Goal: Transaction & Acquisition: Purchase product/service

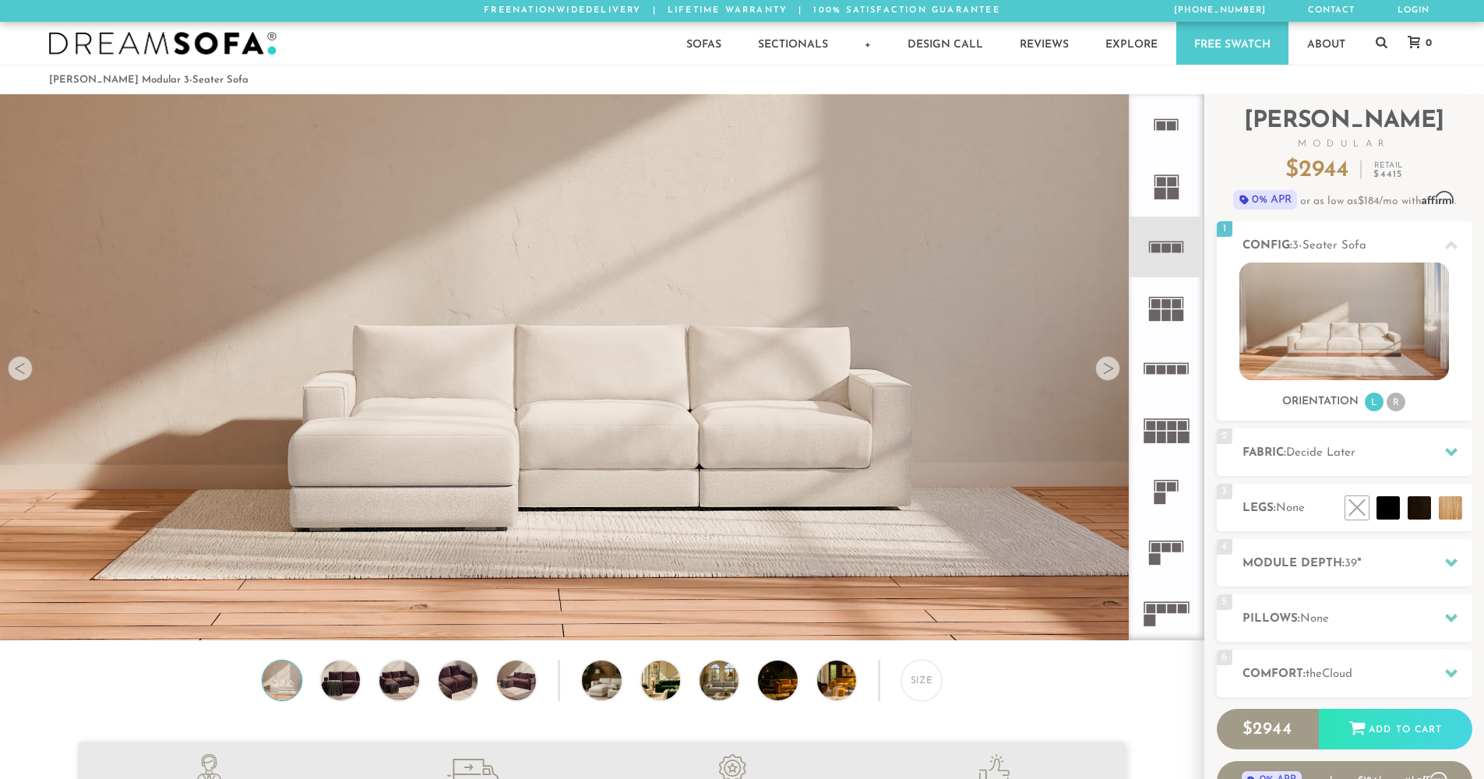
scroll to position [18235, 1472]
click at [458, 52] on div "Sofas Sofas Sofa Sleepers Modular Sofas Sectionals Sectionals Sectional Sleeper…" at bounding box center [742, 43] width 1418 height 43
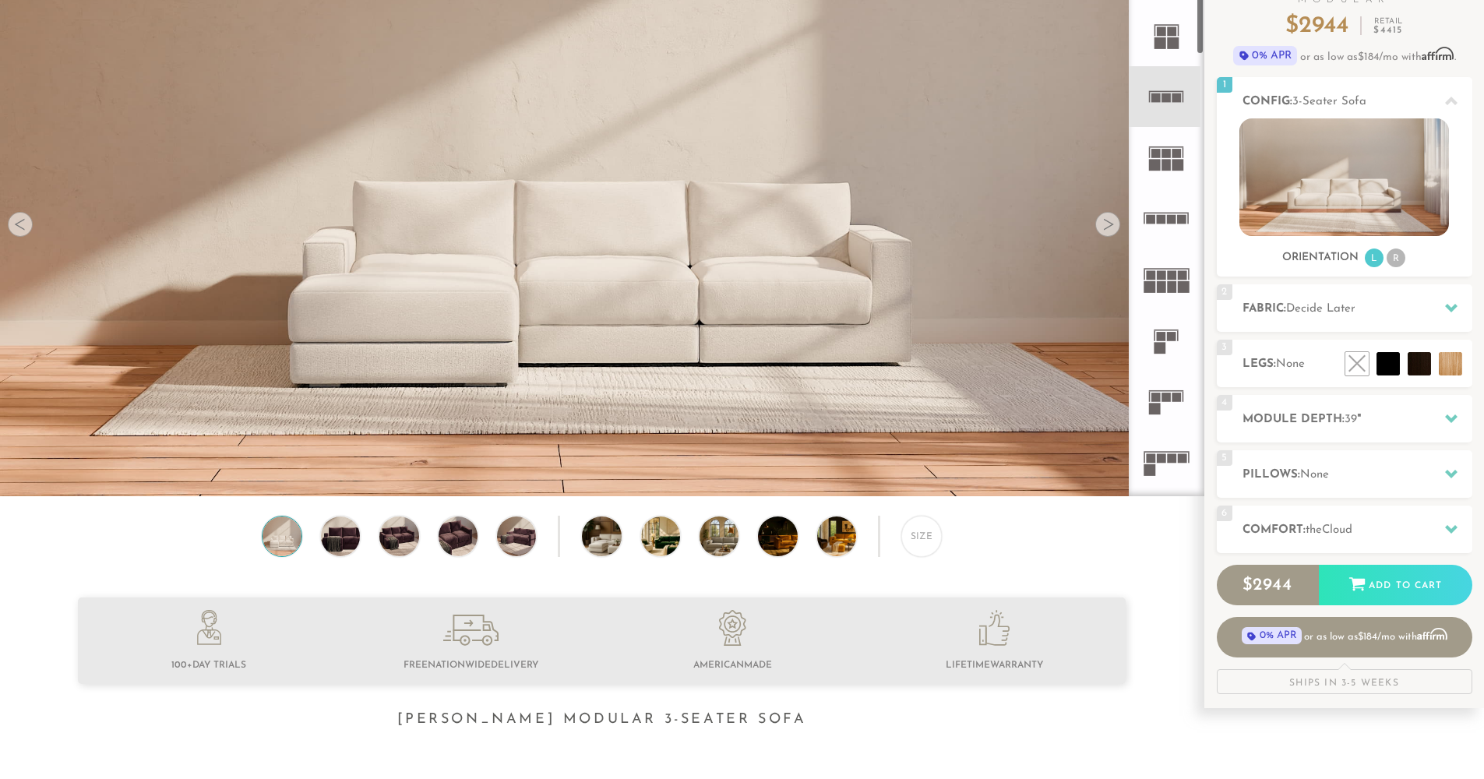
scroll to position [9, 0]
click at [1157, 217] on rect at bounding box center [1161, 216] width 9 height 9
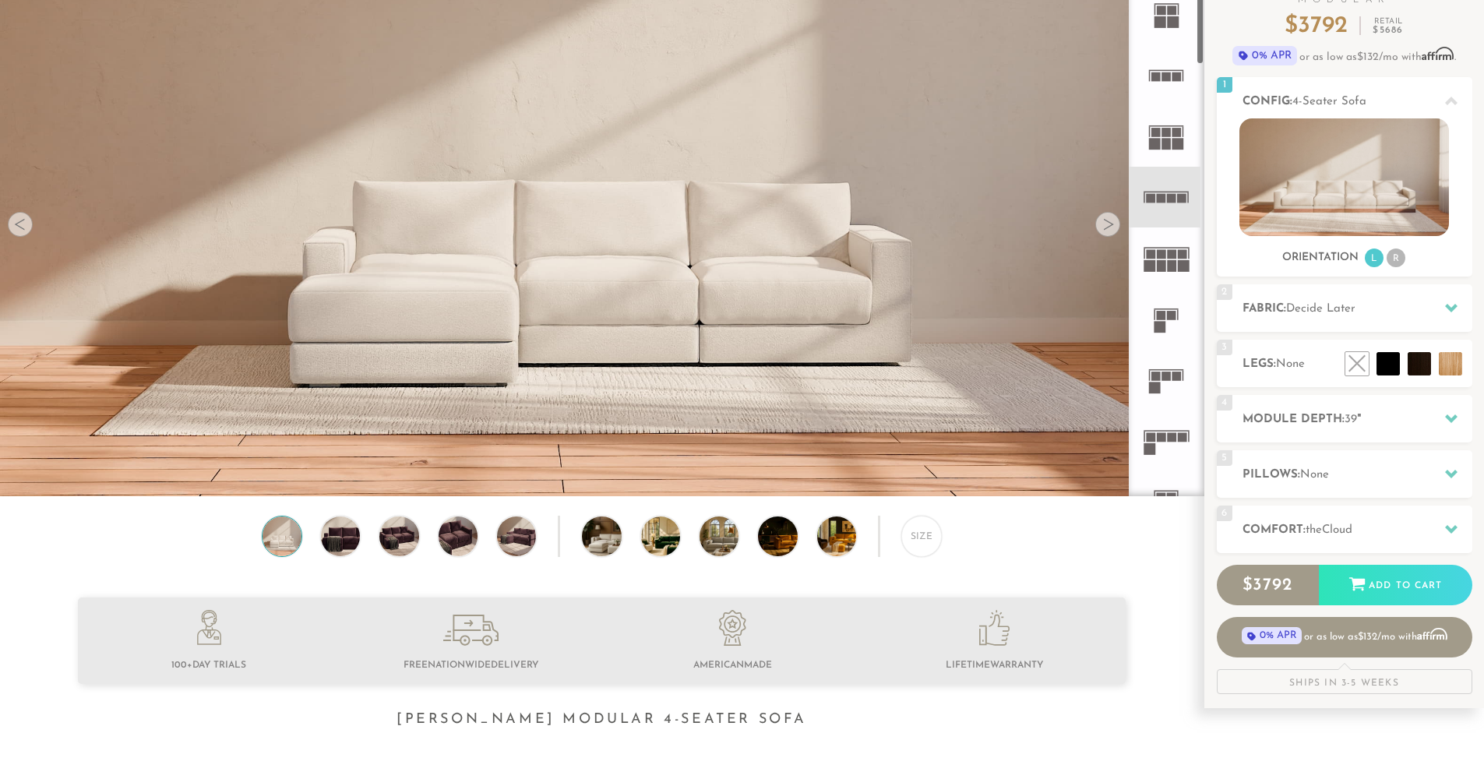
scroll to position [61, 0]
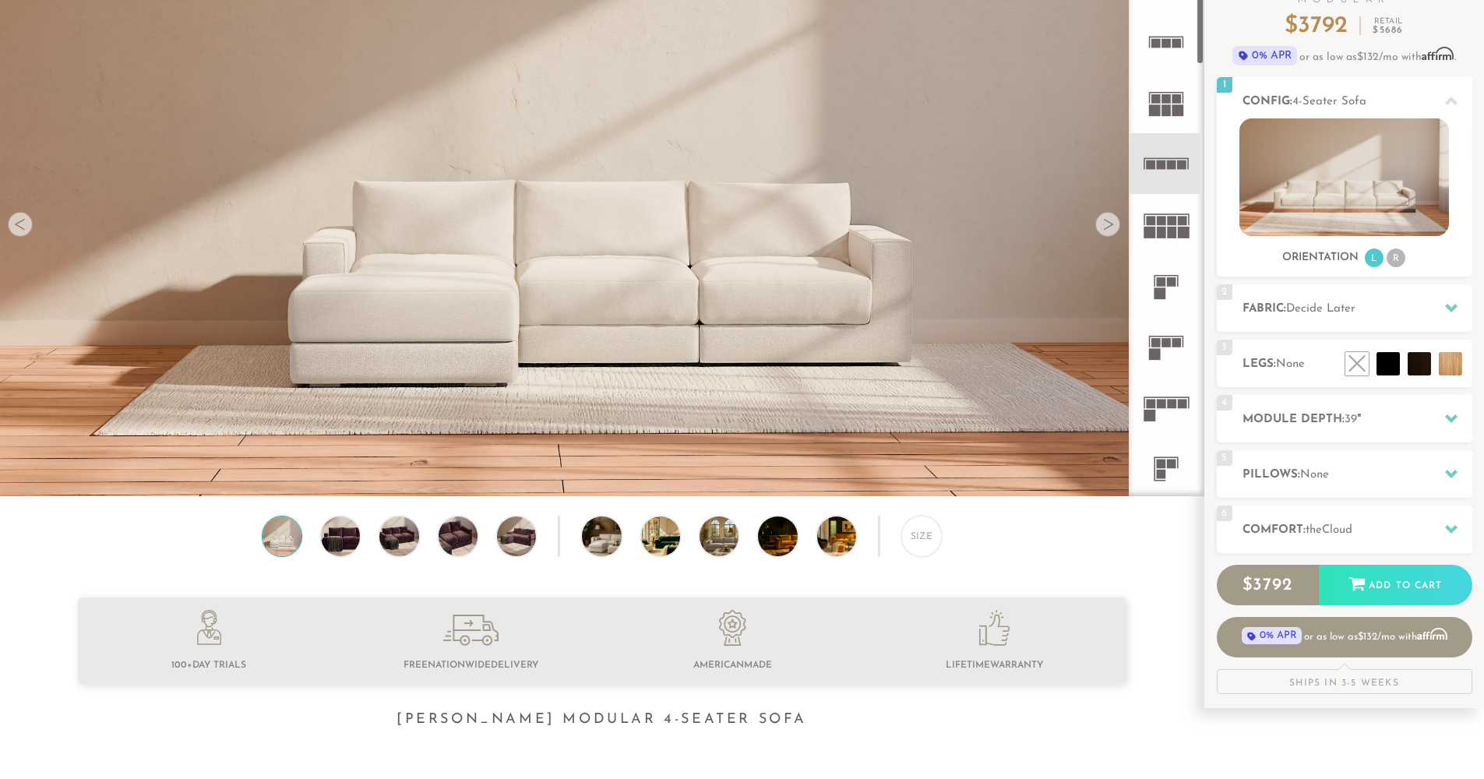
click at [1158, 284] on rect at bounding box center [1161, 281] width 9 height 9
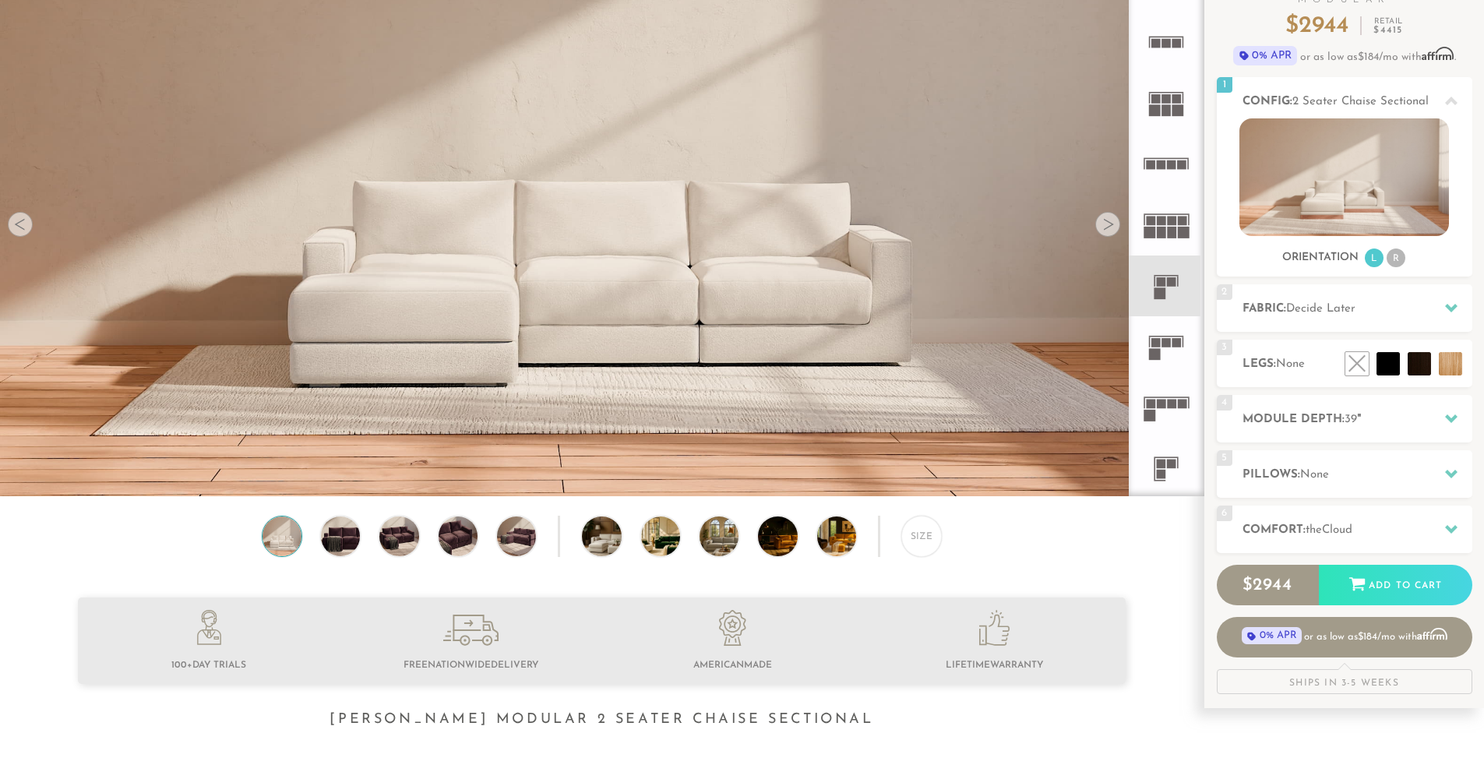
click at [1162, 337] on icon at bounding box center [1166, 346] width 61 height 61
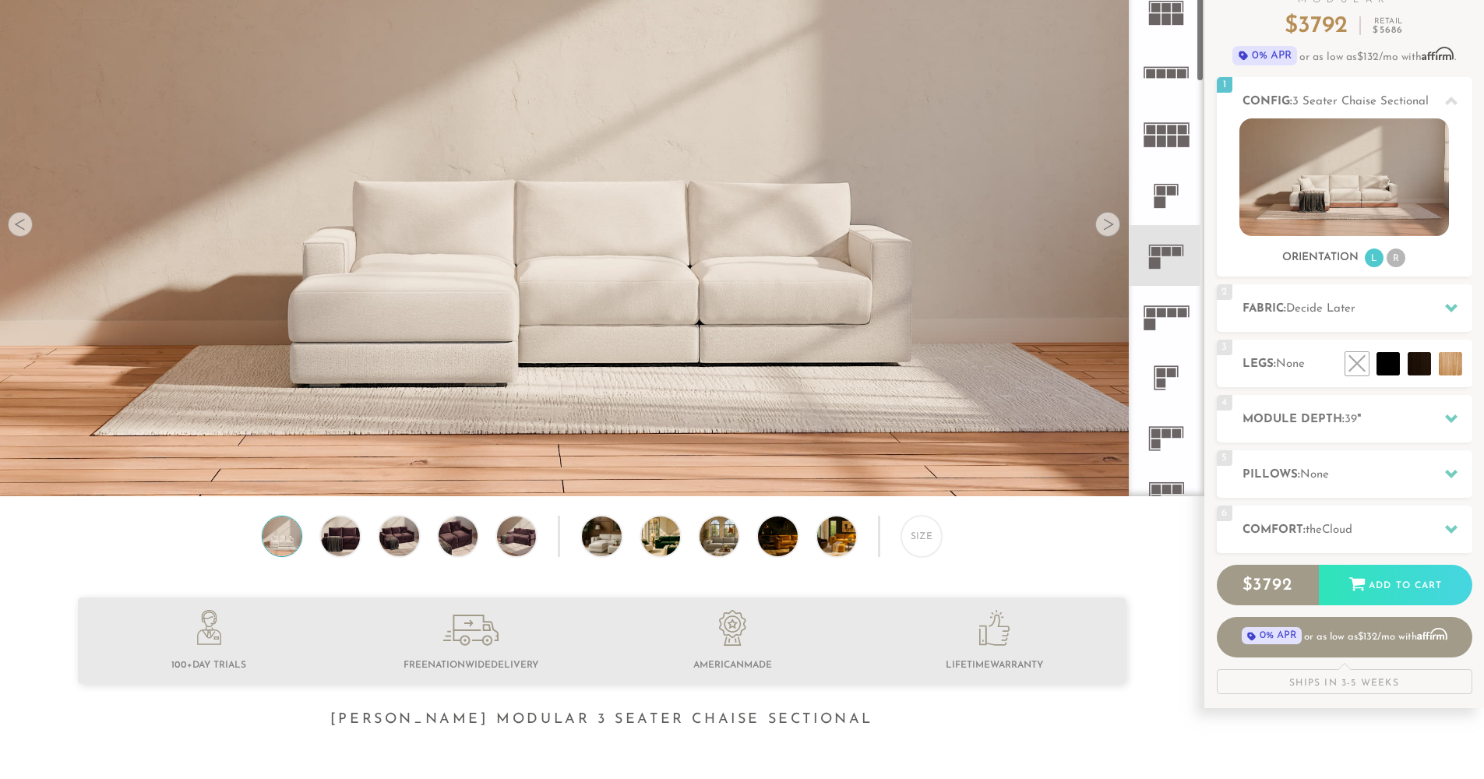
click at [1151, 309] on rect at bounding box center [1151, 312] width 9 height 9
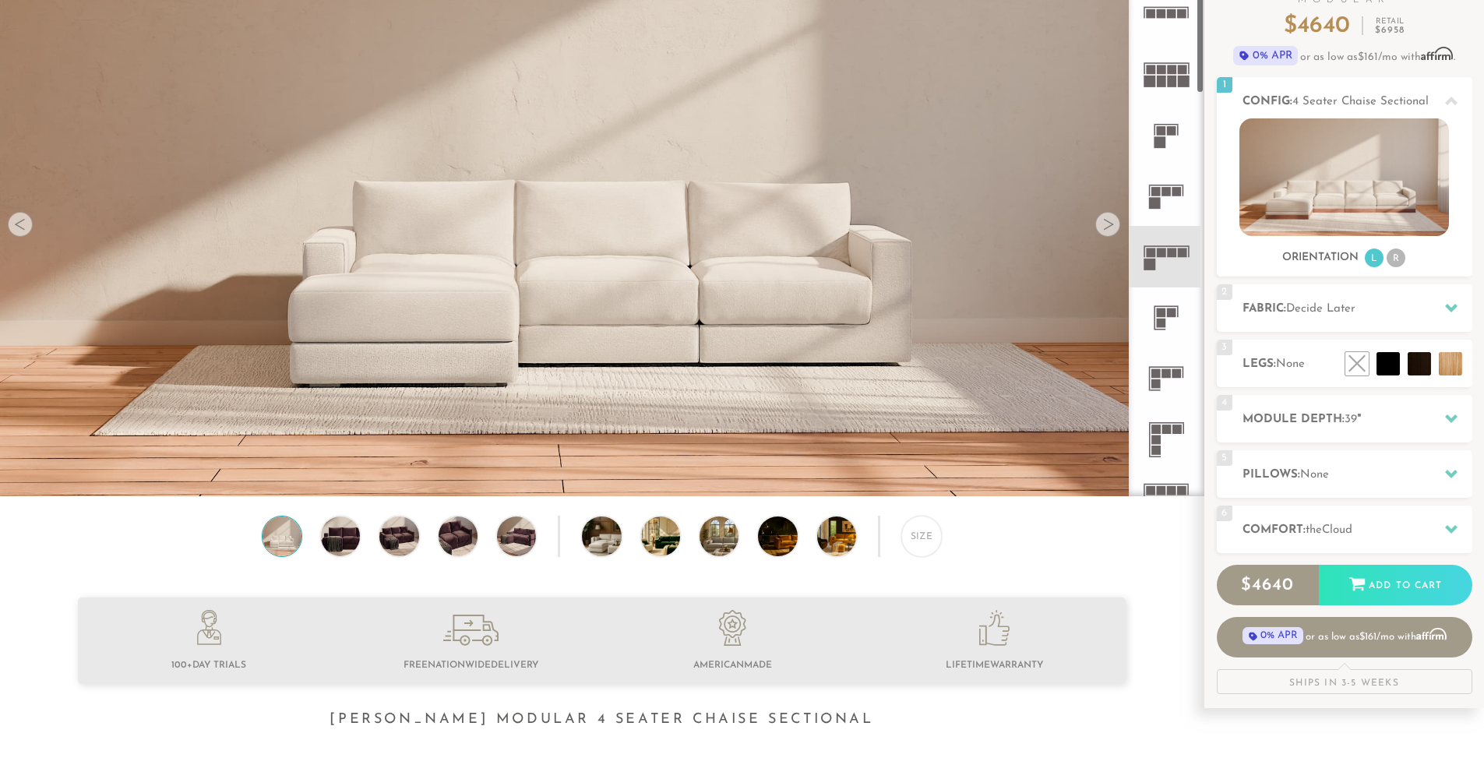
scroll to position [215, 0]
click at [1286, 198] on img at bounding box center [1344, 177] width 210 height 118
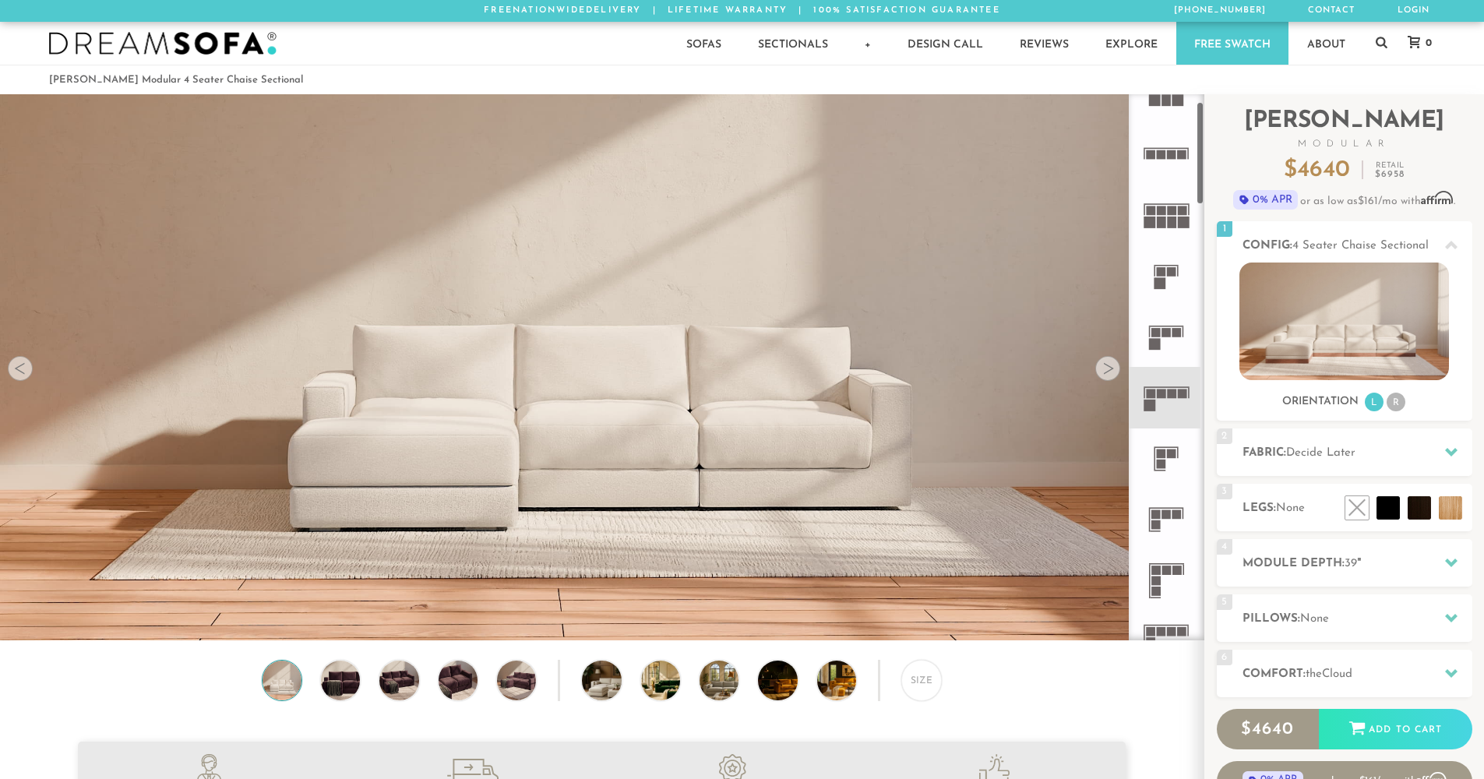
scroll to position [38, 0]
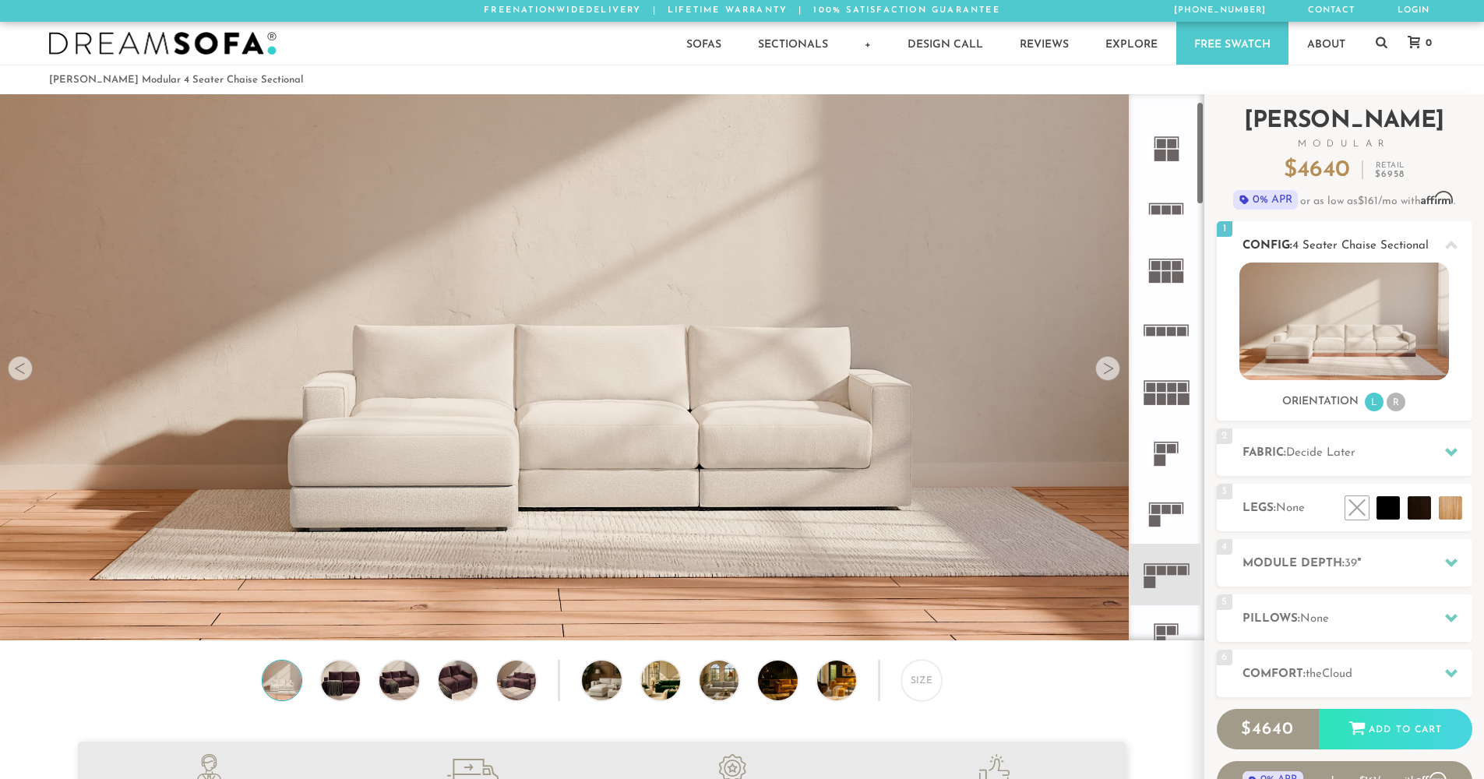
click at [1438, 245] on div at bounding box center [1451, 245] width 33 height 32
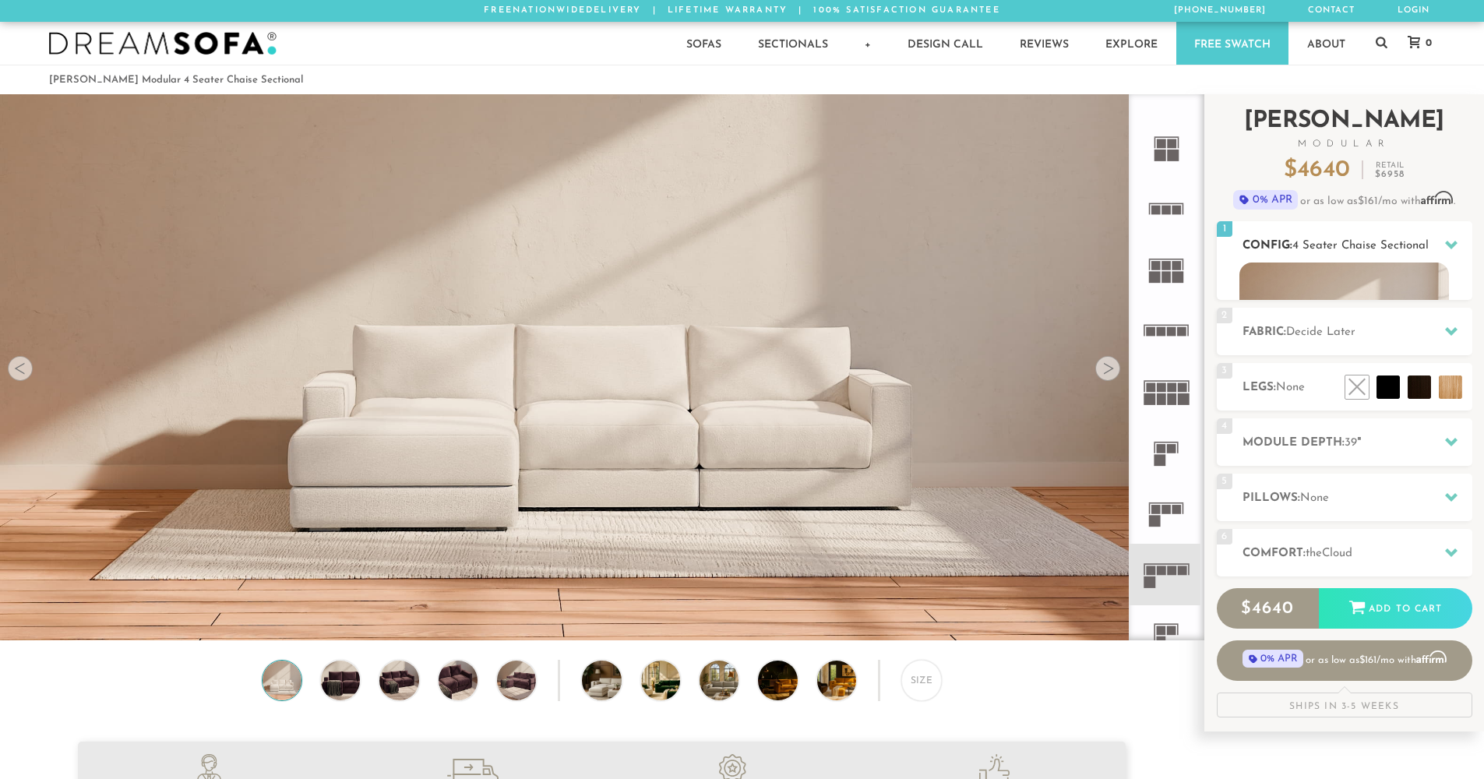
click at [1441, 245] on div at bounding box center [1451, 245] width 33 height 32
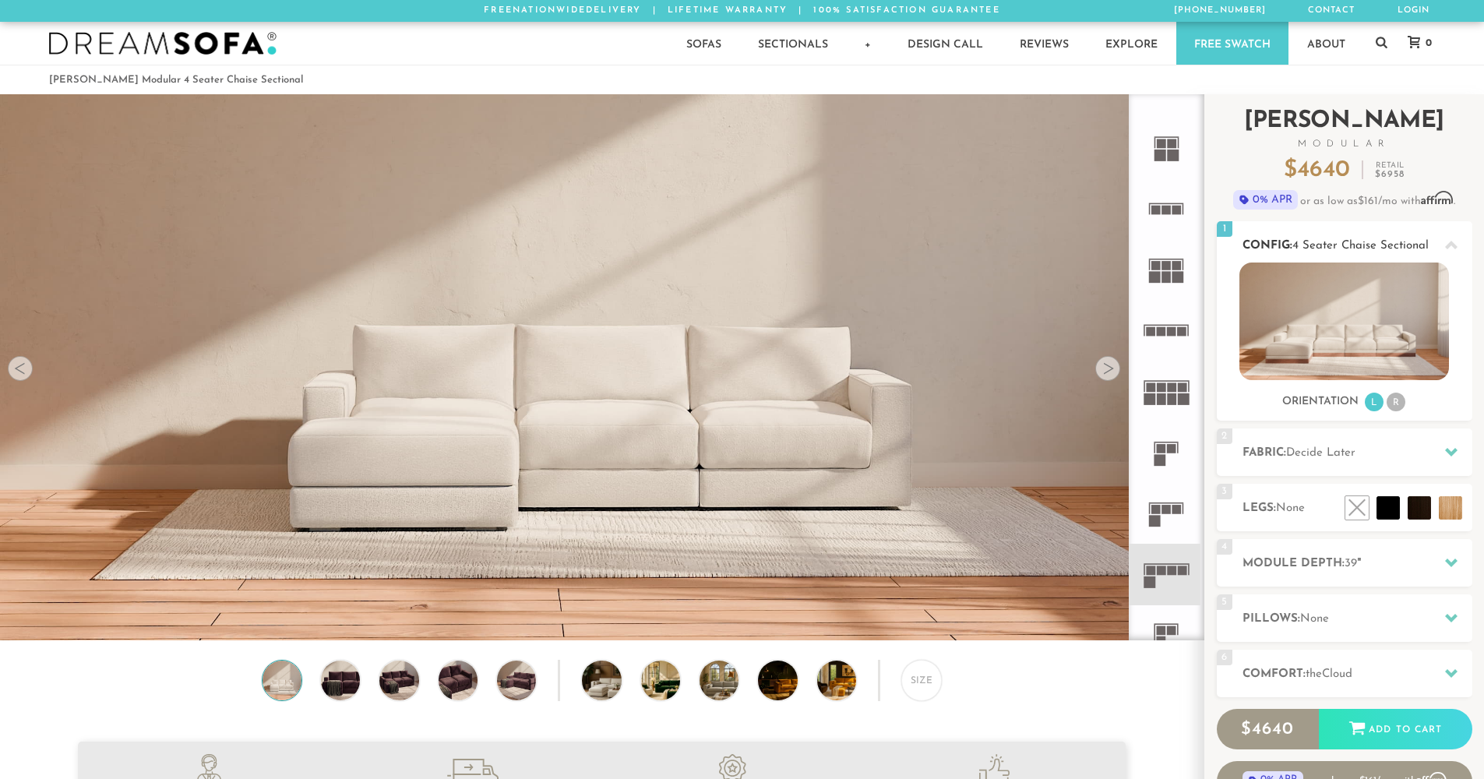
click at [1318, 309] on img at bounding box center [1344, 321] width 210 height 118
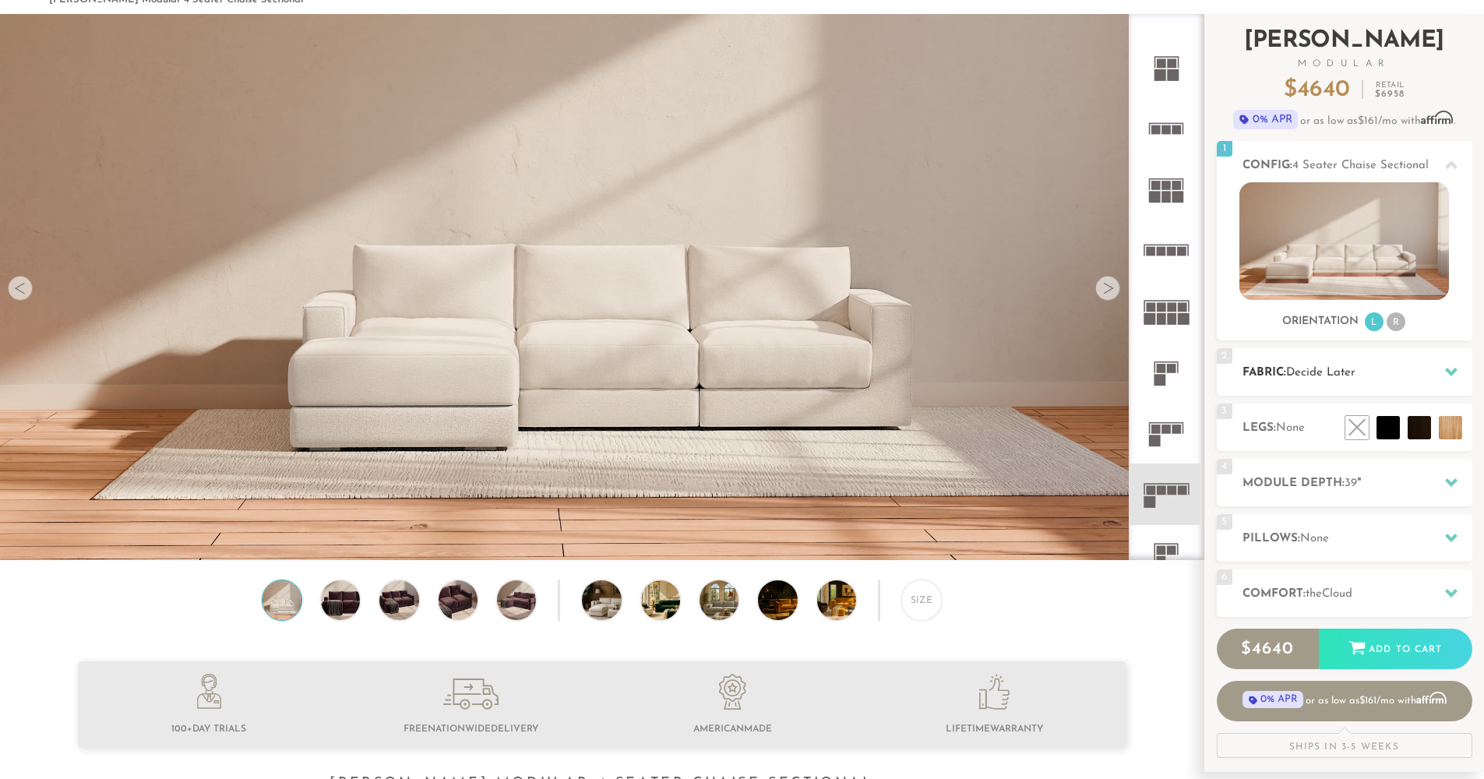
scroll to position [0, 0]
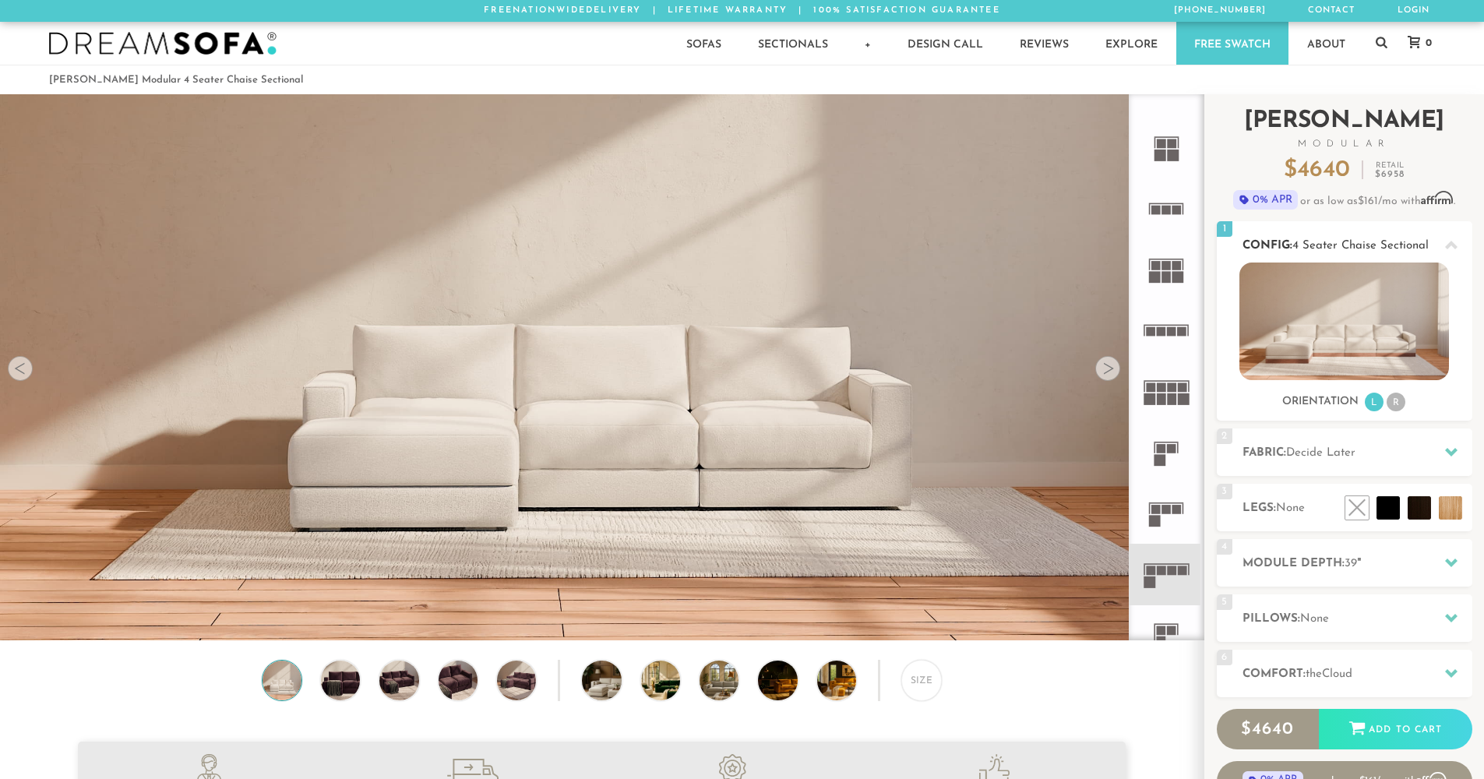
click at [1444, 244] on div at bounding box center [1451, 245] width 33 height 32
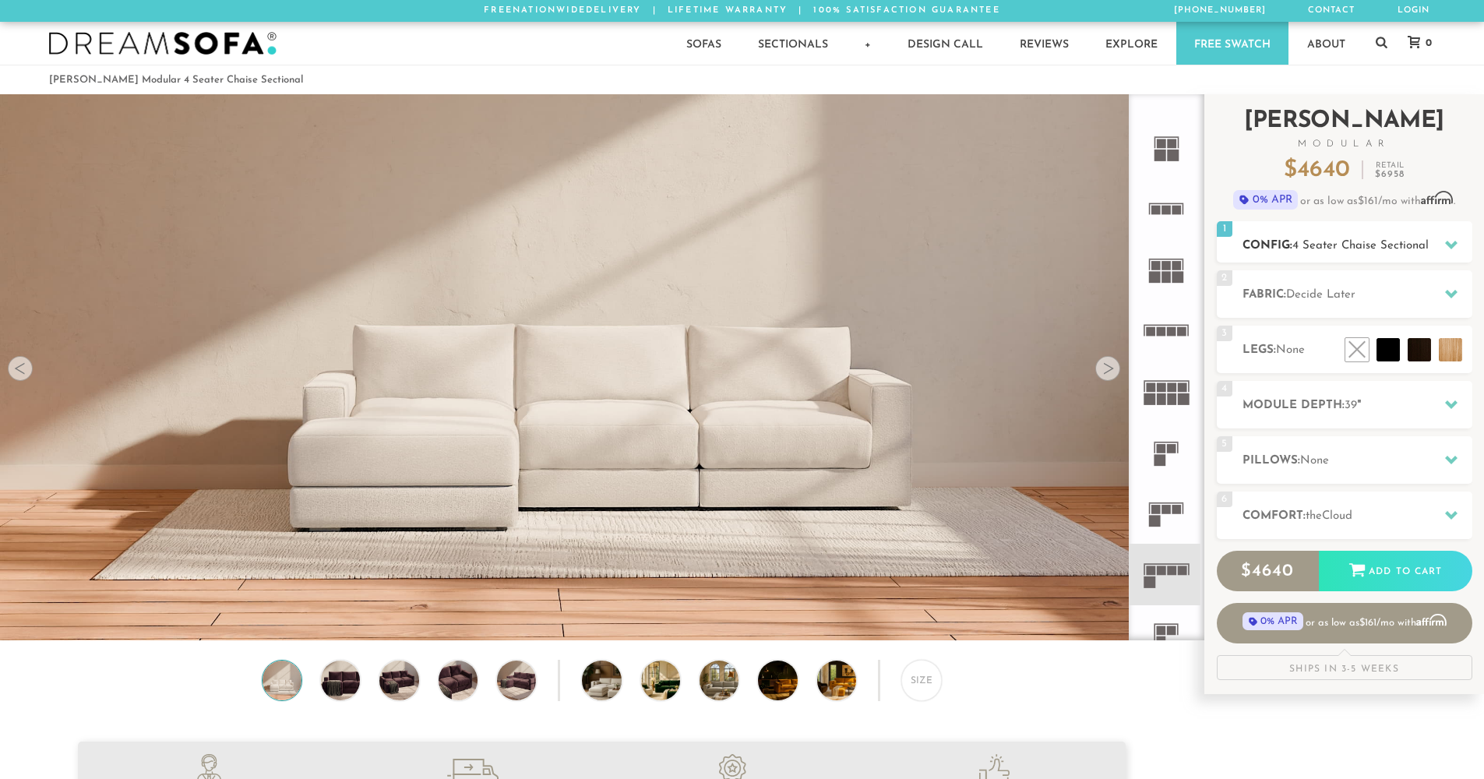
click at [1444, 244] on div at bounding box center [1451, 245] width 33 height 32
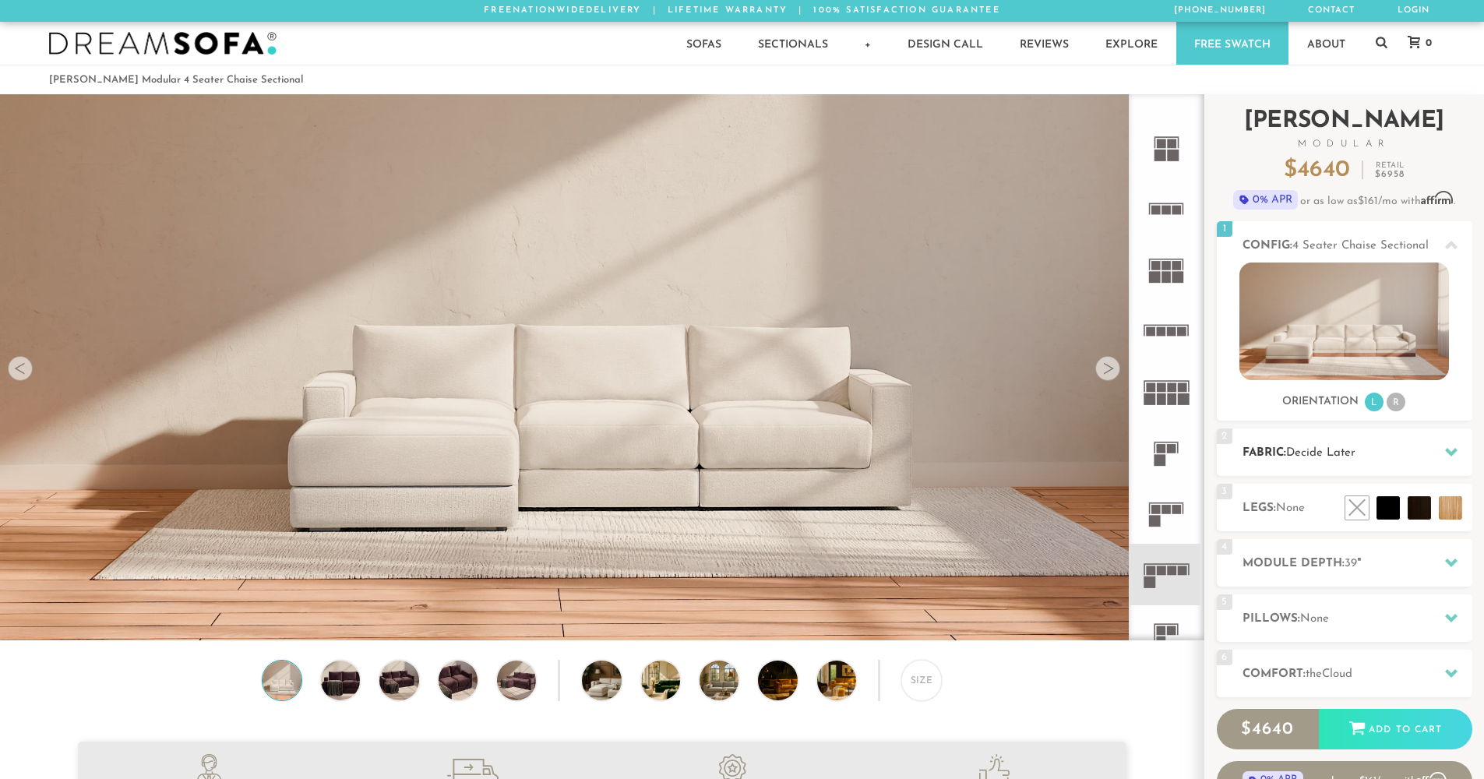
click at [1366, 465] on div "2 Fabric: Decide Later" at bounding box center [1344, 452] width 255 height 48
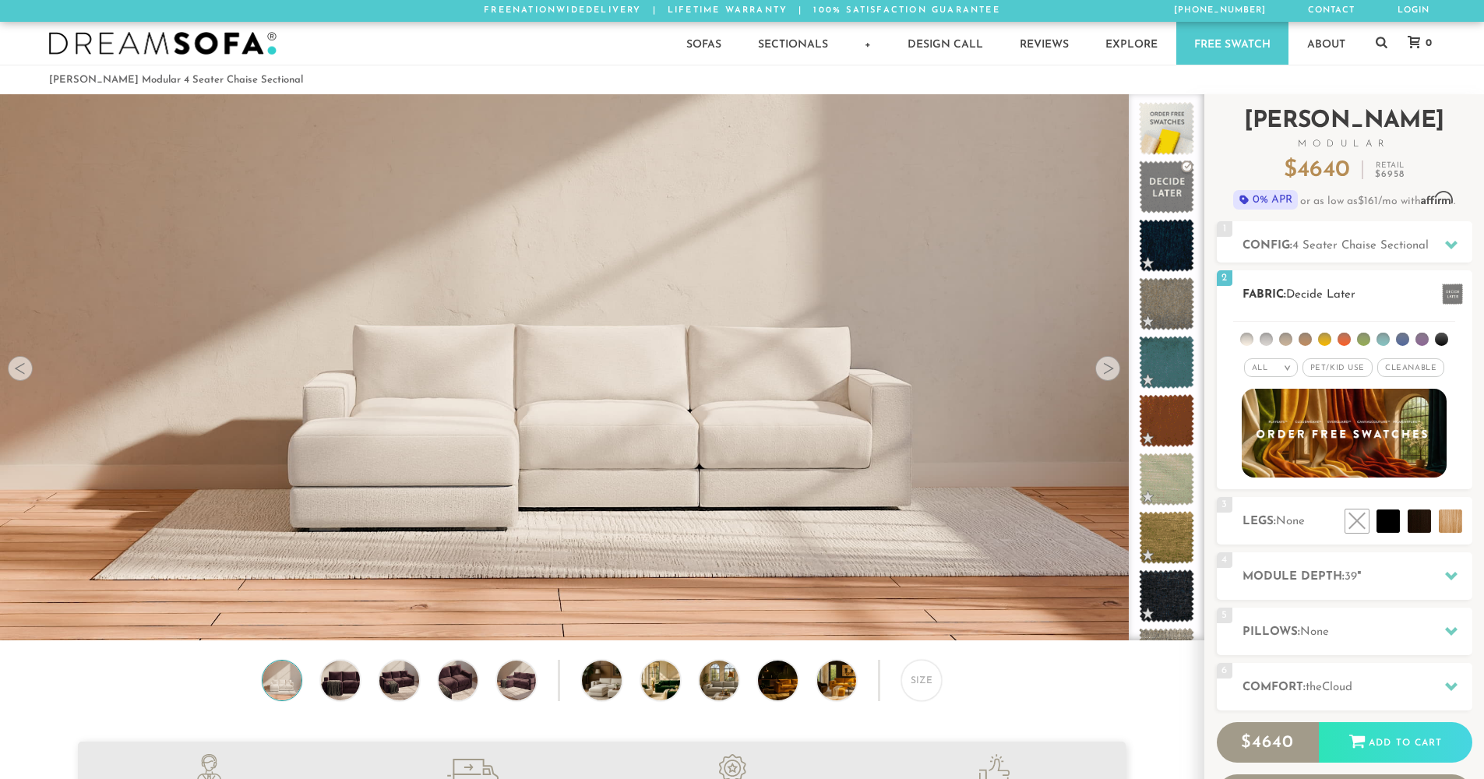
scroll to position [3, 0]
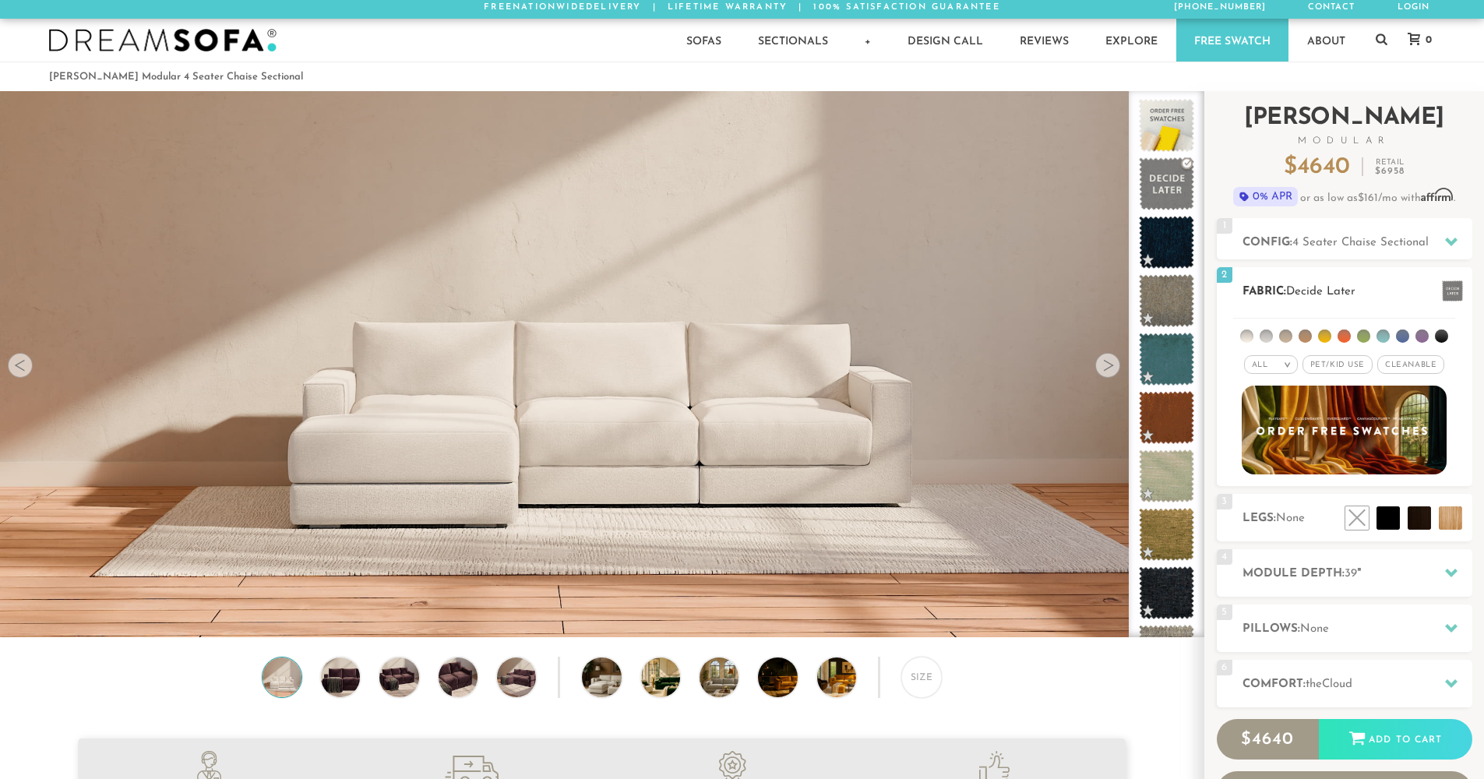
click at [1387, 287] on h2 "Fabric: Decide Later" at bounding box center [1357, 292] width 230 height 18
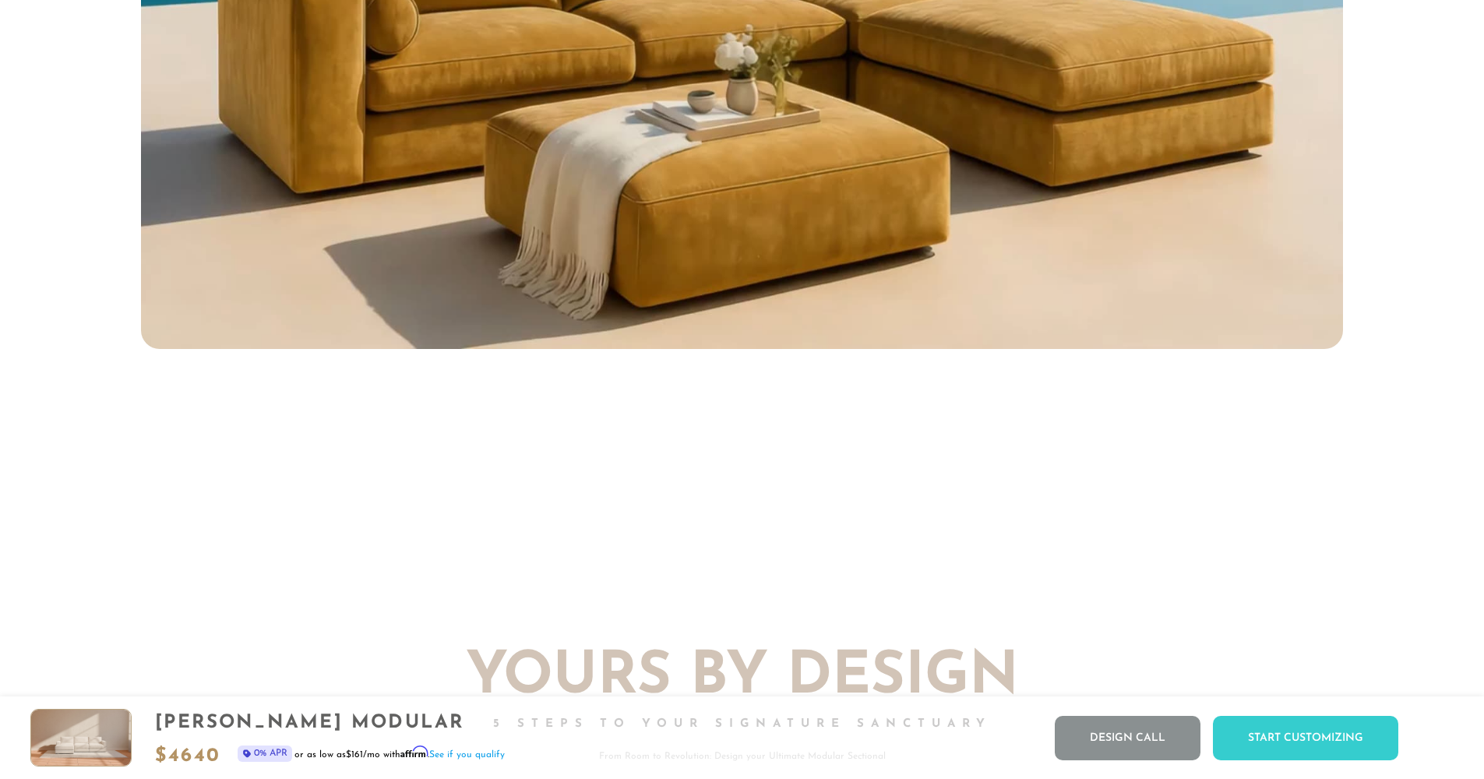
scroll to position [0, 0]
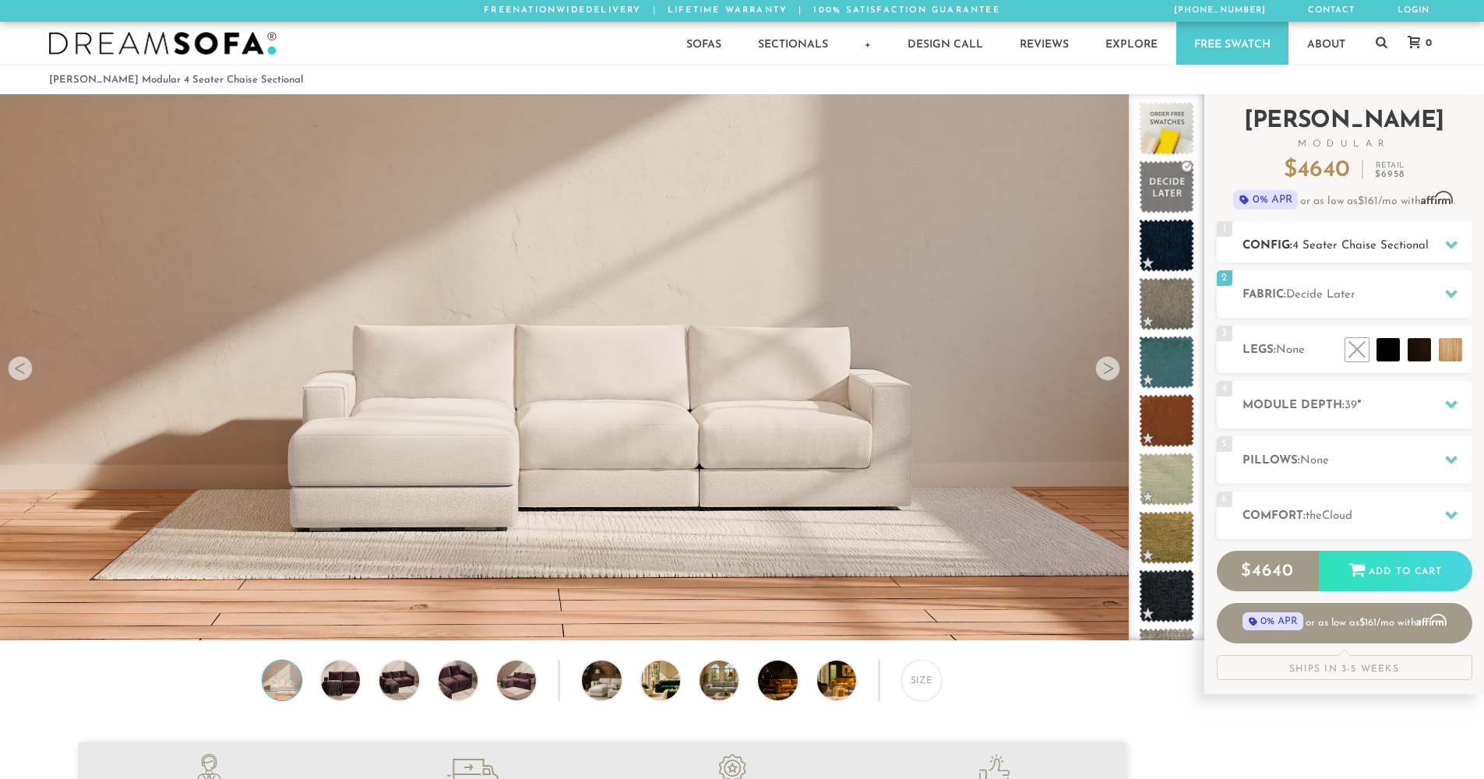
click at [1361, 252] on h2 "Config: 4 Seater Chaise Sectional" at bounding box center [1357, 246] width 230 height 18
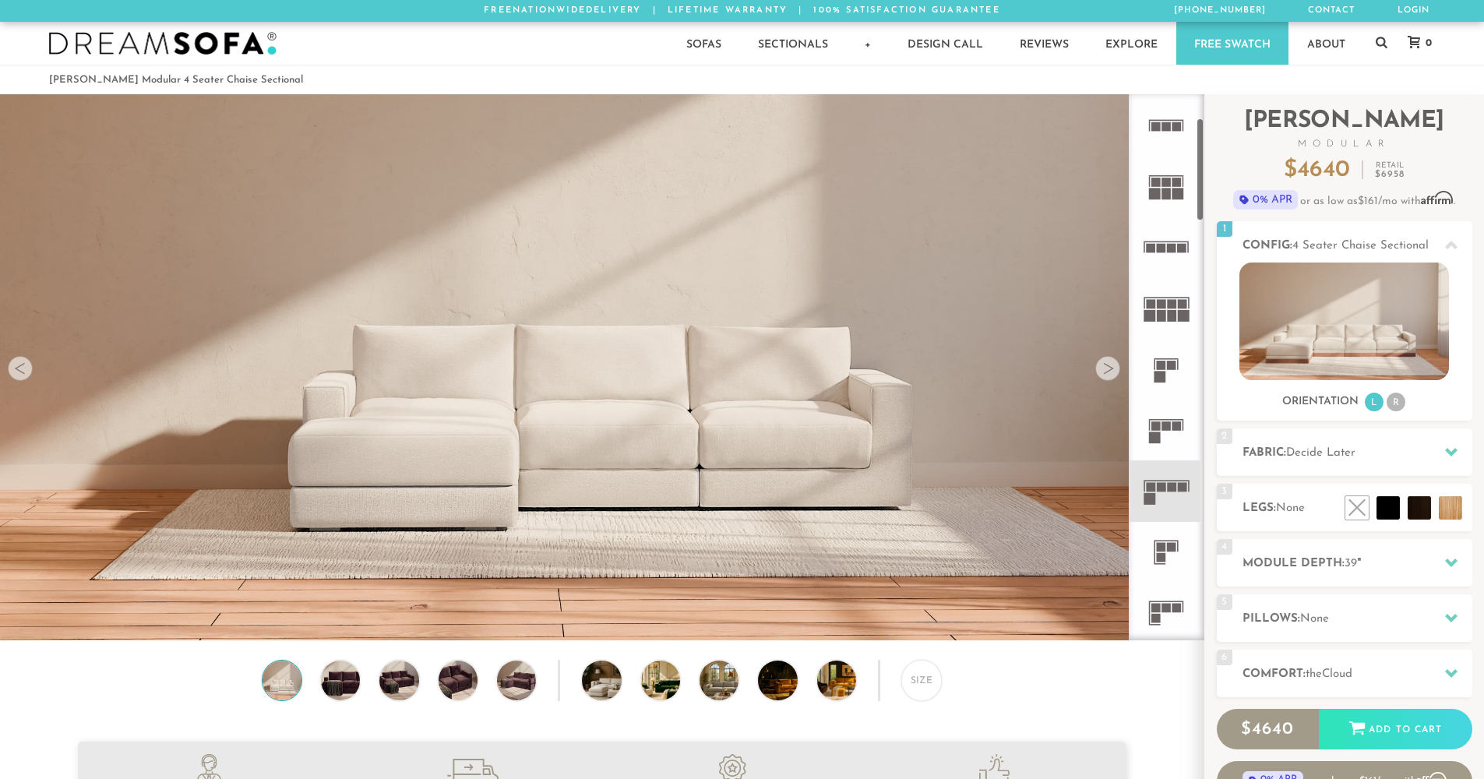
scroll to position [212, 0]
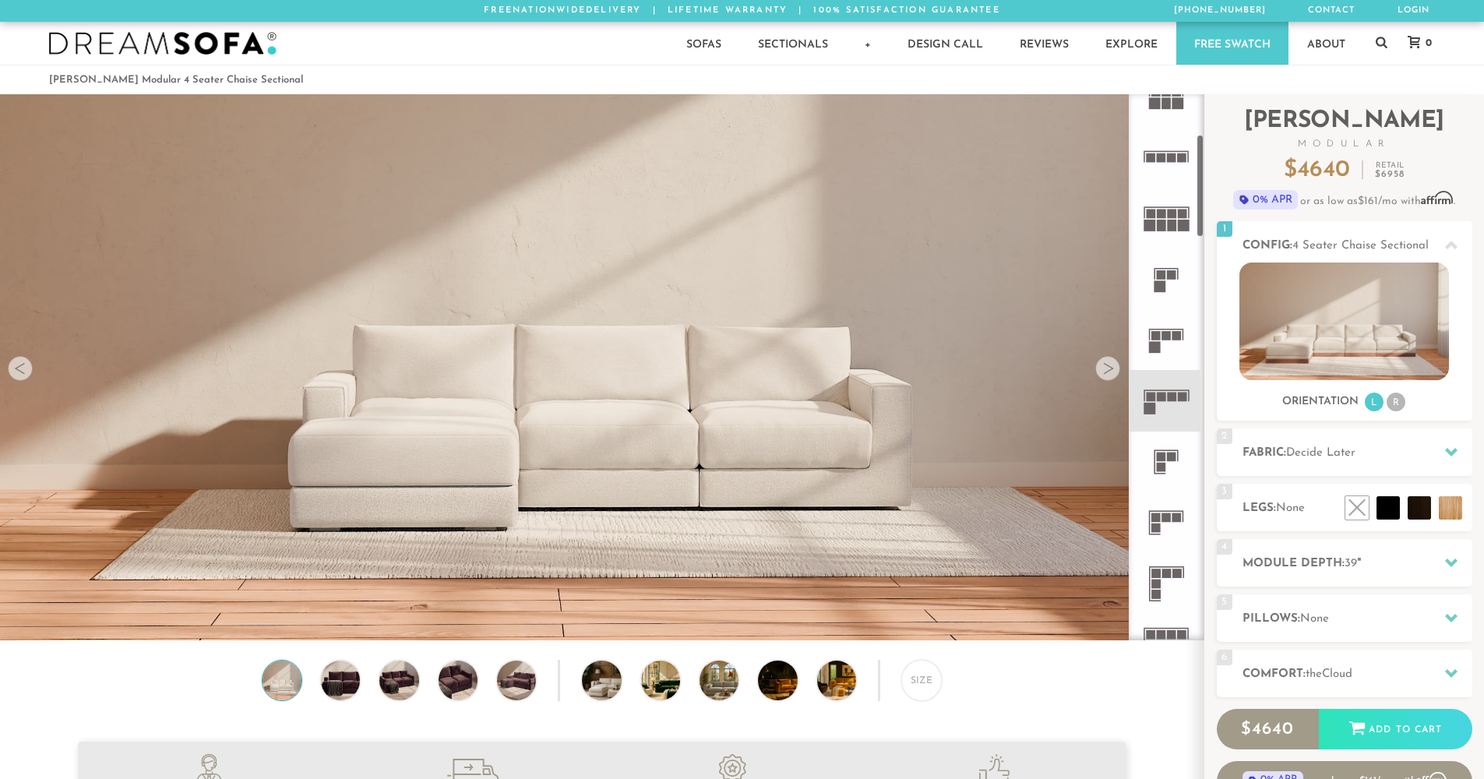
click at [1169, 517] on rect at bounding box center [1166, 517] width 9 height 9
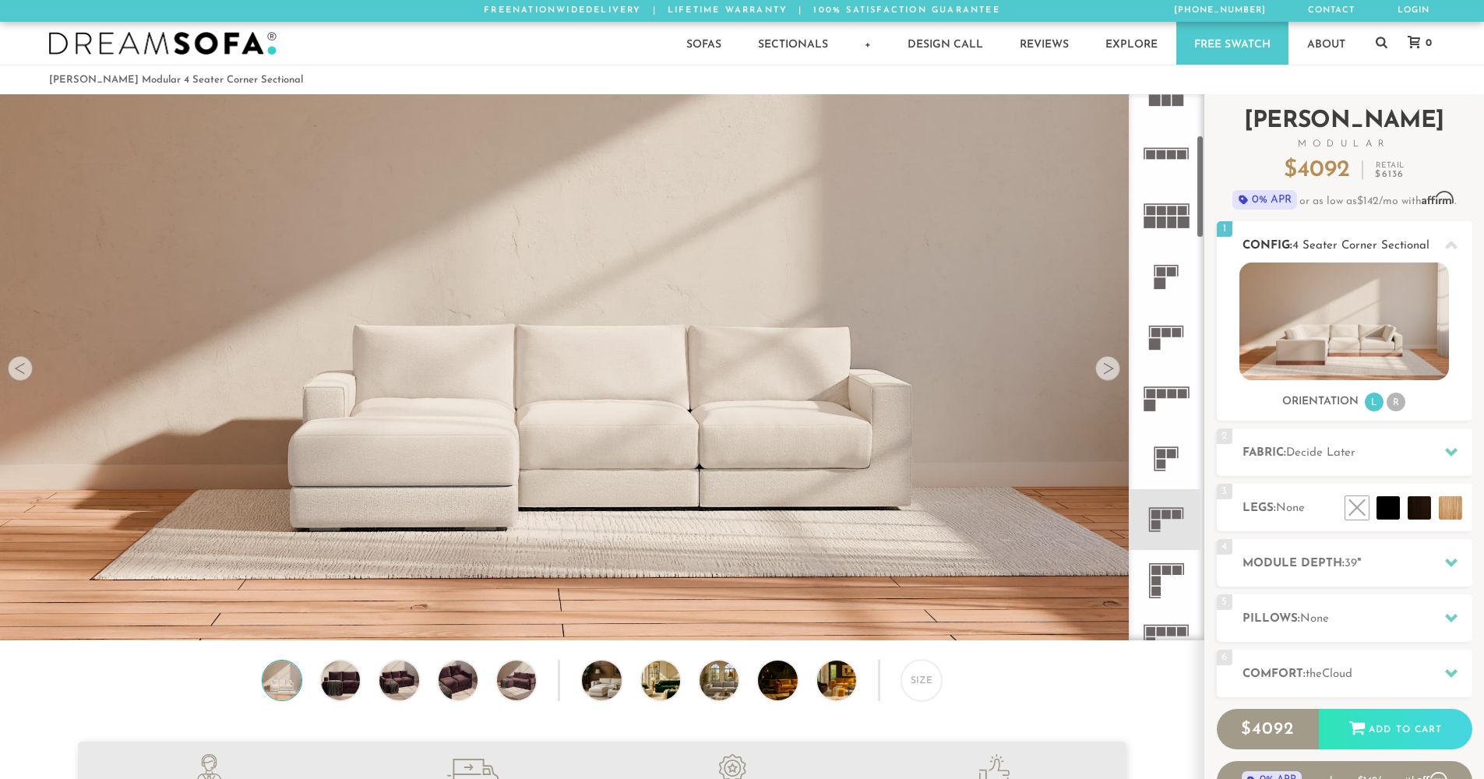
click at [1397, 403] on li "R" at bounding box center [1395, 402] width 19 height 19
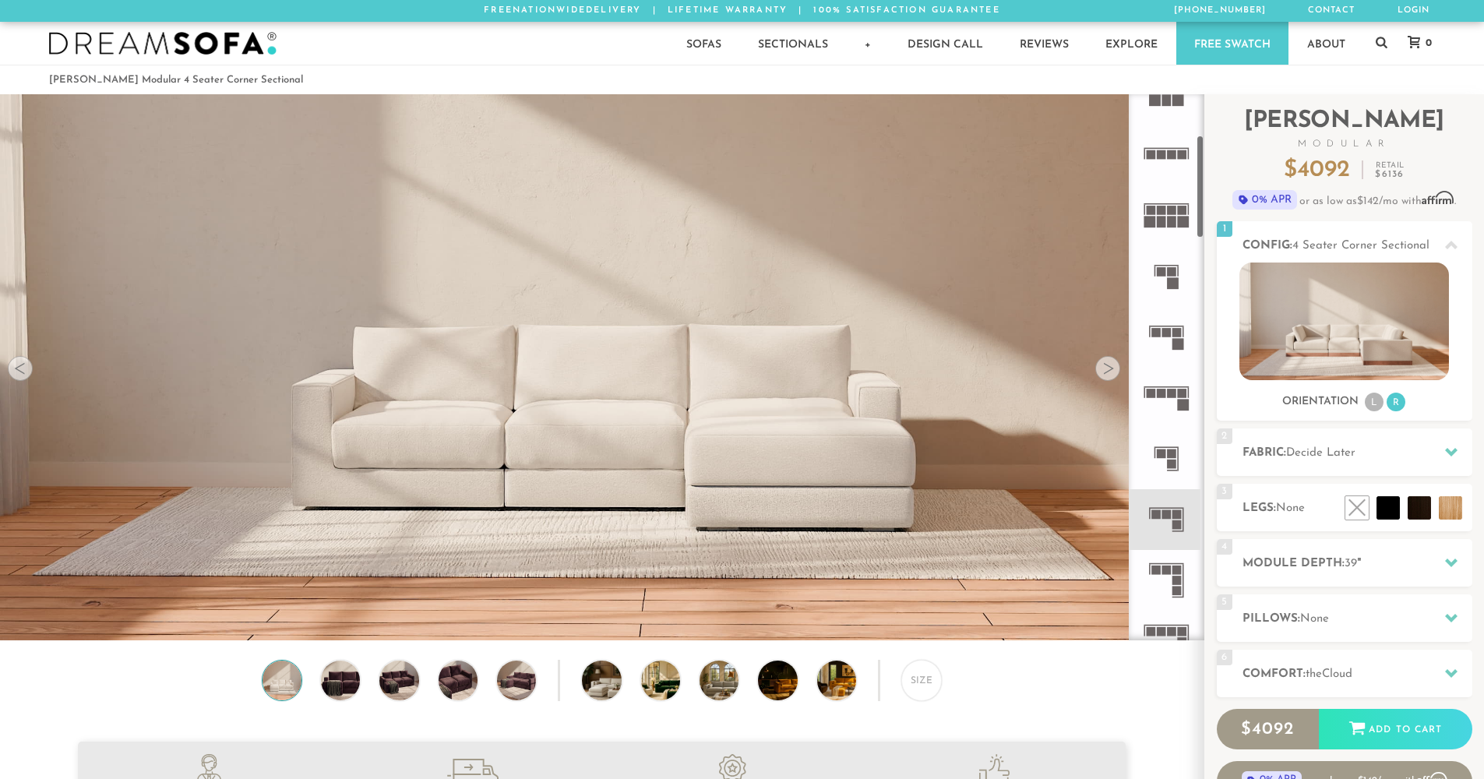
scroll to position [218, 0]
click at [1385, 346] on img at bounding box center [1344, 321] width 210 height 118
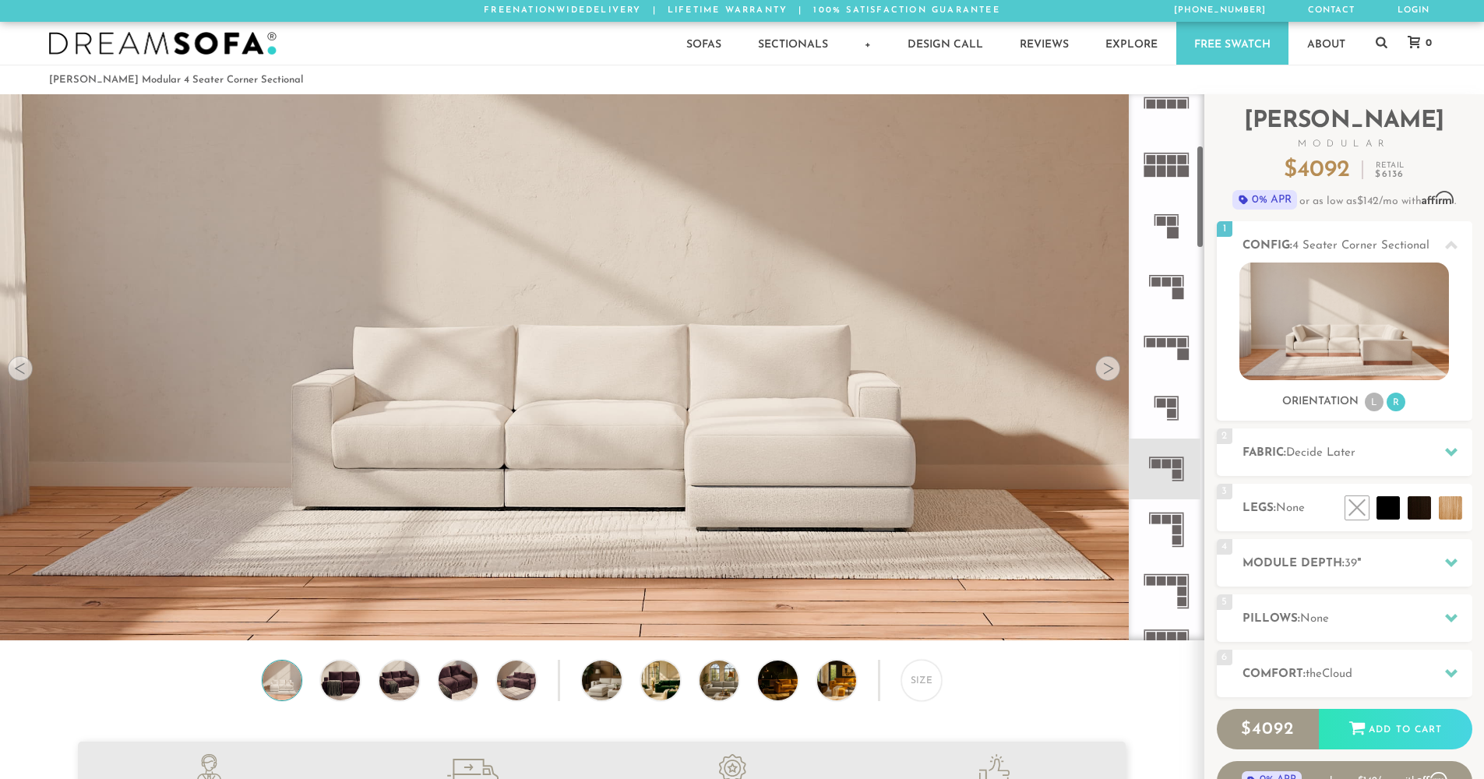
scroll to position [280, 0]
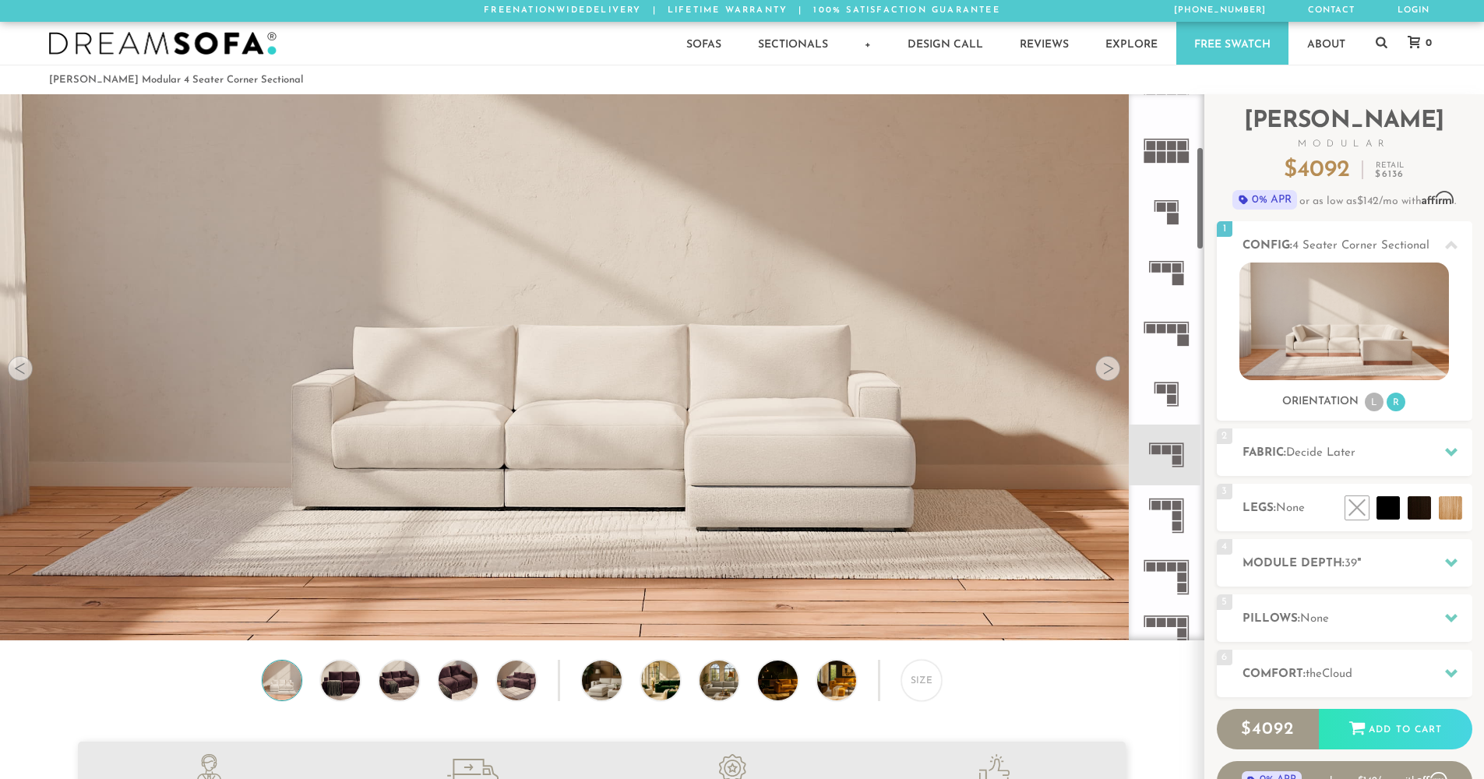
click at [1160, 518] on icon at bounding box center [1166, 515] width 61 height 61
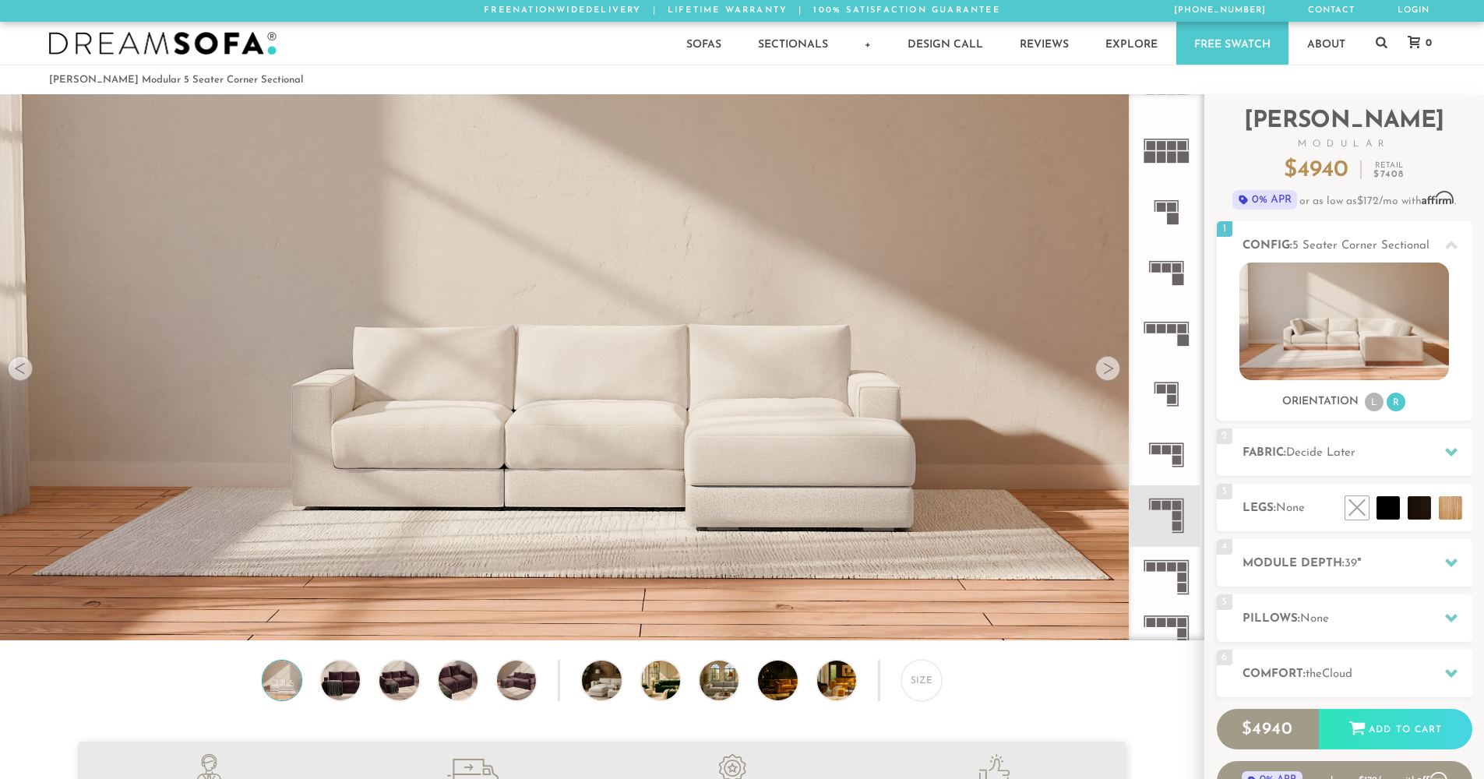
click at [1172, 463] on rect at bounding box center [1176, 460] width 9 height 9
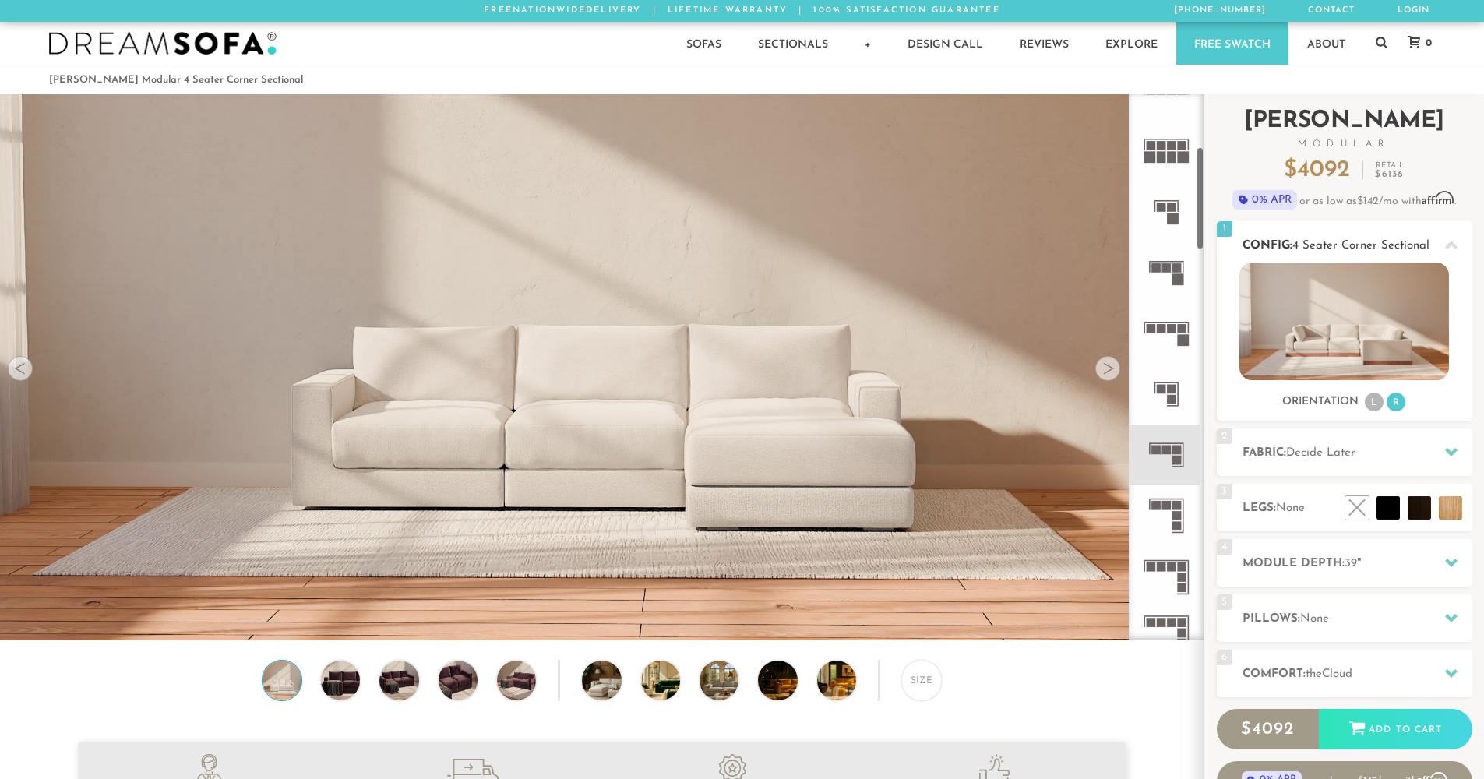
scroll to position [76, 0]
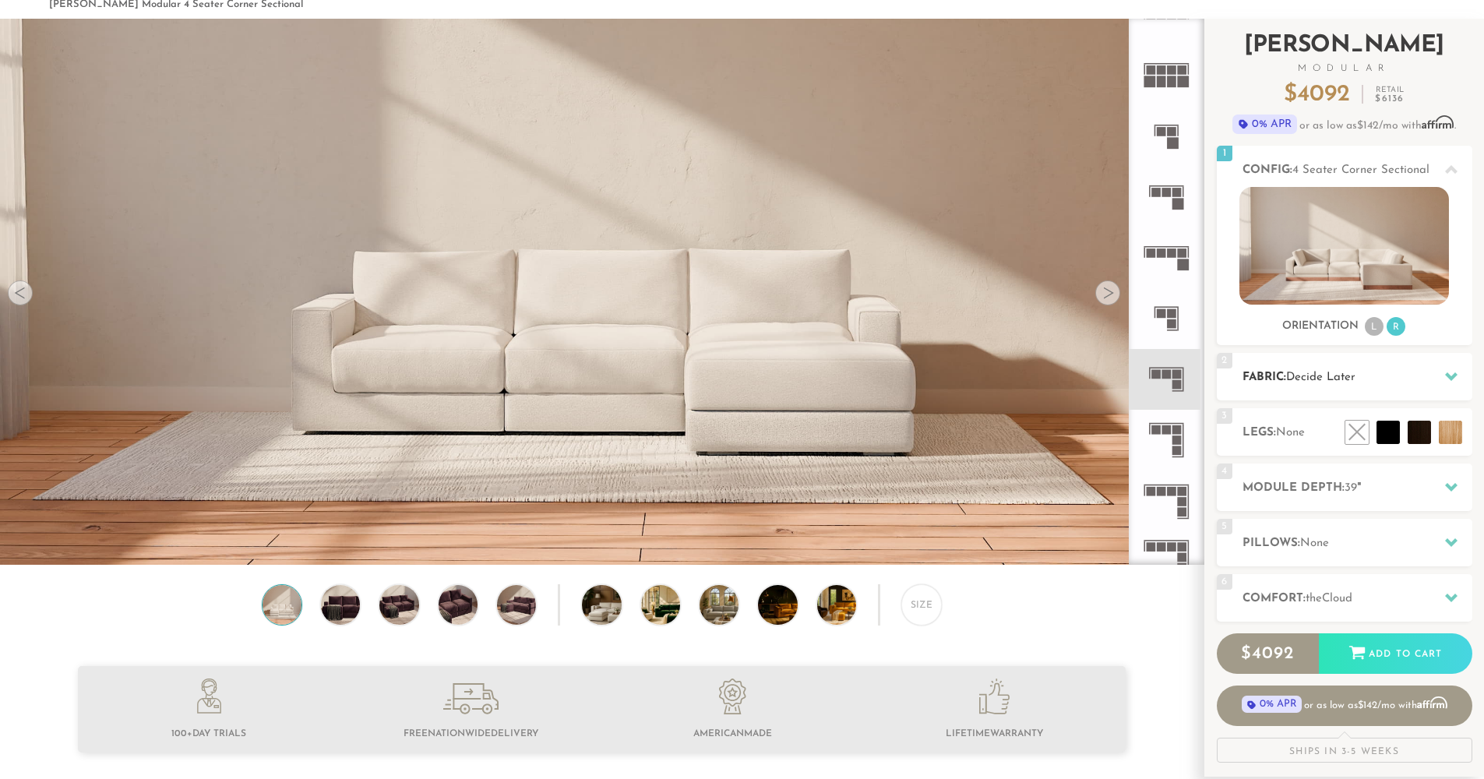
click at [1391, 383] on h2 "Fabric: Decide Later" at bounding box center [1357, 377] width 230 height 18
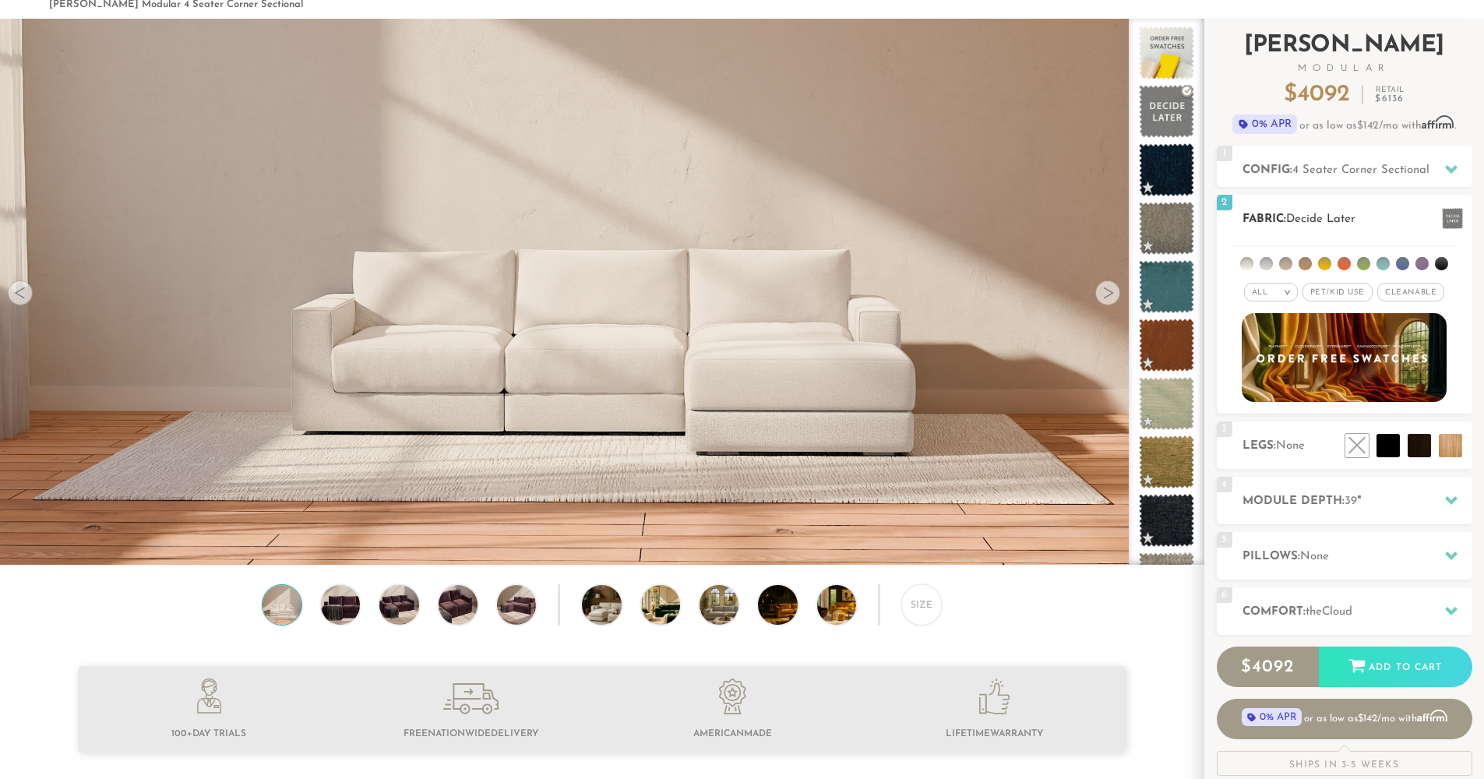
click at [1337, 226] on h2 "Fabric: Decide Later" at bounding box center [1357, 219] width 230 height 18
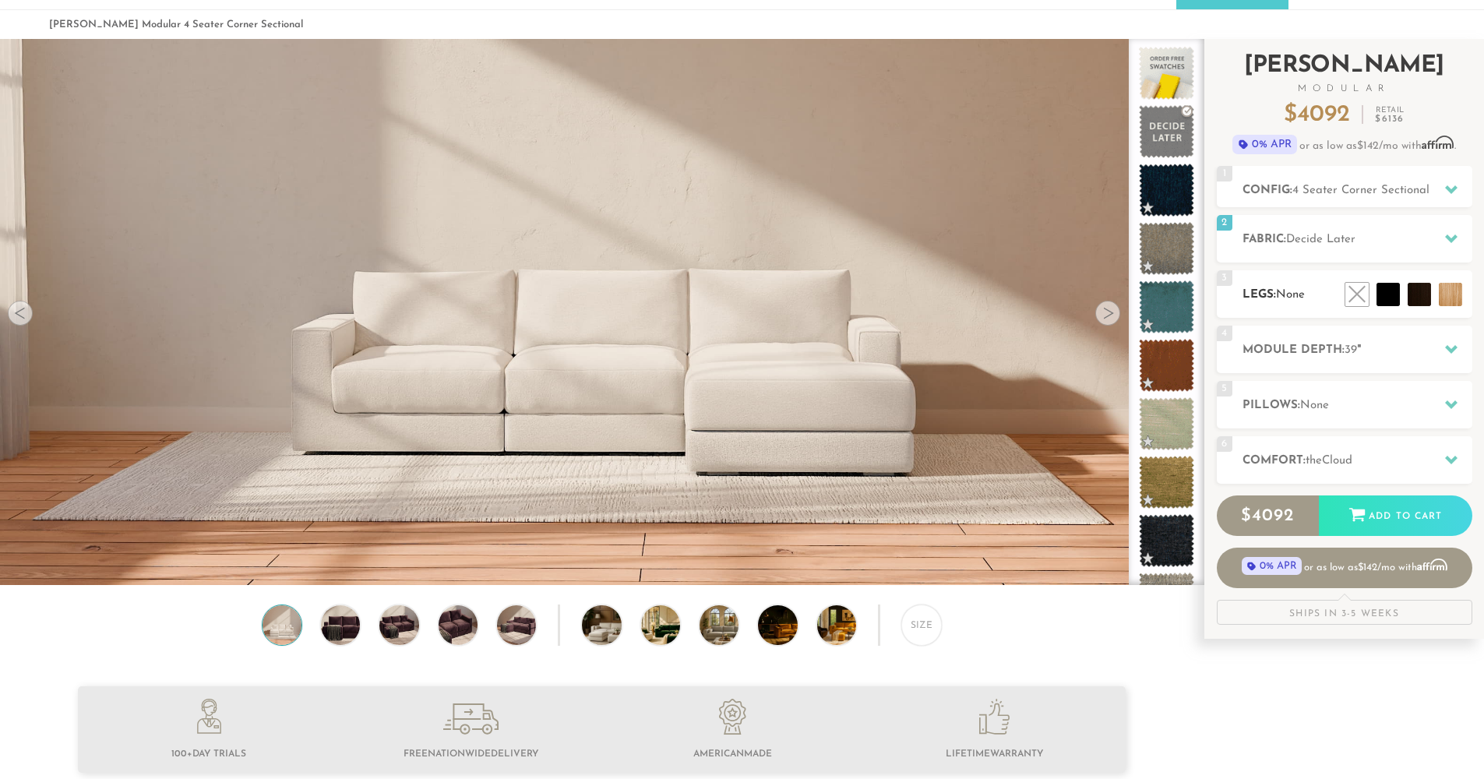
scroll to position [52, 0]
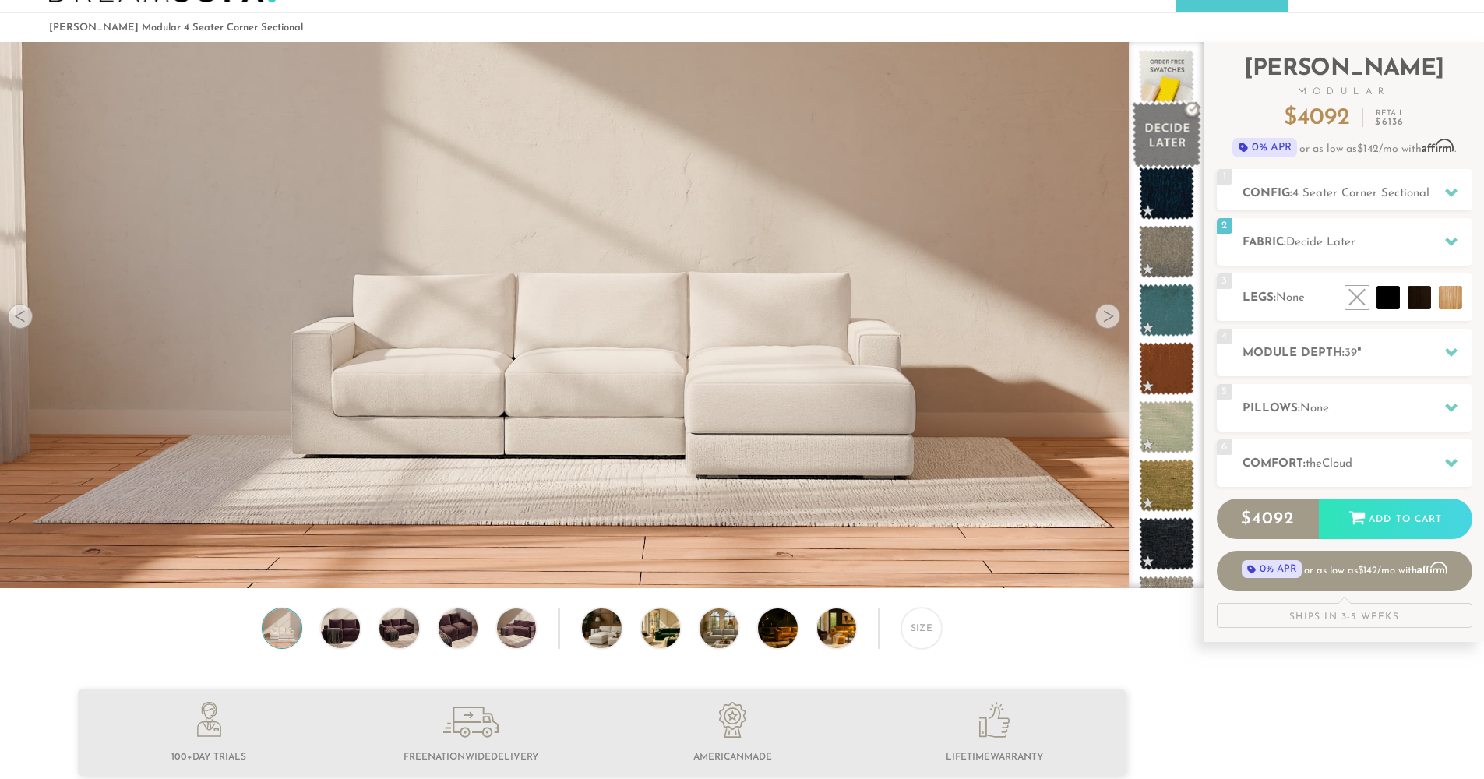
click at [1168, 137] on span at bounding box center [1166, 135] width 69 height 66
click at [1166, 75] on span at bounding box center [1166, 77] width 69 height 66
click at [1293, 299] on span "None" at bounding box center [1290, 298] width 29 height 12
click at [1263, 305] on h2 "Legs: None" at bounding box center [1357, 298] width 230 height 18
click at [1319, 302] on h2 "Legs: None" at bounding box center [1357, 298] width 230 height 18
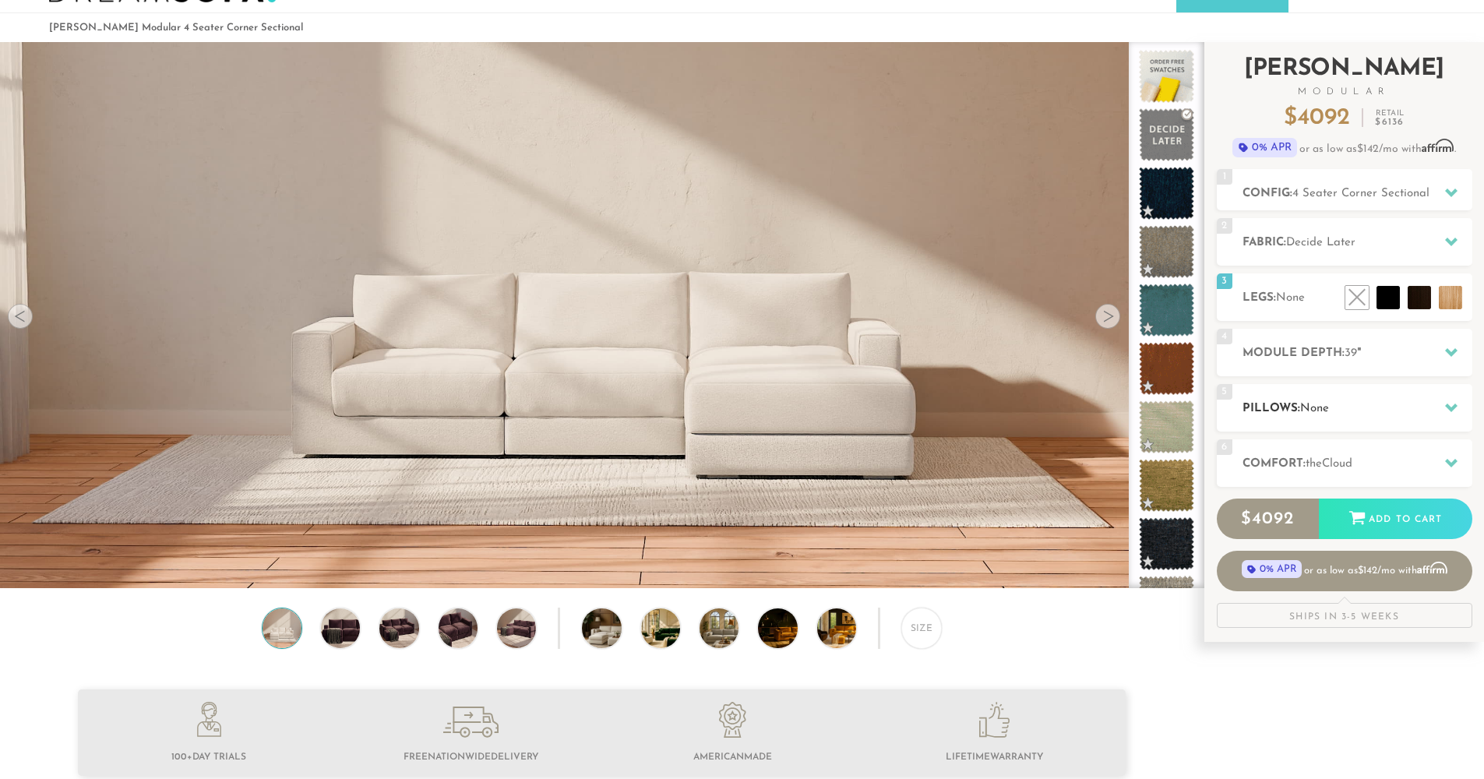
click at [1371, 404] on h2 "Pillows: None" at bounding box center [1357, 409] width 230 height 18
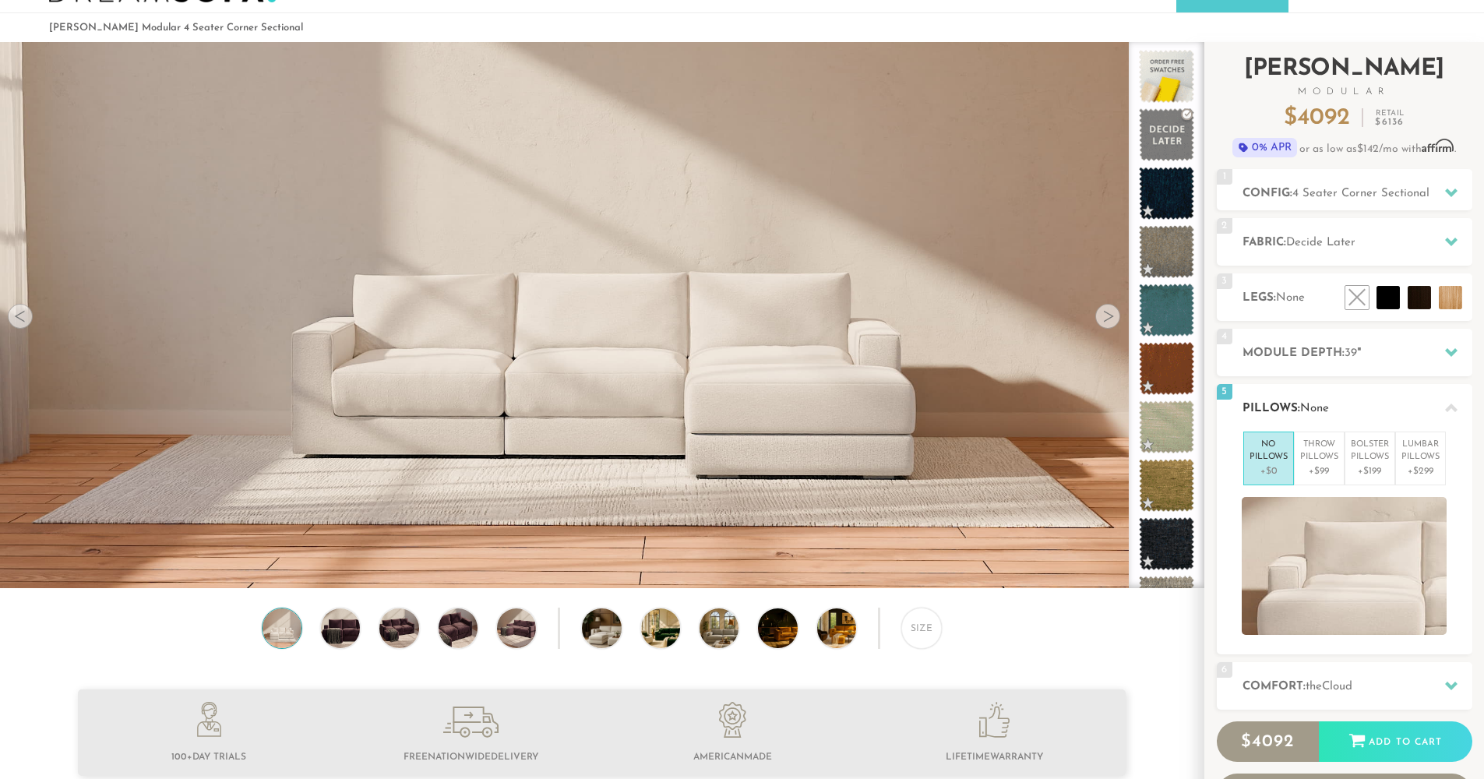
click at [1371, 404] on h2 "Pillows: None" at bounding box center [1357, 409] width 230 height 18
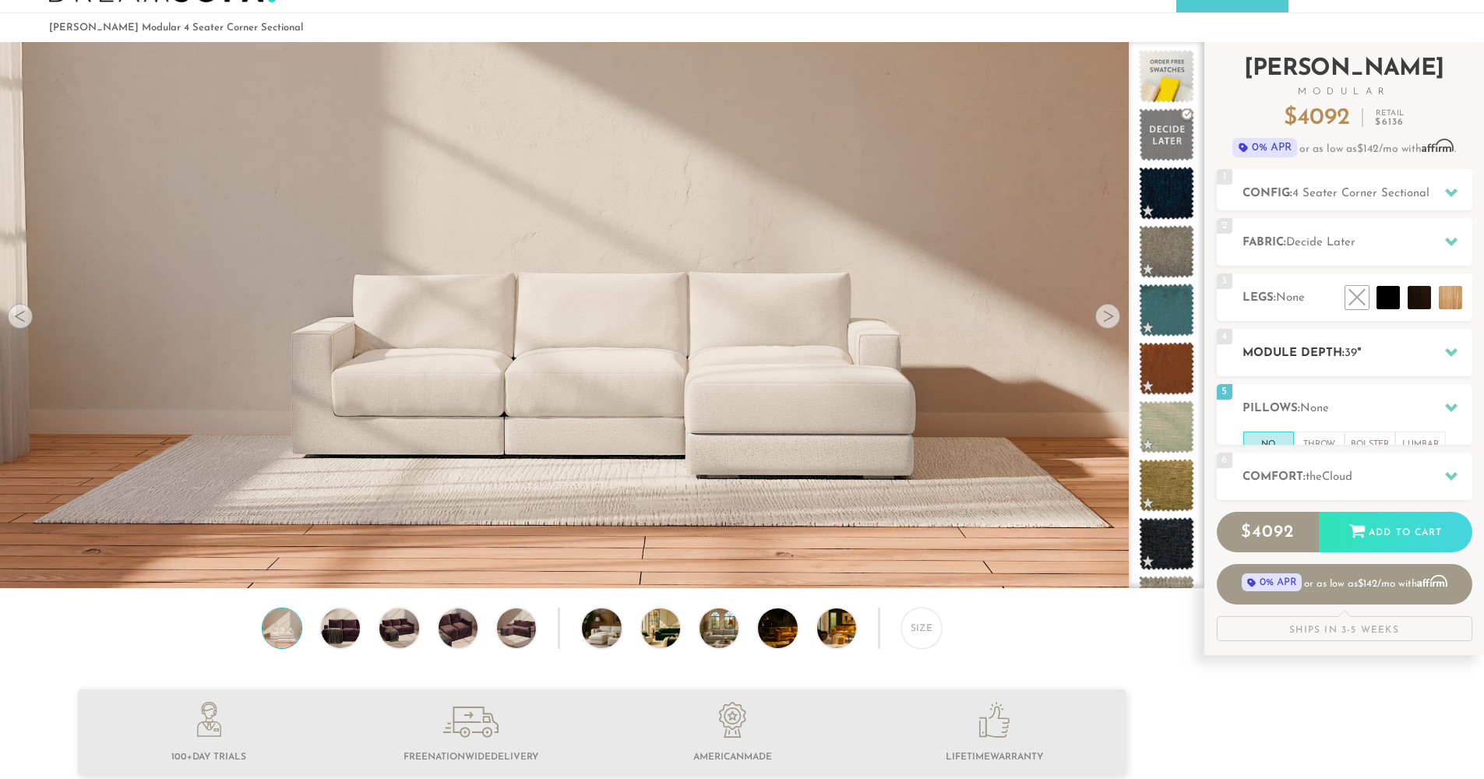
click at [1375, 361] on h2 "Module Depth: 39 "" at bounding box center [1357, 353] width 230 height 18
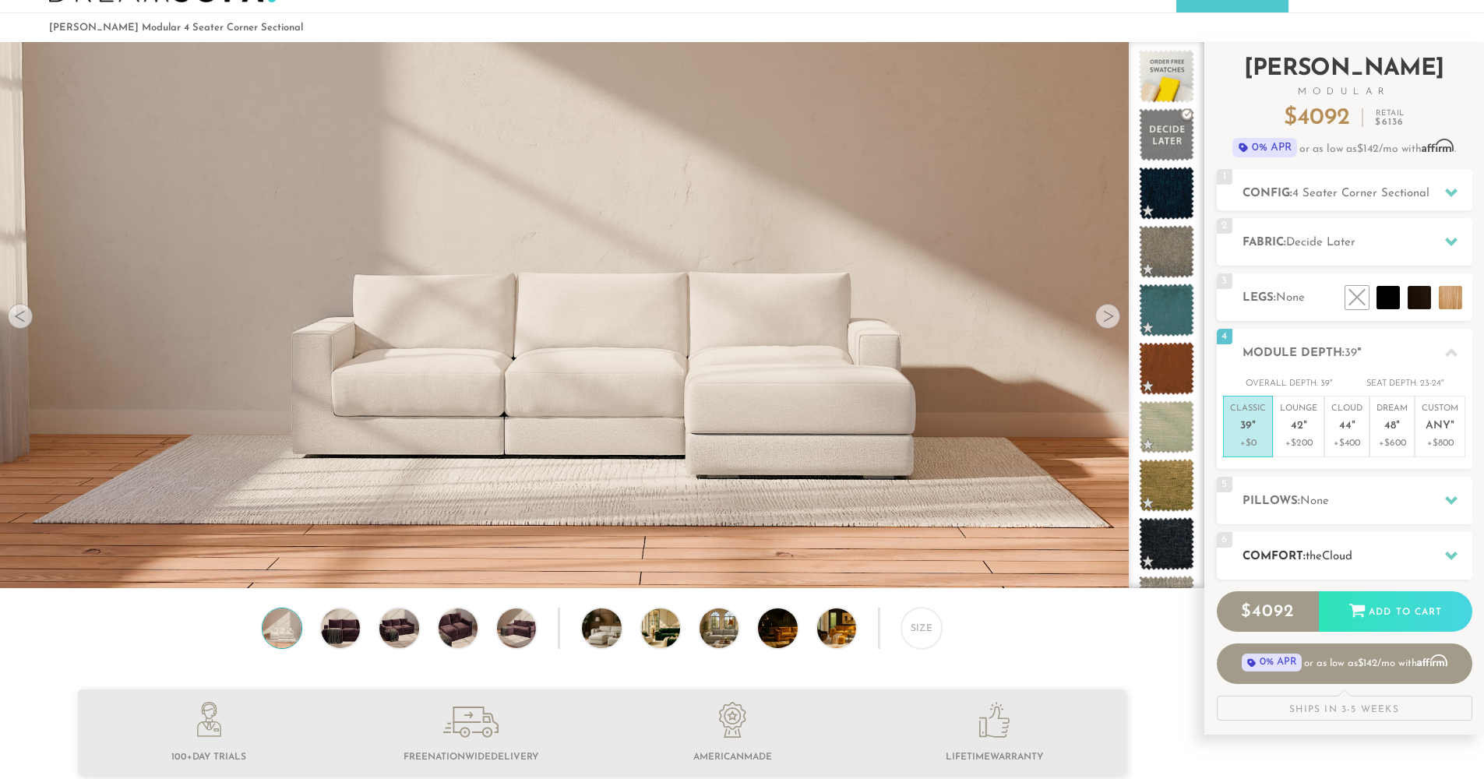
click at [1418, 548] on h2 "Comfort: the Cloud" at bounding box center [1357, 557] width 230 height 18
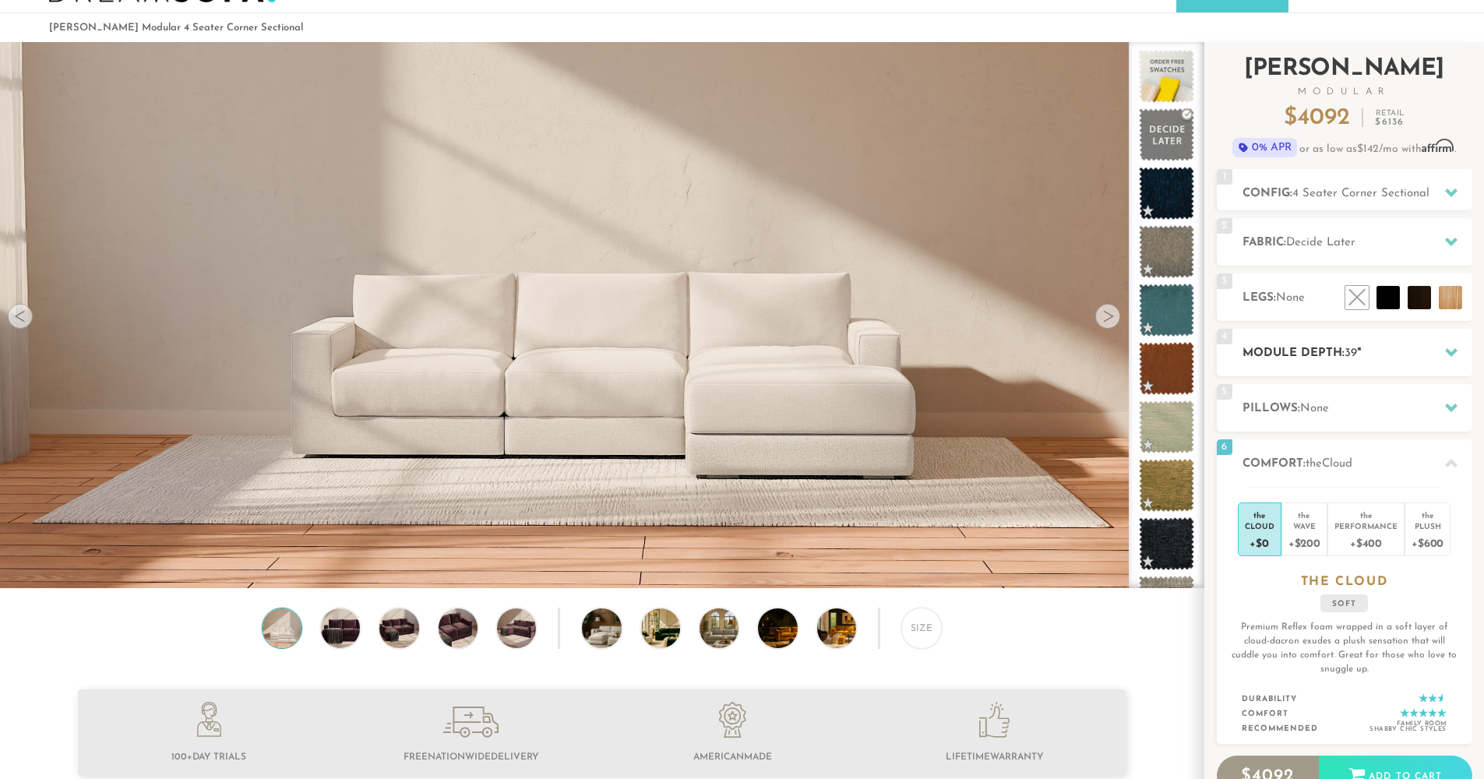
click at [1386, 352] on h2 "Module Depth: 39 "" at bounding box center [1357, 353] width 230 height 18
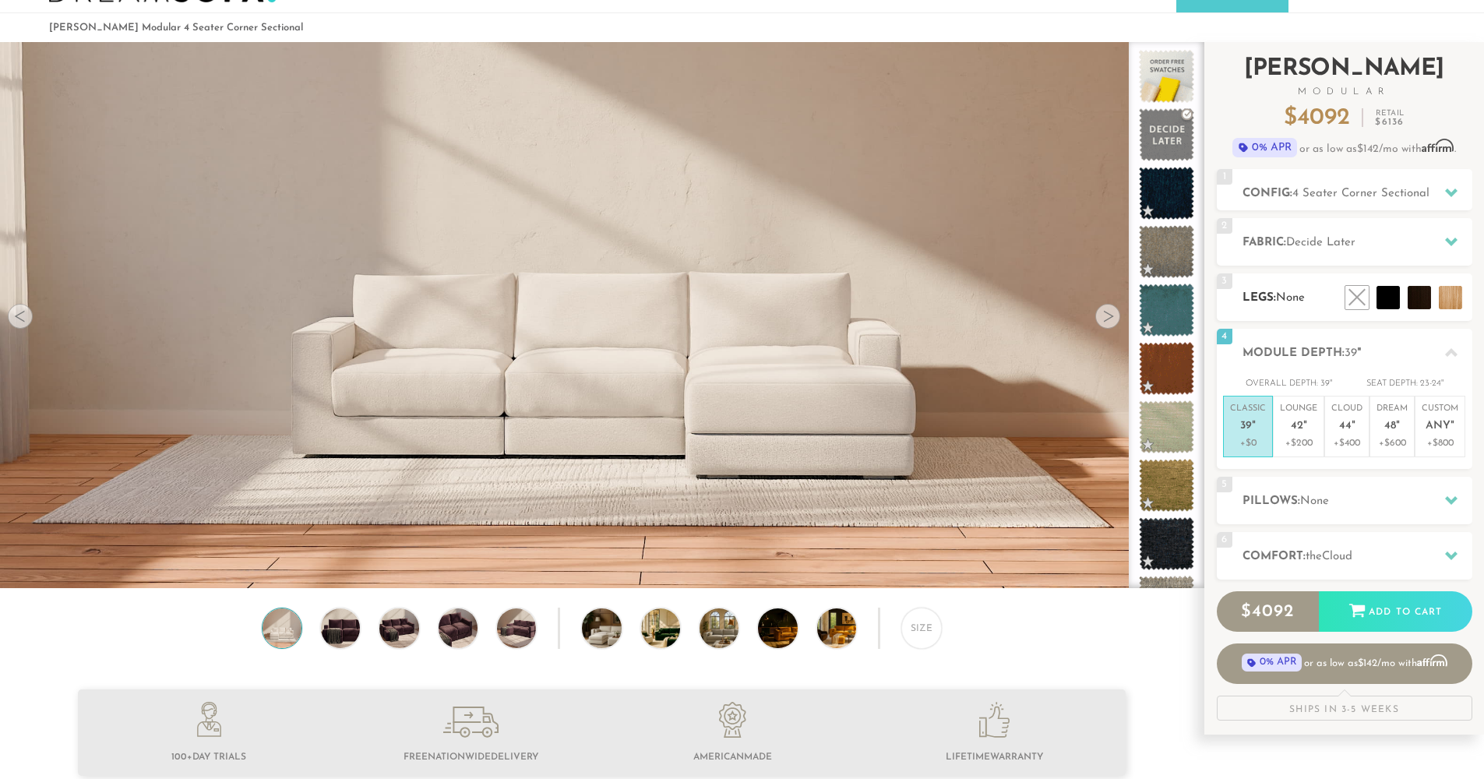
click at [1265, 298] on h2 "Legs: None" at bounding box center [1357, 298] width 230 height 18
click at [1446, 301] on li at bounding box center [1414, 262] width 93 height 93
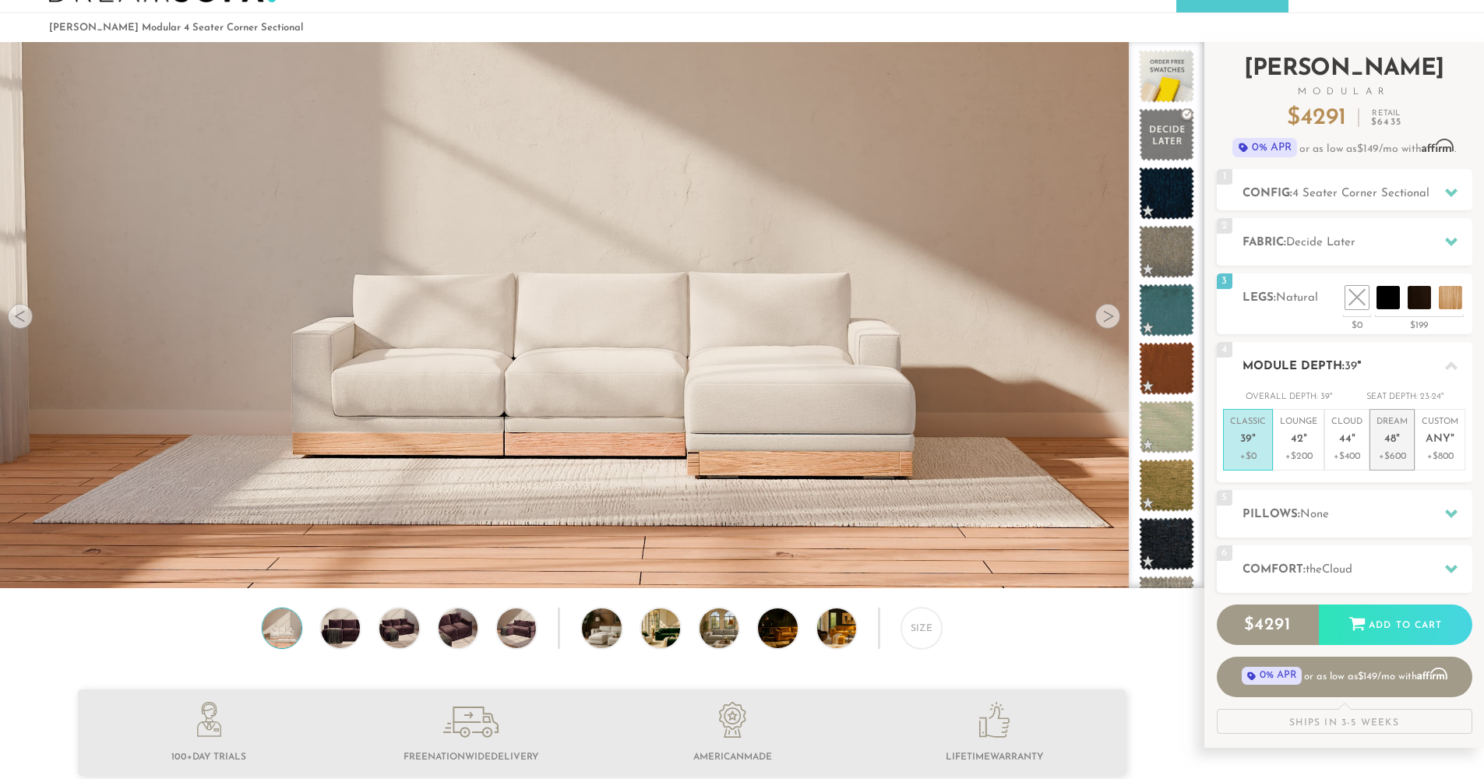
click at [1393, 452] on p "+$600" at bounding box center [1391, 456] width 31 height 14
click at [1251, 449] on p "+$0" at bounding box center [1248, 456] width 36 height 14
click at [1291, 449] on p "+$200" at bounding box center [1298, 456] width 37 height 14
click at [1249, 447] on p "Classic 39 "" at bounding box center [1248, 432] width 36 height 33
click at [1307, 456] on p "+$200" at bounding box center [1298, 456] width 37 height 14
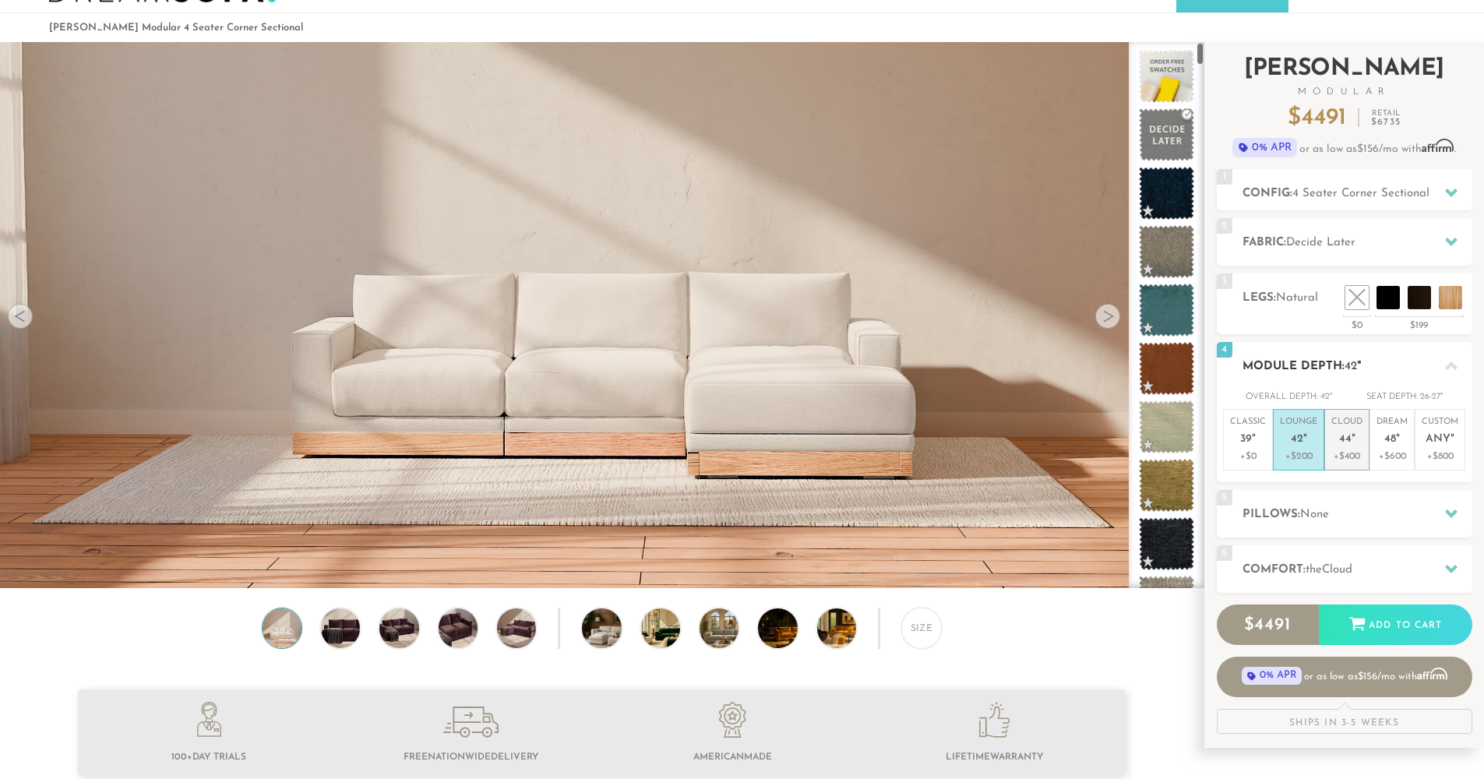
click at [1351, 453] on p "+$400" at bounding box center [1346, 456] width 31 height 14
click at [1397, 451] on p "+$600" at bounding box center [1391, 456] width 31 height 14
click at [1439, 449] on p "+$800" at bounding box center [1439, 456] width 37 height 14
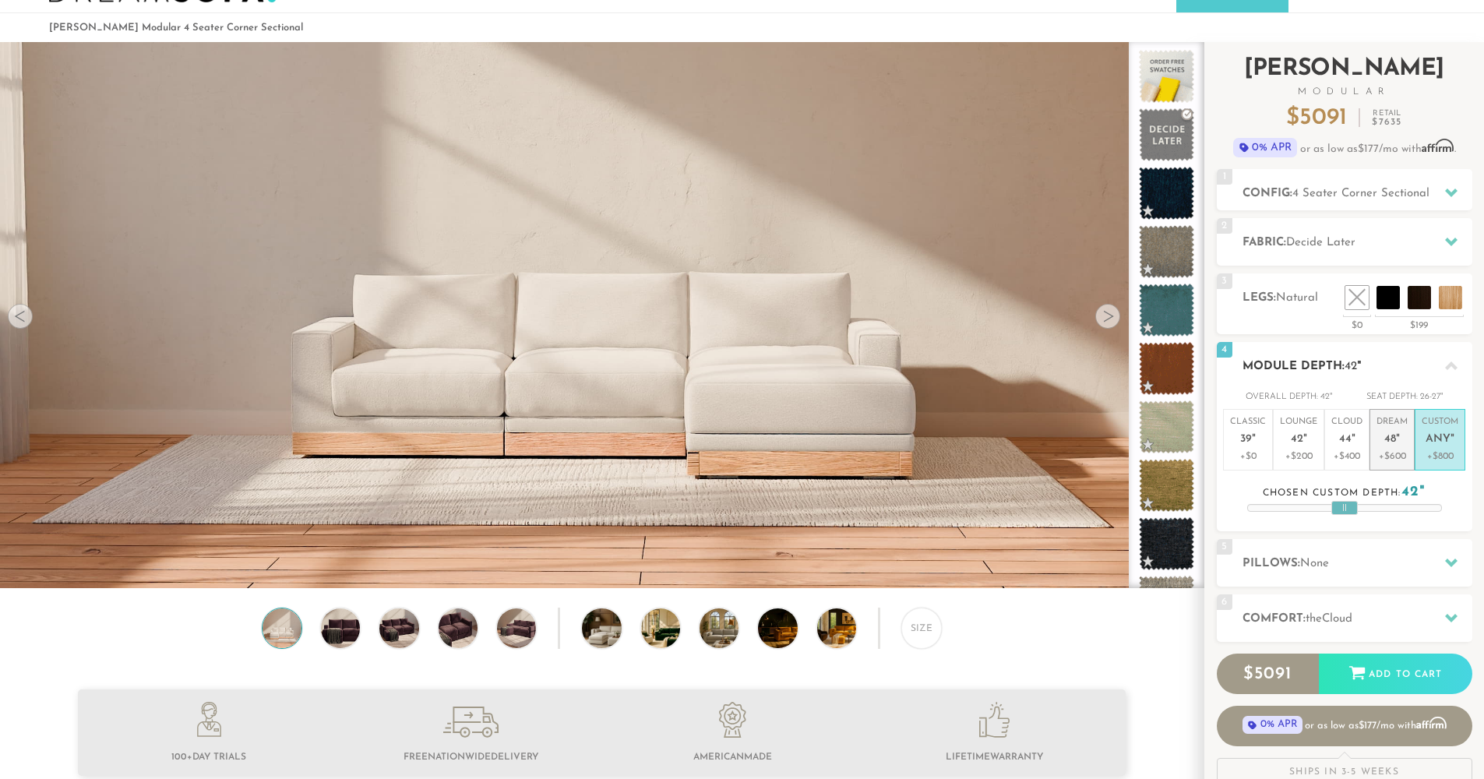
click at [1396, 450] on p "+$600" at bounding box center [1391, 456] width 31 height 14
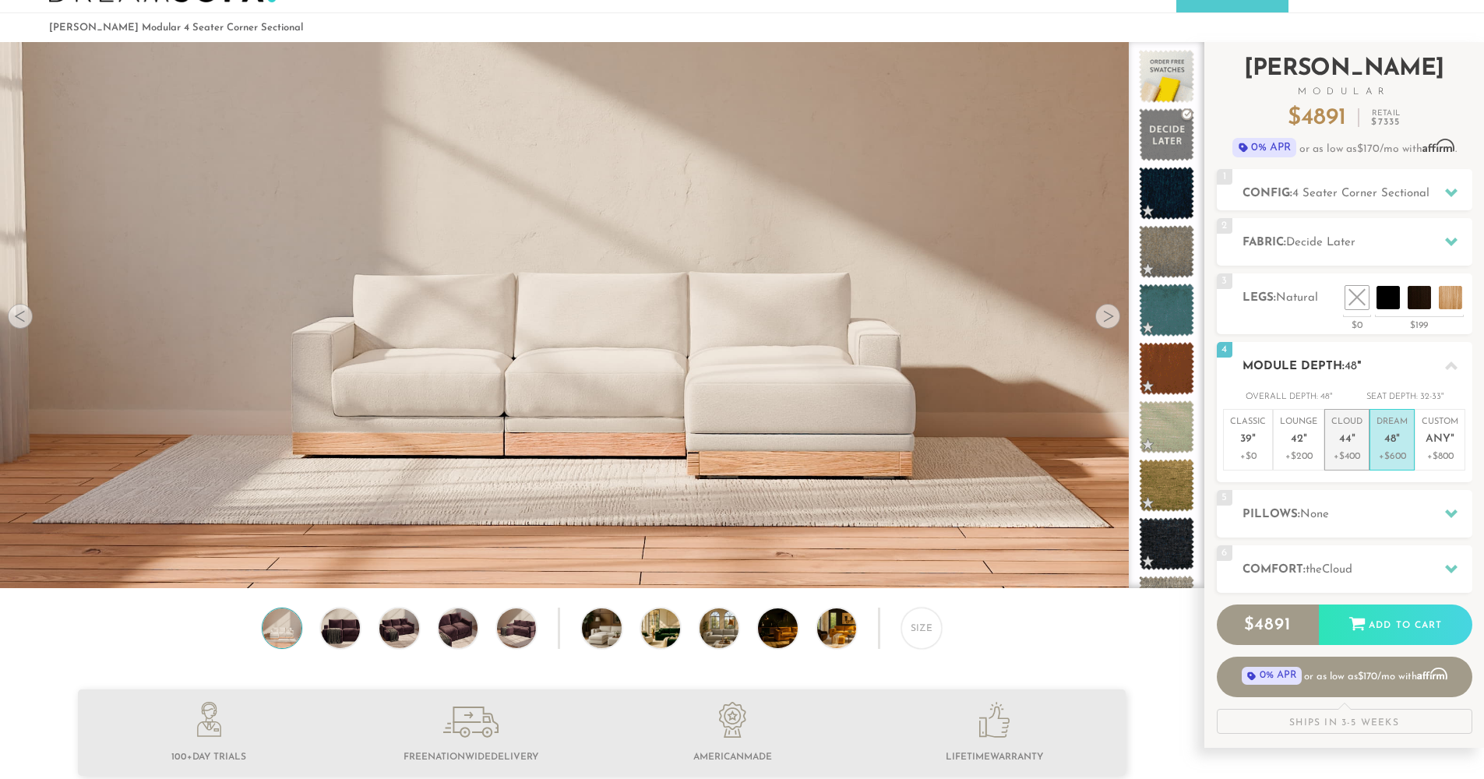
click at [1354, 451] on p "+$400" at bounding box center [1346, 456] width 31 height 14
click at [1314, 455] on p "+$200" at bounding box center [1298, 456] width 37 height 14
click at [1266, 458] on li "Classic 39 " +$0" at bounding box center [1248, 440] width 50 height 62
click at [1297, 457] on p "+$200" at bounding box center [1298, 456] width 37 height 14
click at [1375, 457] on li "Dream 48 " +$600" at bounding box center [1391, 440] width 45 height 62
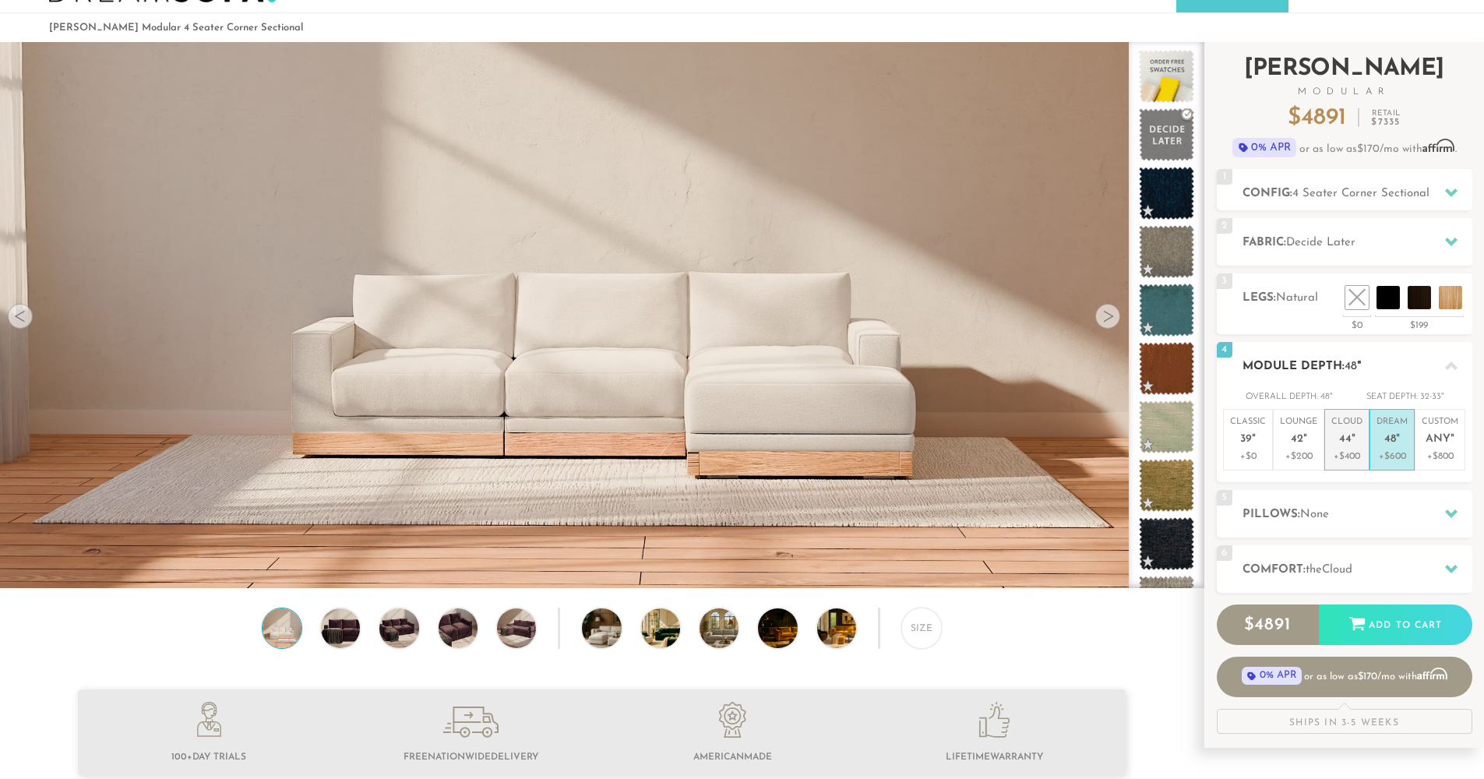
click at [1356, 456] on p "+$400" at bounding box center [1346, 456] width 31 height 14
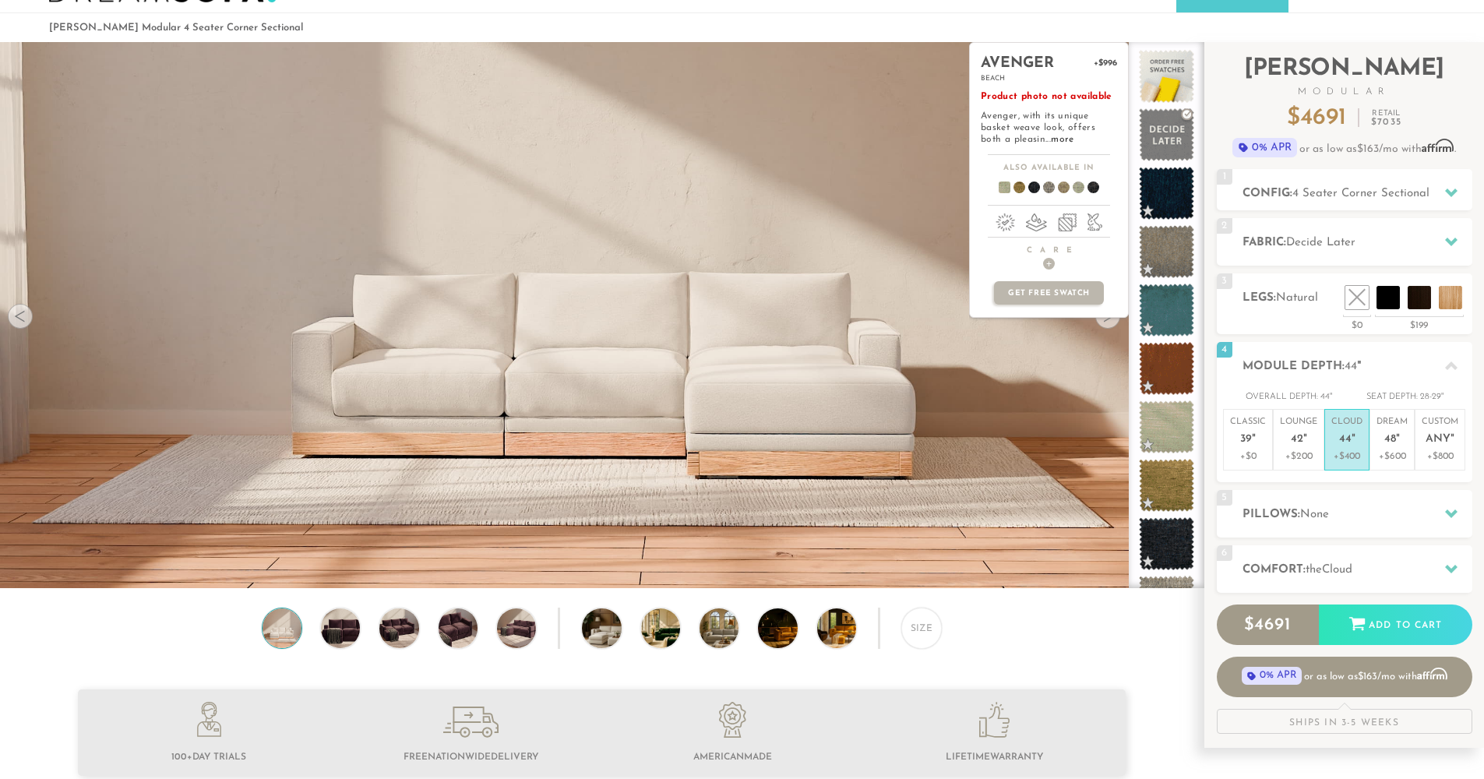
click at [980, 485] on div "avenger +$996 beach Product photo not available Avenger, with its unique basket…" at bounding box center [1049, 315] width 160 height 546
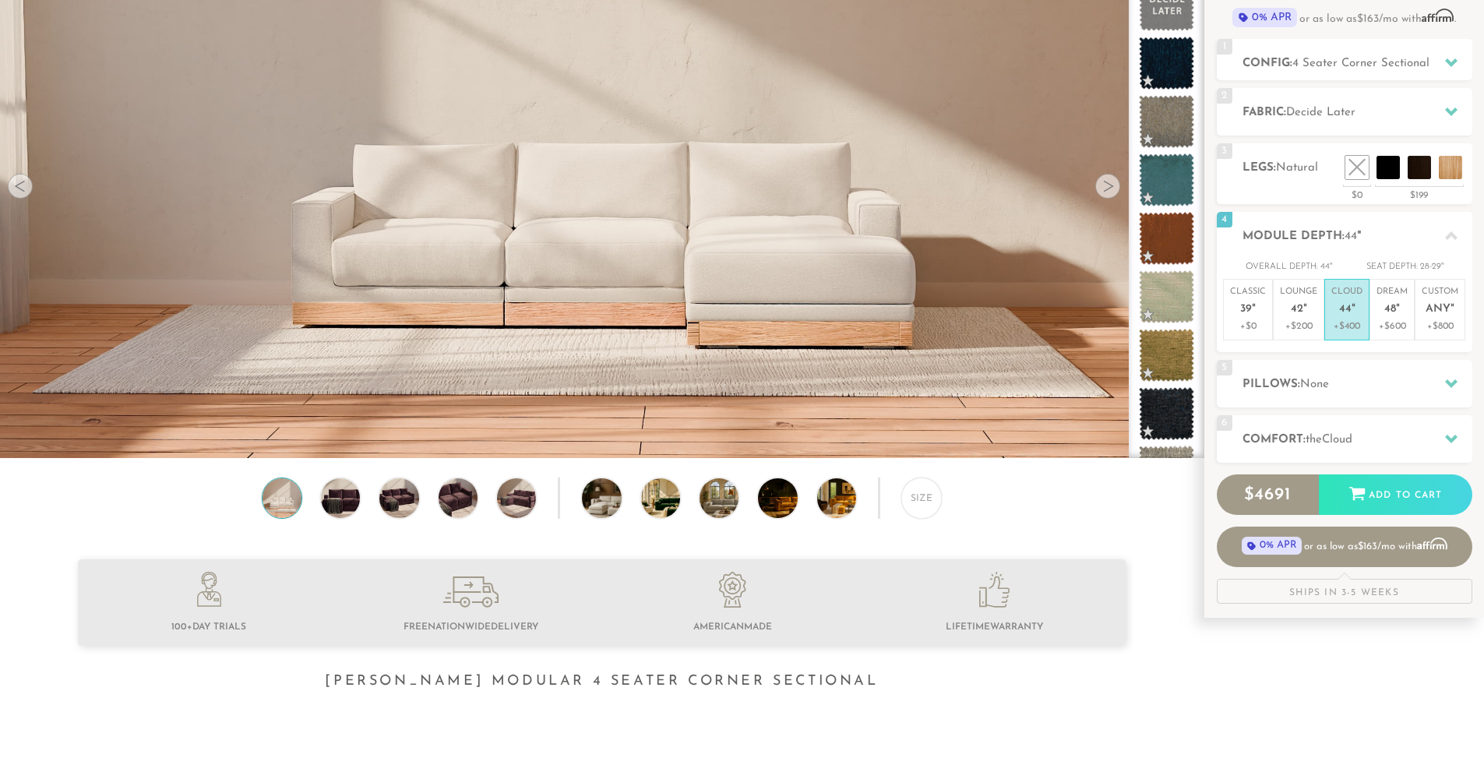
scroll to position [201, 0]
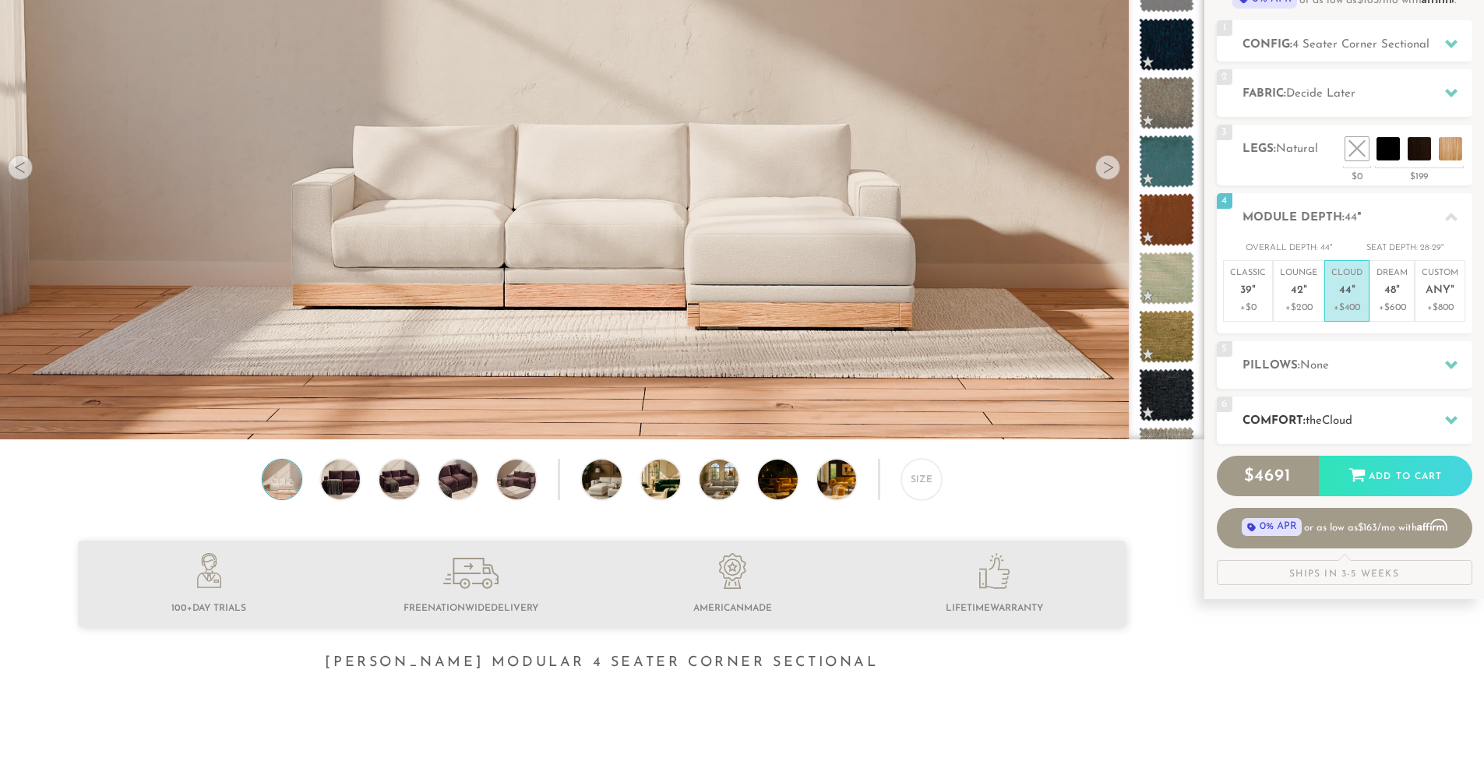
click at [1383, 420] on h2 "Comfort: the Cloud" at bounding box center [1357, 421] width 230 height 18
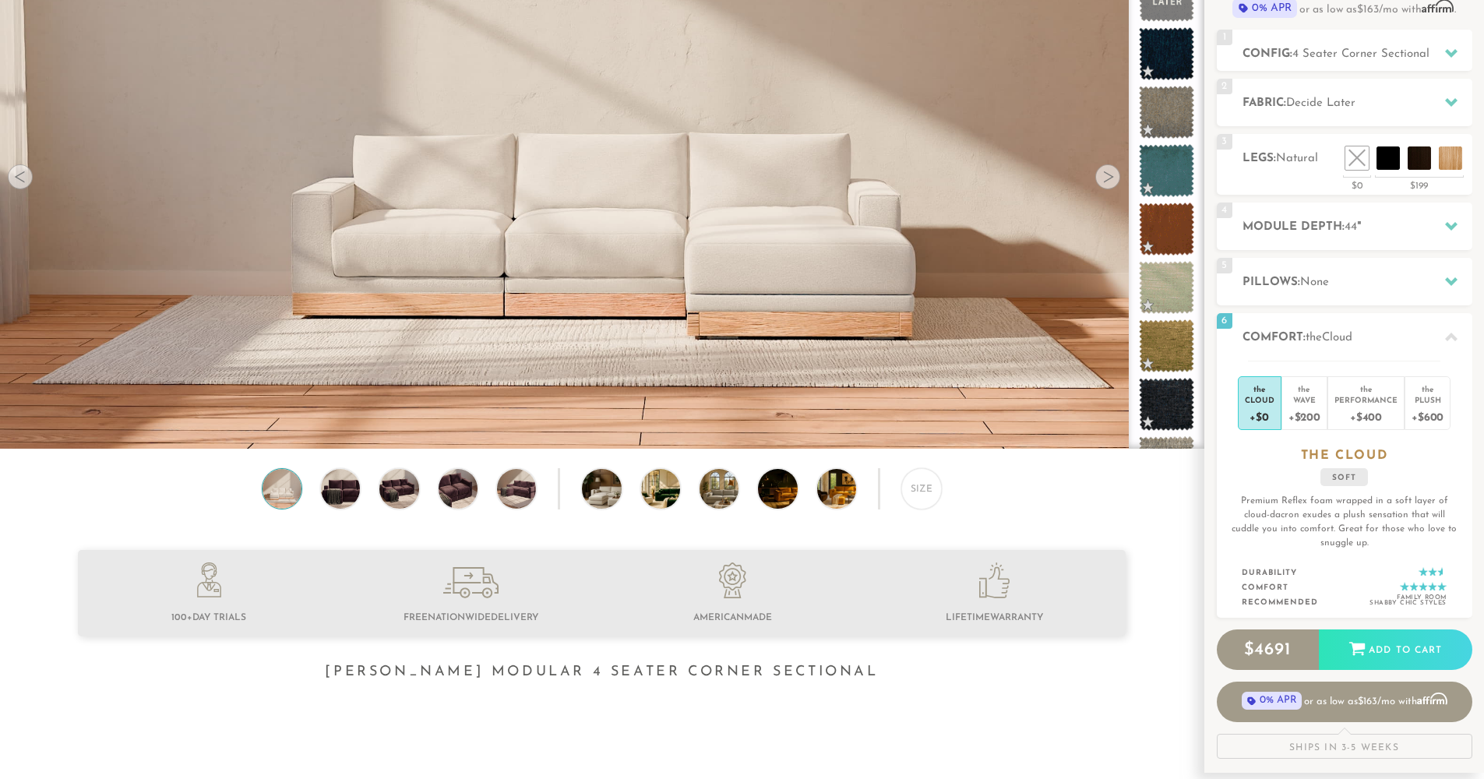
scroll to position [195, 0]
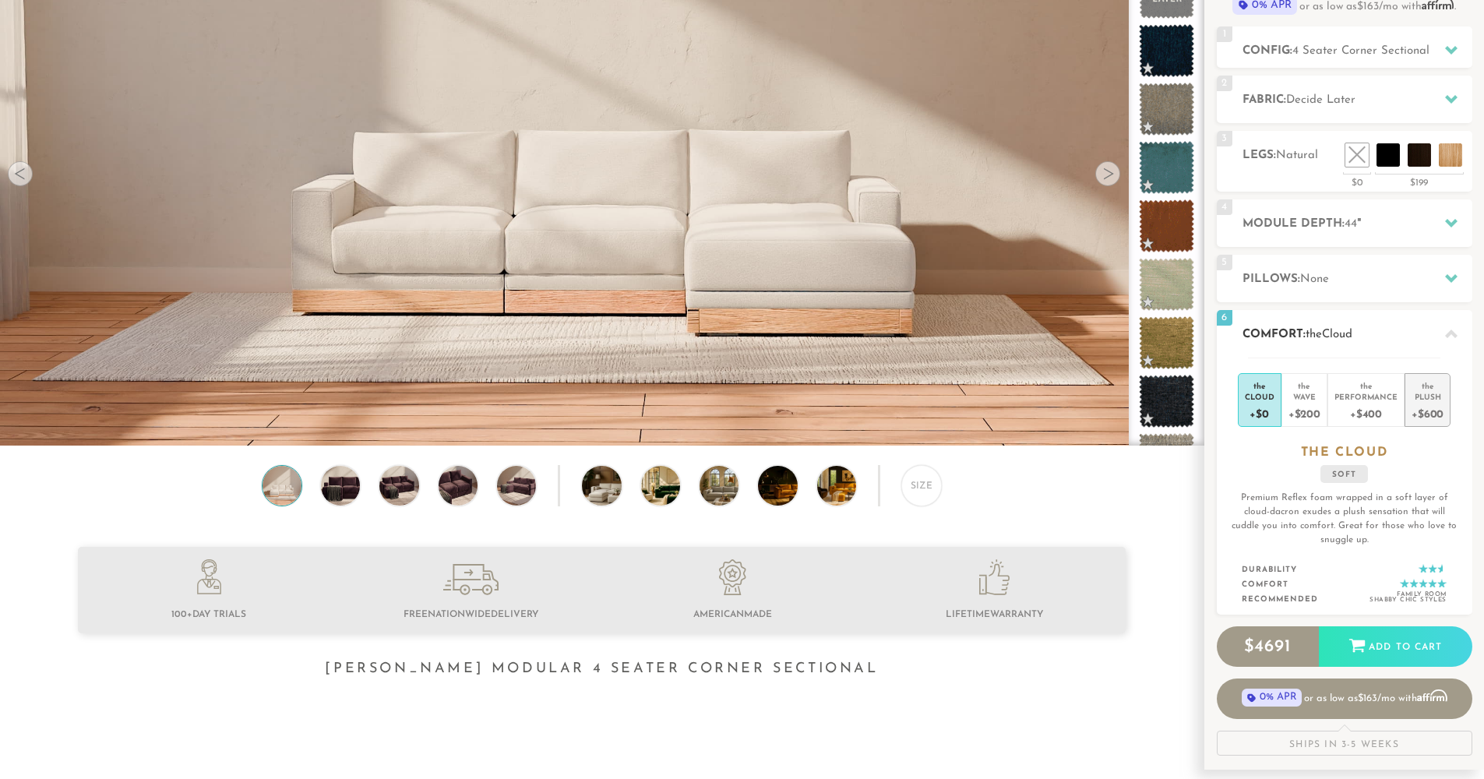
click at [1421, 421] on div "+$600" at bounding box center [1427, 413] width 32 height 23
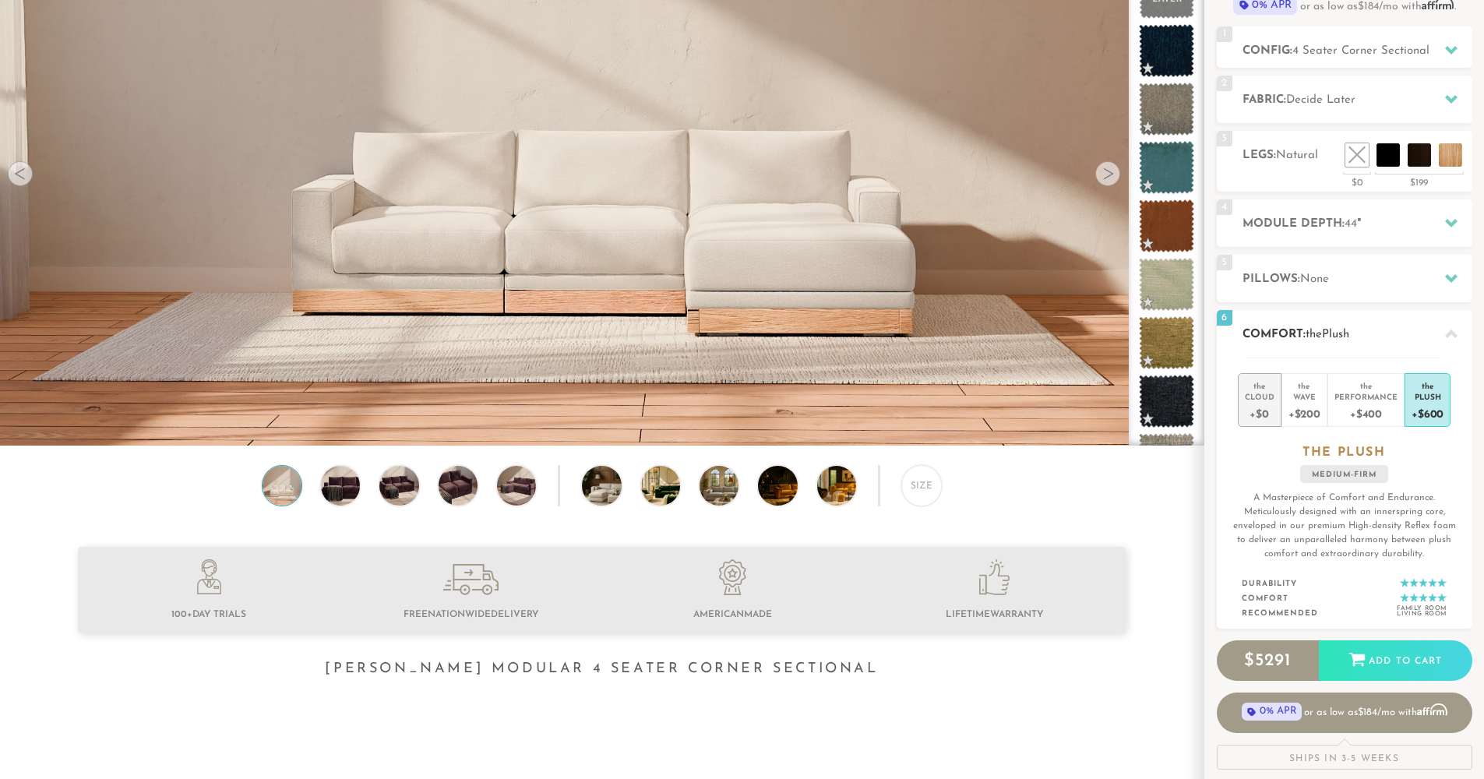
click at [1278, 406] on li "the Cloud +$0" at bounding box center [1260, 400] width 44 height 54
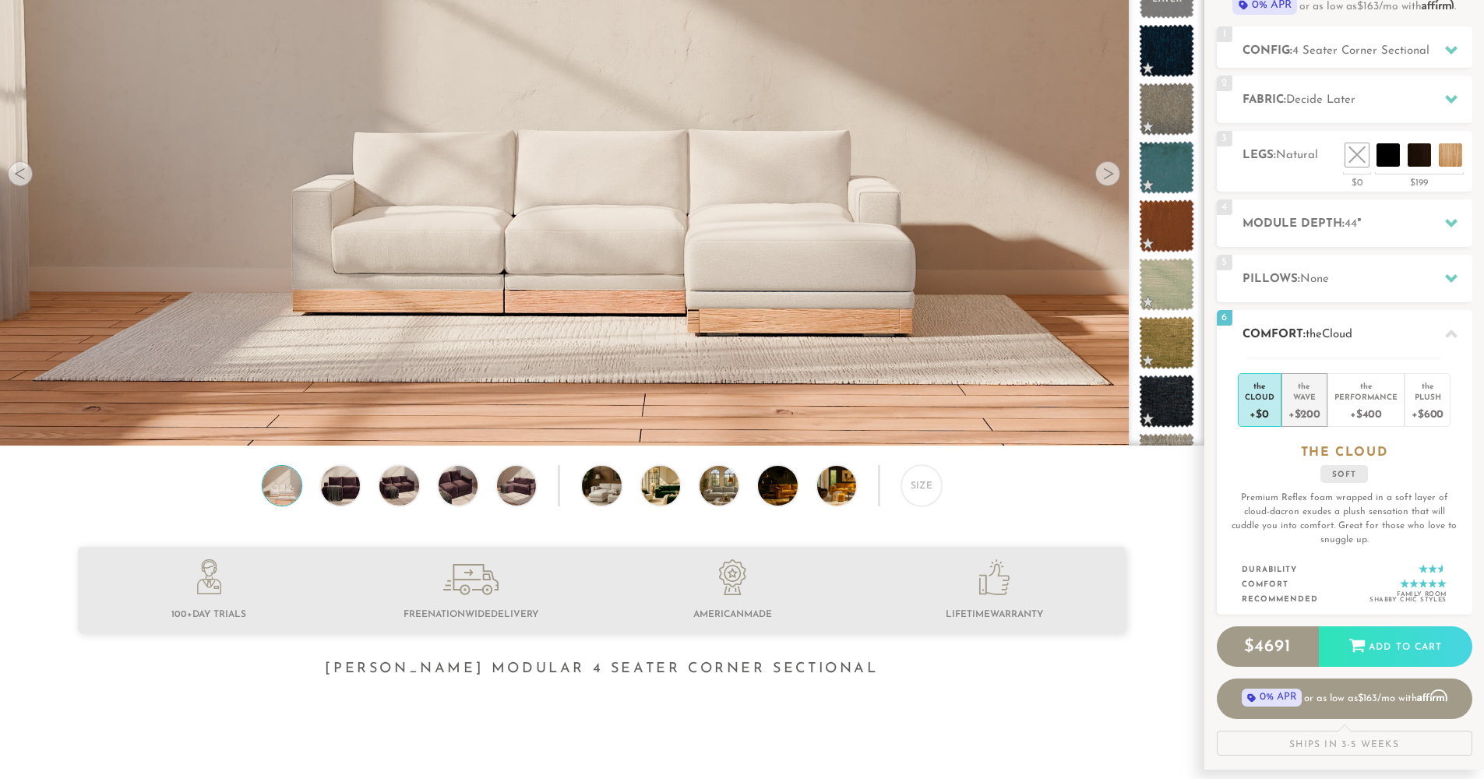
click at [1299, 411] on div "+$200" at bounding box center [1304, 413] width 32 height 23
click at [1360, 415] on div "+$400" at bounding box center [1365, 413] width 63 height 23
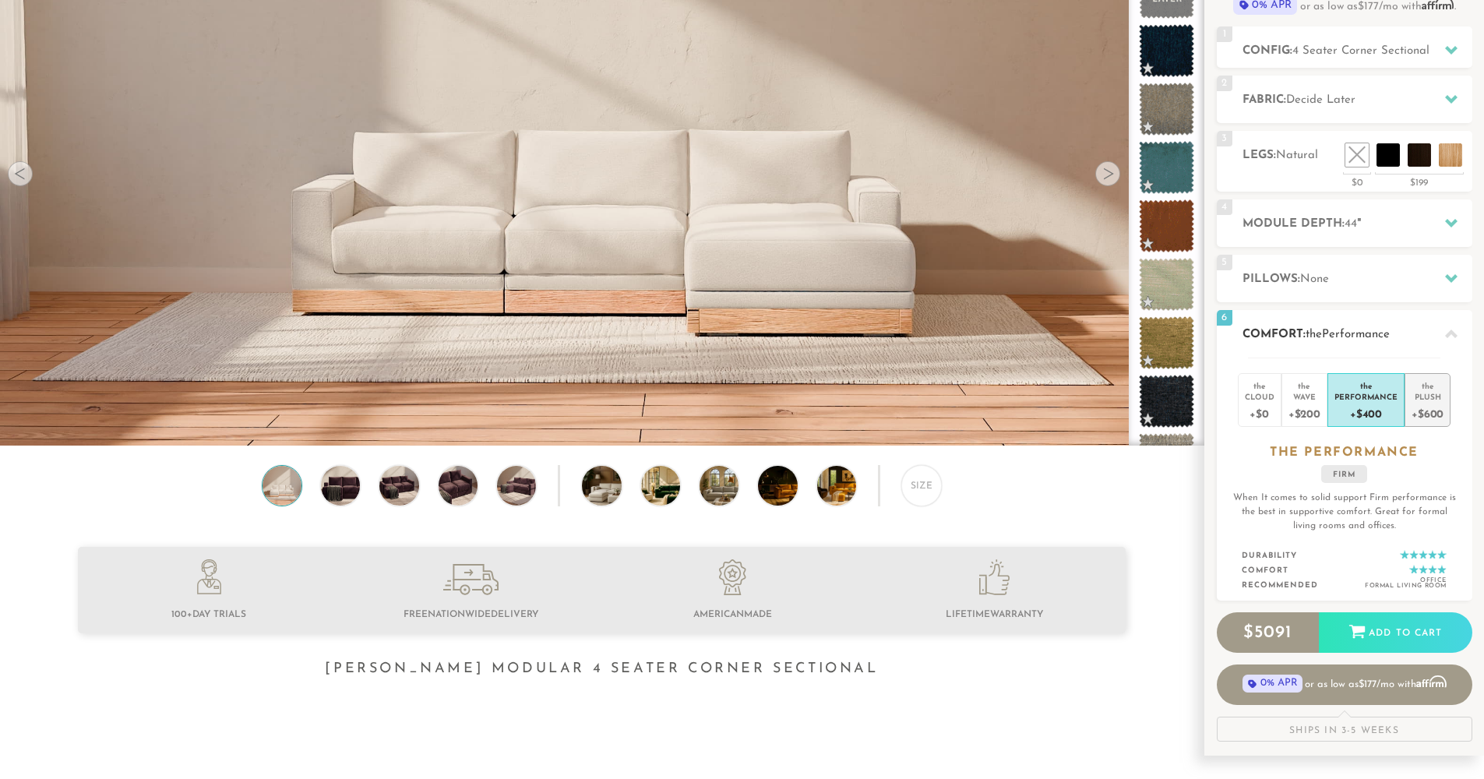
click at [1425, 415] on div "+$600" at bounding box center [1427, 413] width 32 height 23
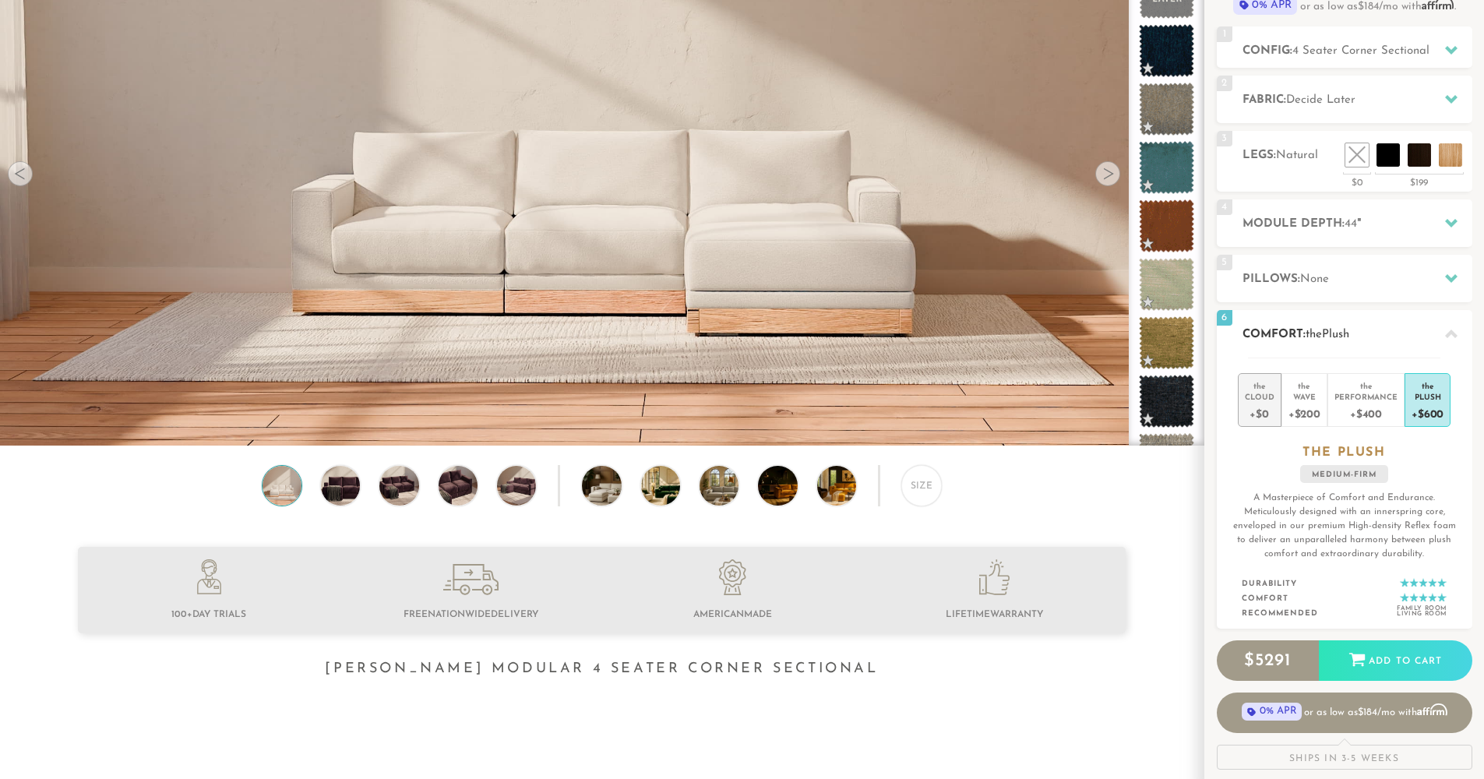
click at [1265, 400] on div "Cloud" at bounding box center [1260, 396] width 30 height 11
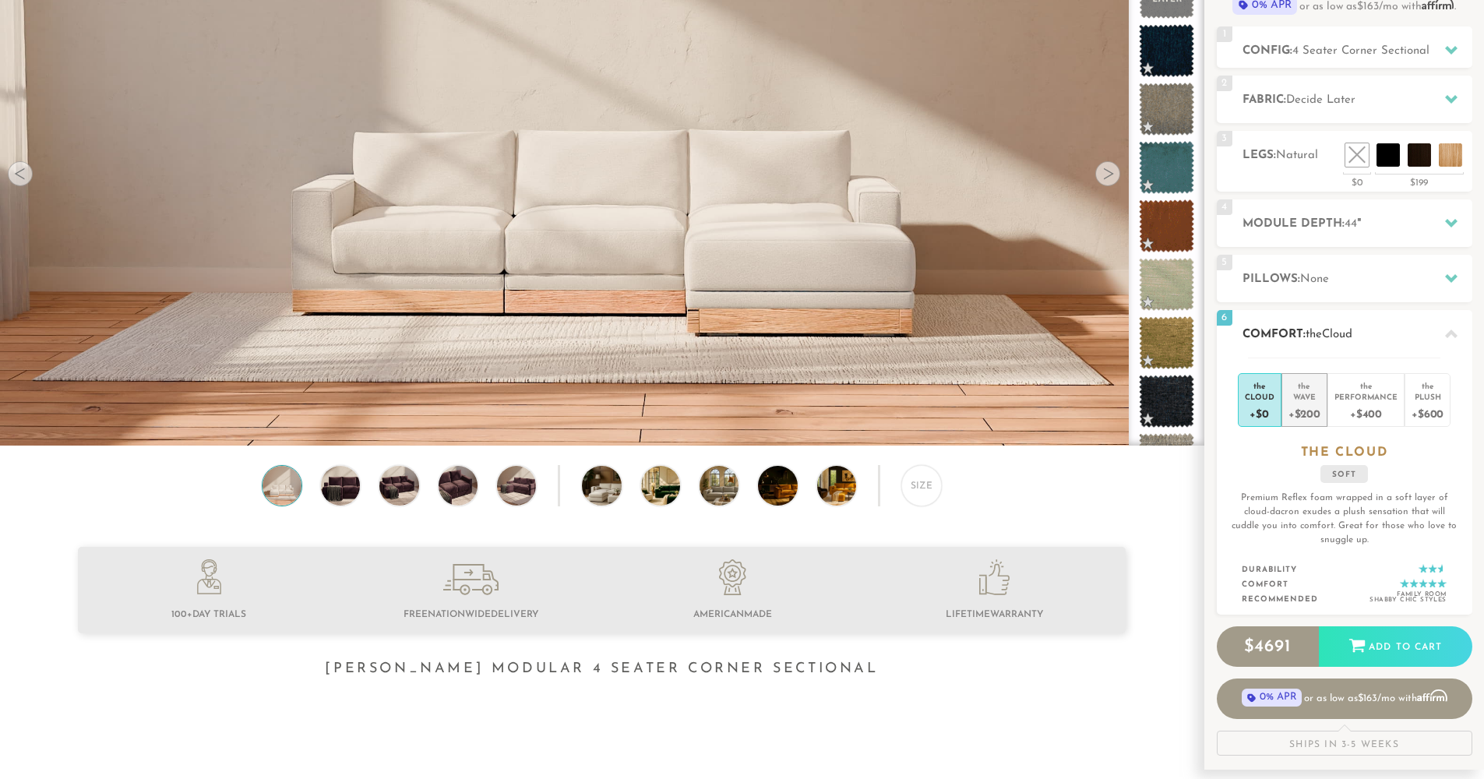
click at [1293, 397] on div "Wave" at bounding box center [1304, 396] width 32 height 11
click at [1341, 401] on div "Performance" at bounding box center [1365, 396] width 63 height 11
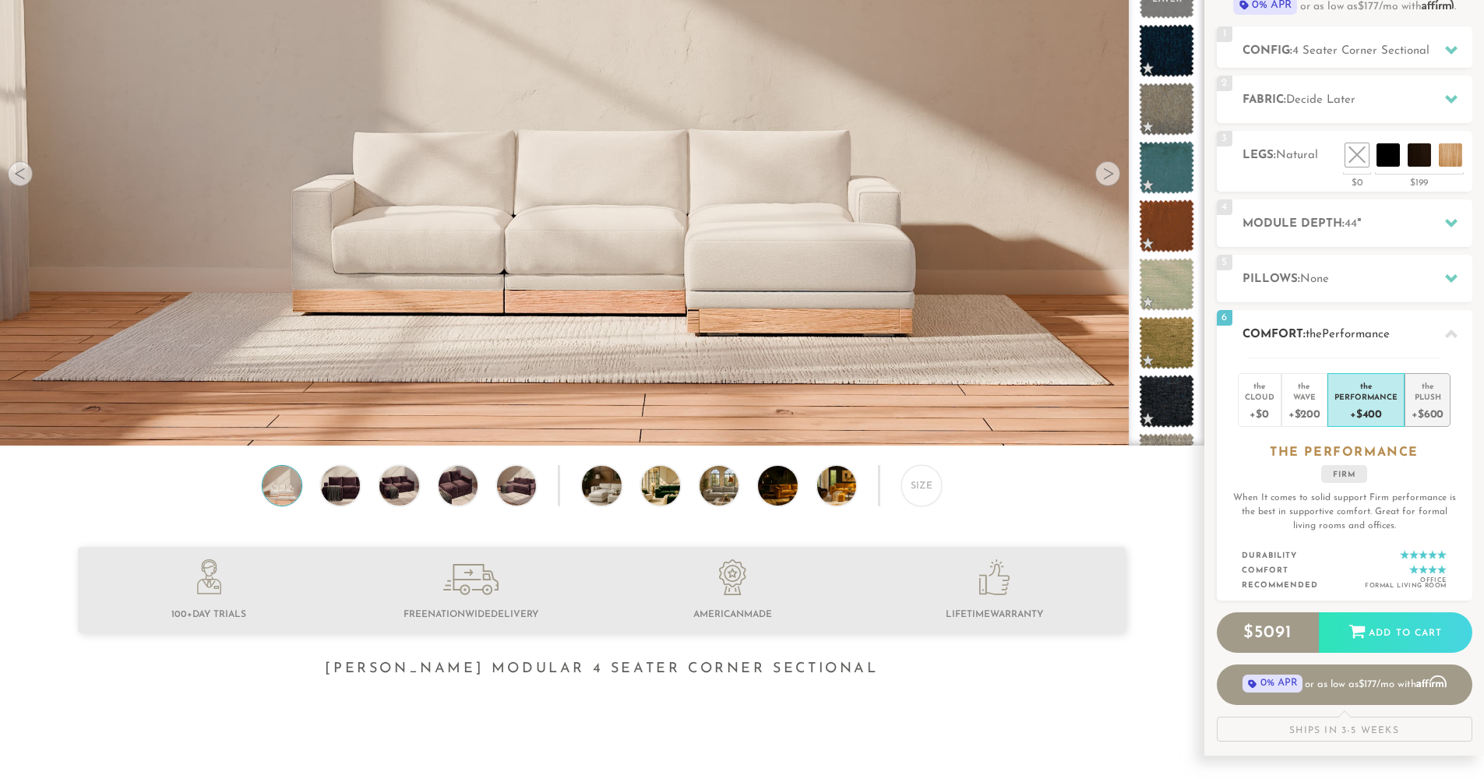
click at [1411, 407] on div "+$600" at bounding box center [1427, 413] width 32 height 23
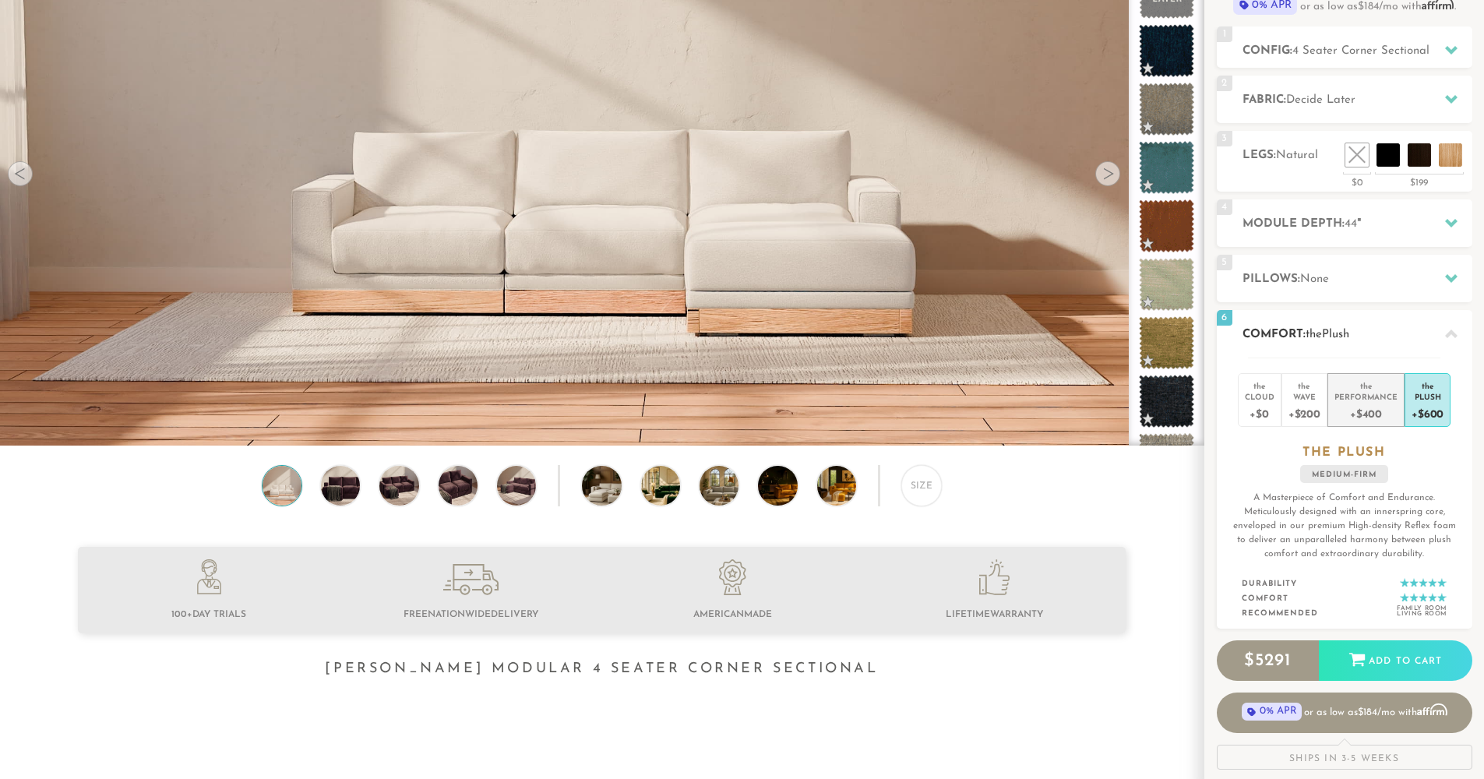
click at [1366, 409] on div "+$400" at bounding box center [1365, 413] width 63 height 23
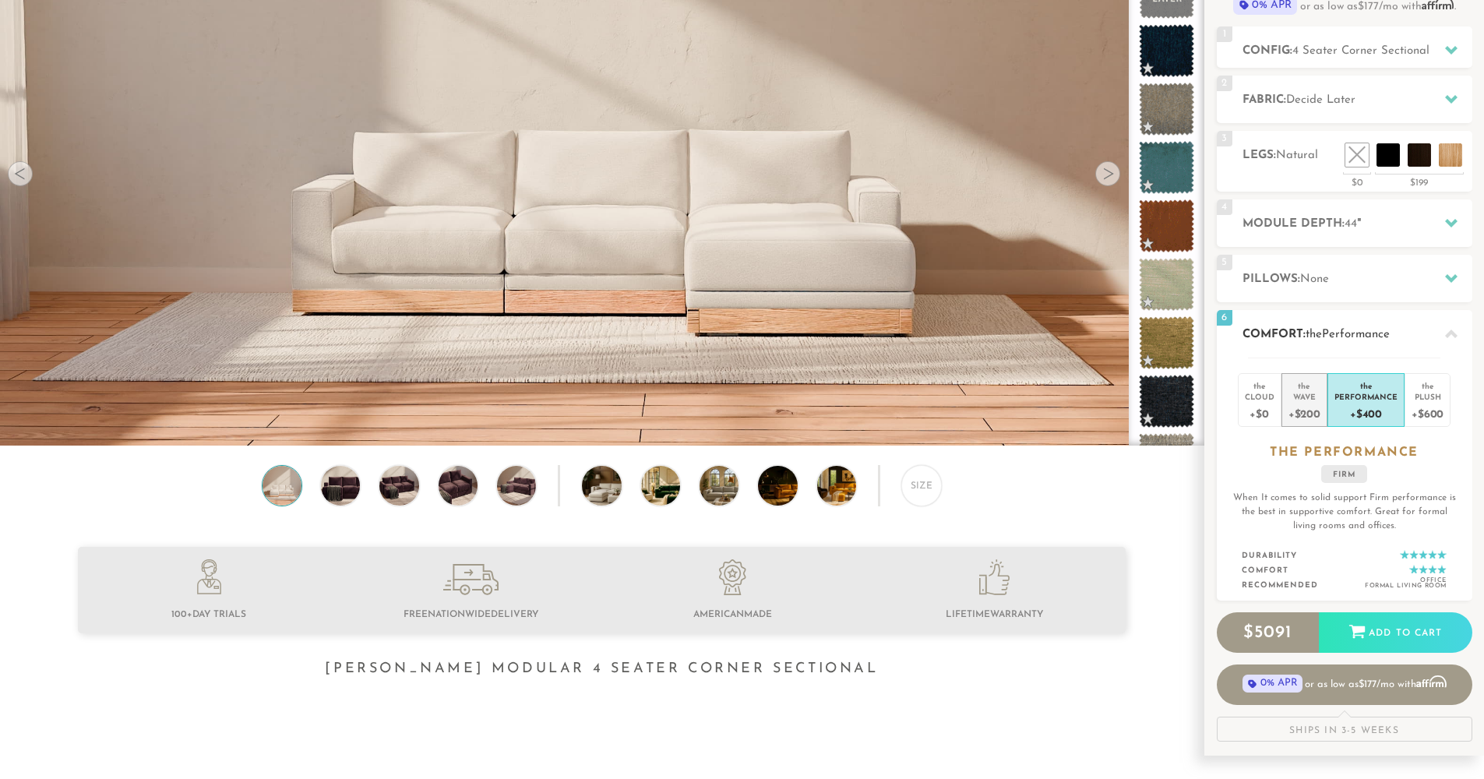
click at [1298, 407] on div "+$200" at bounding box center [1304, 413] width 32 height 23
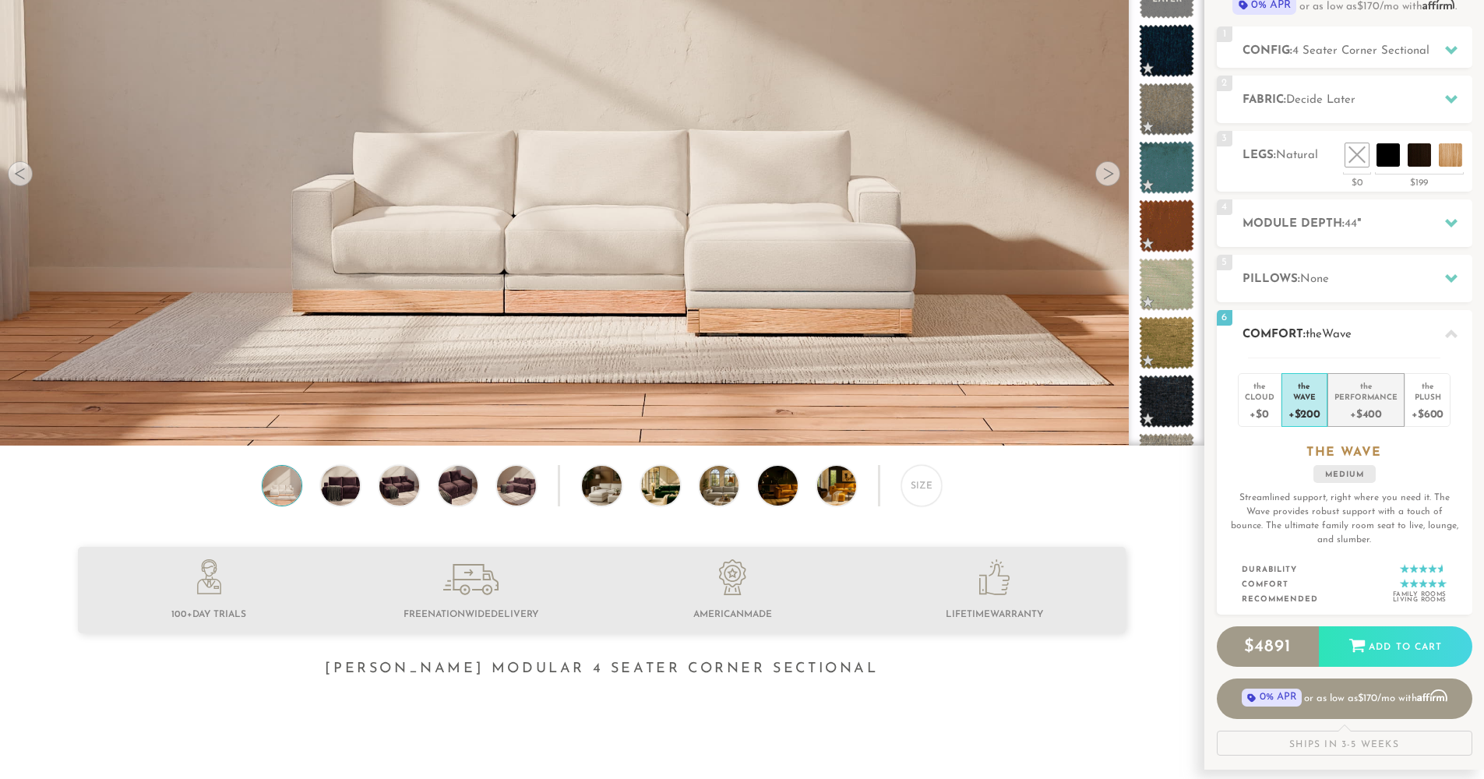
click at [1382, 406] on div "+$400" at bounding box center [1365, 413] width 63 height 23
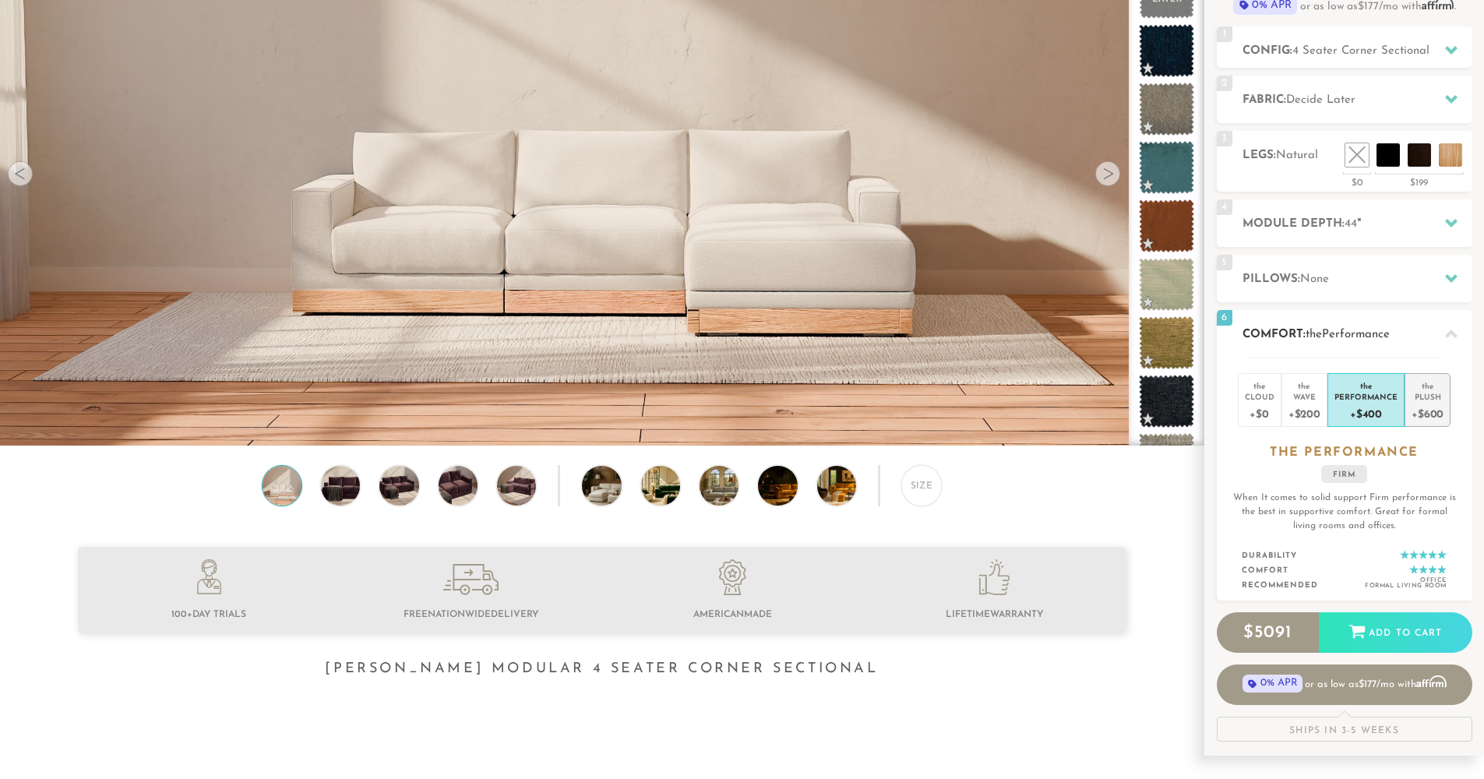
click at [1425, 410] on div "+$600" at bounding box center [1427, 413] width 32 height 23
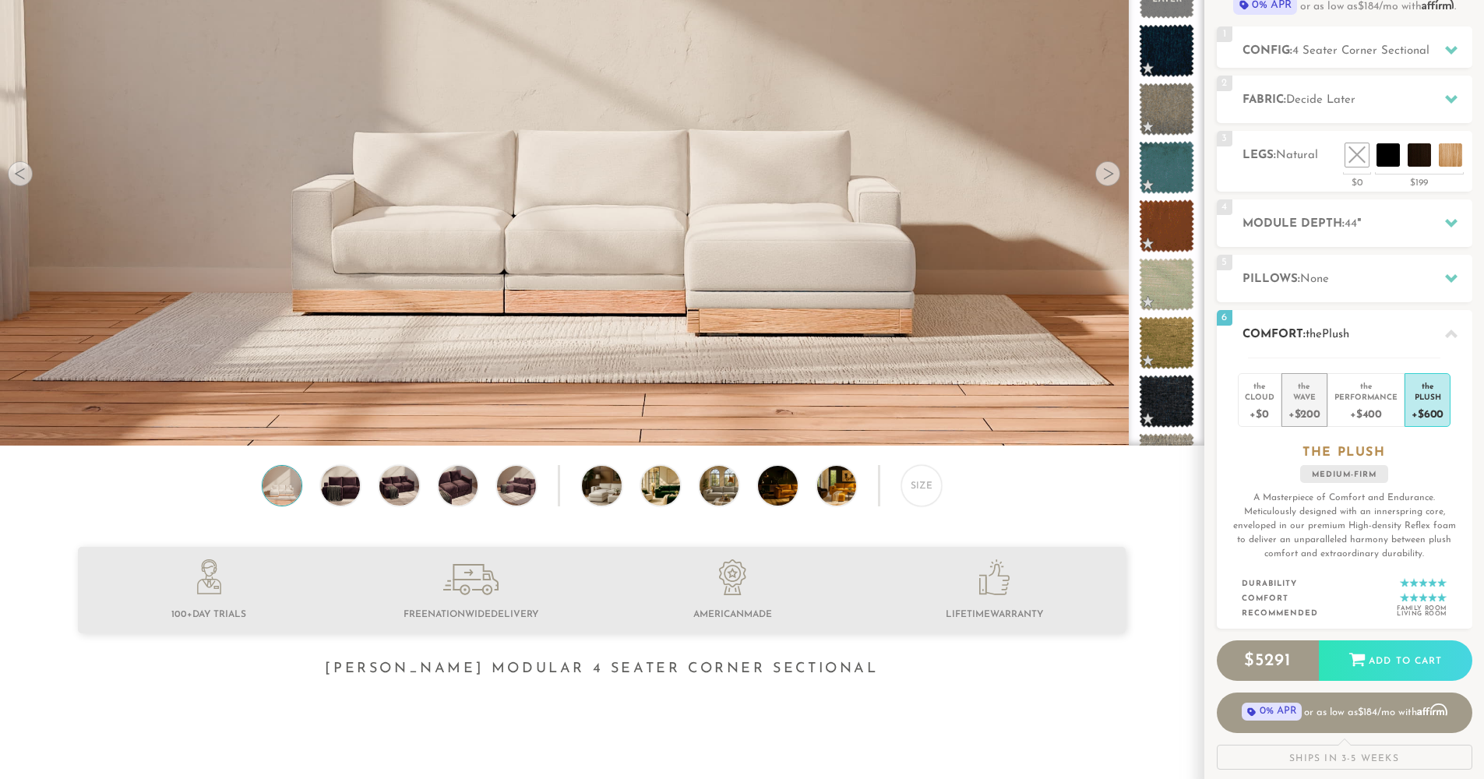
click at [1310, 405] on div "+$200" at bounding box center [1304, 413] width 32 height 23
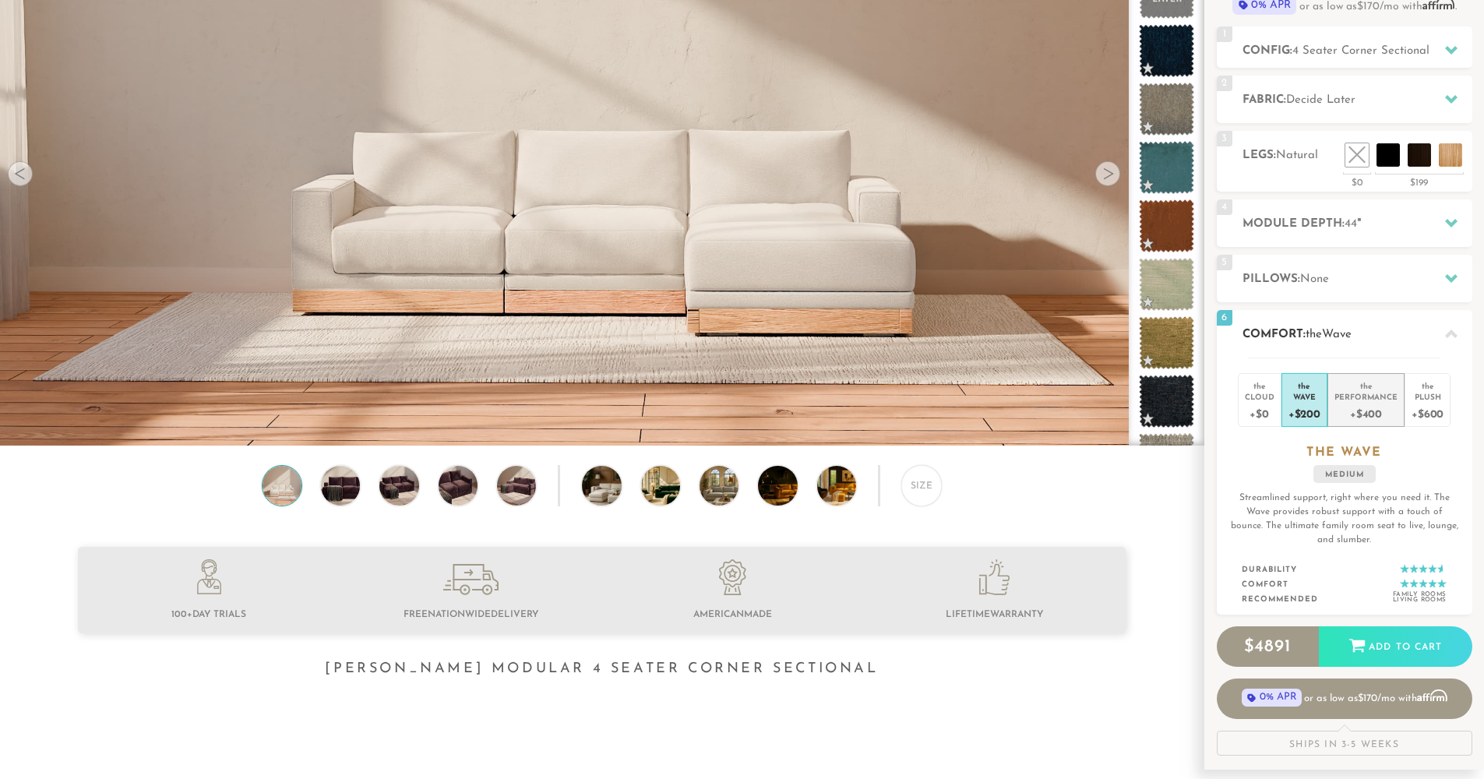
click at [1368, 407] on div "+$400" at bounding box center [1365, 413] width 63 height 23
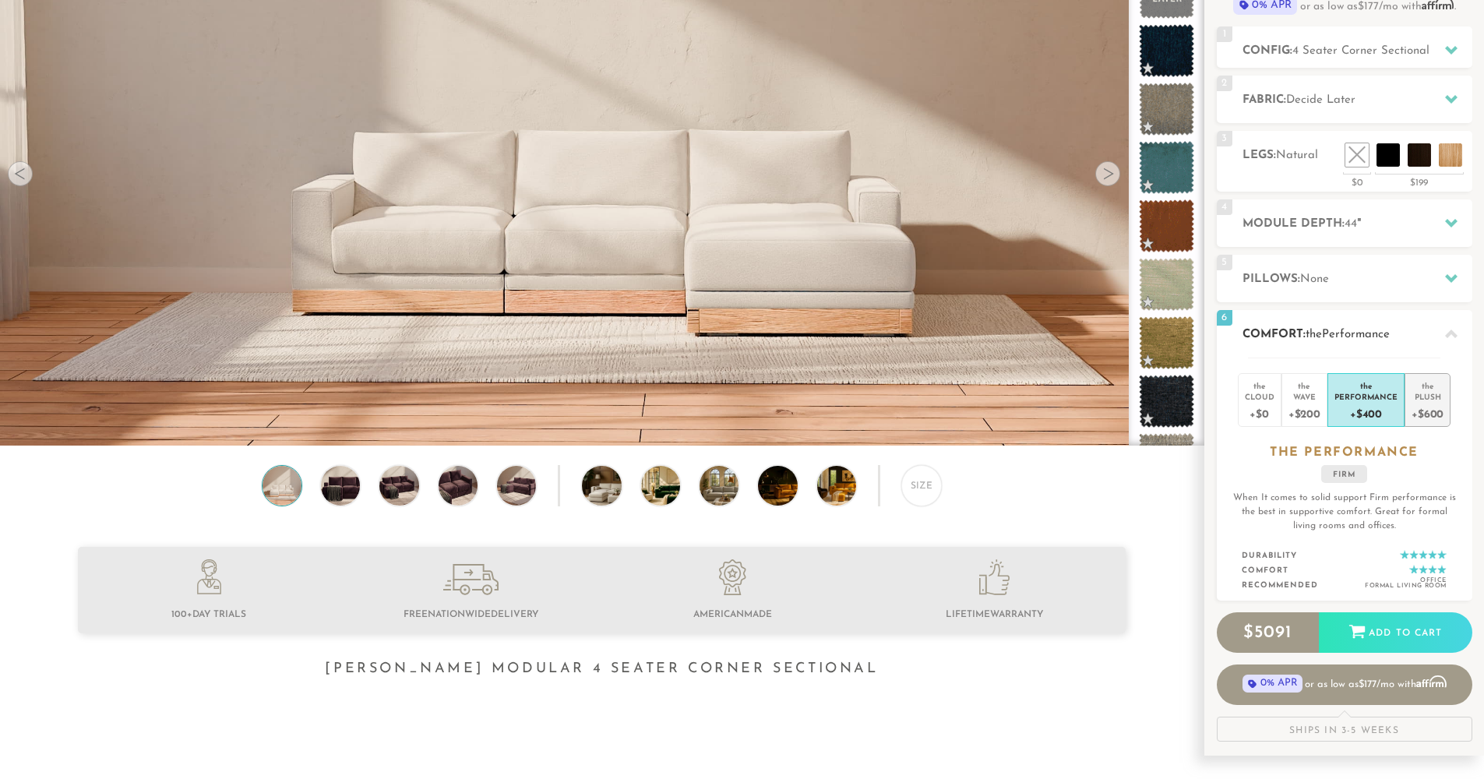
click at [1416, 405] on div "+$600" at bounding box center [1427, 413] width 32 height 23
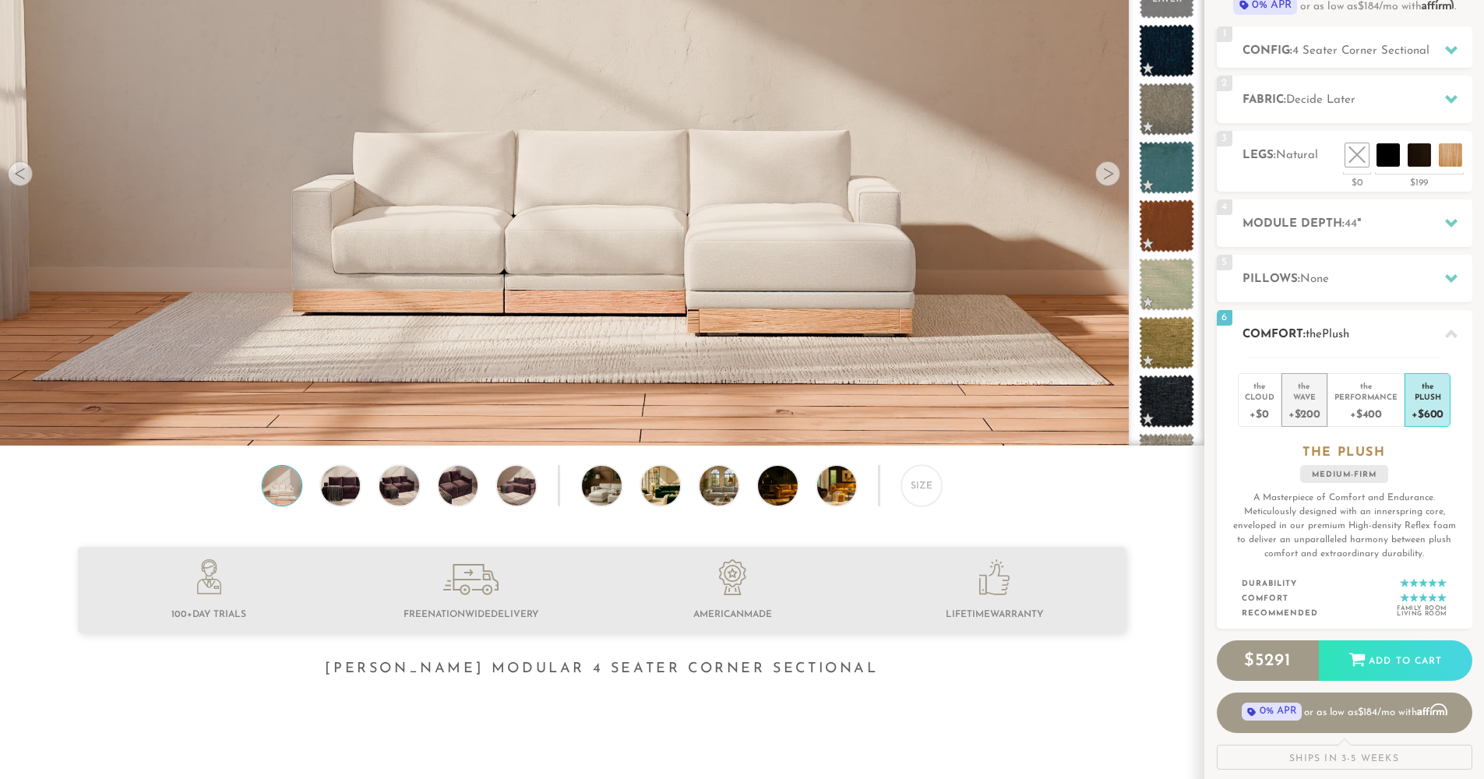
click at [1312, 404] on div "+$200" at bounding box center [1304, 413] width 32 height 23
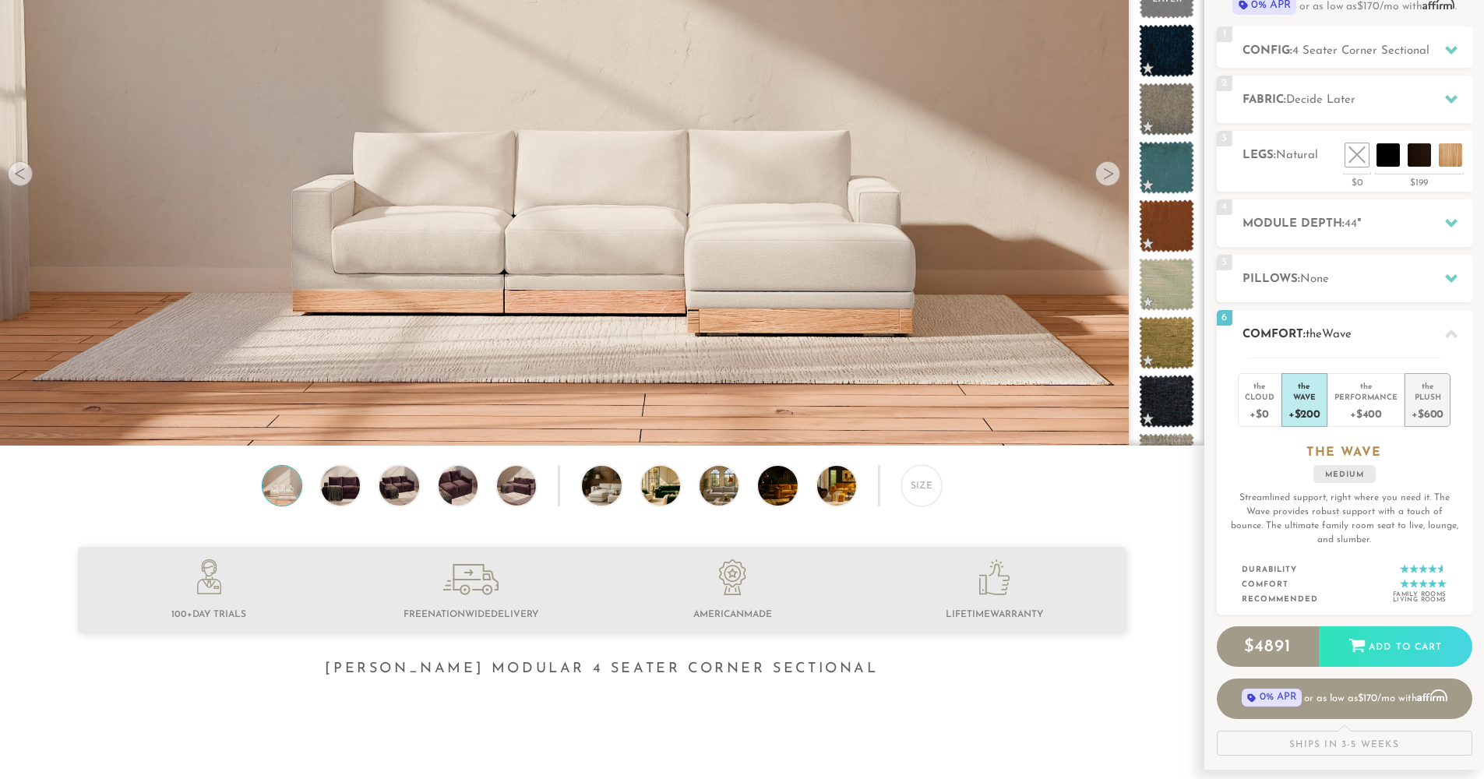
click at [1428, 406] on div "+$600" at bounding box center [1427, 413] width 32 height 23
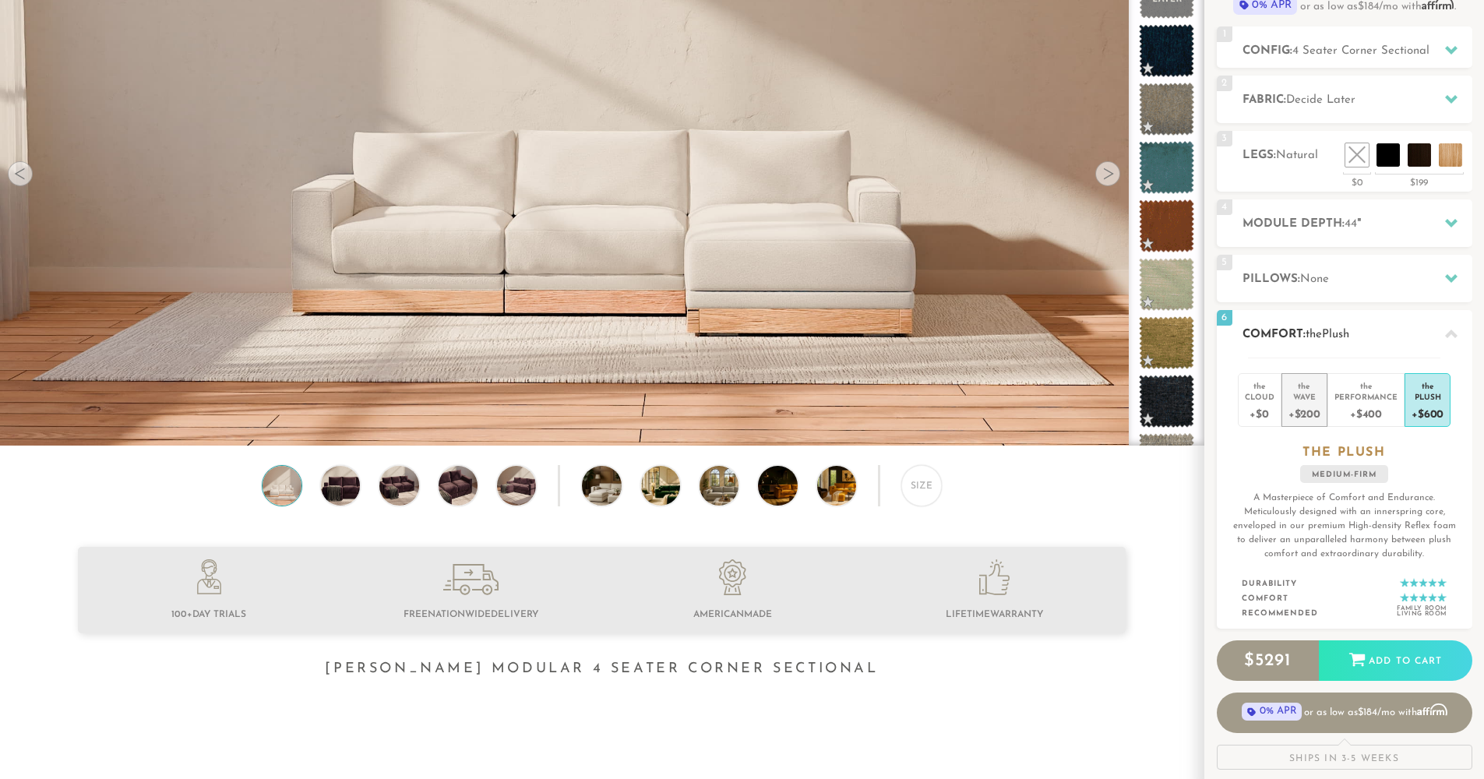
click at [1301, 405] on div "+$200" at bounding box center [1304, 413] width 32 height 23
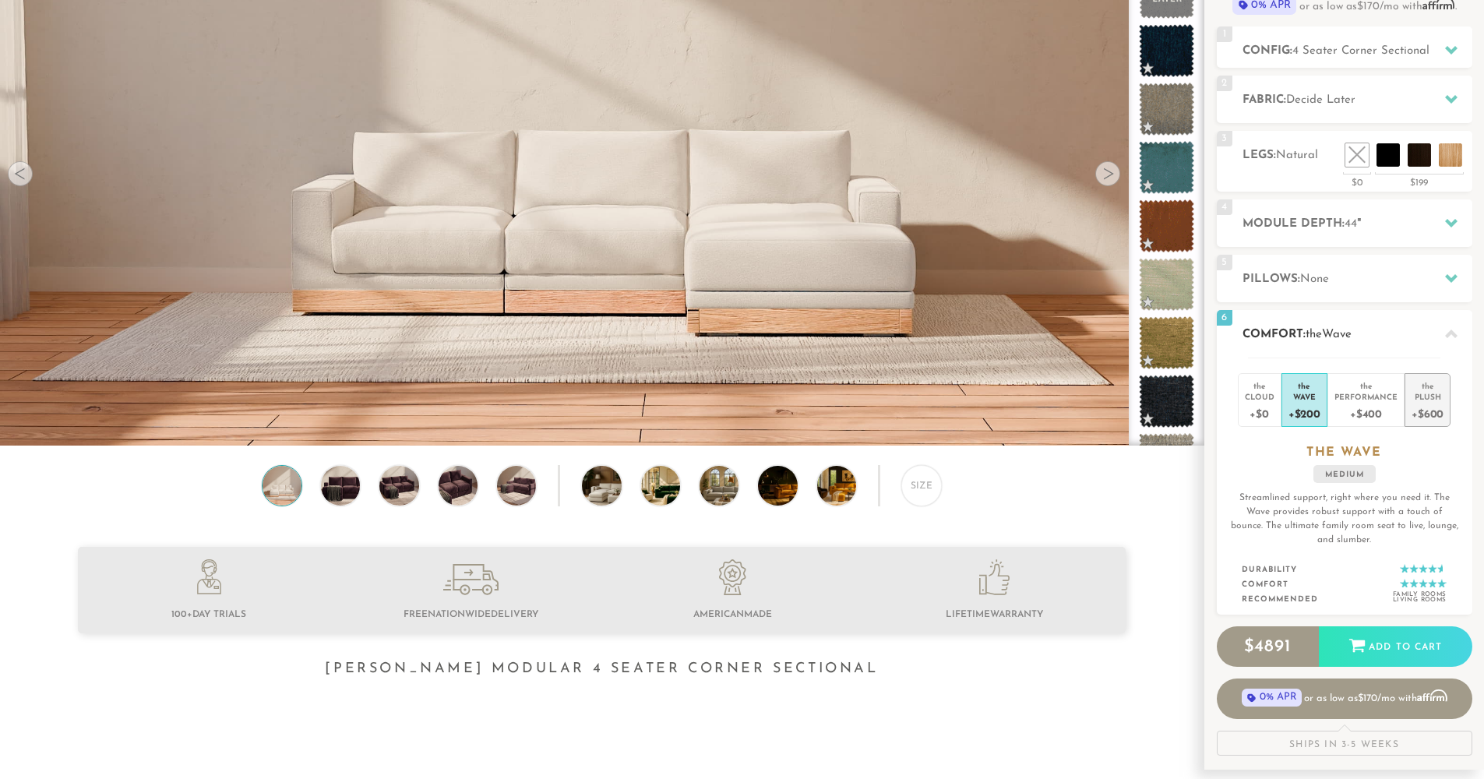
click at [1410, 407] on li "the Plush +$600" at bounding box center [1427, 400] width 46 height 54
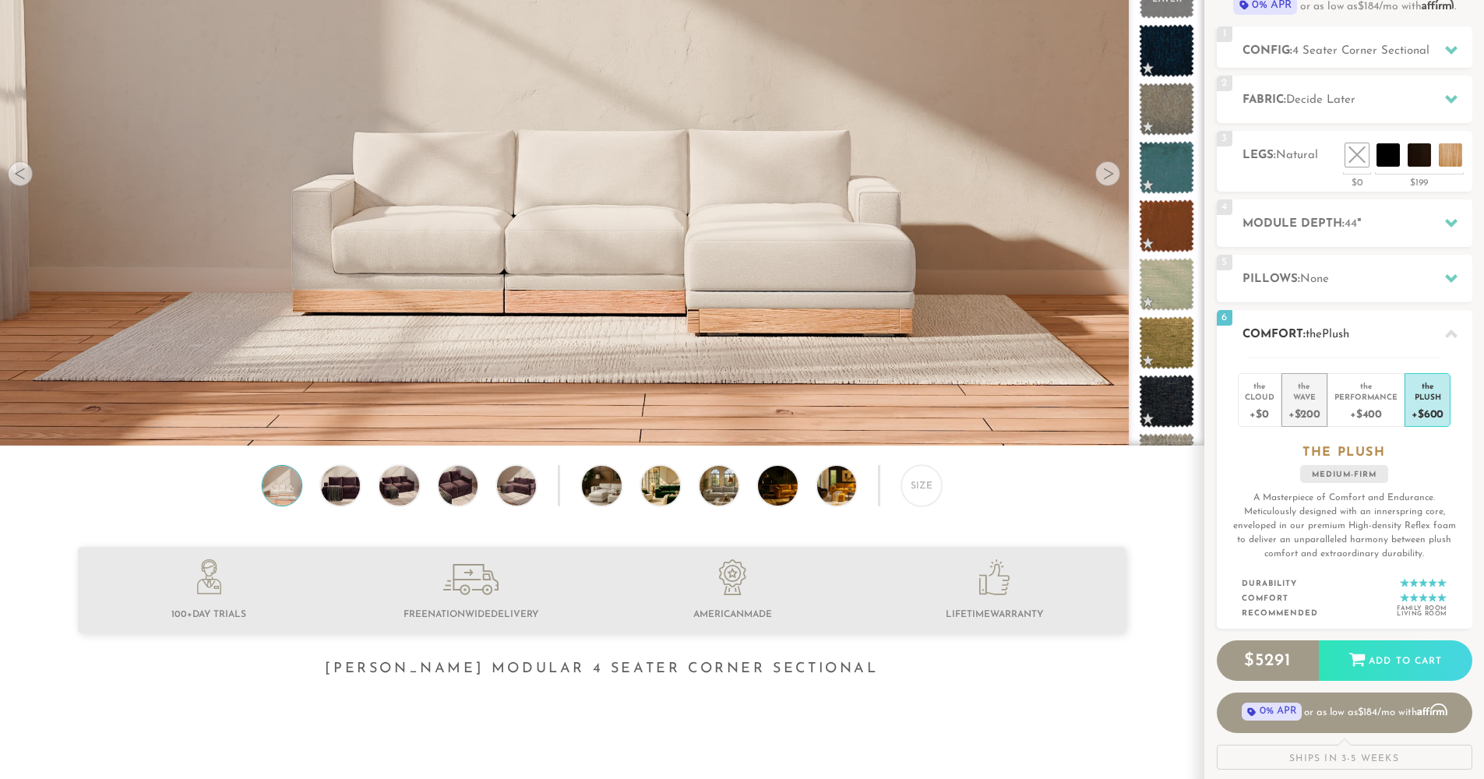
click at [1309, 398] on div "Wave" at bounding box center [1304, 396] width 32 height 11
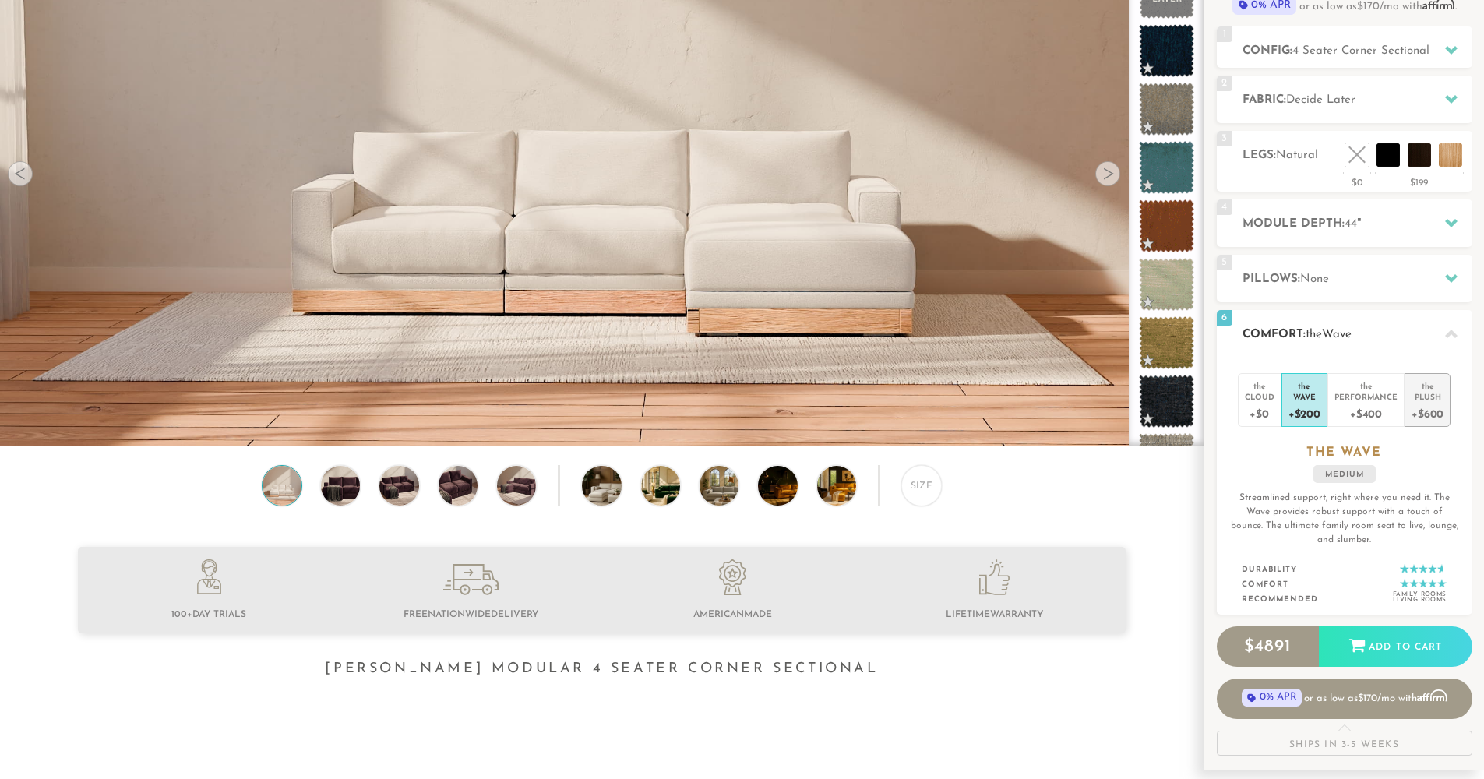
click at [1425, 418] on div "+$600" at bounding box center [1427, 413] width 32 height 23
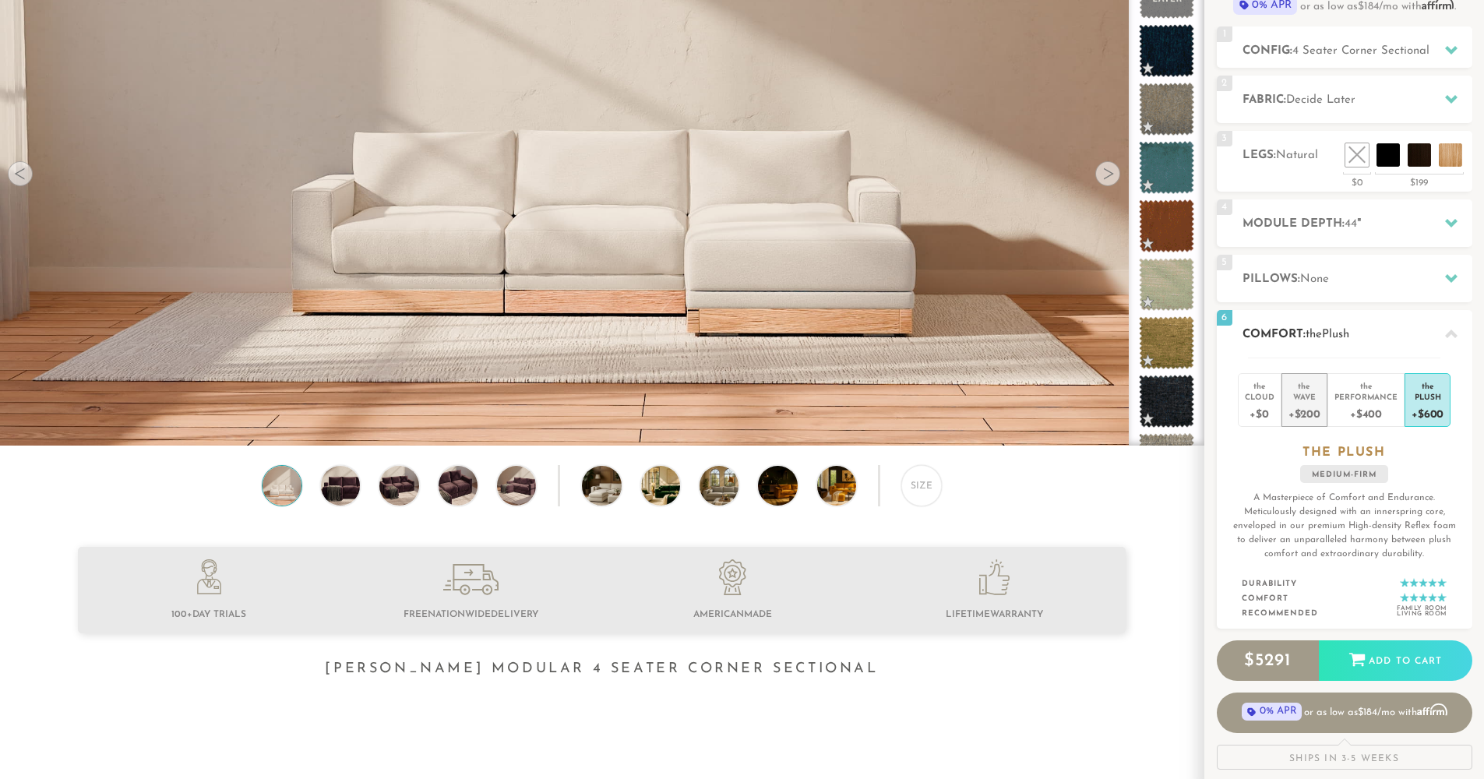
click at [1308, 412] on div "+$200" at bounding box center [1304, 413] width 32 height 23
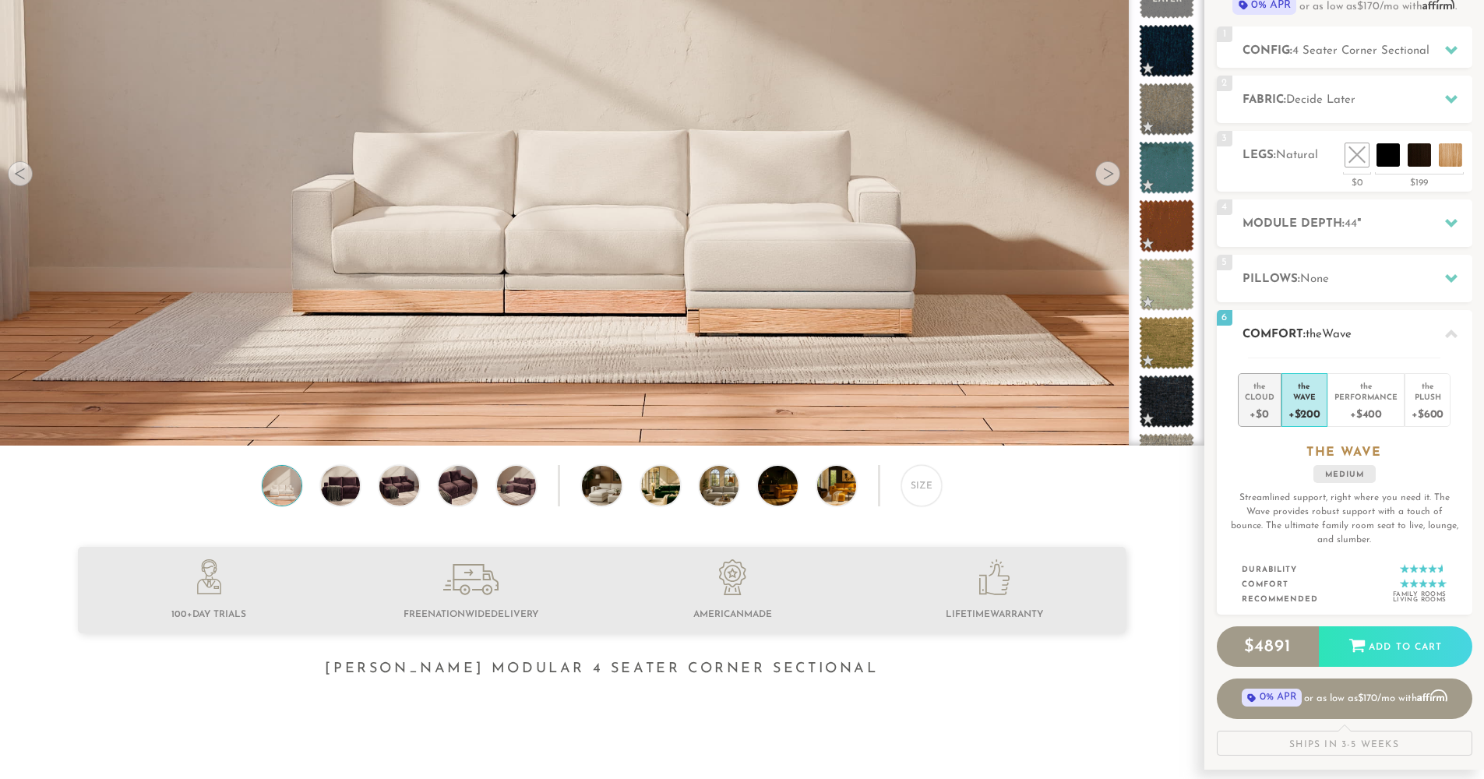
click at [1247, 408] on div "+$0" at bounding box center [1260, 413] width 30 height 23
click at [1308, 419] on div "+$200" at bounding box center [1304, 413] width 32 height 23
click at [1439, 414] on div "+$600" at bounding box center [1427, 413] width 32 height 23
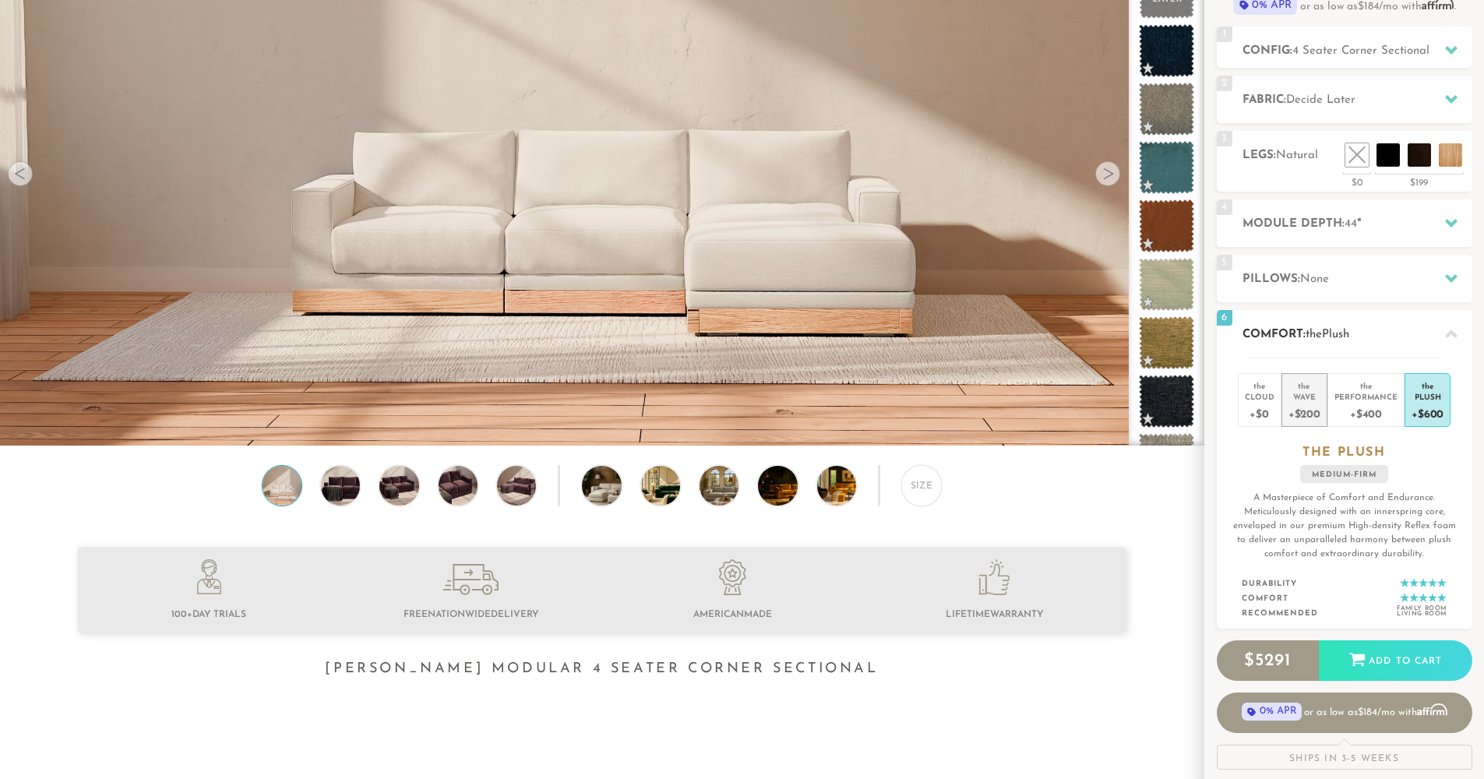
click at [1304, 417] on div "+$200" at bounding box center [1304, 413] width 32 height 23
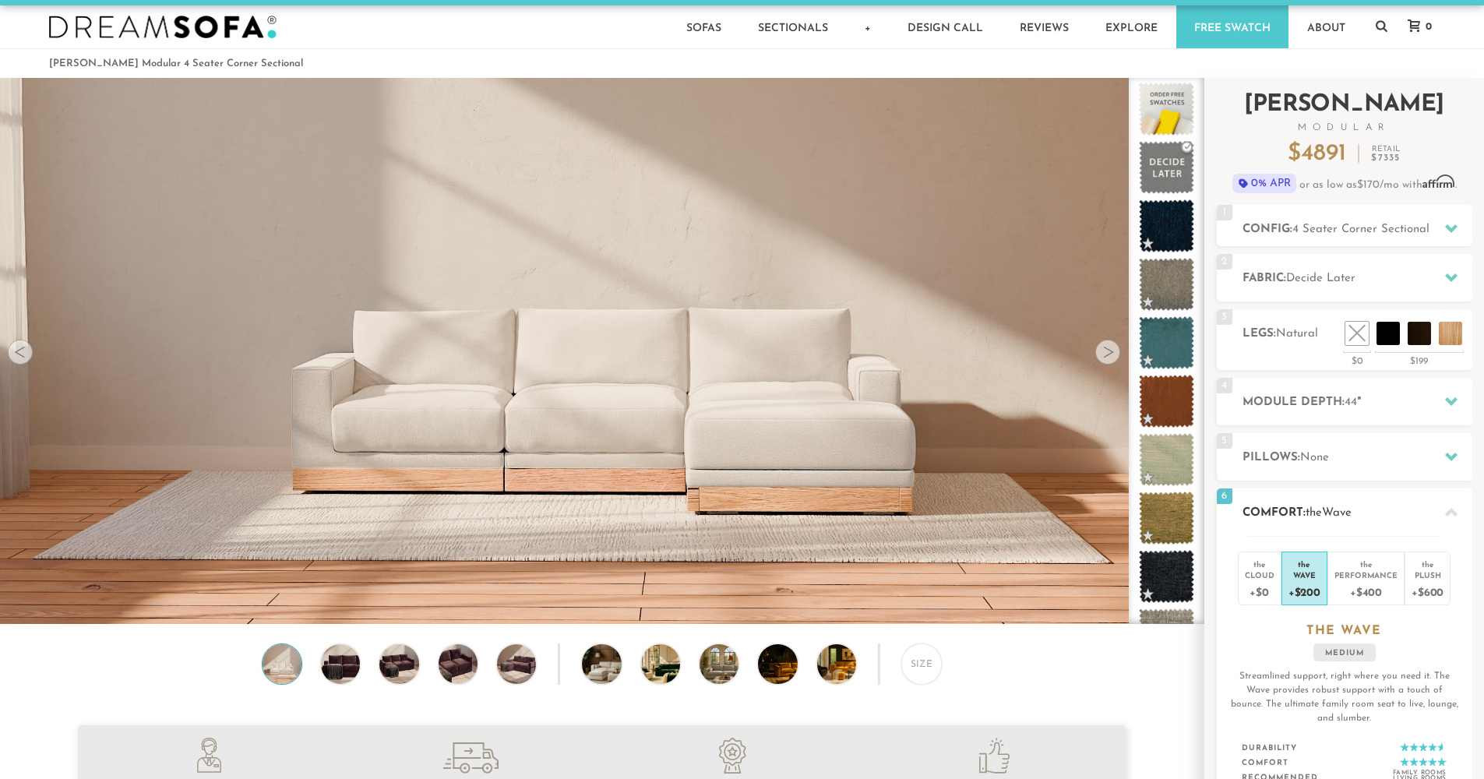
scroll to position [0, 0]
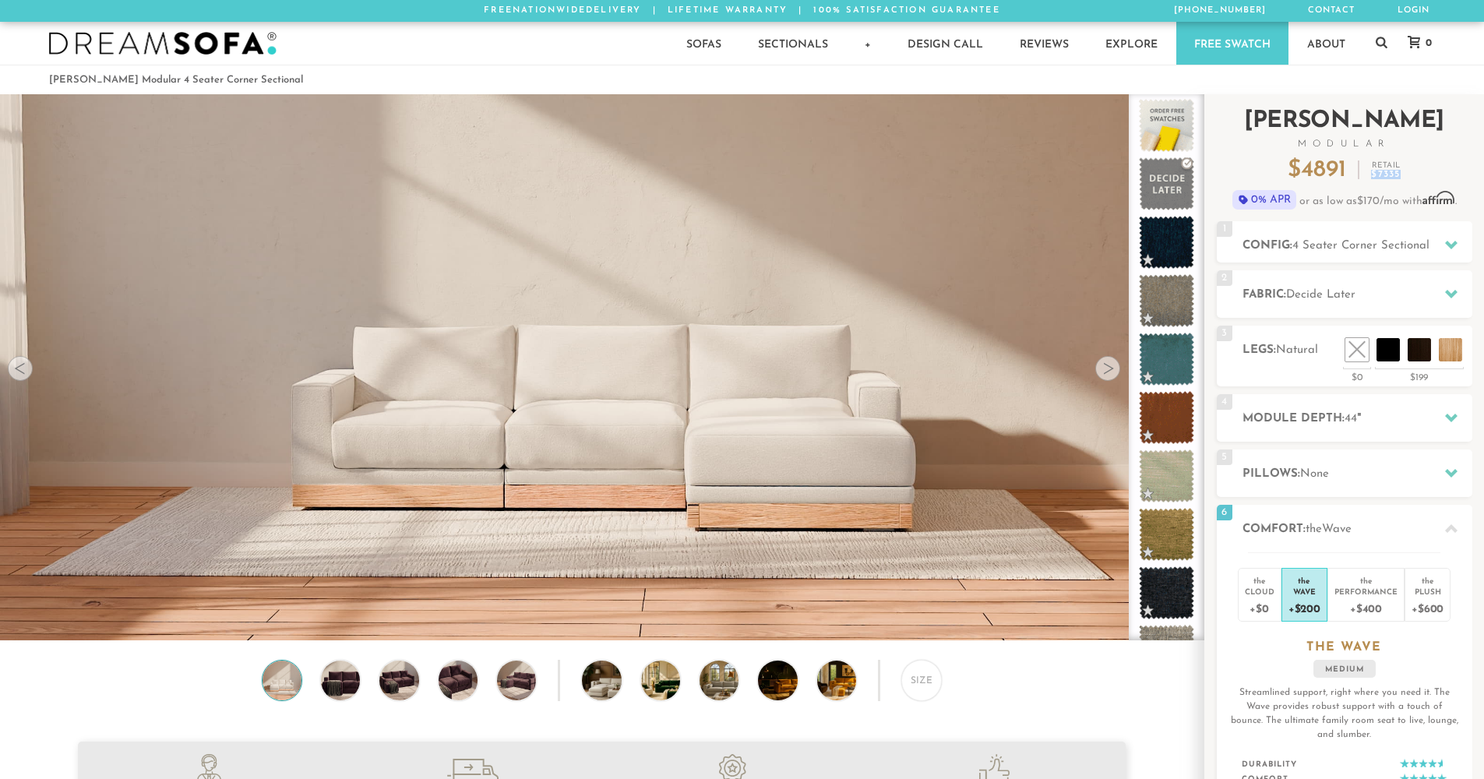
drag, startPoint x: 1371, startPoint y: 171, endPoint x: 1398, endPoint y: 172, distance: 27.3
click at [1398, 172] on em "$ 7335" at bounding box center [1385, 174] width 29 height 9
click at [1400, 173] on span "7335" at bounding box center [1389, 174] width 23 height 9
drag, startPoint x: 1285, startPoint y: 168, endPoint x: 1346, endPoint y: 168, distance: 60.8
click at [1346, 168] on div "$ 4891 Retail $ 7335" at bounding box center [1344, 170] width 255 height 23
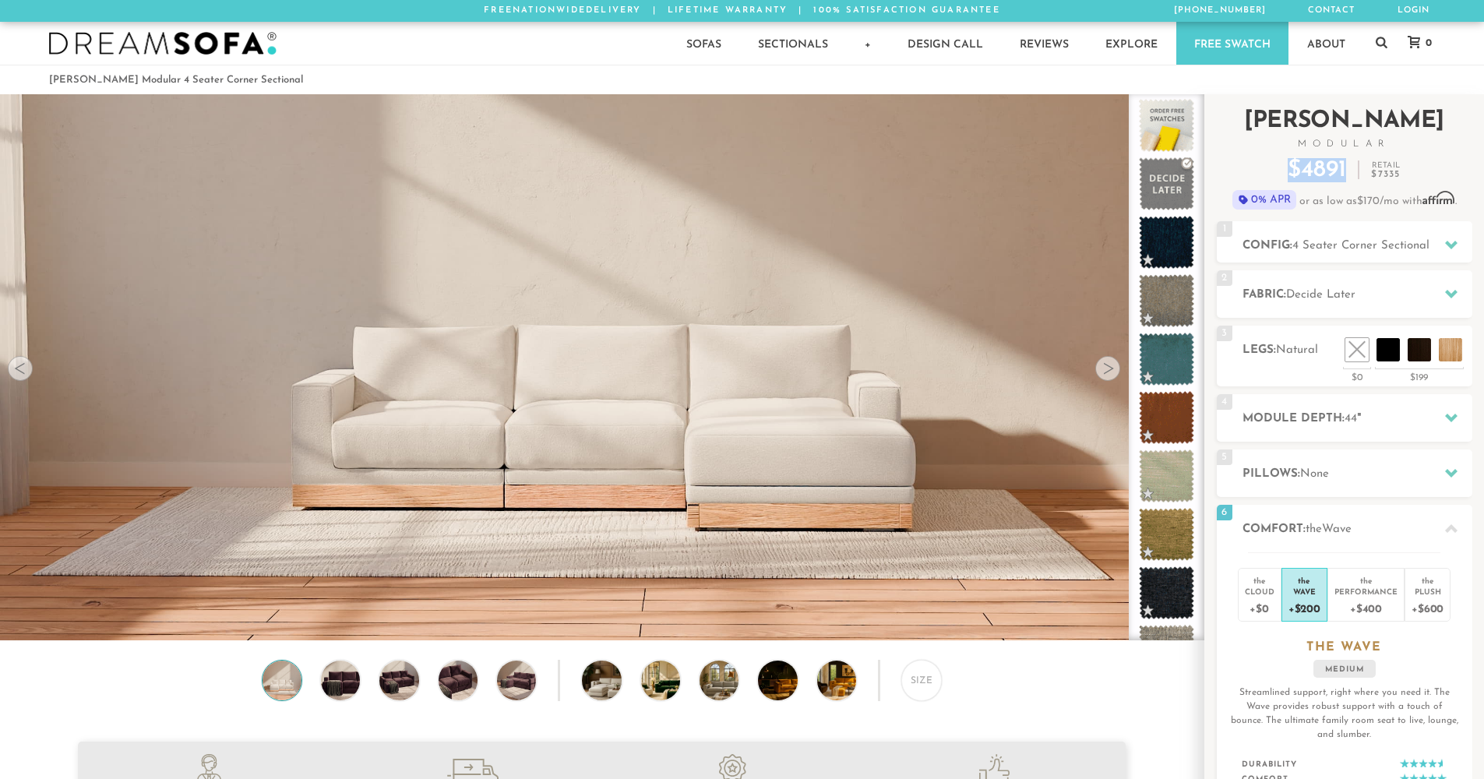
click at [1317, 172] on span "4891" at bounding box center [1323, 170] width 45 height 24
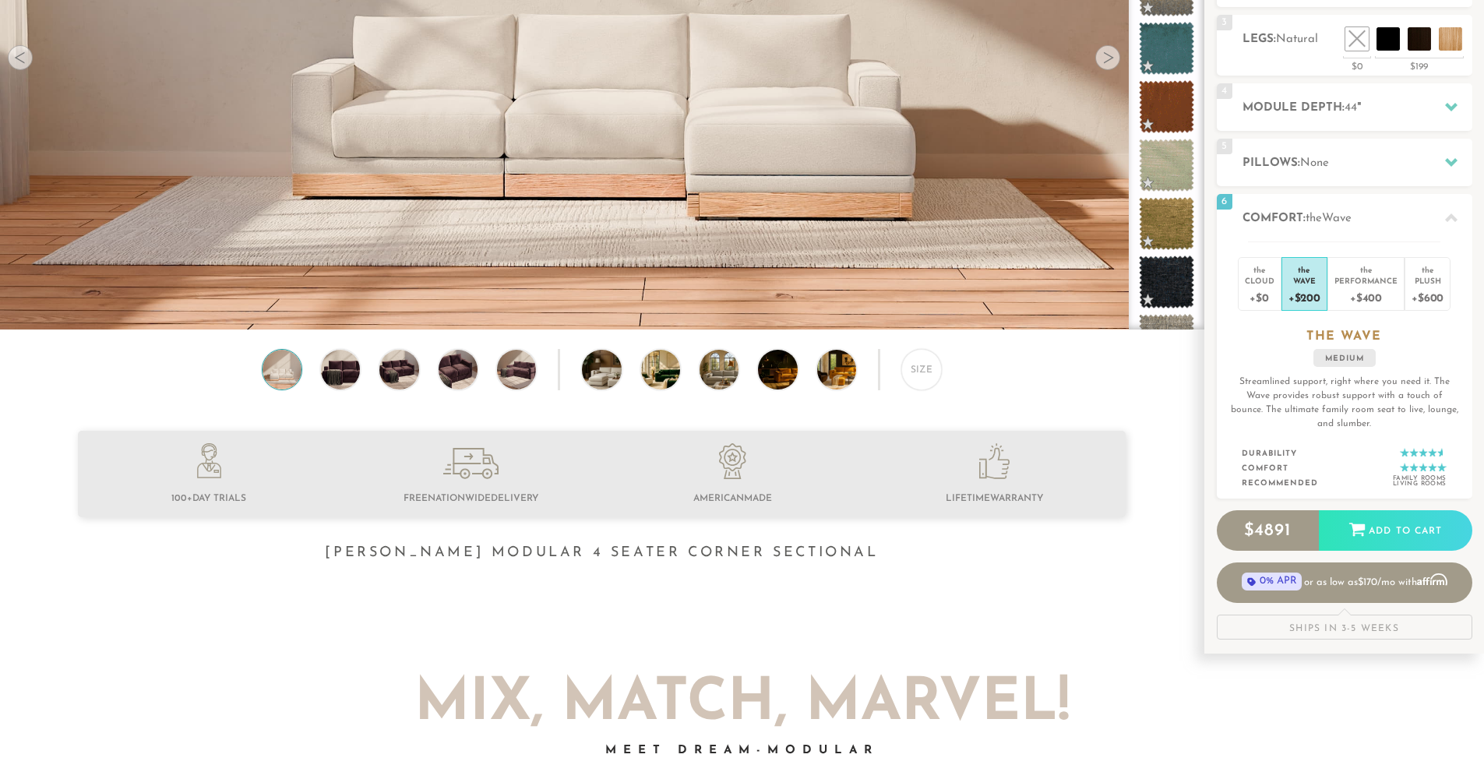
scroll to position [401, 0]
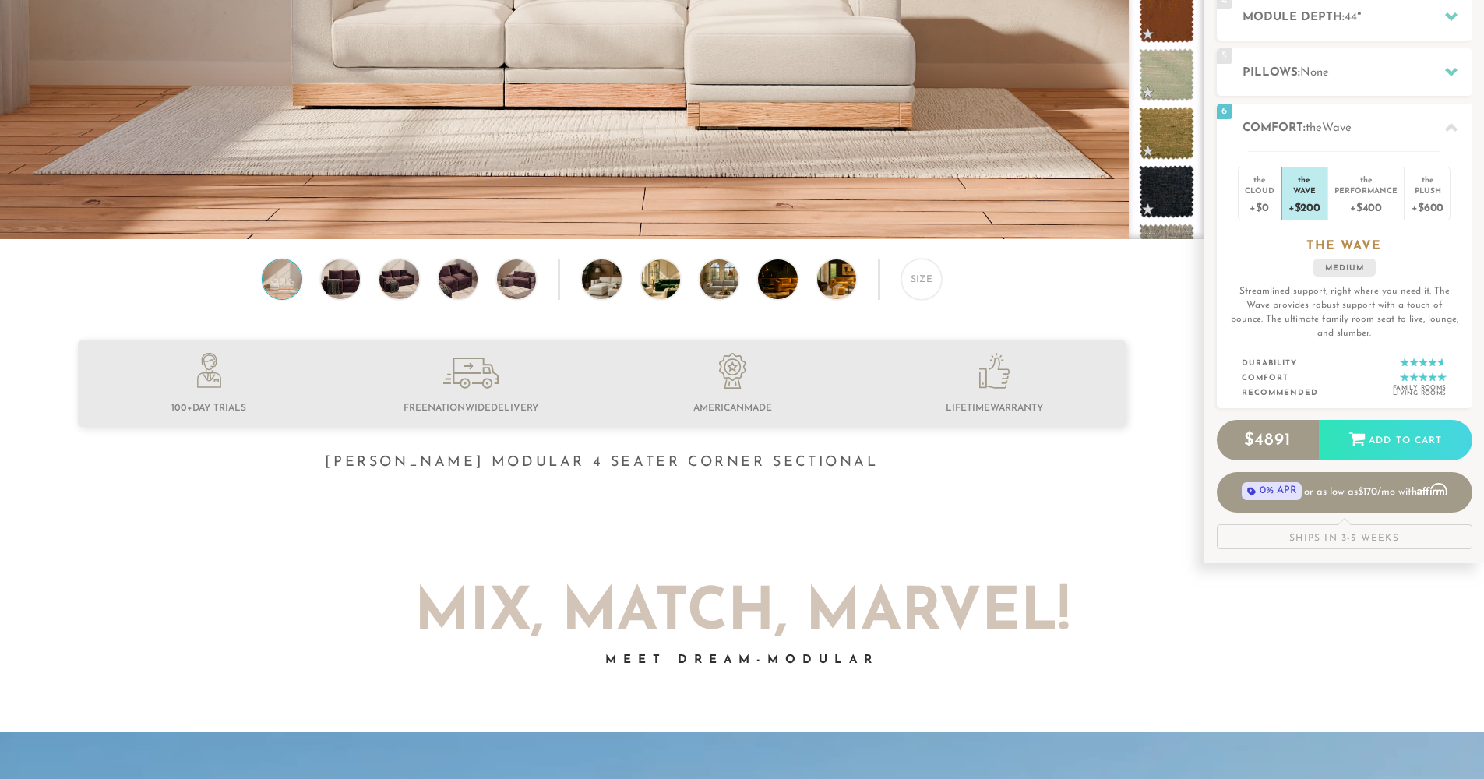
click at [214, 413] on span "100+ Day Trials" at bounding box center [208, 407] width 75 height 9
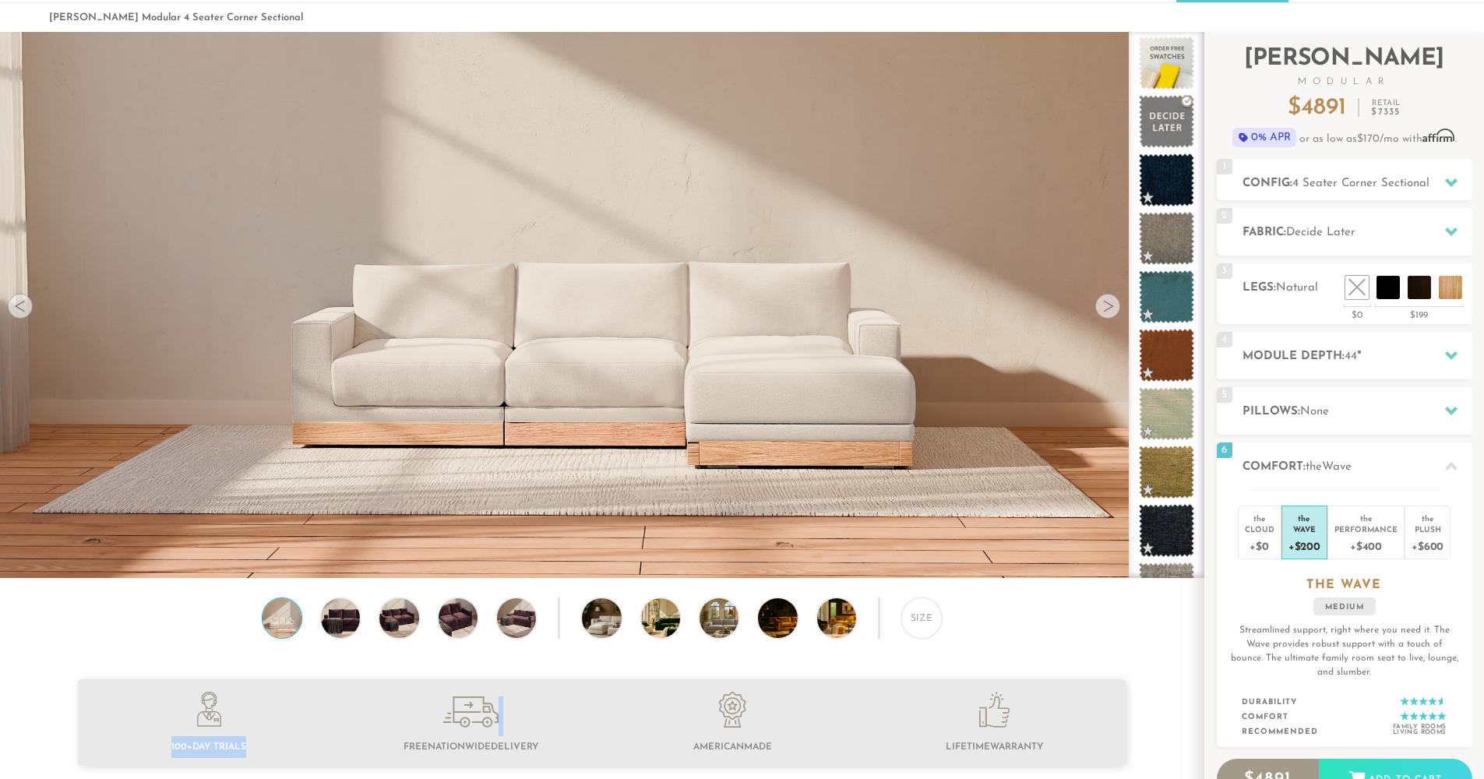
scroll to position [48, 0]
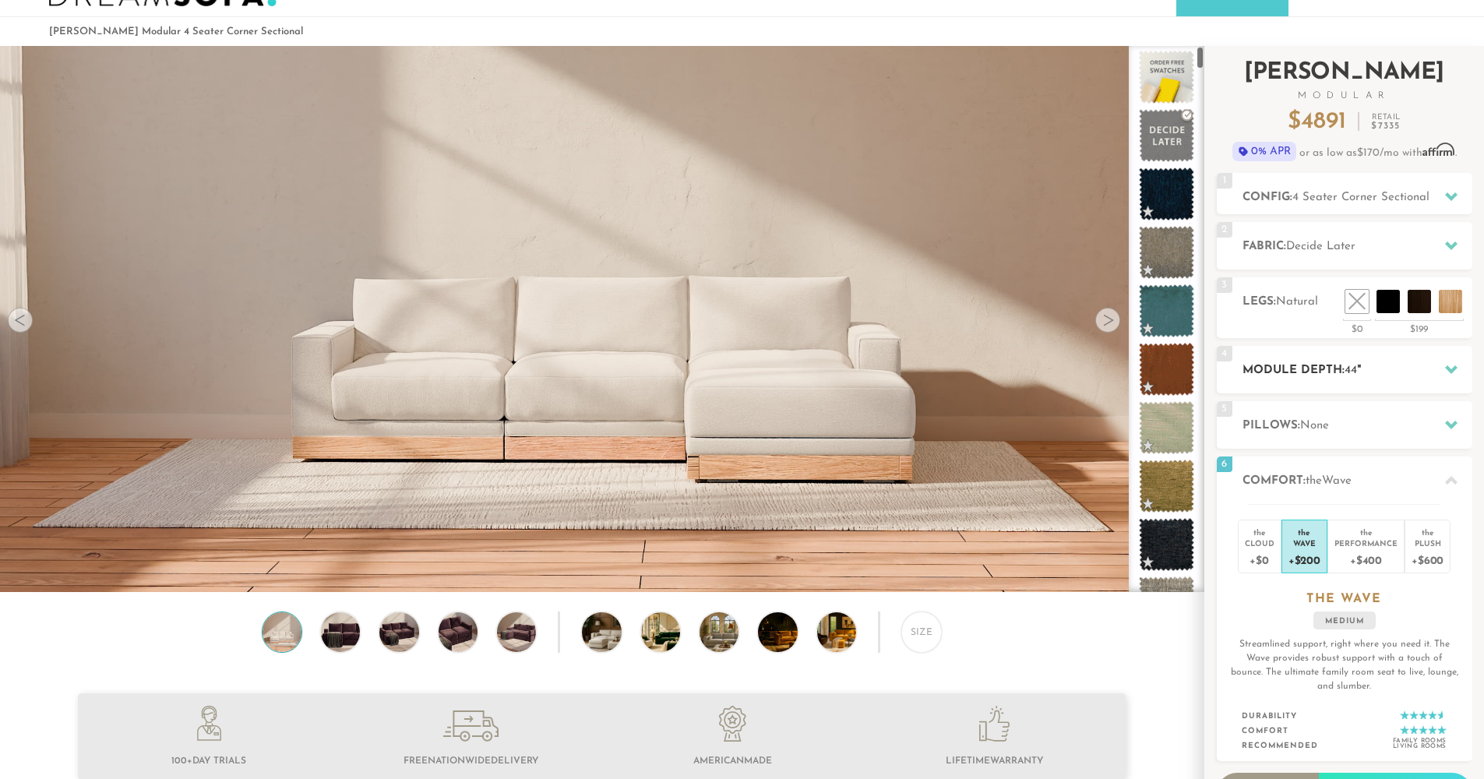
click at [1287, 365] on h2 "Module Depth: 44 "" at bounding box center [1357, 370] width 230 height 18
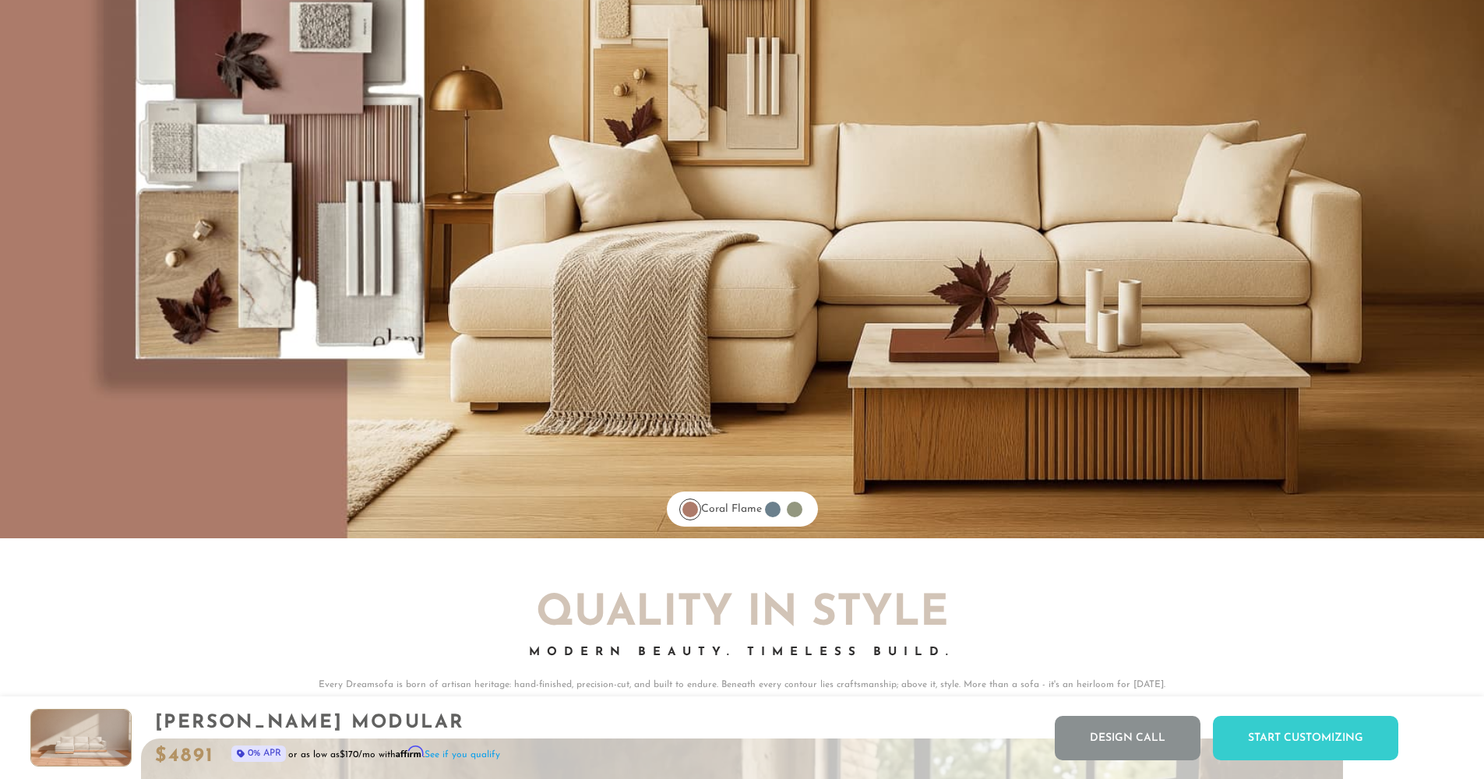
scroll to position [13036, 0]
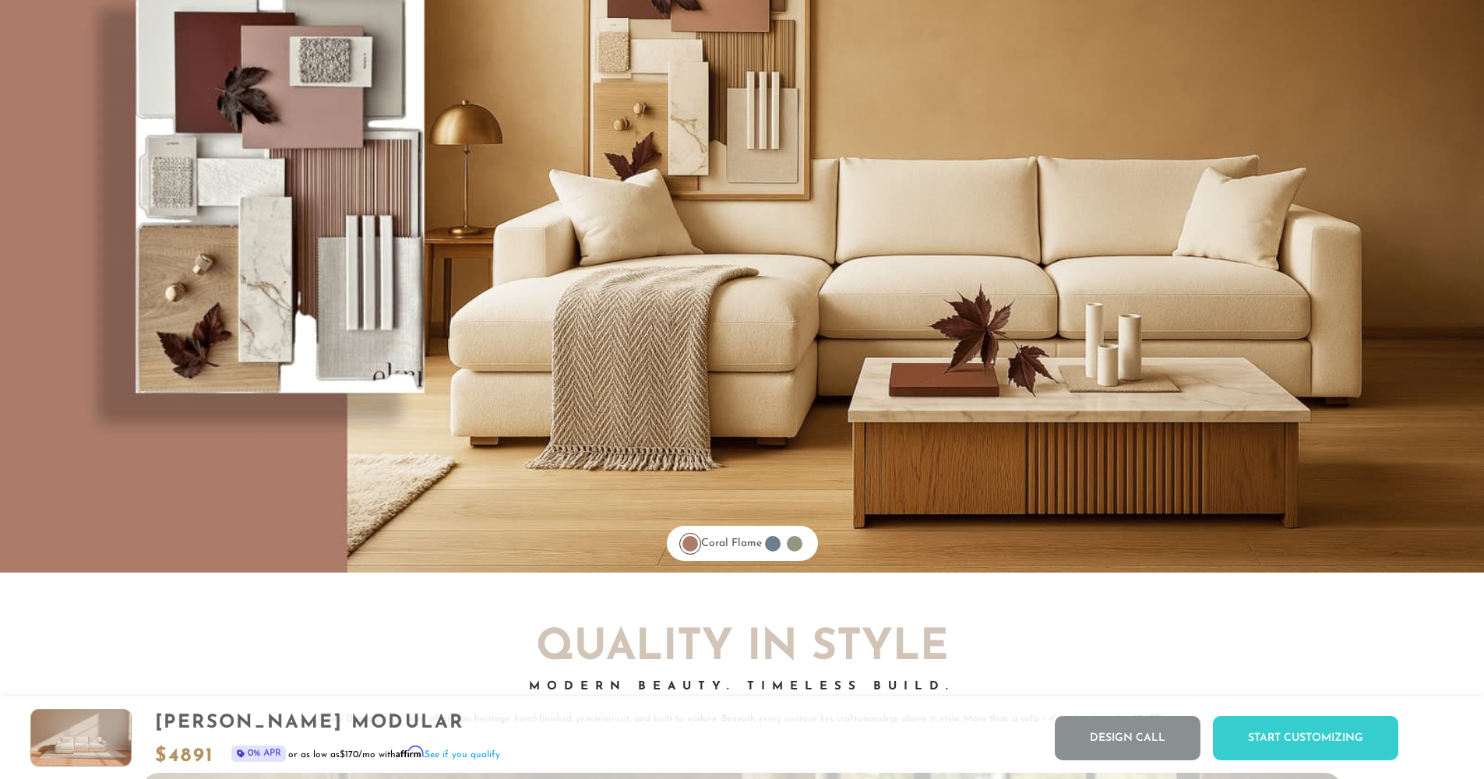
click at [780, 551] on div at bounding box center [773, 544] width 16 height 16
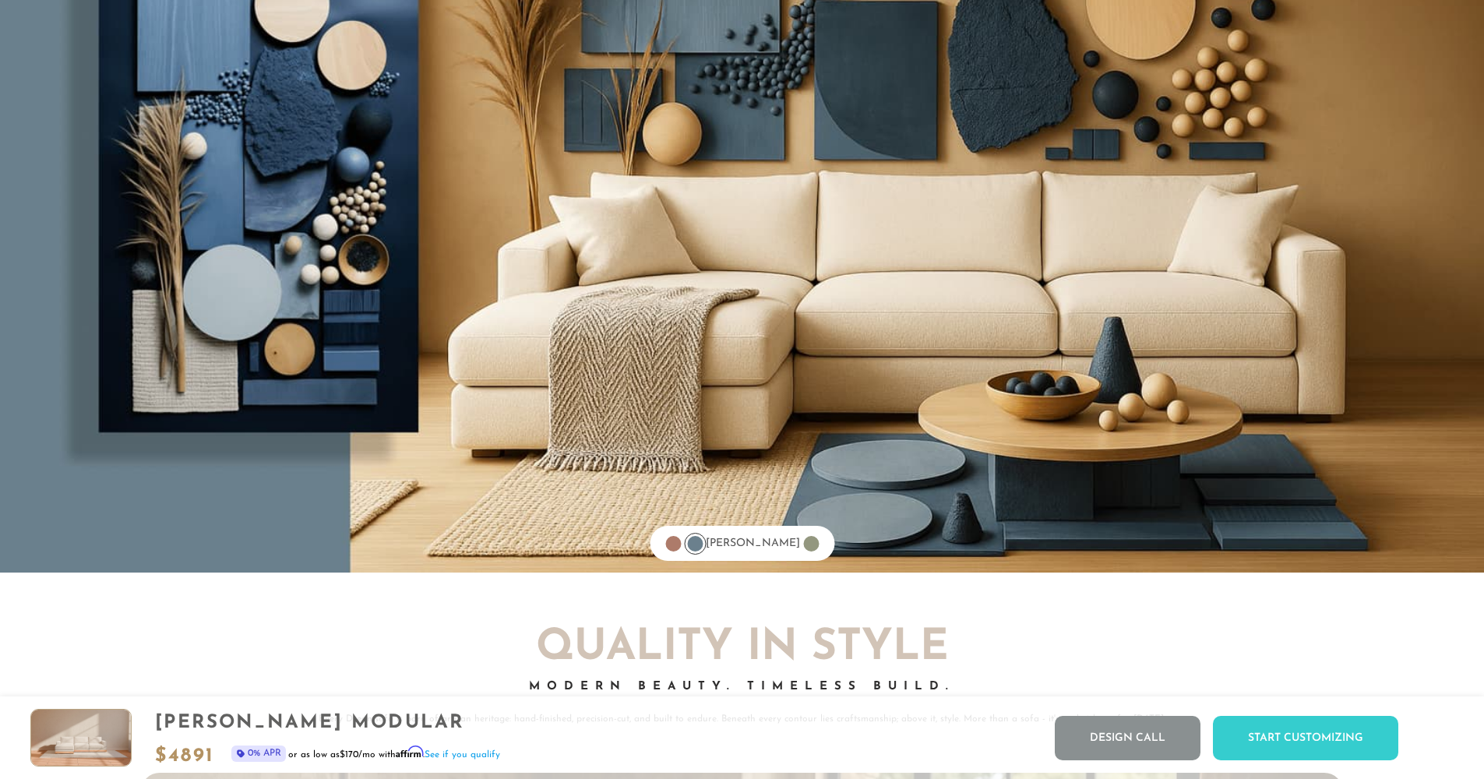
click at [803, 551] on div at bounding box center [811, 544] width 16 height 16
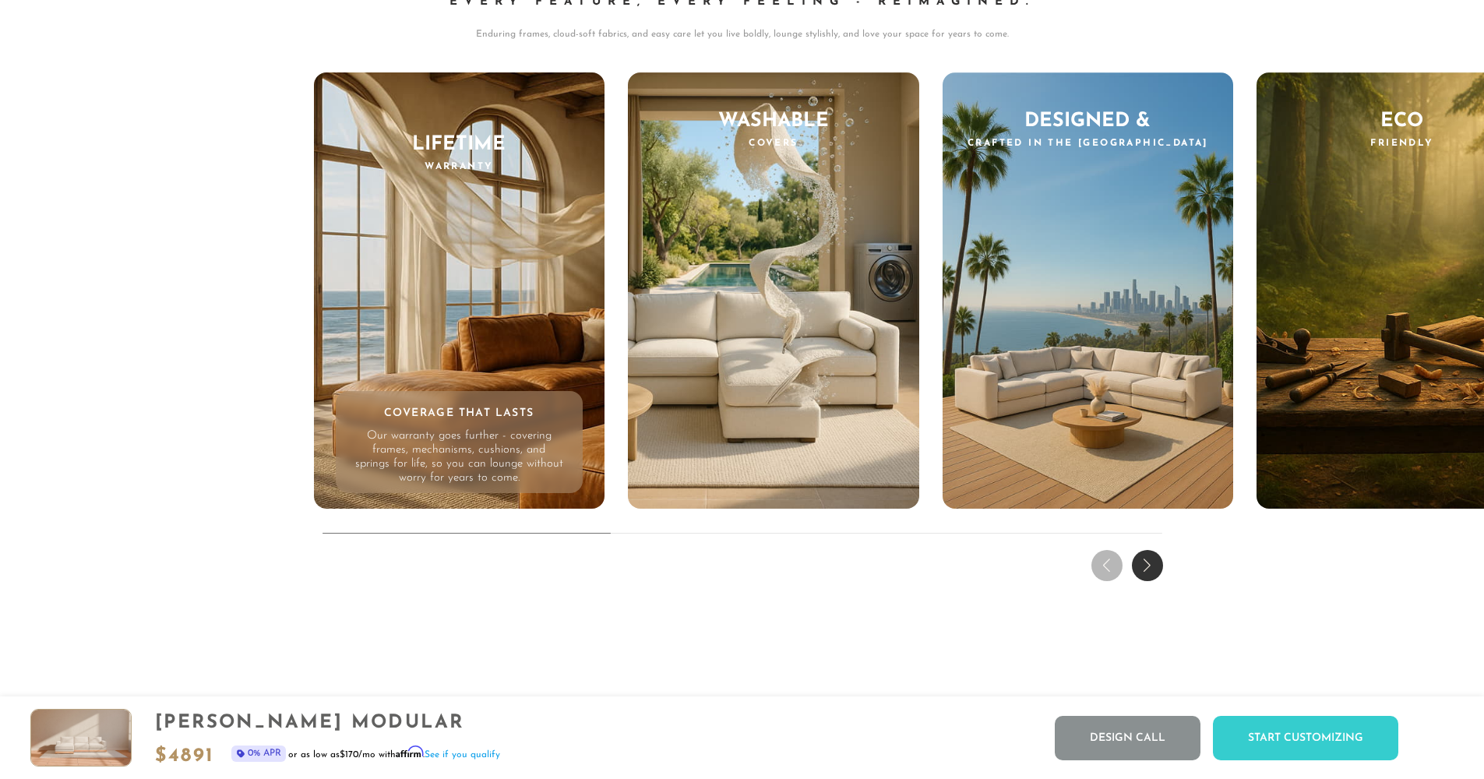
scroll to position [15567, 0]
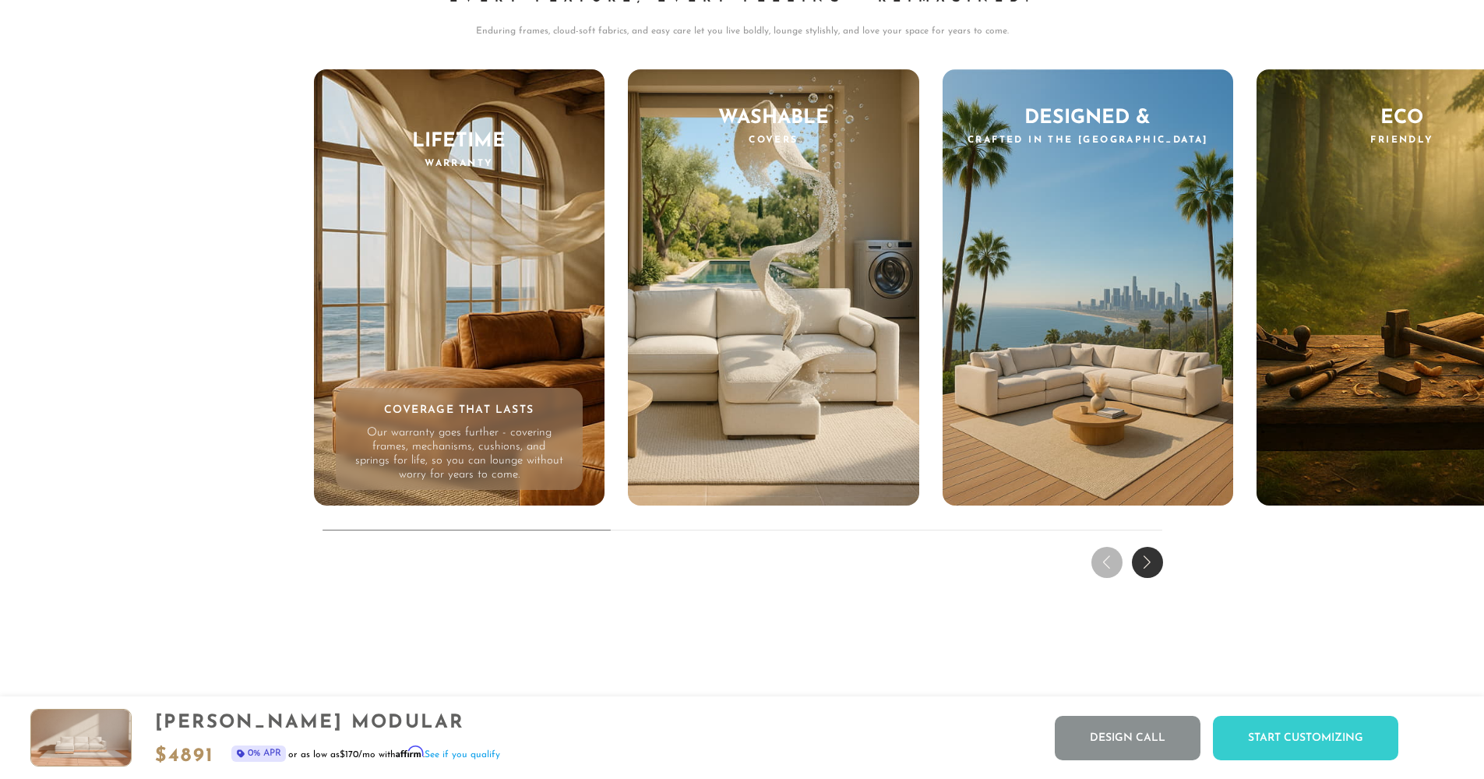
click at [1153, 565] on div "Next slide" at bounding box center [1147, 562] width 31 height 31
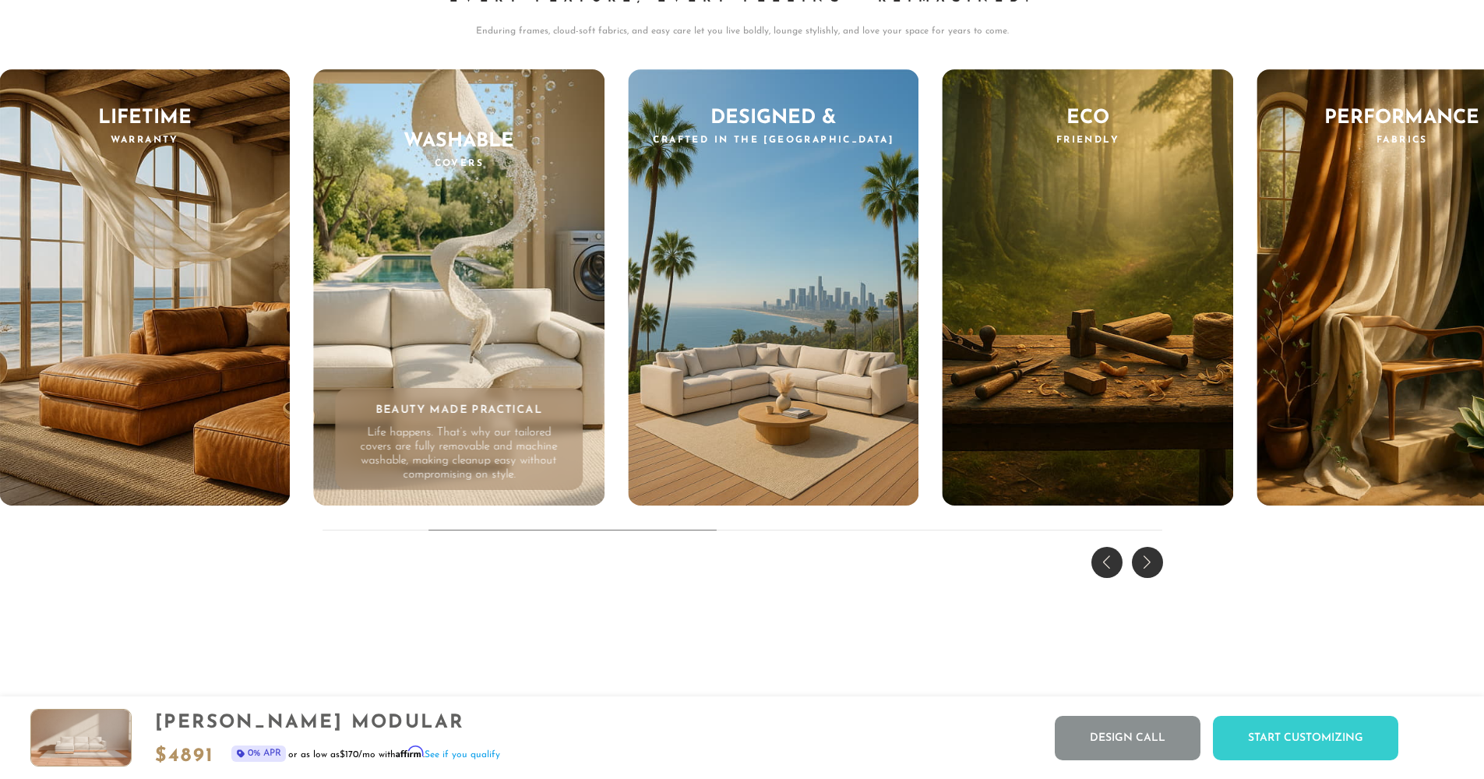
click at [1153, 565] on div "Next slide" at bounding box center [1147, 562] width 31 height 31
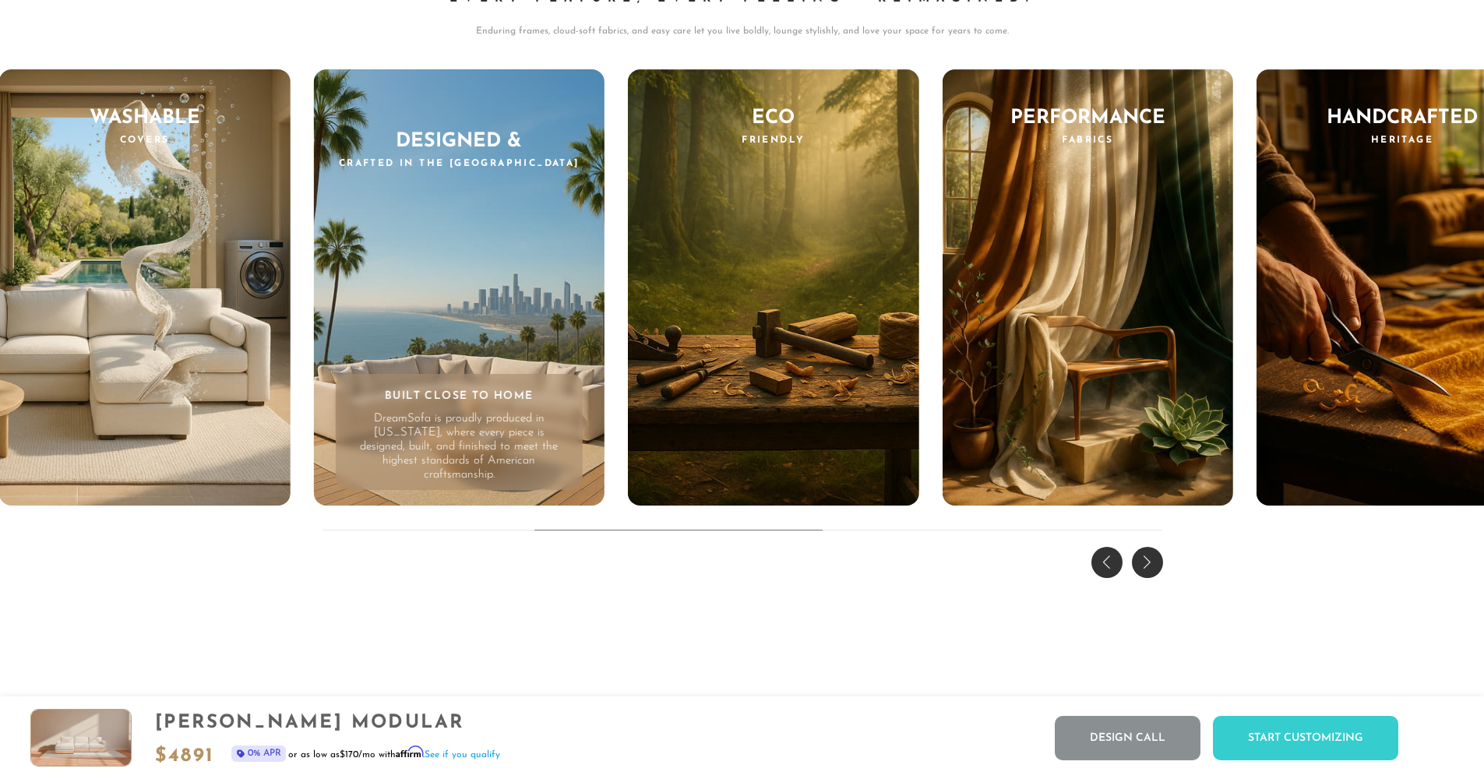
click at [1153, 565] on div "Next slide" at bounding box center [1147, 562] width 31 height 31
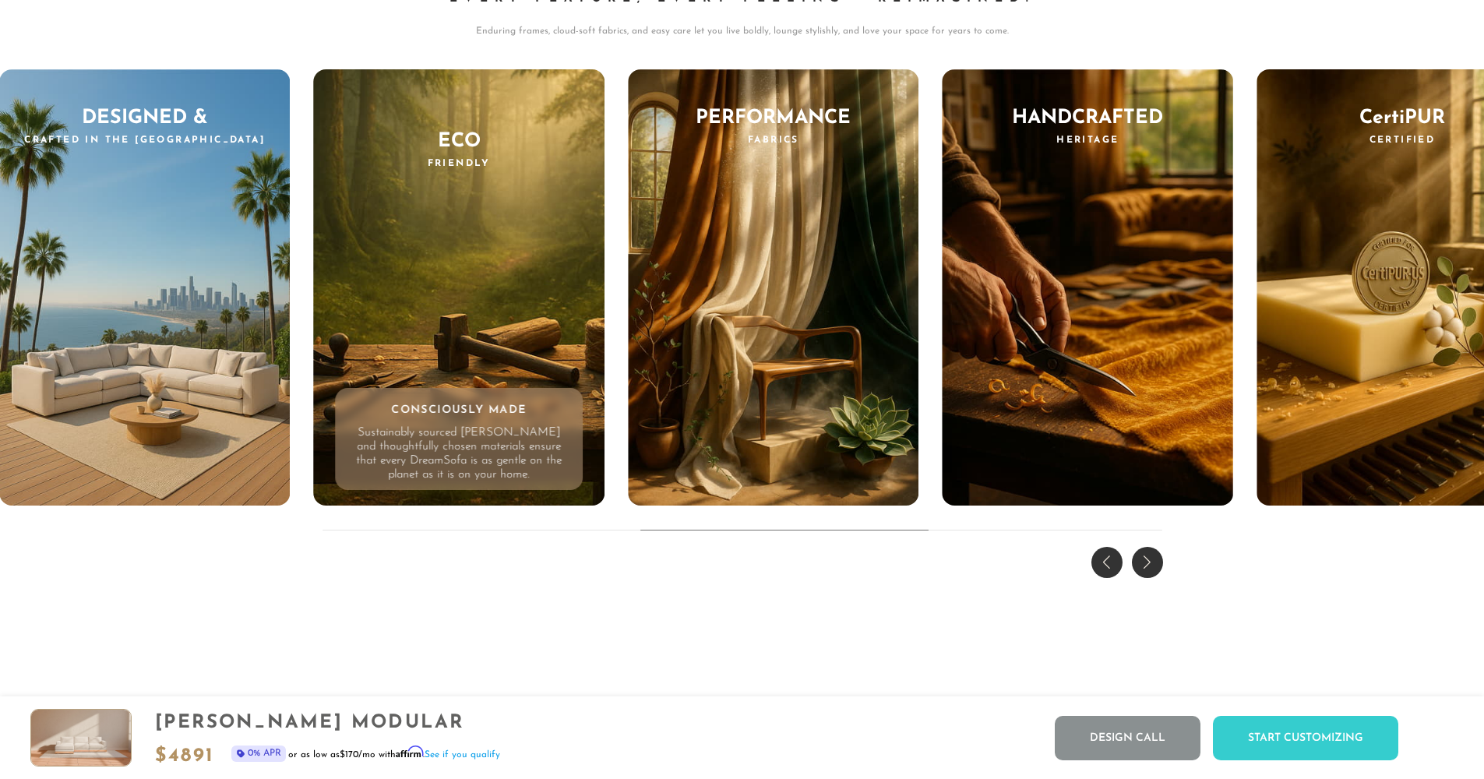
click at [1153, 565] on div "Next slide" at bounding box center [1147, 562] width 31 height 31
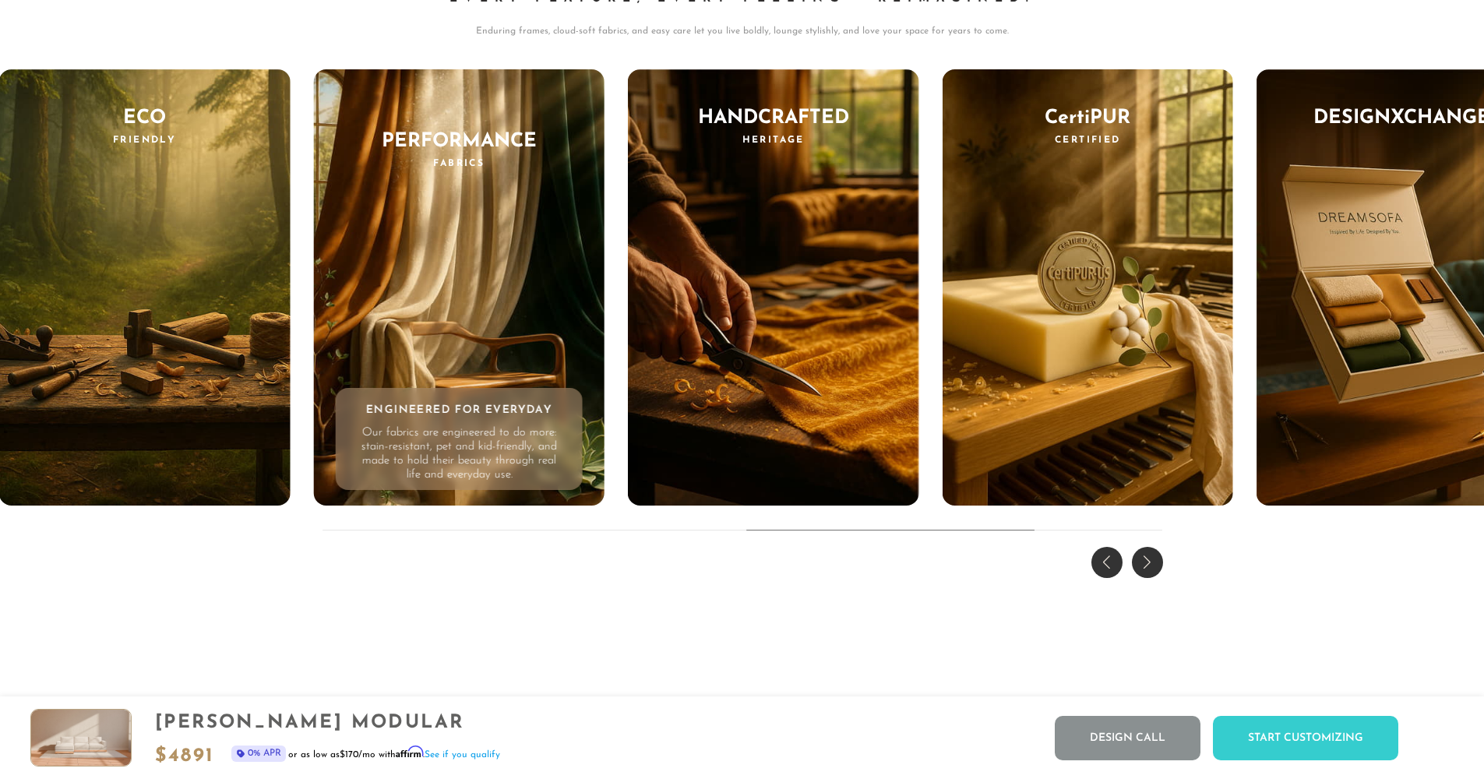
click at [1153, 565] on div "Next slide" at bounding box center [1147, 562] width 31 height 31
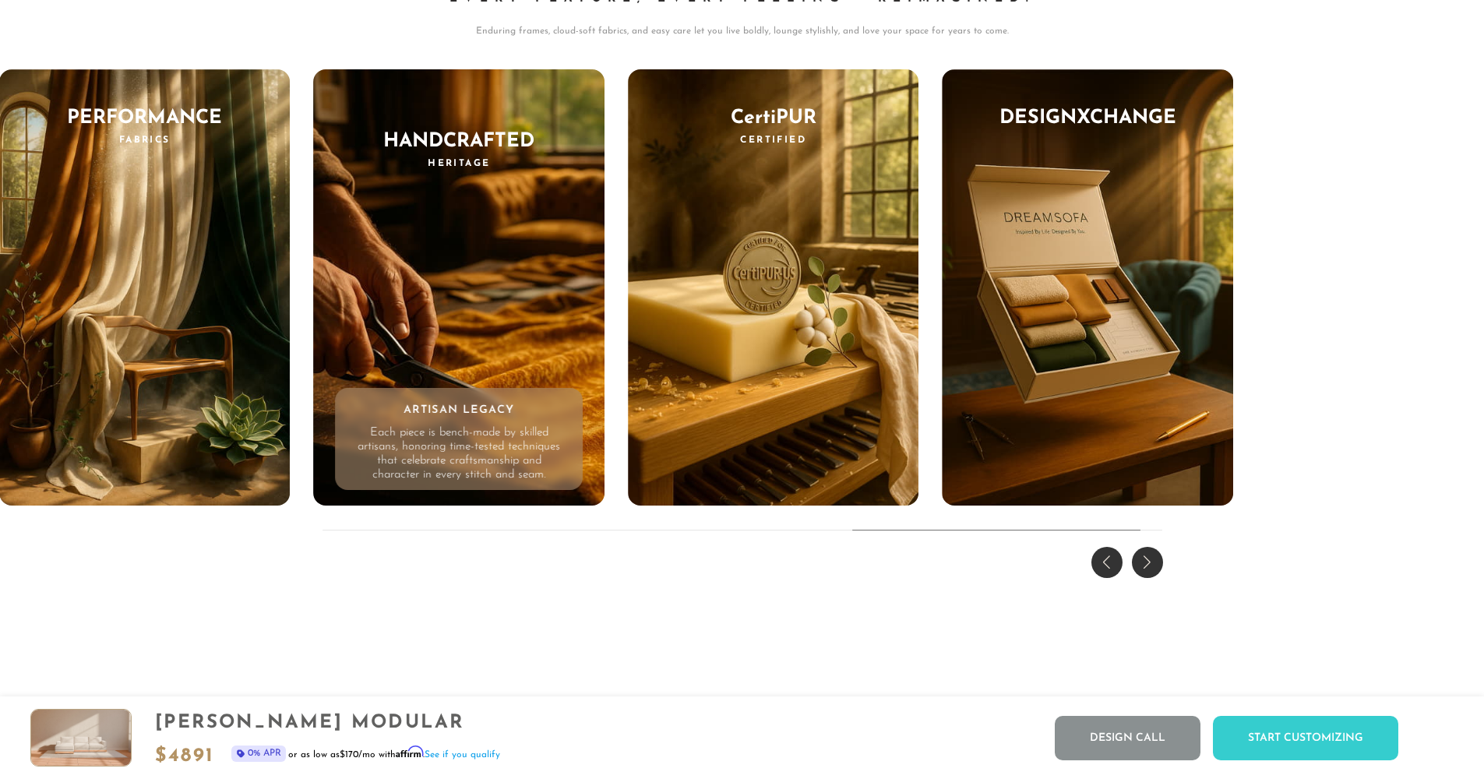
click at [1153, 565] on div "Next slide" at bounding box center [1147, 562] width 31 height 31
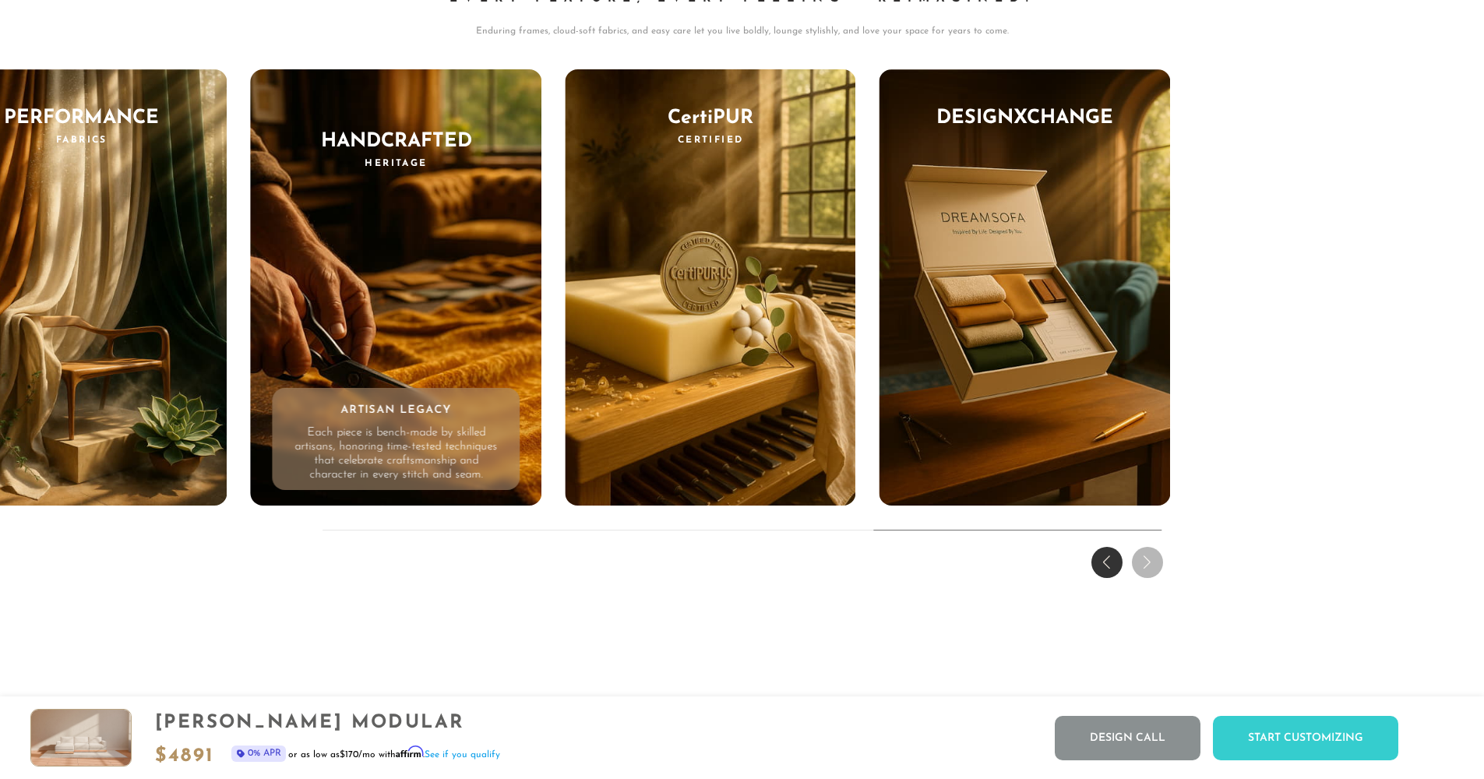
click at [1153, 565] on div "THE DREAM EXPERIENCE Every Feature, Every Feeling - Reimagined. Enduring frames…" at bounding box center [742, 230] width 1484 height 706
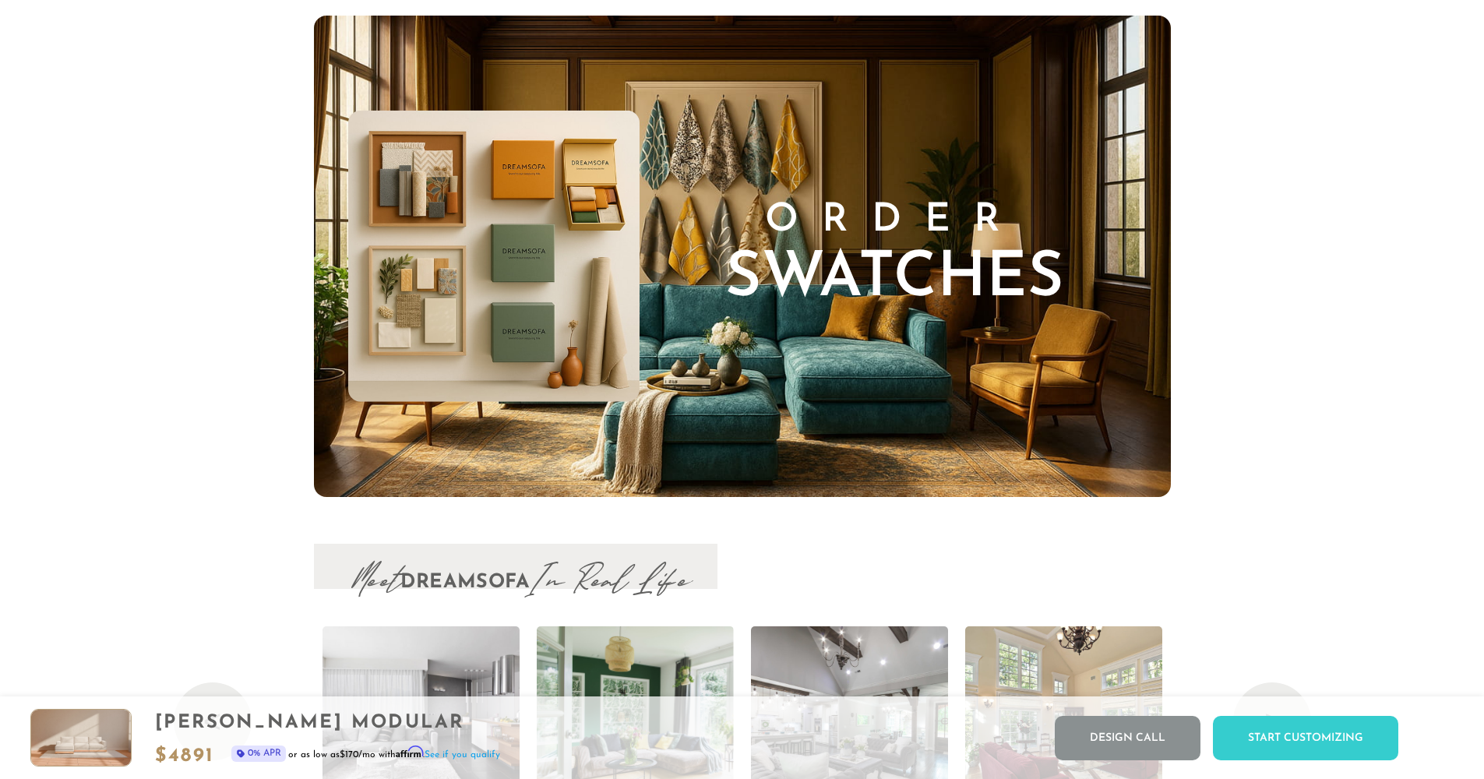
scroll to position [16164, 0]
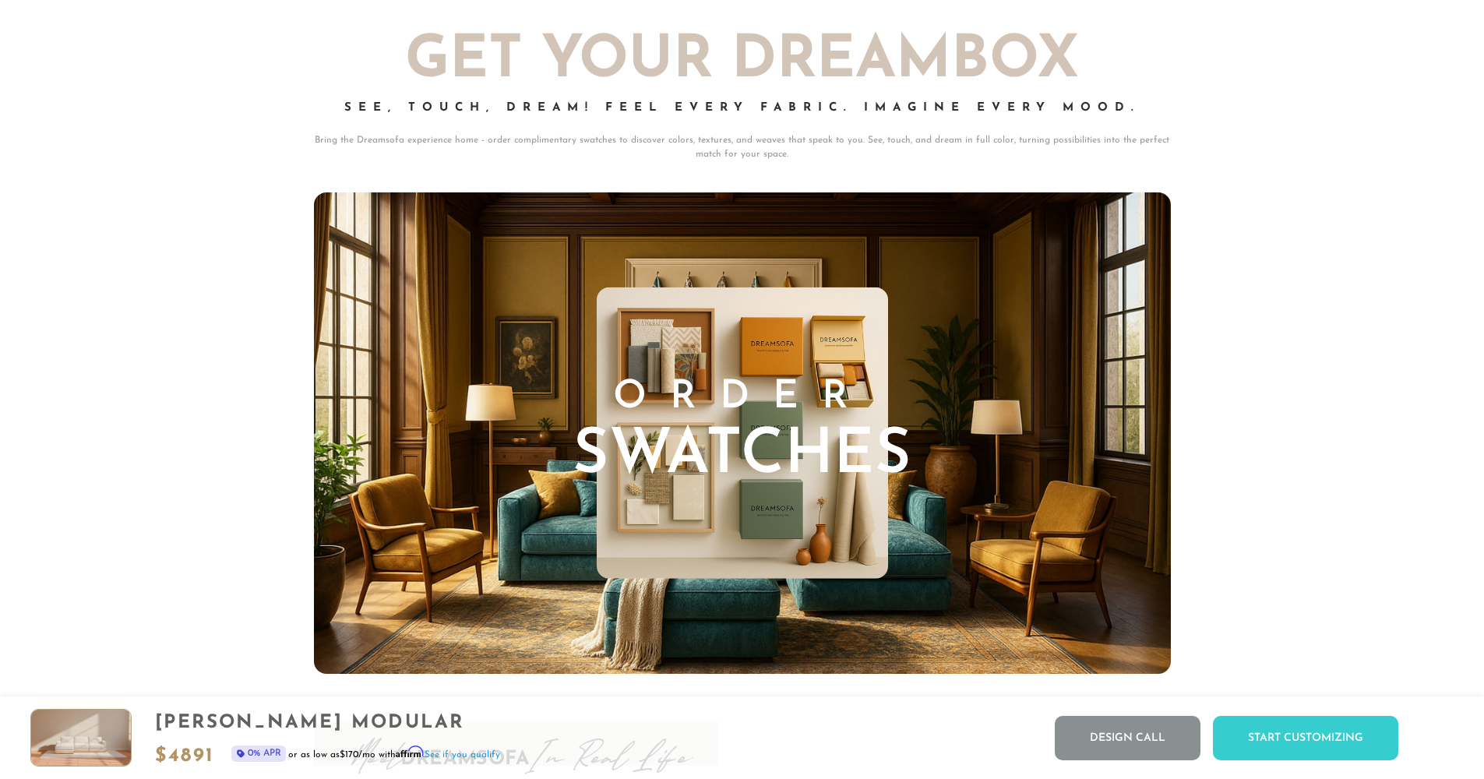
click at [586, 418] on h3 "Order Swatches" at bounding box center [741, 433] width 339 height 109
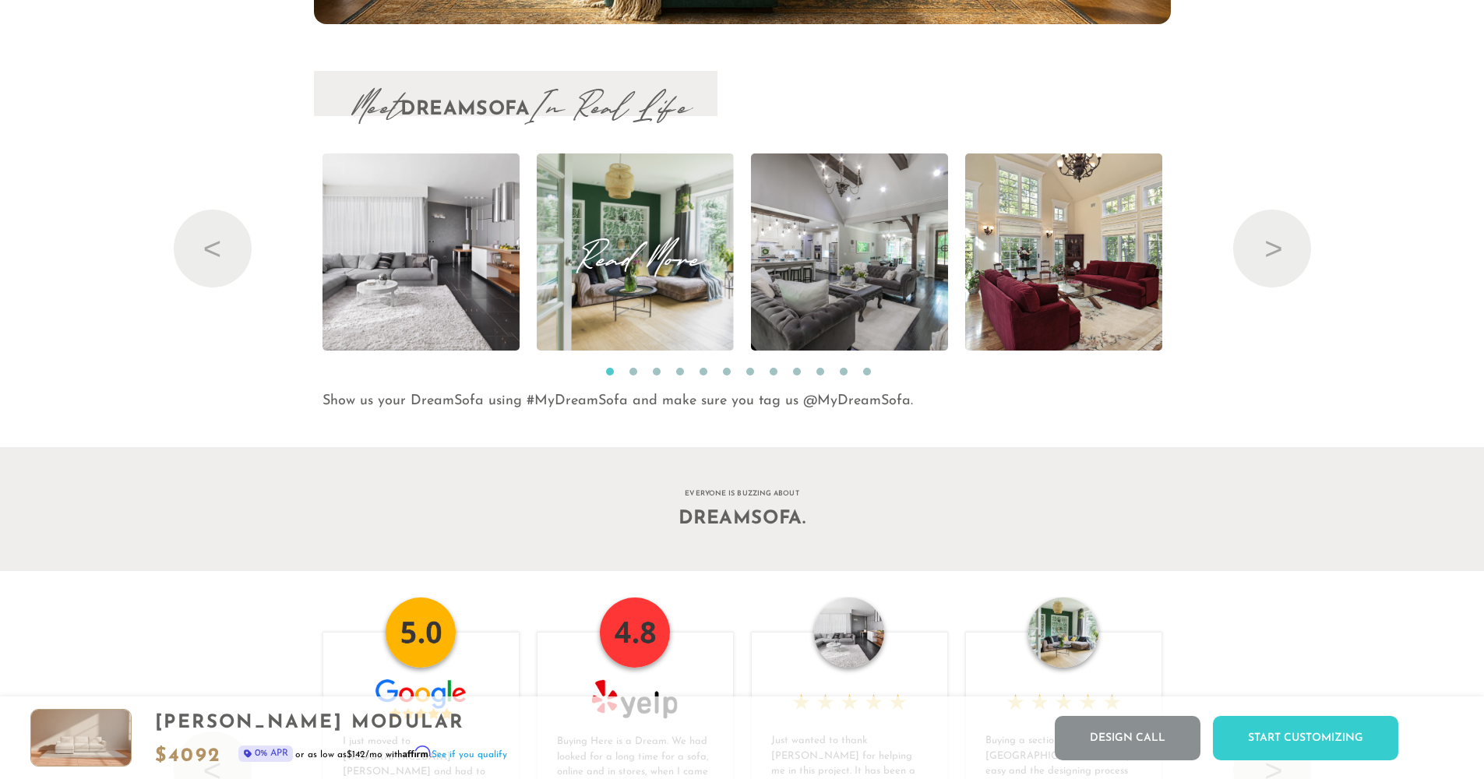
scroll to position [16702, 0]
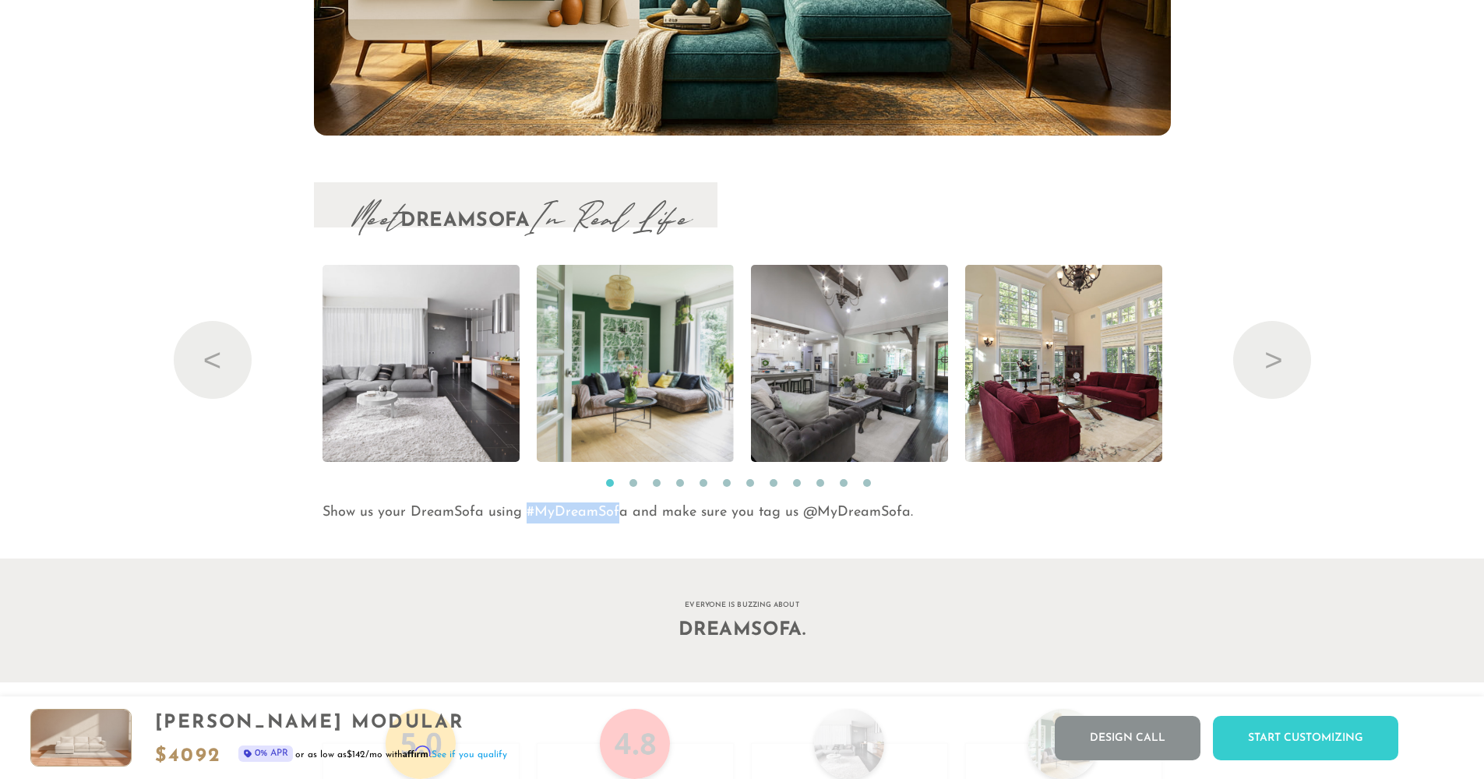
drag, startPoint x: 524, startPoint y: 522, endPoint x: 618, endPoint y: 520, distance: 93.5
click at [618, 520] on p "Show us your DreamSofa using #MyDreamSofa and make sure you tag us @MyDreamSofa." at bounding box center [746, 512] width 848 height 21
drag, startPoint x: 789, startPoint y: 523, endPoint x: 1043, endPoint y: 522, distance: 253.9
click at [1042, 522] on p "Show us your DreamSofa using #MyDreamSofa and make sure you tag us @MyDreamSofa." at bounding box center [746, 512] width 848 height 21
click at [1043, 522] on p "Show us your DreamSofa using #MyDreamSofa and make sure you tag us @MyDreamSofa." at bounding box center [746, 512] width 848 height 21
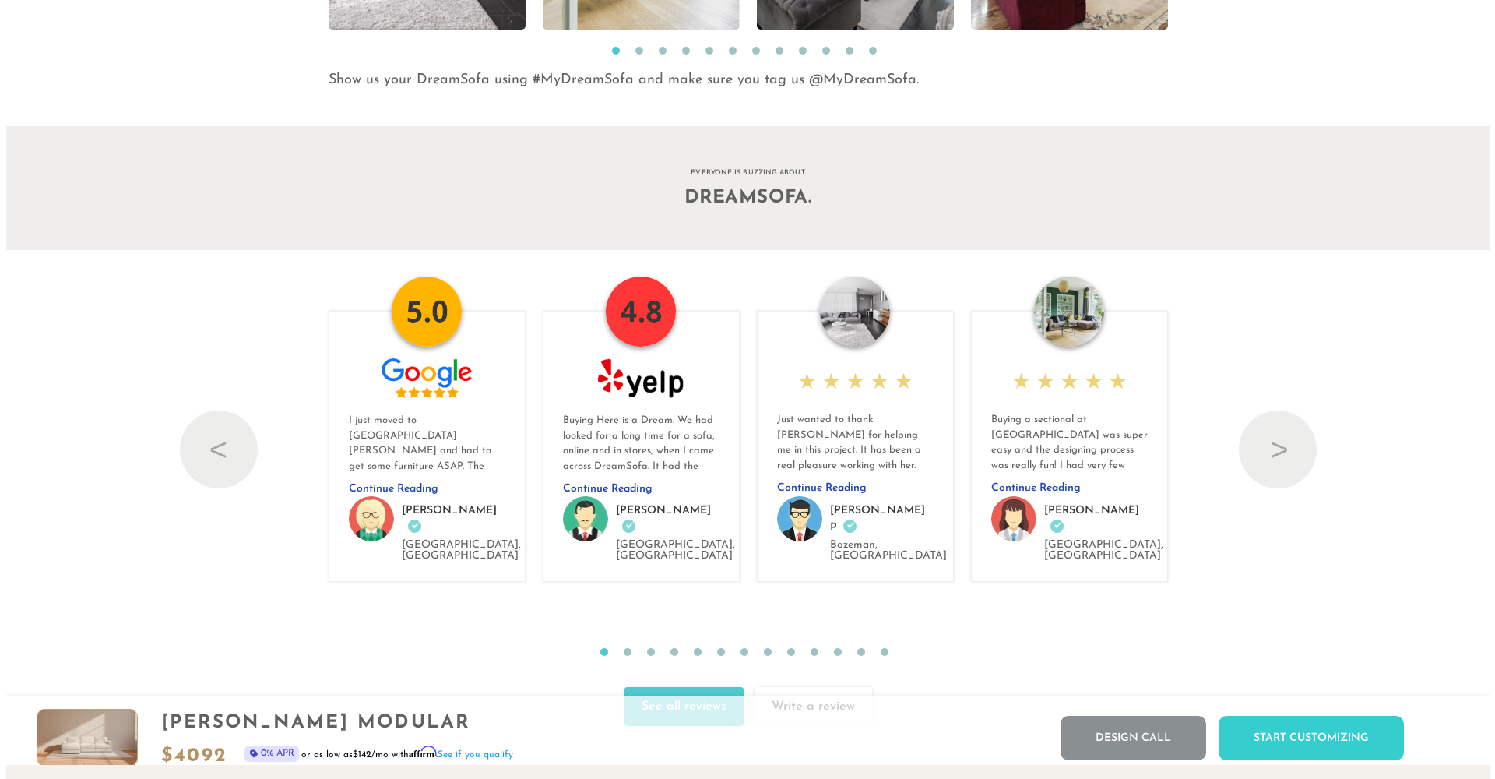
scroll to position [16803, 0]
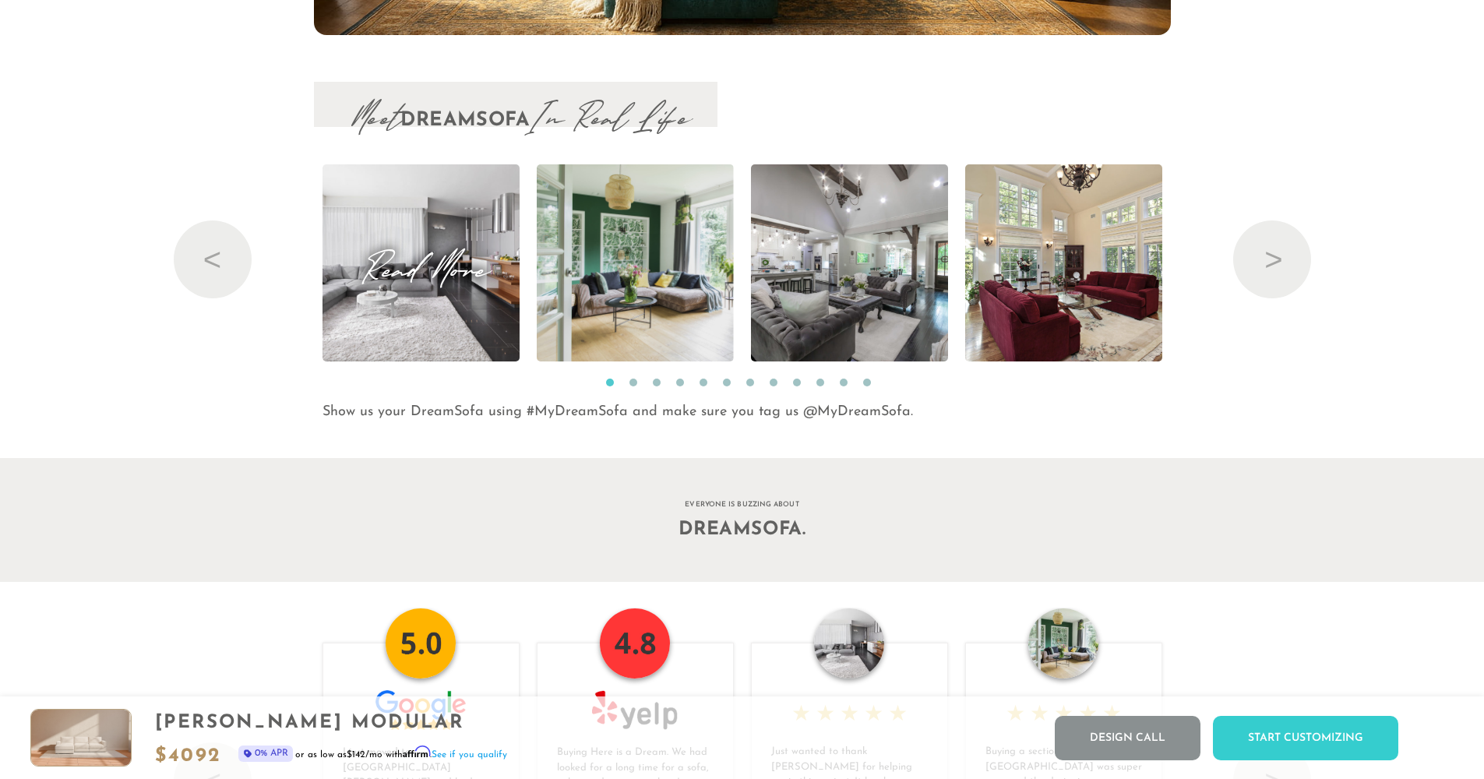
click at [387, 265] on span "Read More" at bounding box center [420, 262] width 197 height 21
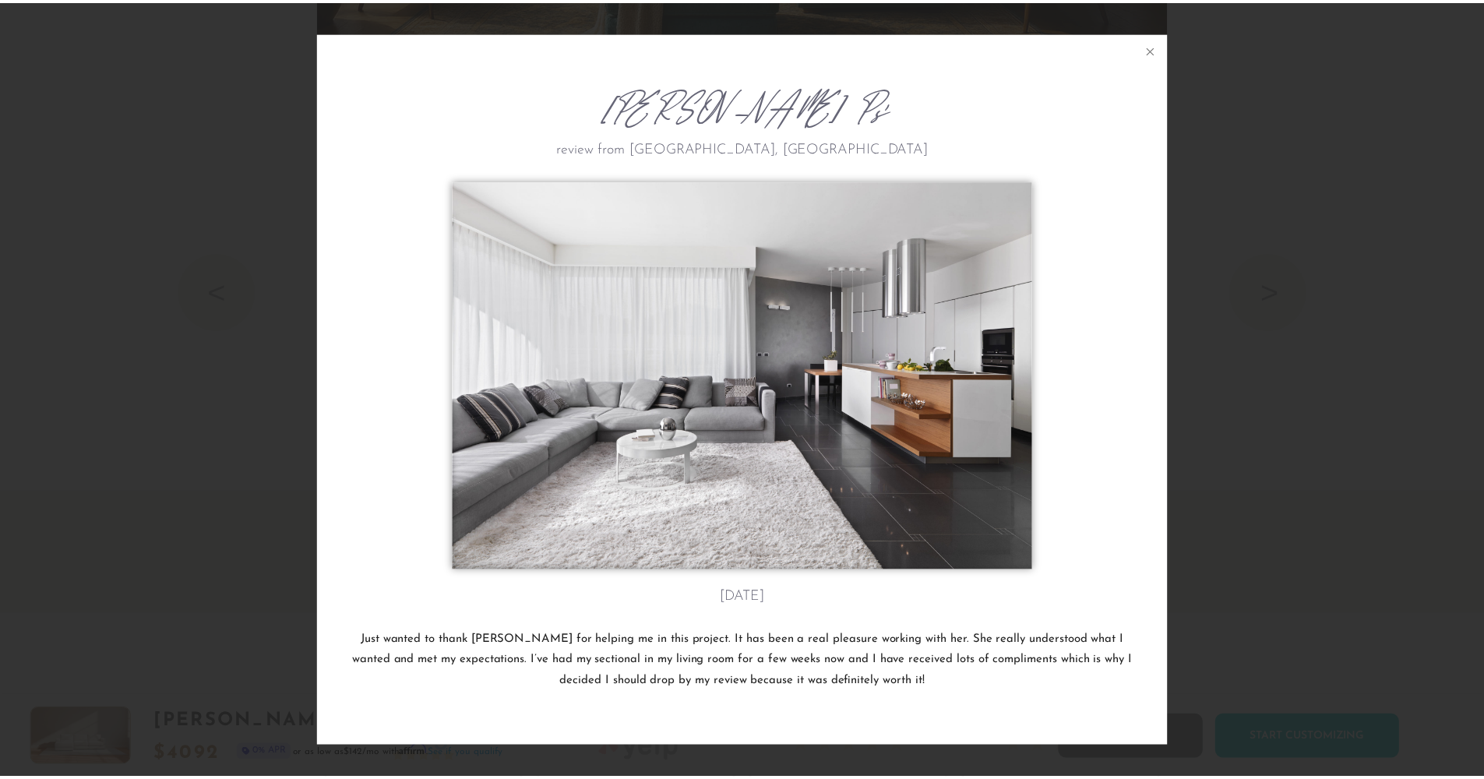
scroll to position [18256, 1484]
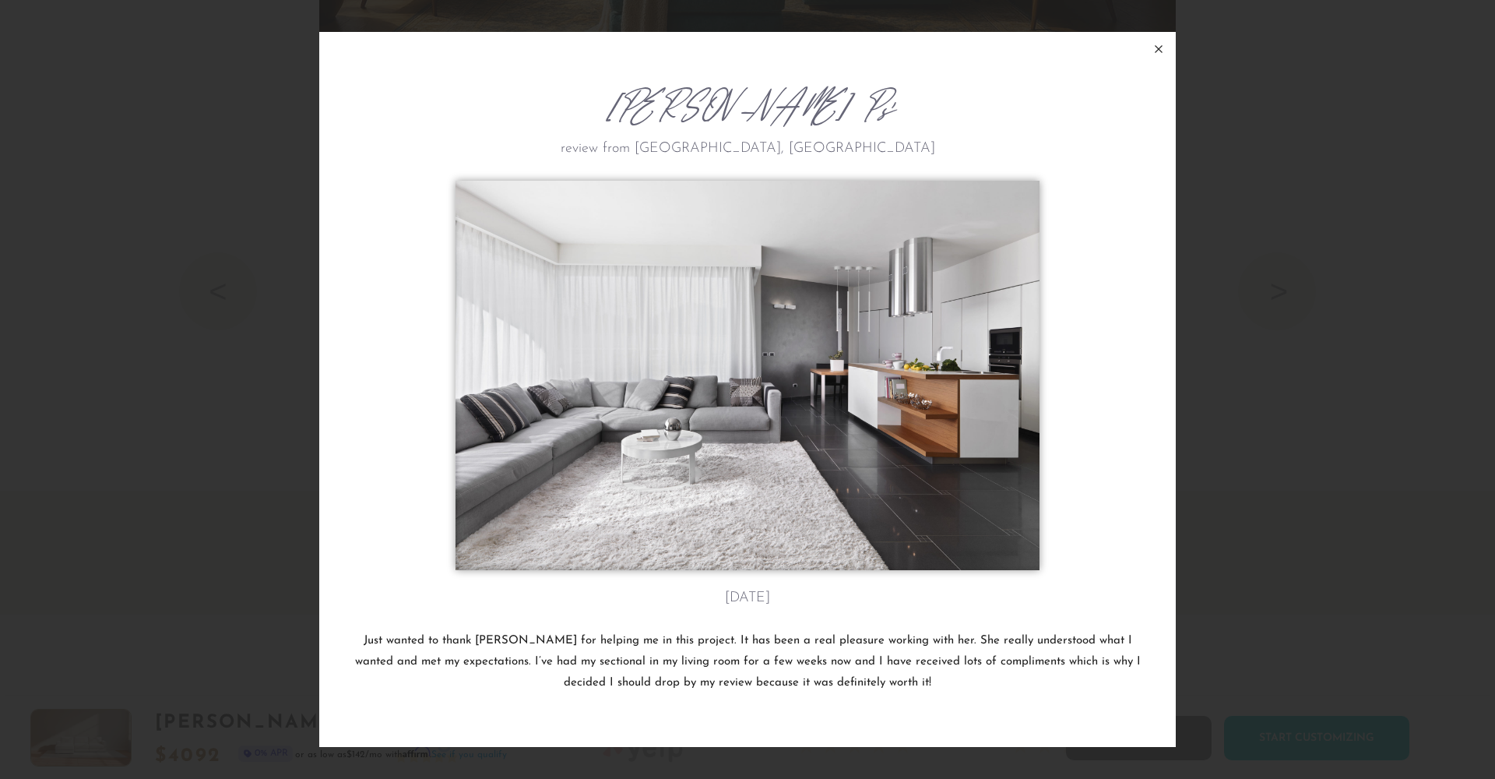
click at [1156, 55] on icon at bounding box center [1159, 49] width 19 height 19
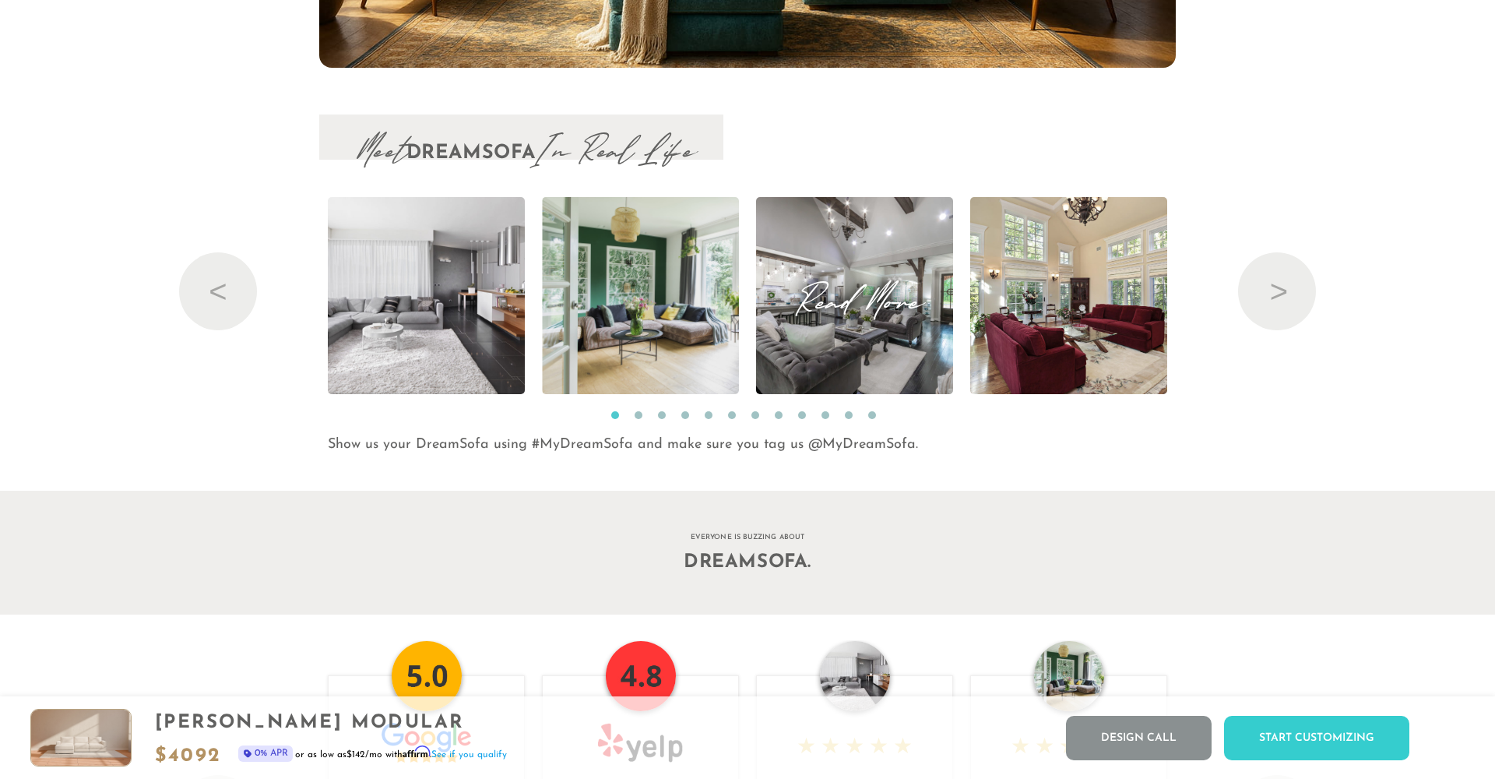
scroll to position [18235, 1472]
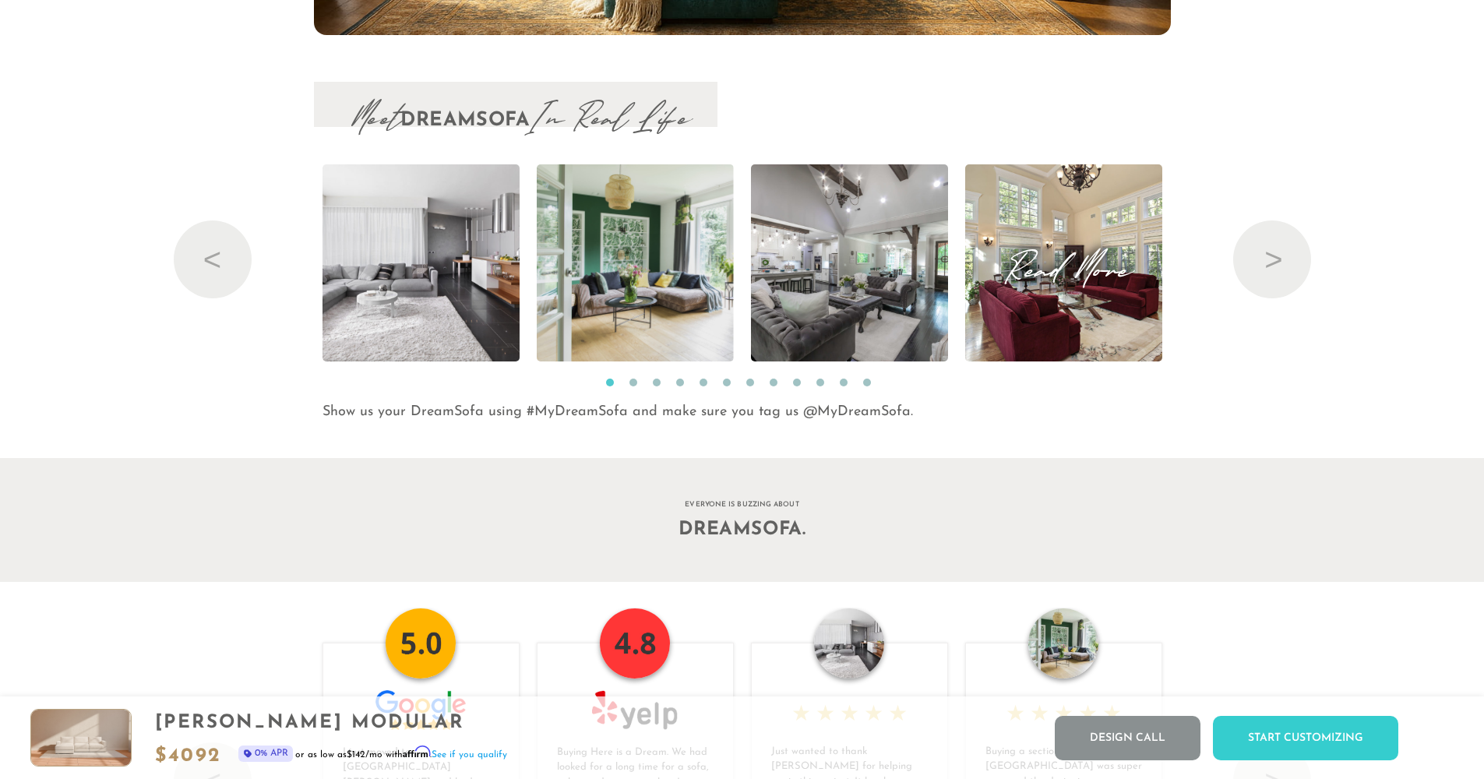
click at [1116, 273] on span "Read More" at bounding box center [1063, 262] width 197 height 21
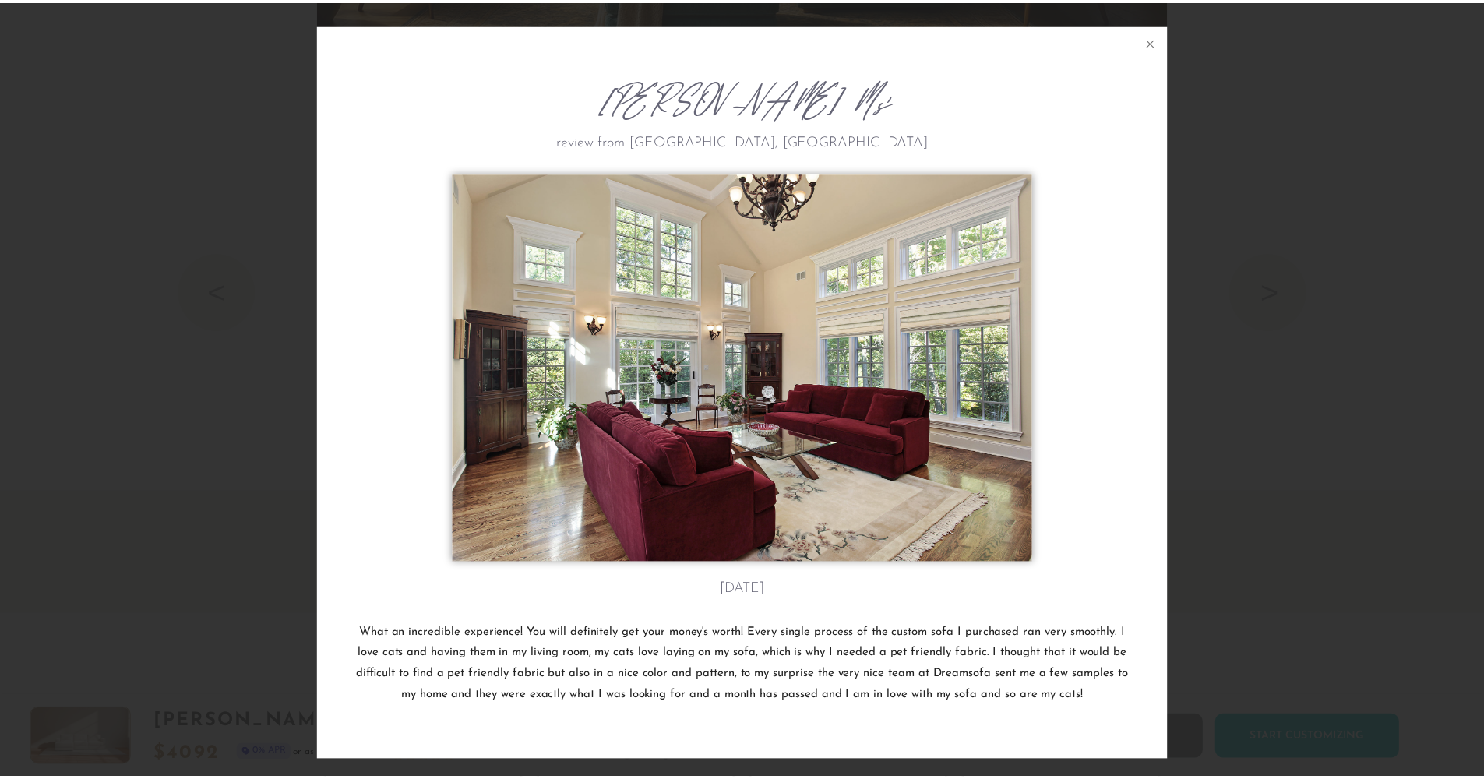
scroll to position [18256, 1484]
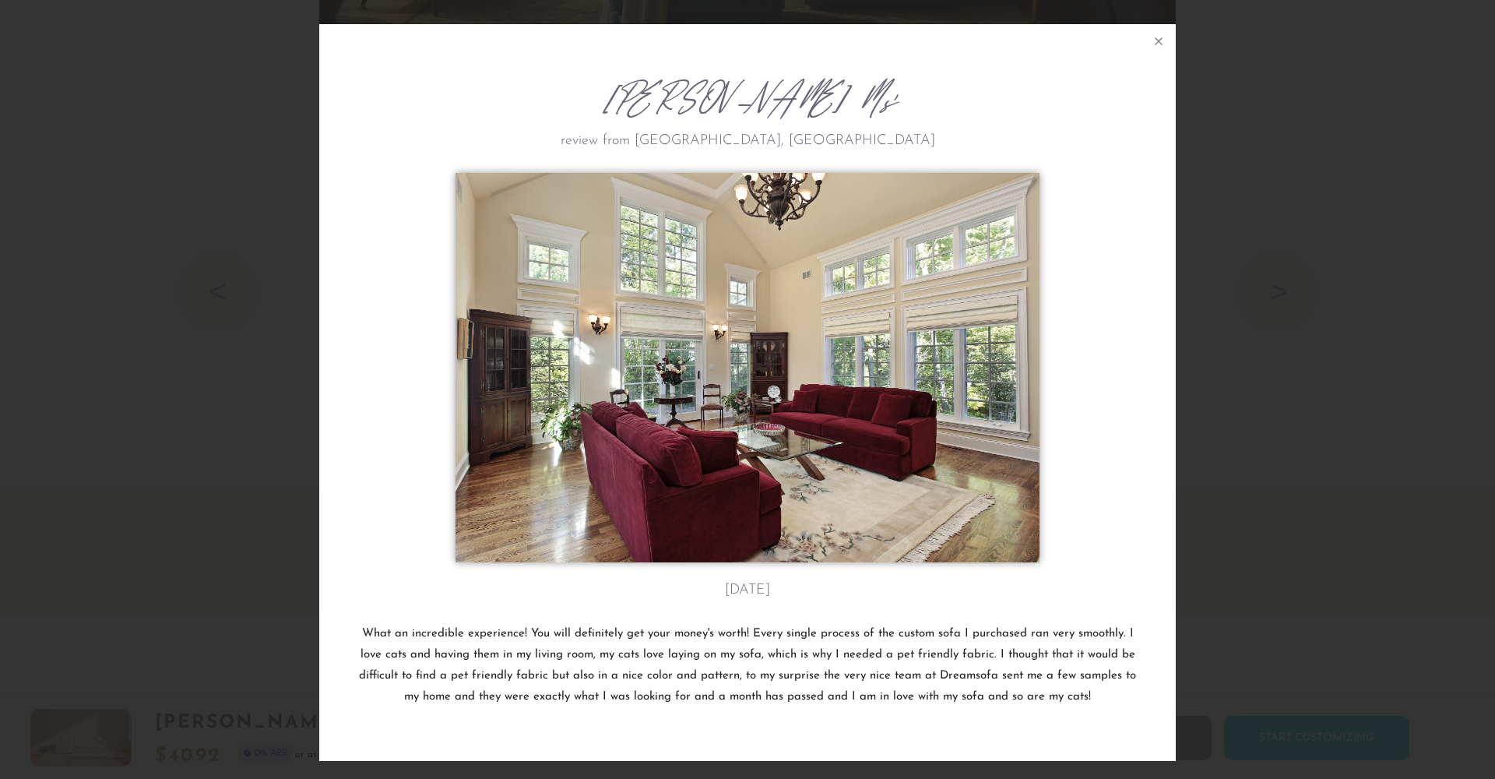
click at [1307, 375] on div "Terrell M's review from Lincoln, NE April 20th What an incredible experience! Y…" at bounding box center [747, 389] width 1495 height 779
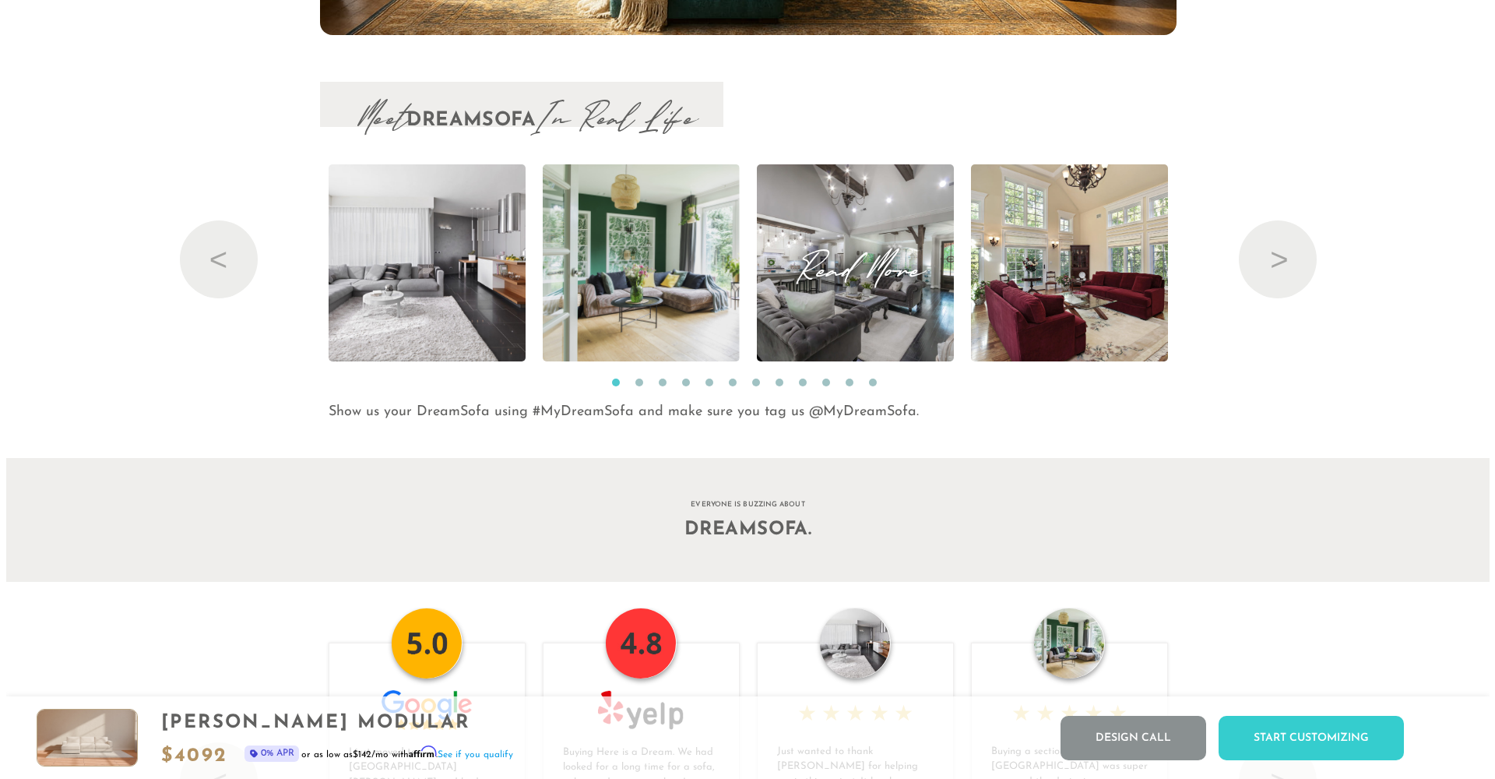
scroll to position [18235, 1472]
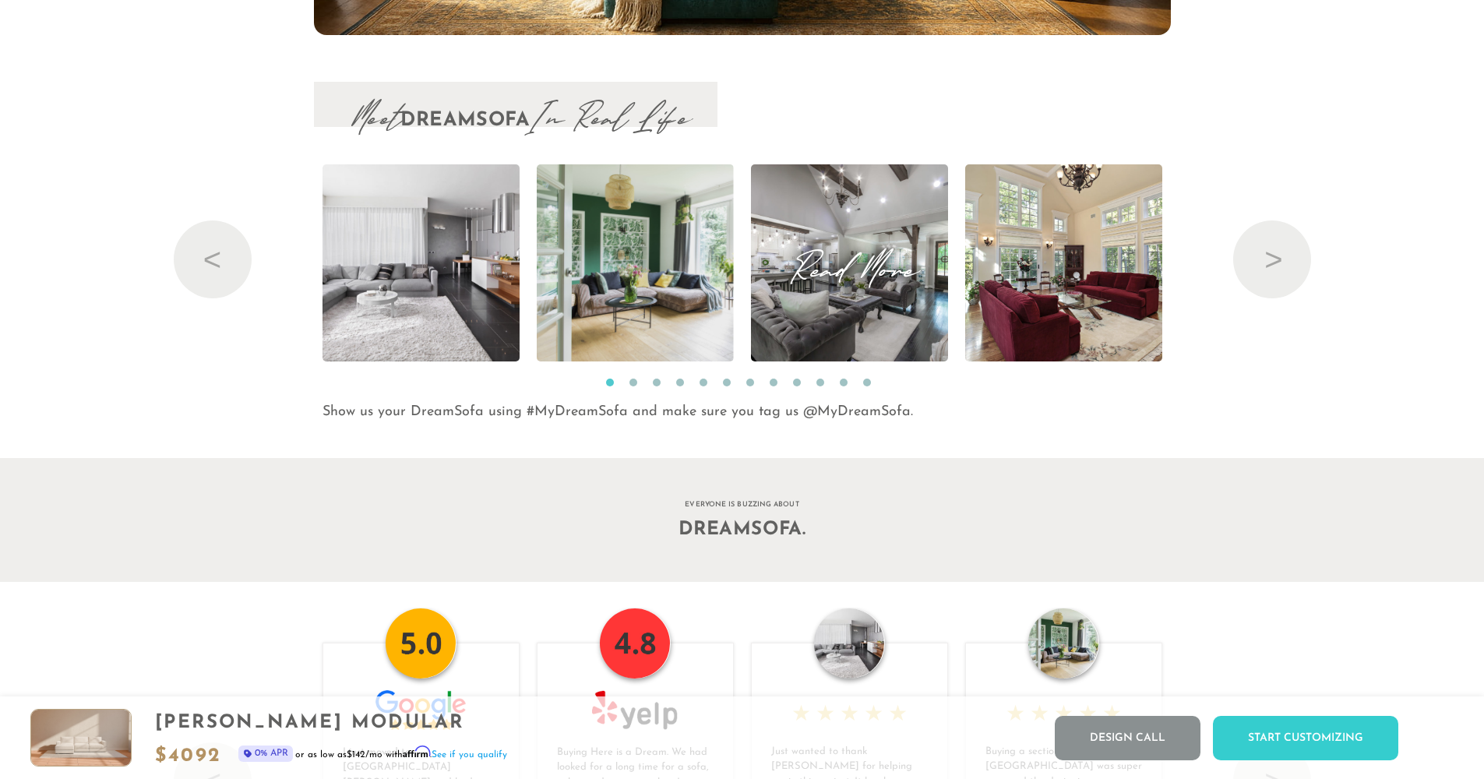
click at [822, 273] on span "Read More" at bounding box center [849, 262] width 197 height 21
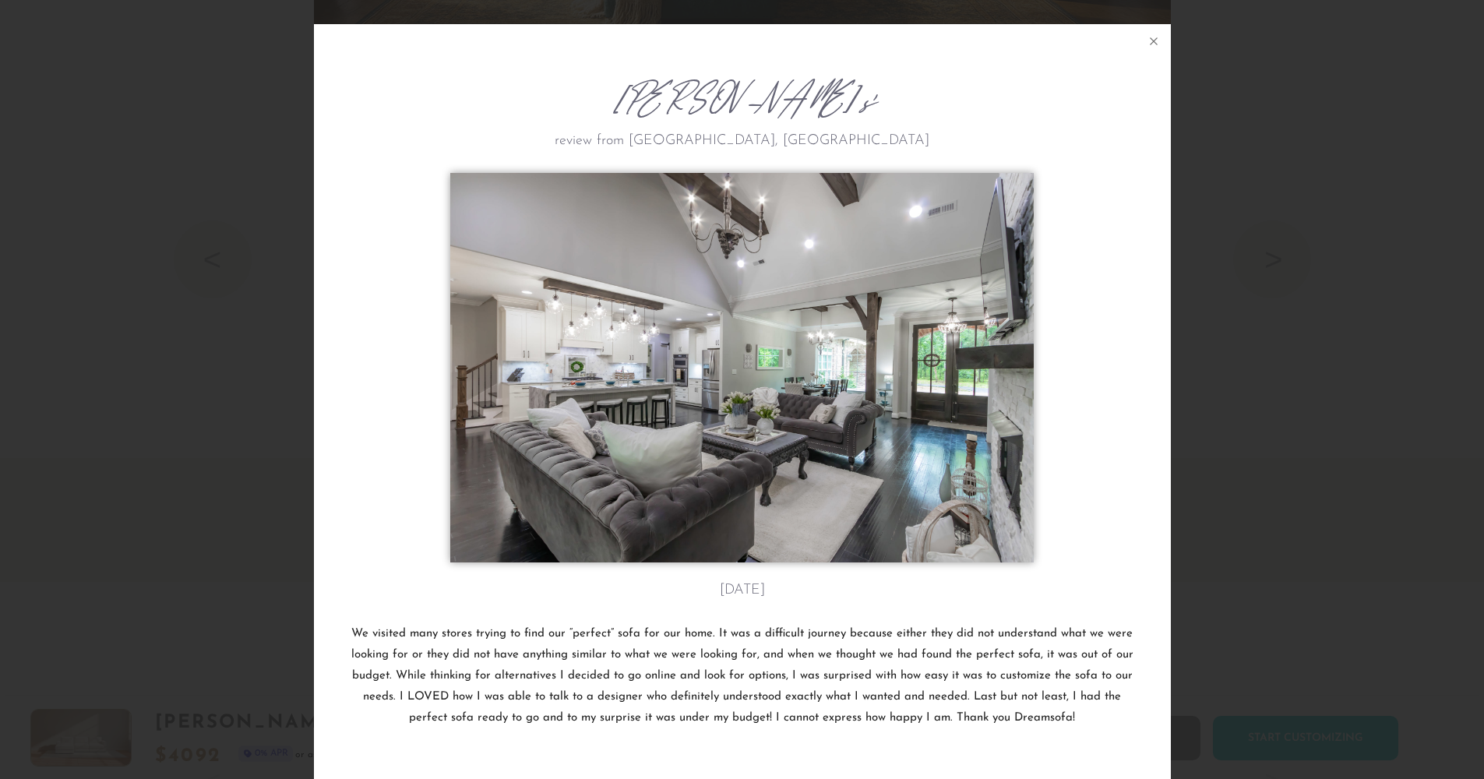
scroll to position [18256, 1484]
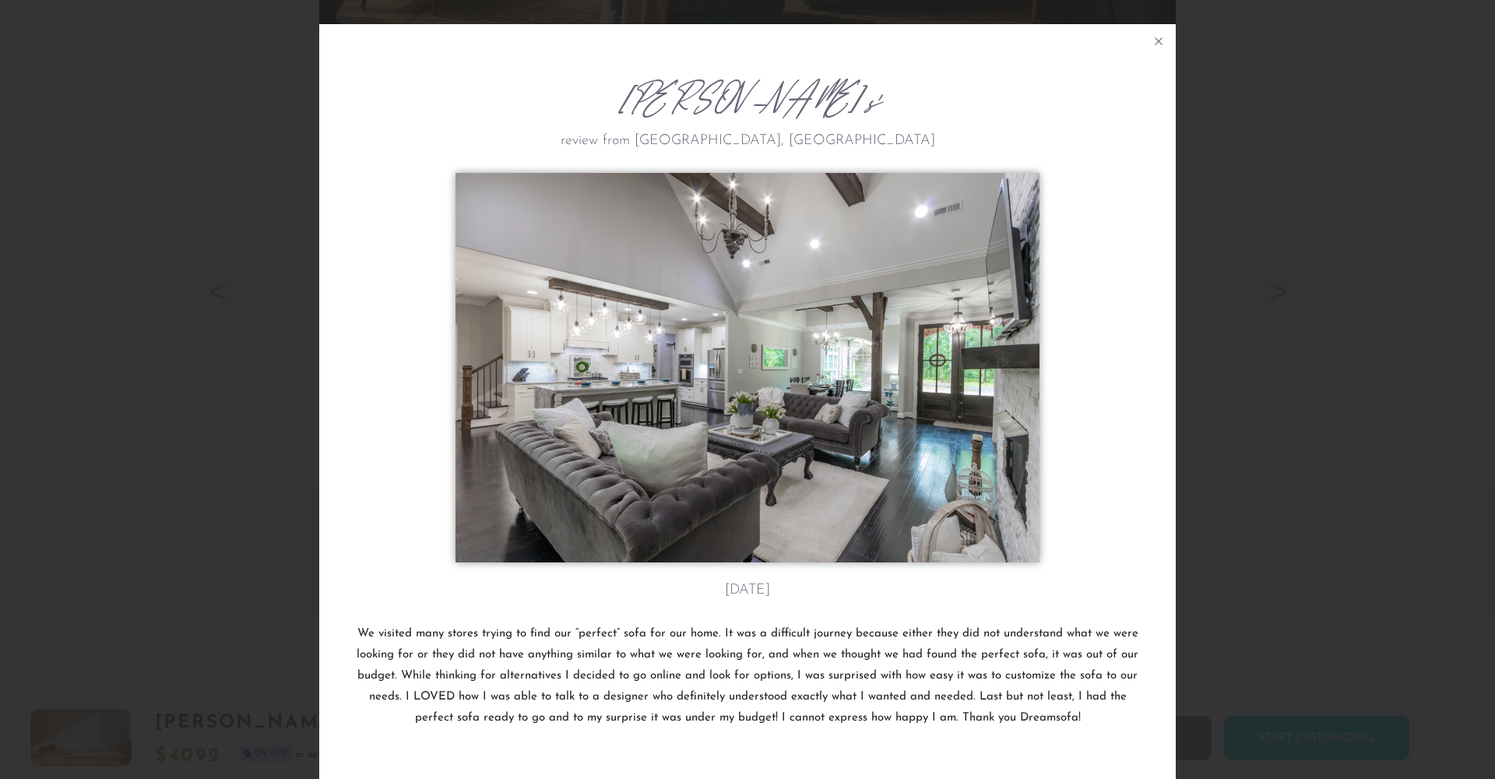
click at [1269, 366] on div "Scottie W's review from Fargo, ND April 28th We visited many stores trying to f…" at bounding box center [747, 389] width 1495 height 779
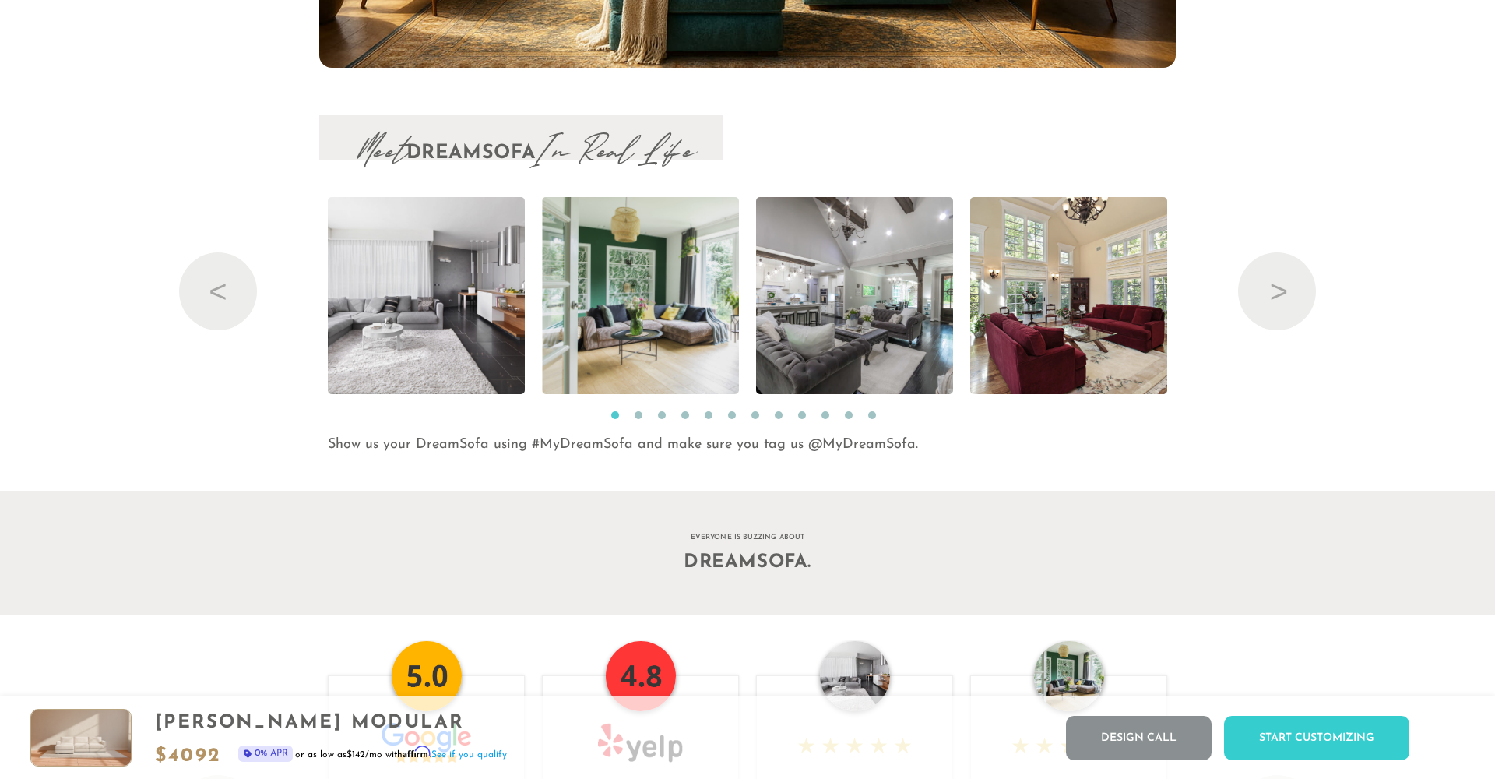
scroll to position [18235, 1472]
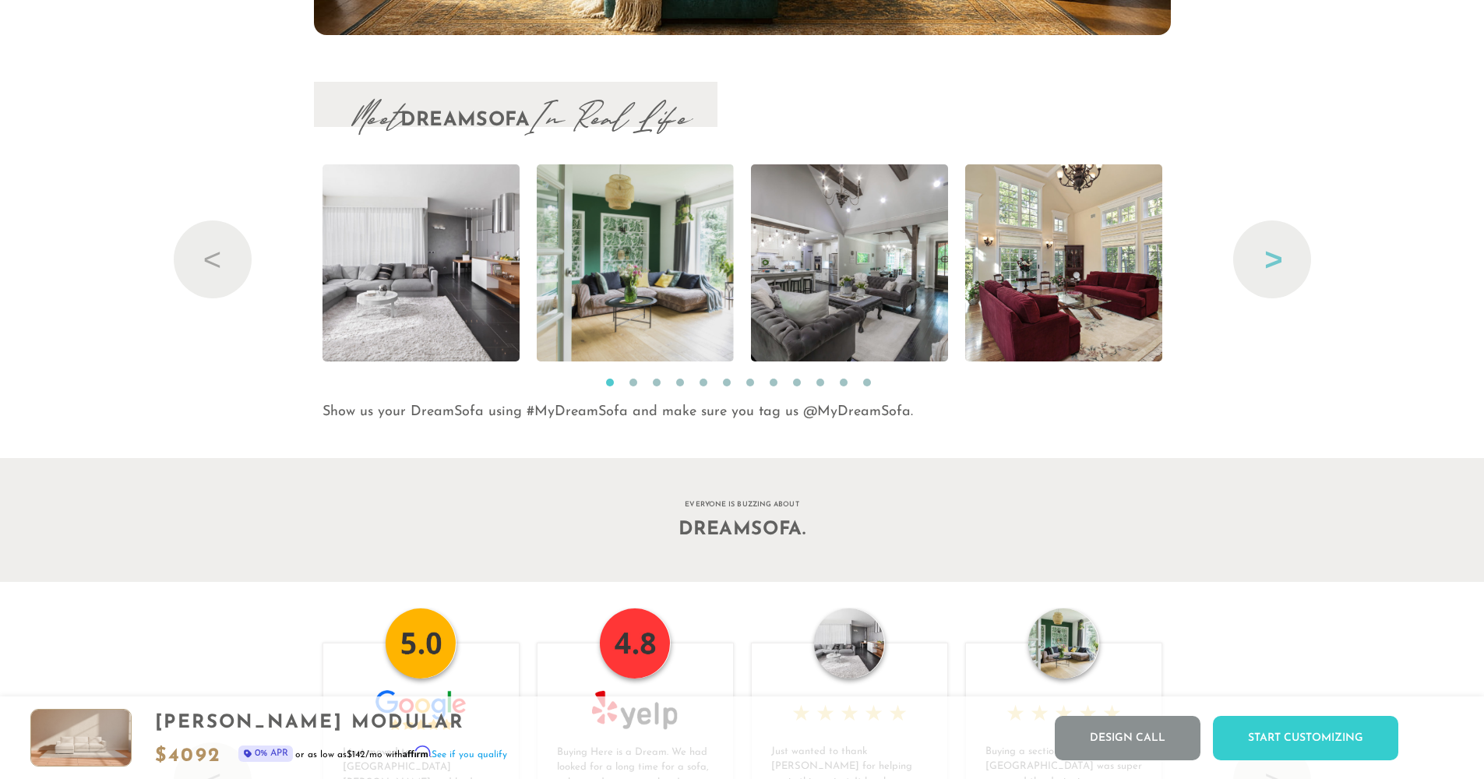
click at [1255, 288] on button "Next" at bounding box center [1272, 259] width 78 height 78
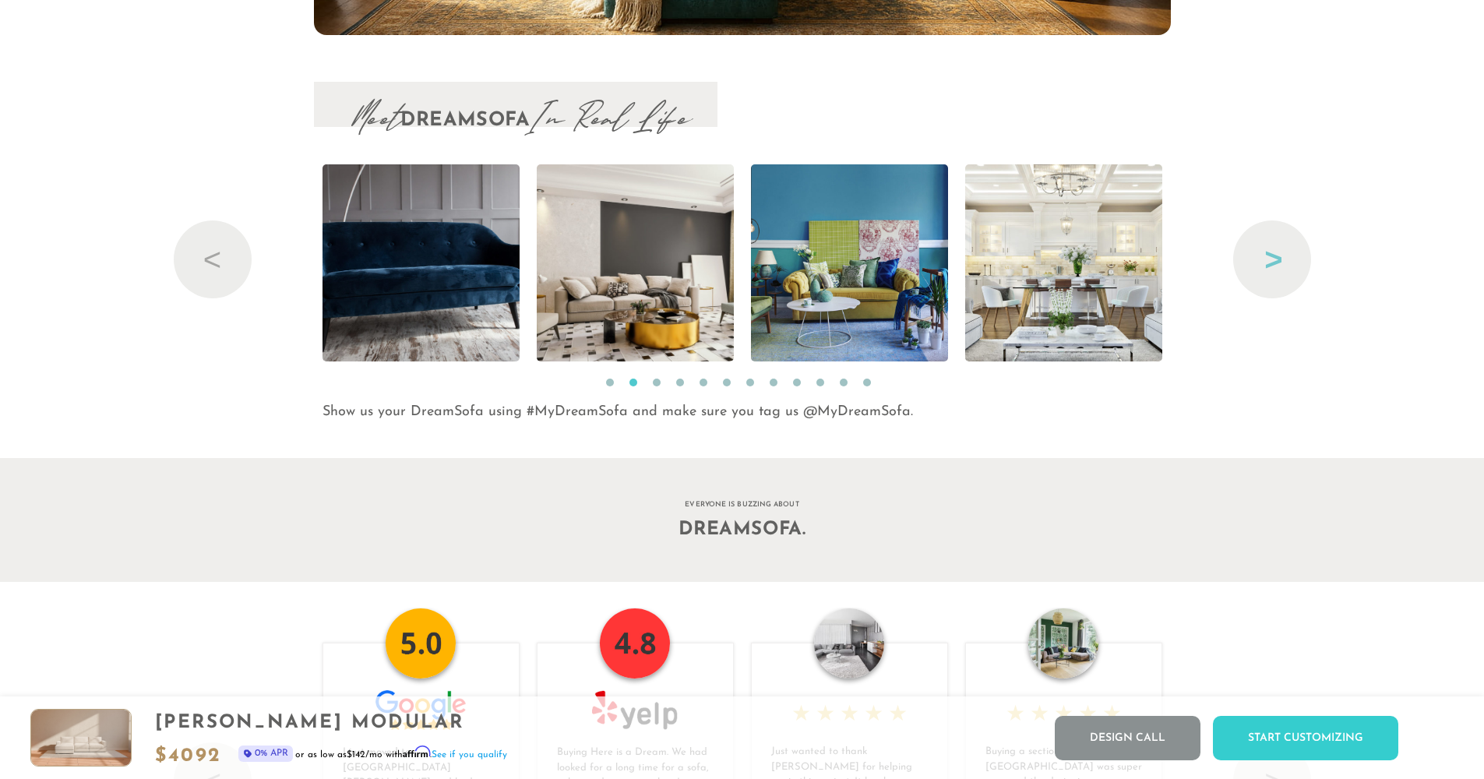
click at [1255, 288] on button "Next" at bounding box center [1272, 259] width 78 height 78
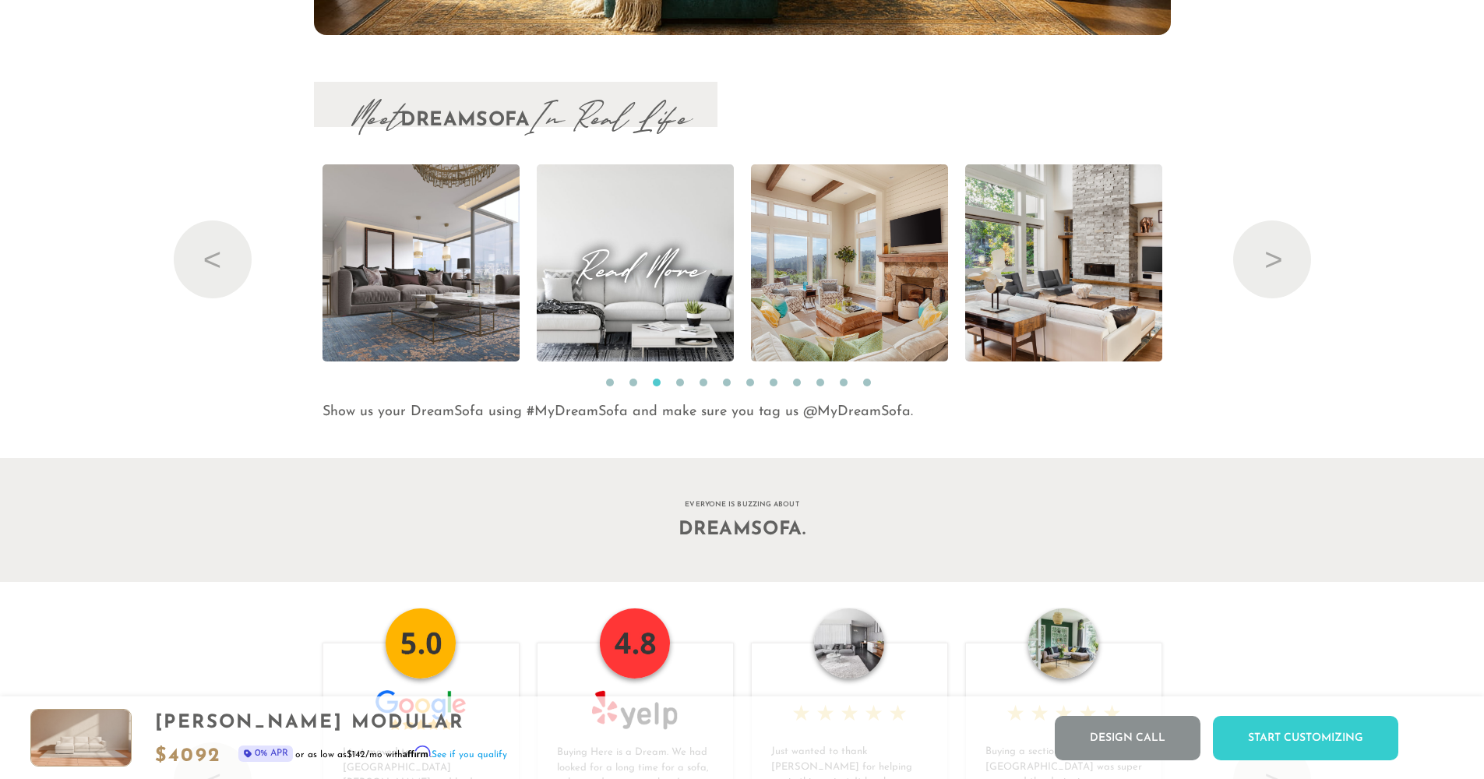
click at [654, 305] on img at bounding box center [634, 262] width 295 height 197
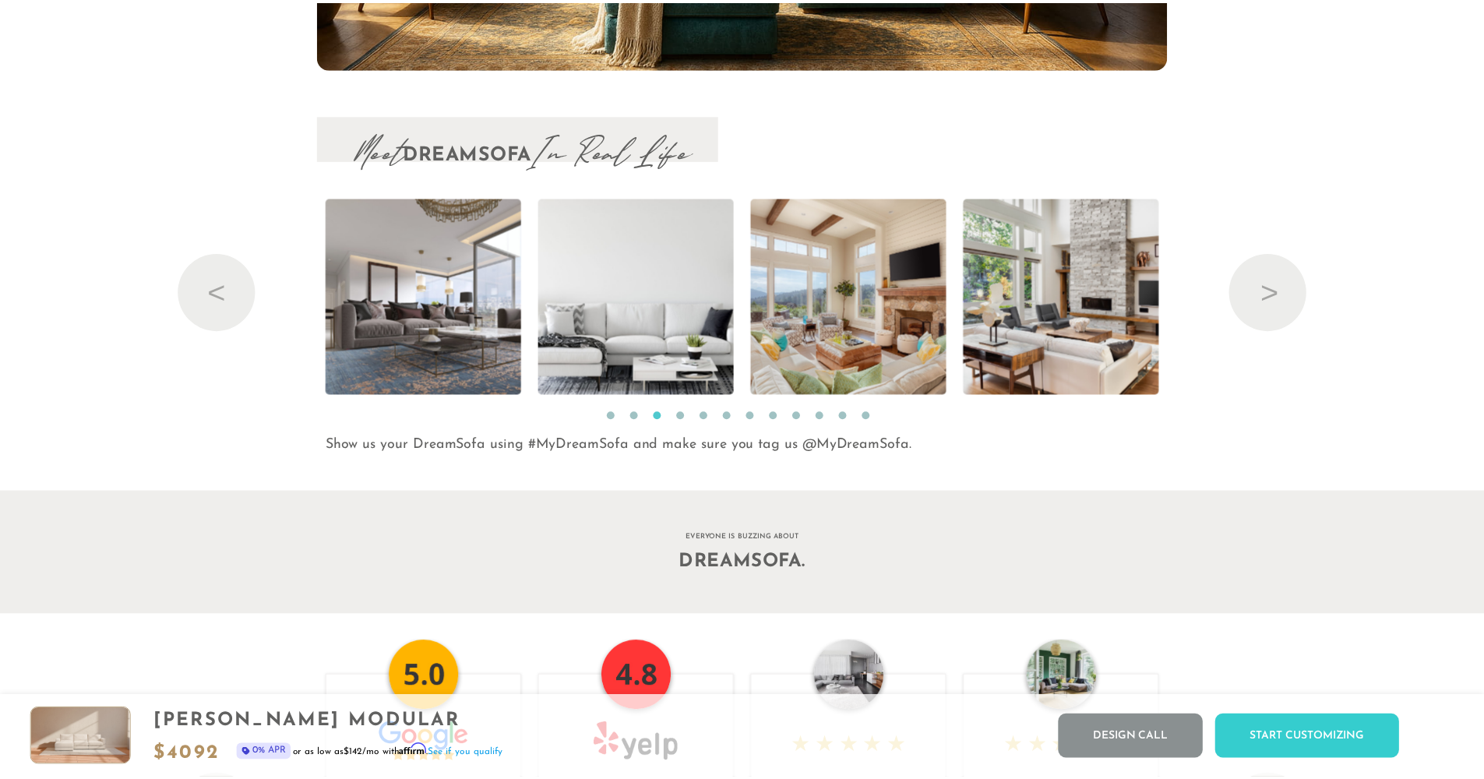
scroll to position [18256, 1484]
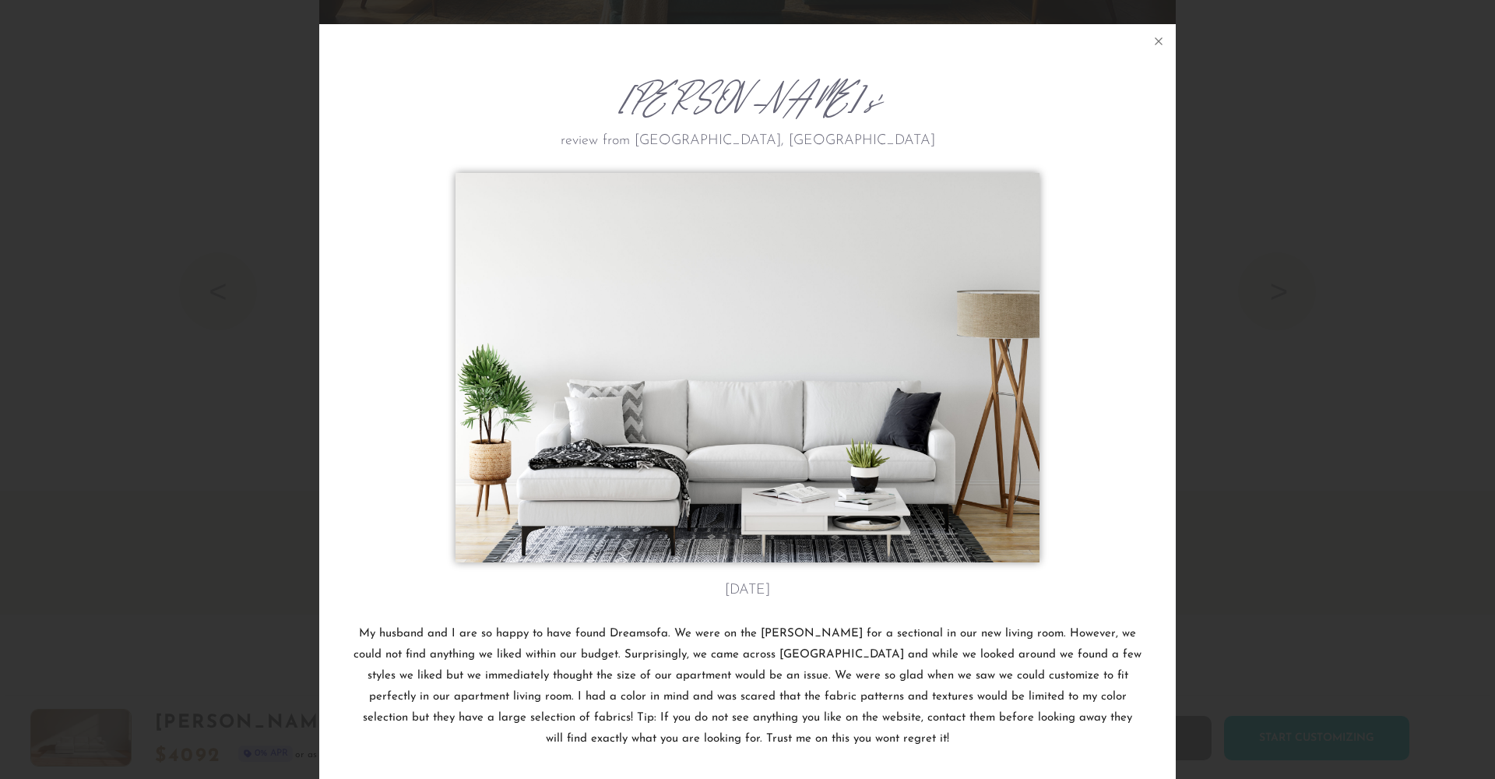
click at [1271, 423] on div "Carmen C's review from New Orleans, LA January 12th My husband and I are so hap…" at bounding box center [747, 389] width 1495 height 779
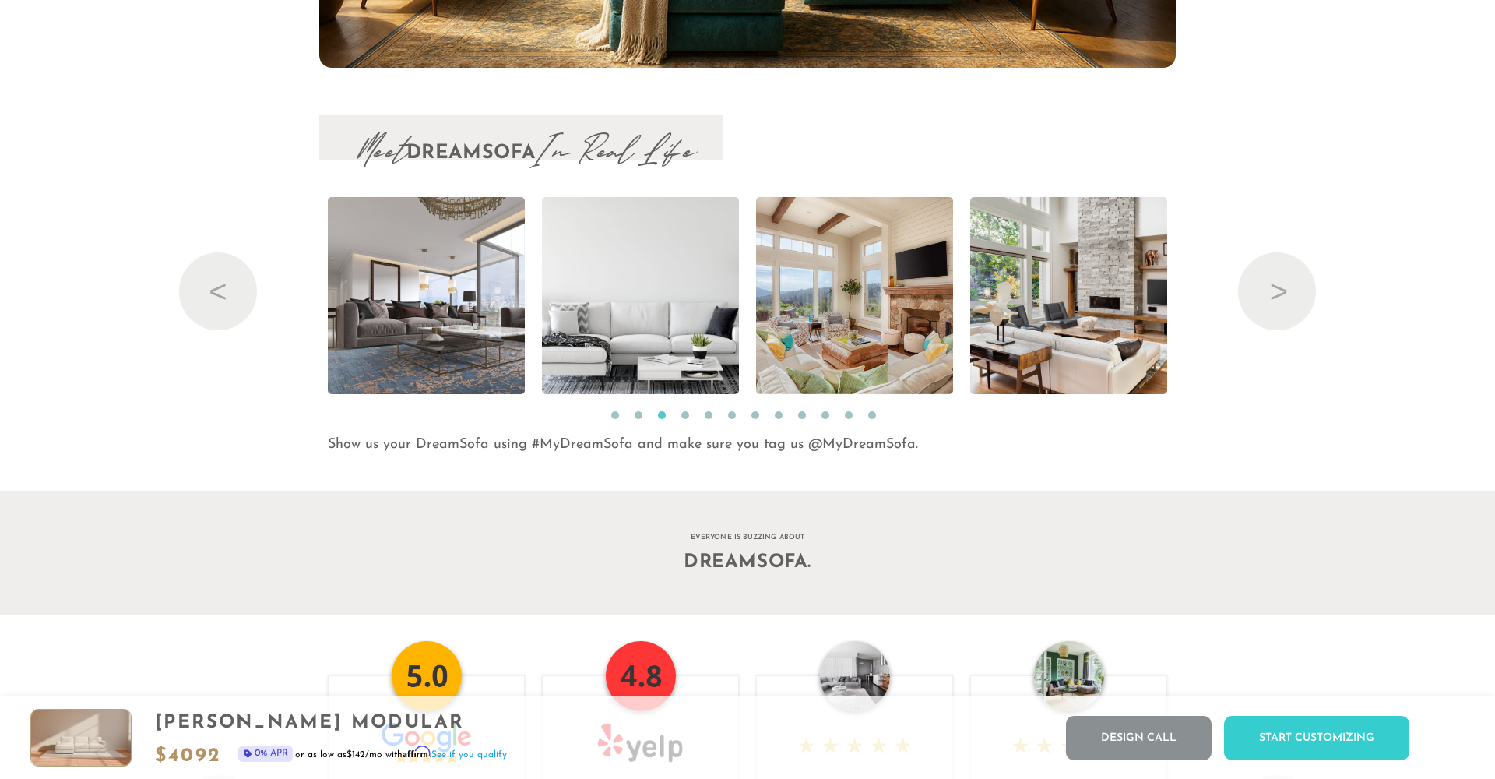
scroll to position [18235, 1472]
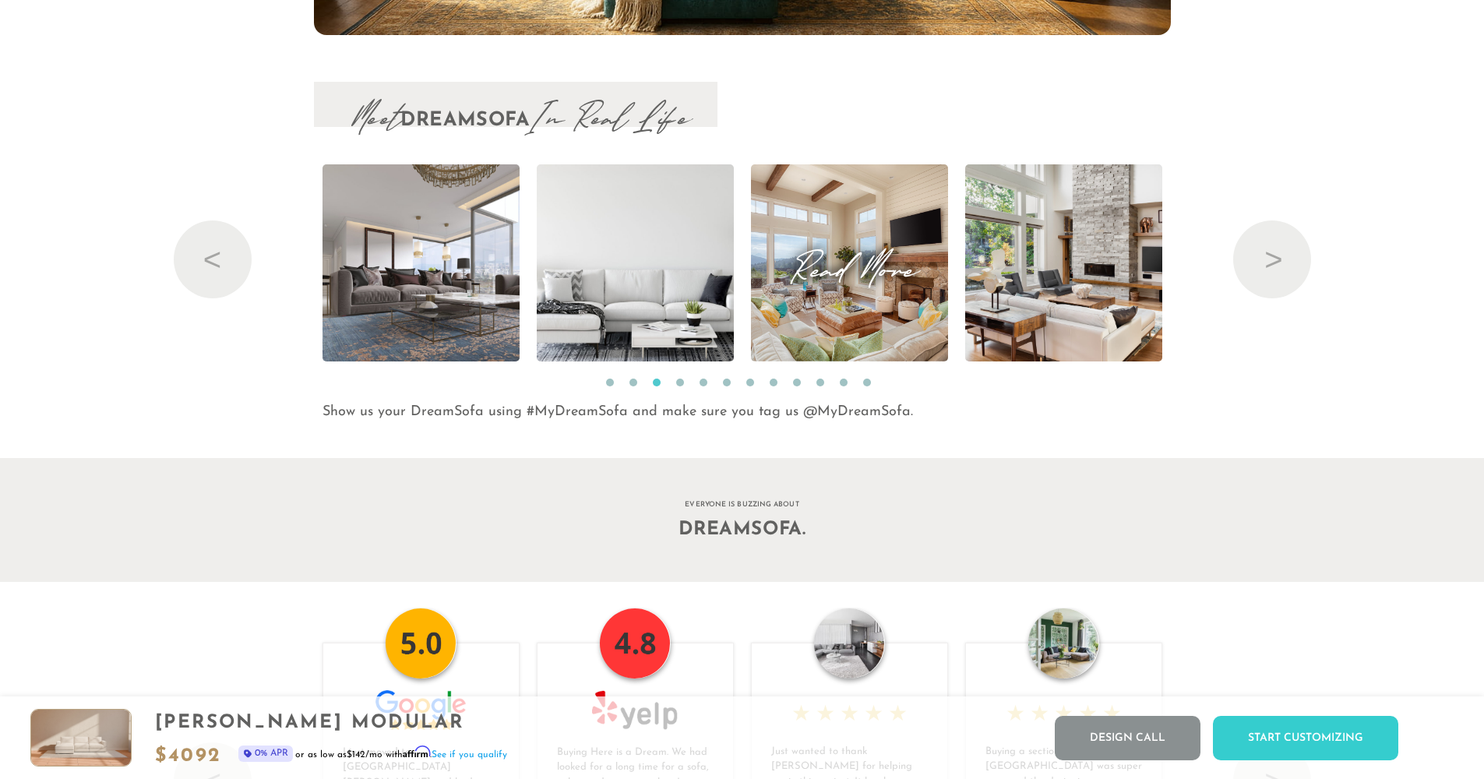
click at [824, 309] on img at bounding box center [849, 262] width 232 height 197
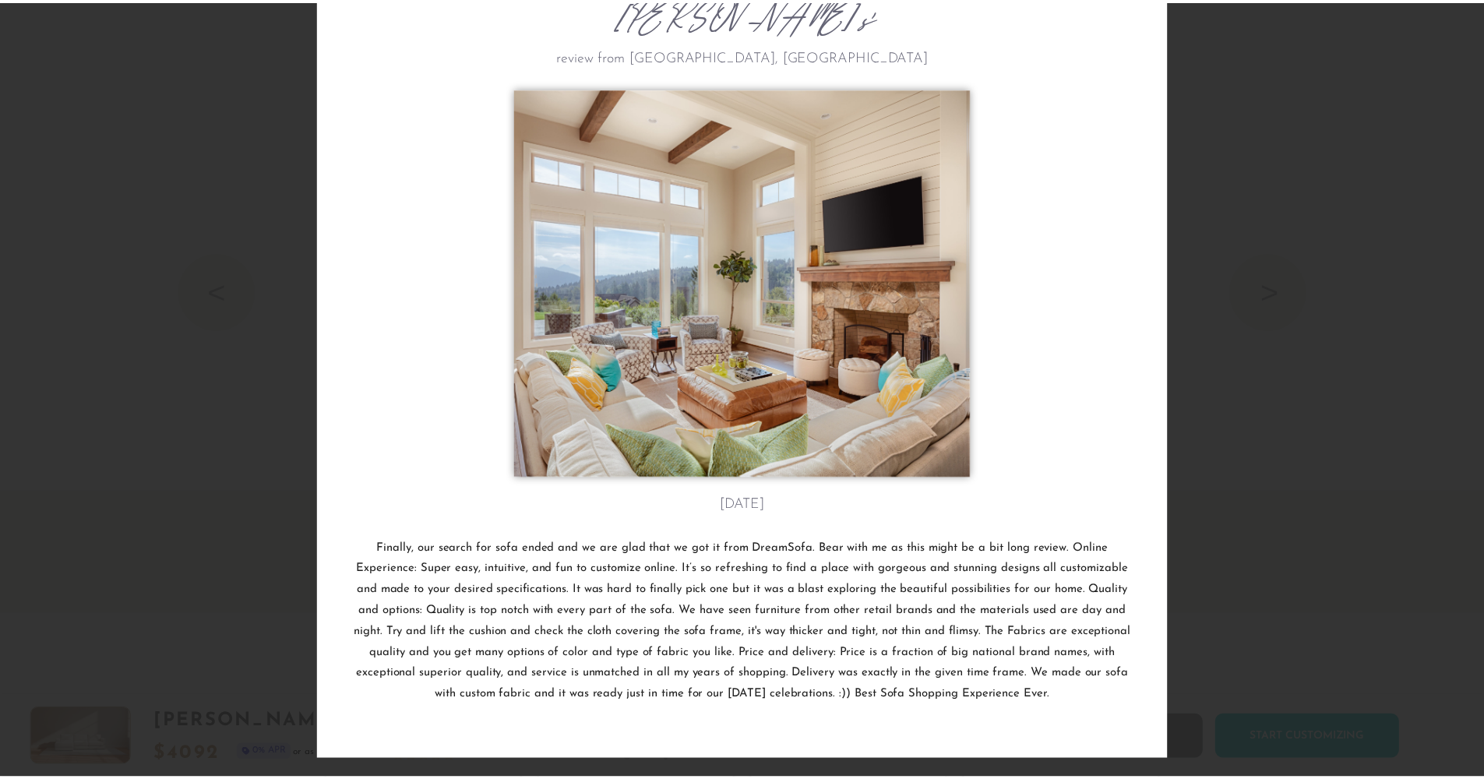
scroll to position [90, 0]
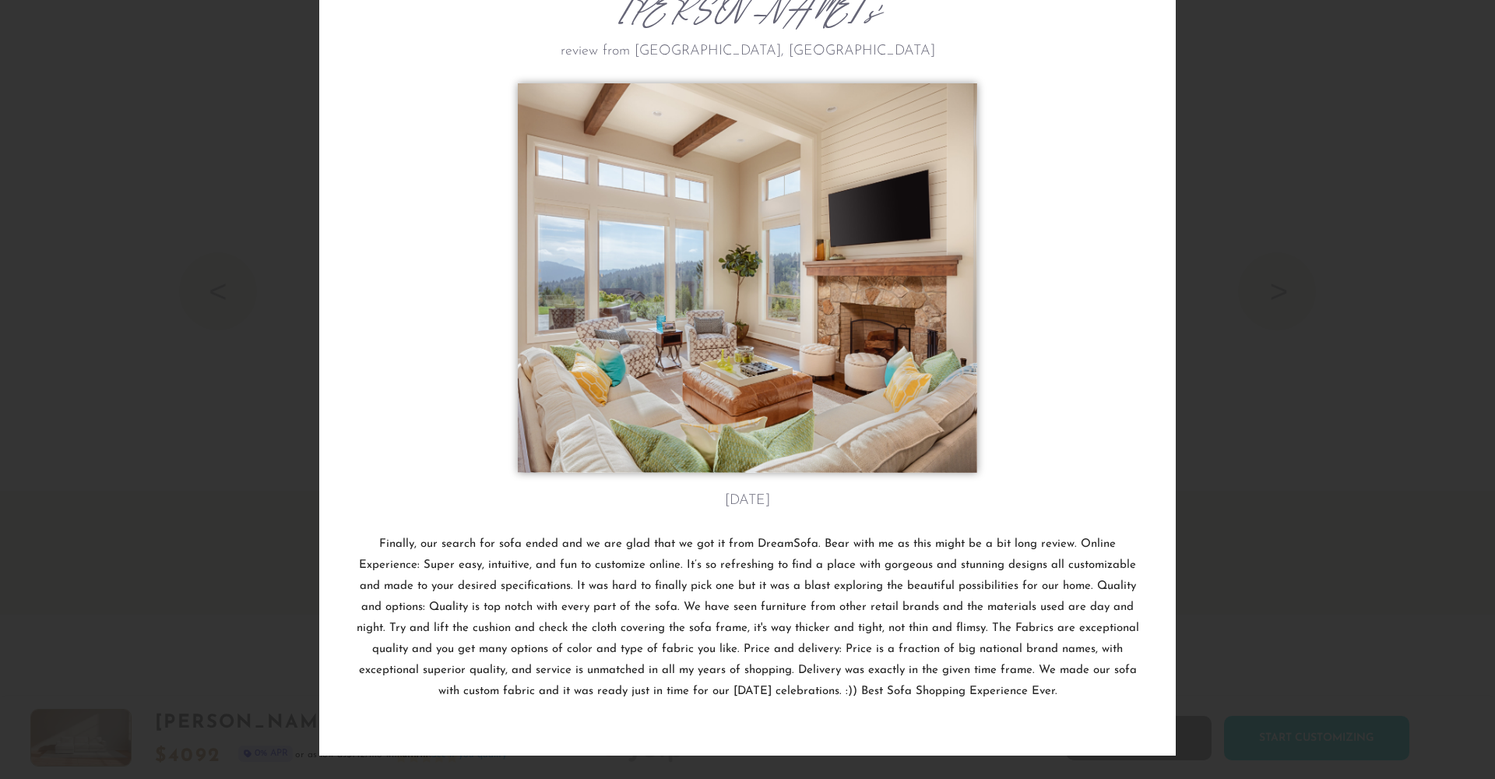
click at [1258, 430] on div "Grant T.'s review from San Diego, CA December 2nd Finally, our search for sofa …" at bounding box center [747, 389] width 1495 height 779
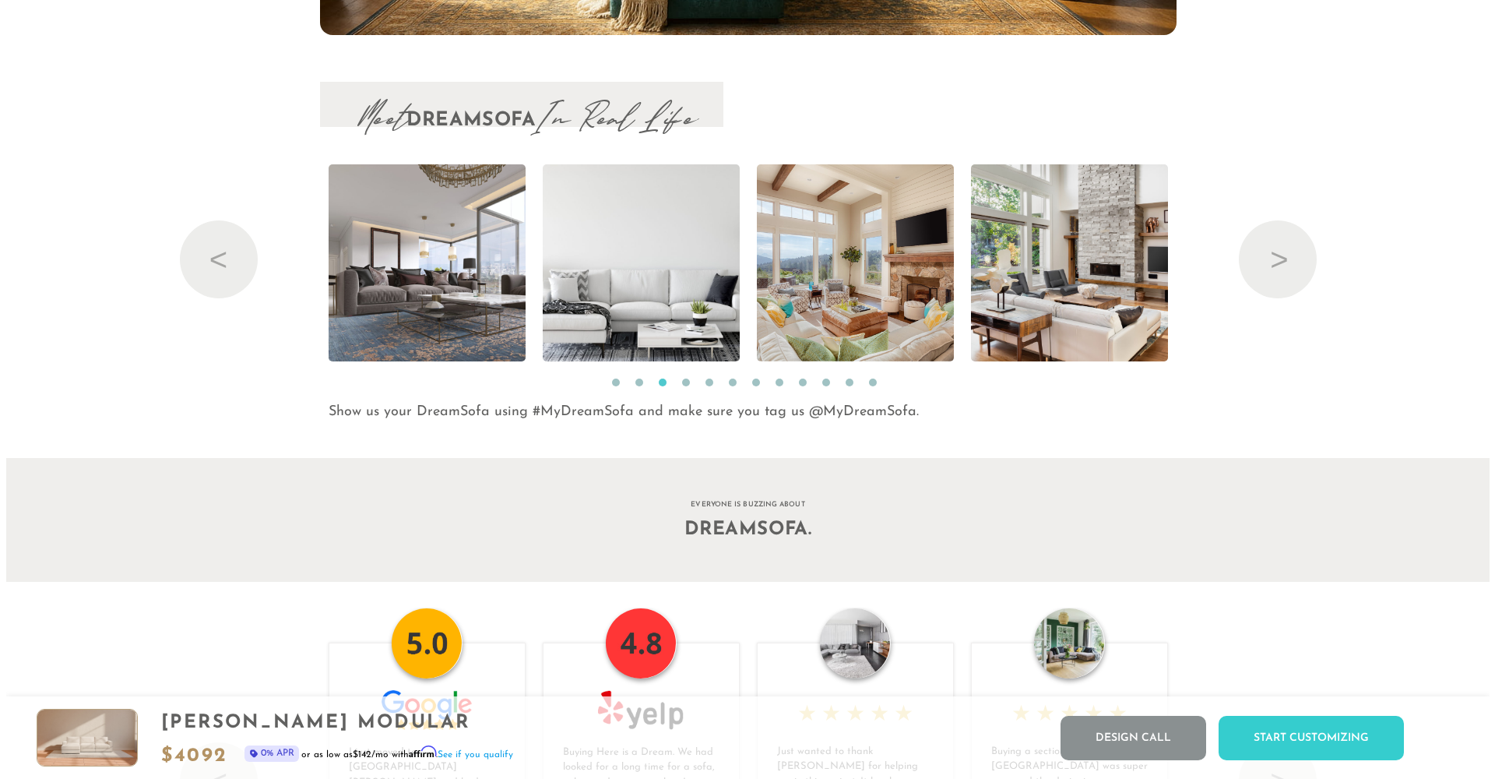
scroll to position [18235, 1472]
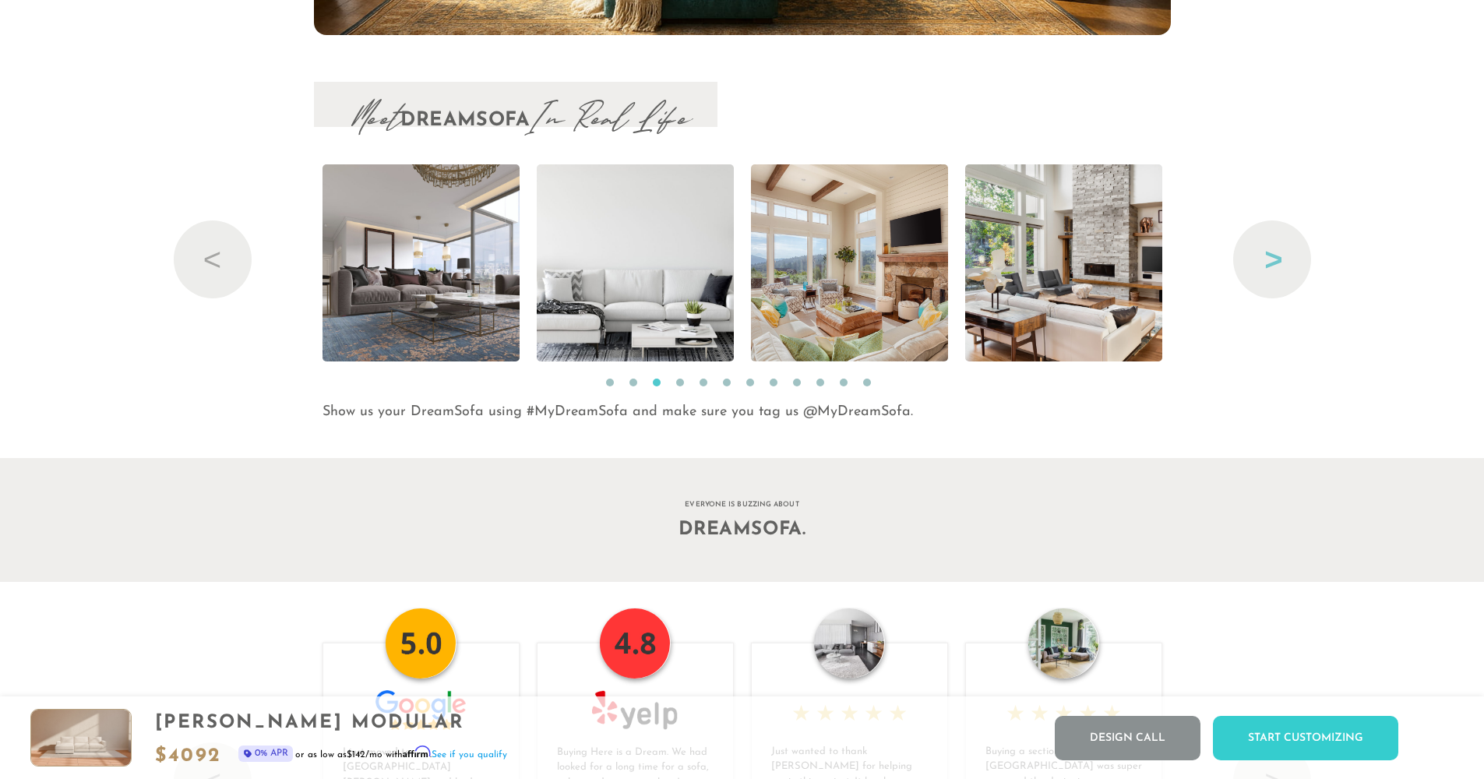
click at [1265, 273] on button "Next" at bounding box center [1272, 259] width 78 height 78
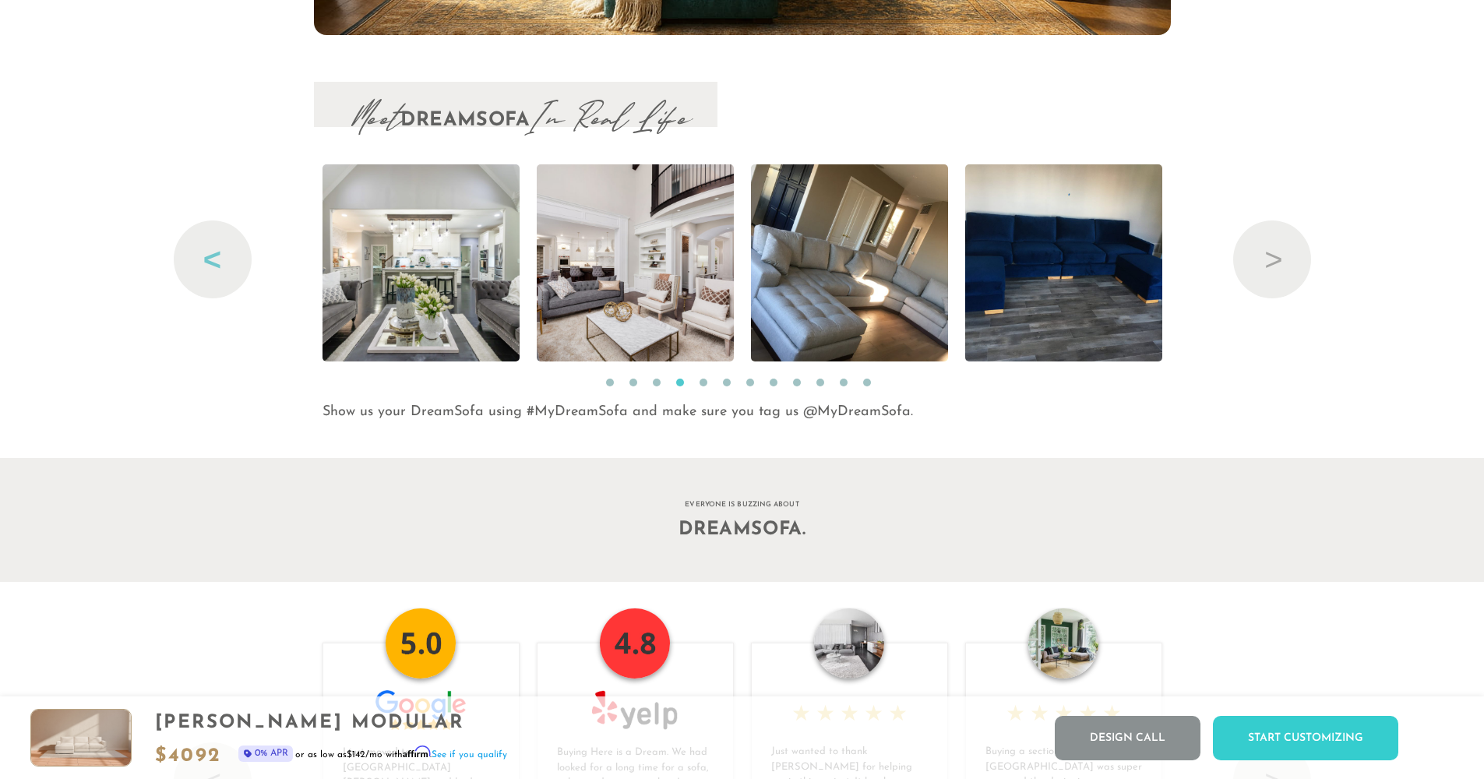
click at [208, 280] on button "Previous" at bounding box center [213, 259] width 78 height 78
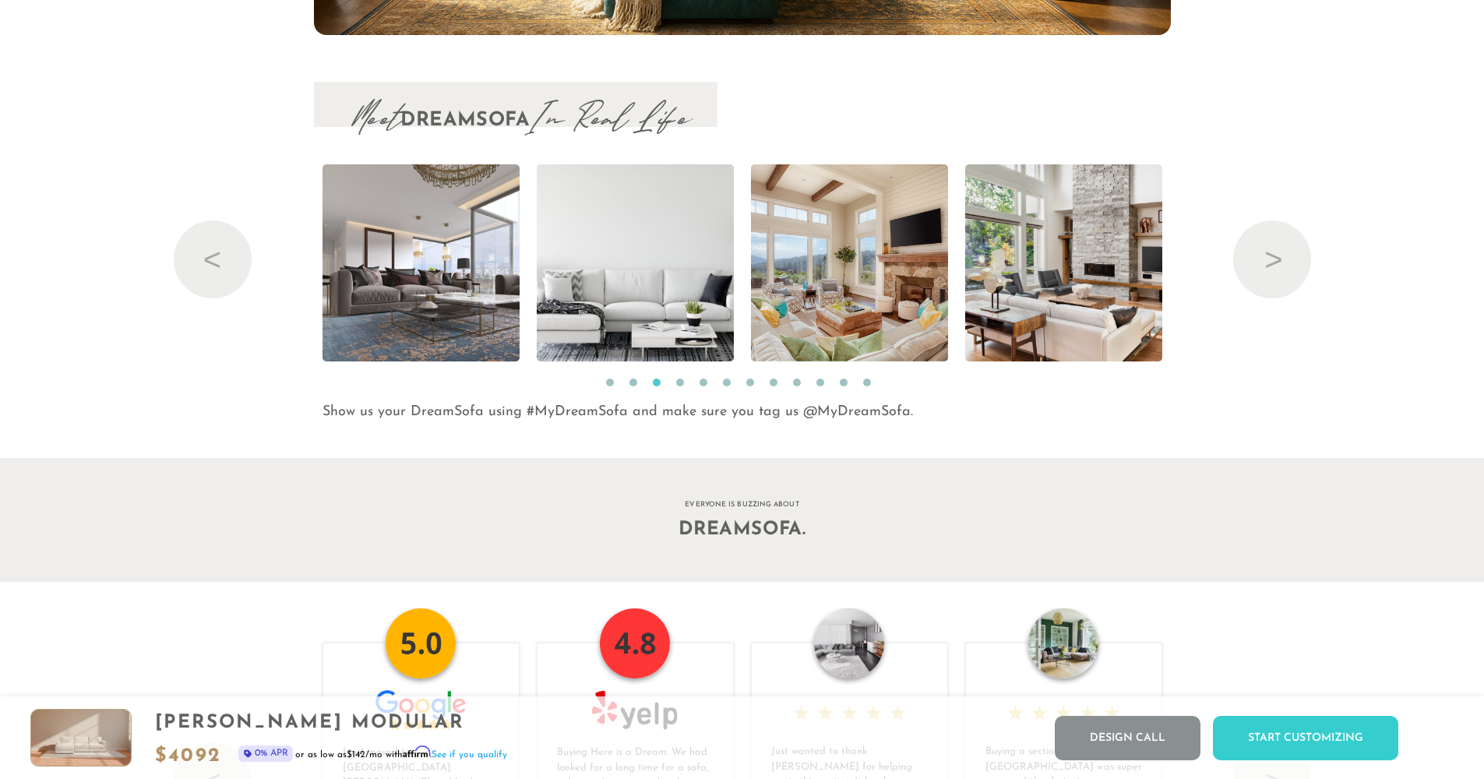
click at [1175, 280] on div "Meet DreamSofa In Real Life Previous Read More Read More Read More Read More Re…" at bounding box center [742, 252] width 1484 height 341
click at [1134, 273] on span "Read More" at bounding box center [1063, 262] width 197 height 21
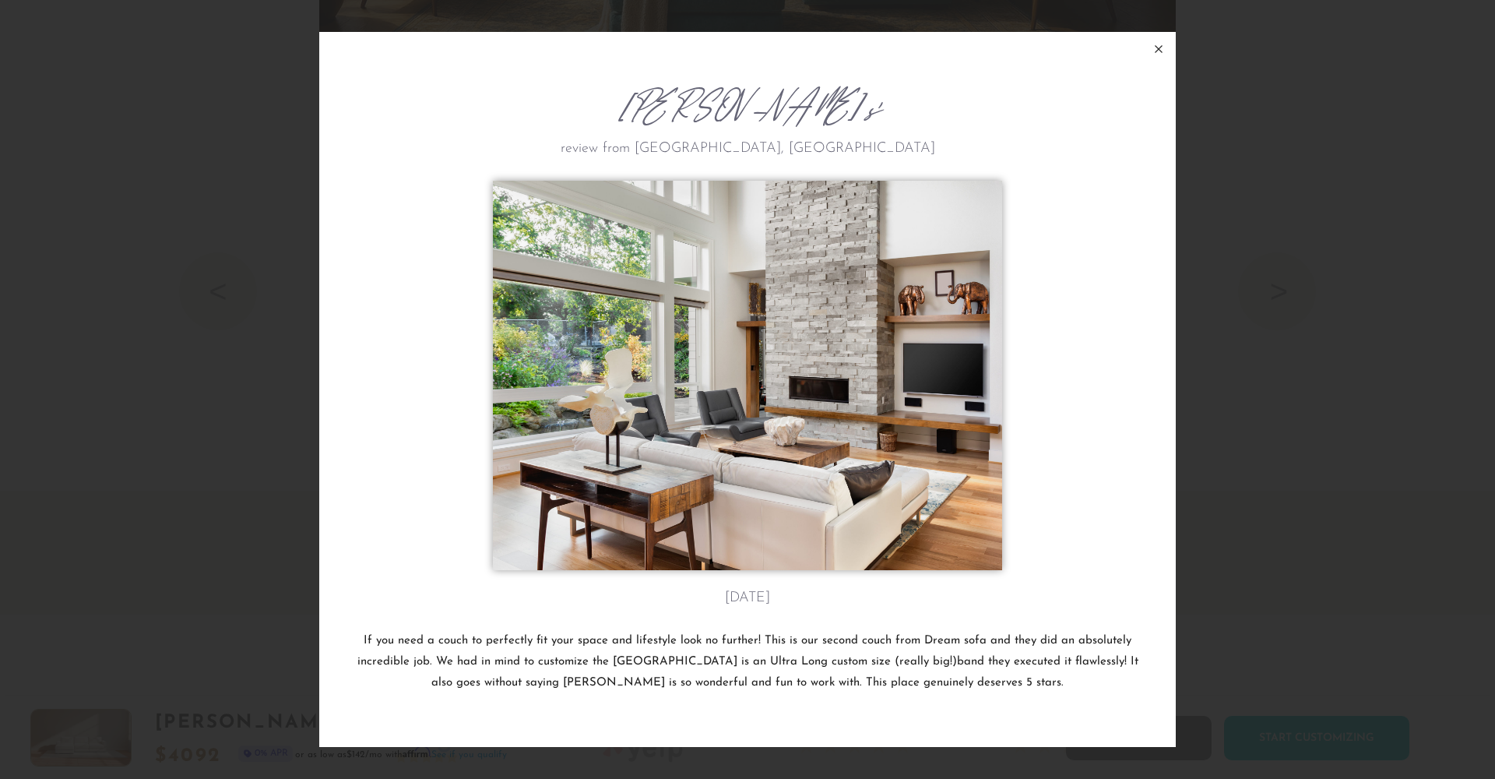
click at [1156, 53] on icon at bounding box center [1159, 49] width 19 height 19
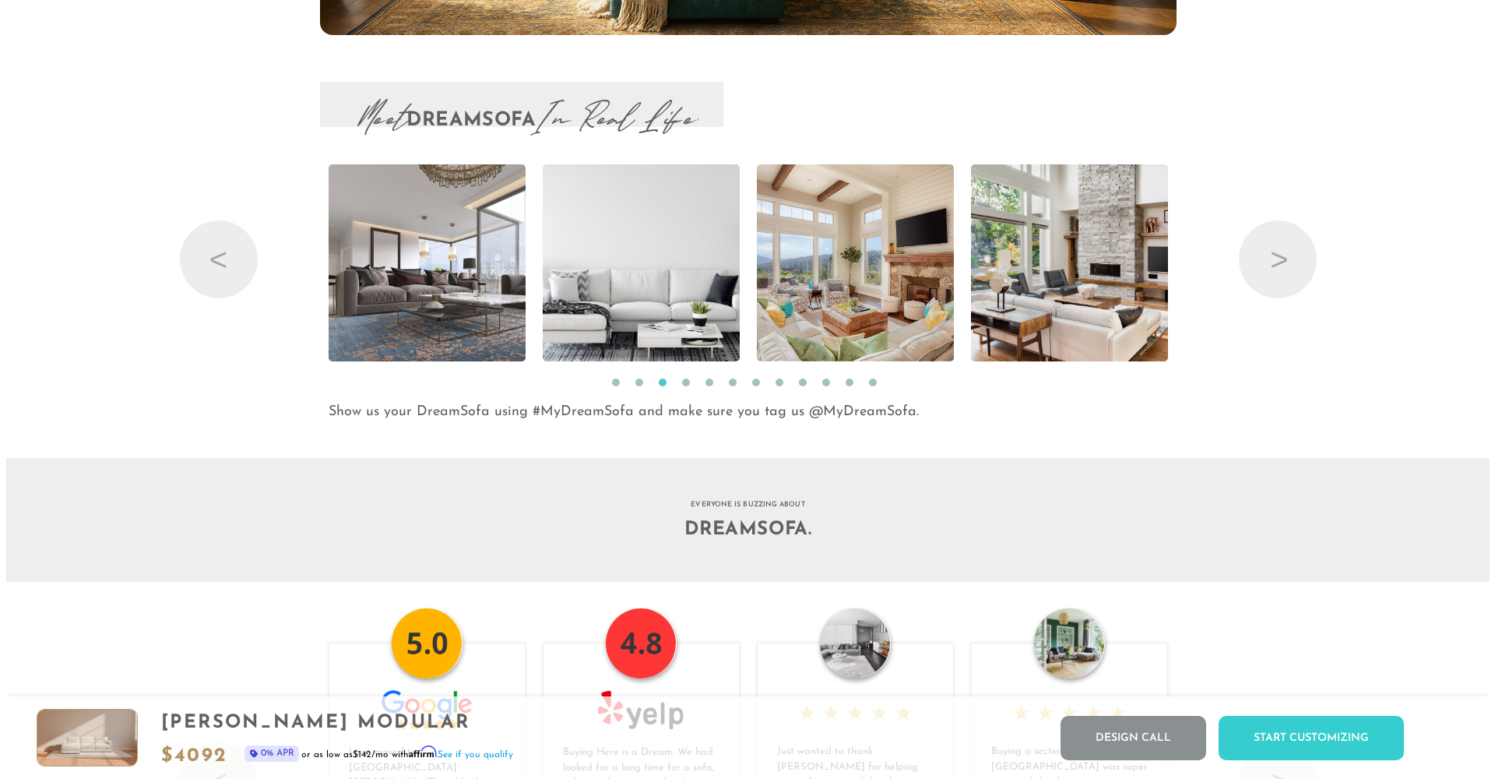
scroll to position [18235, 1472]
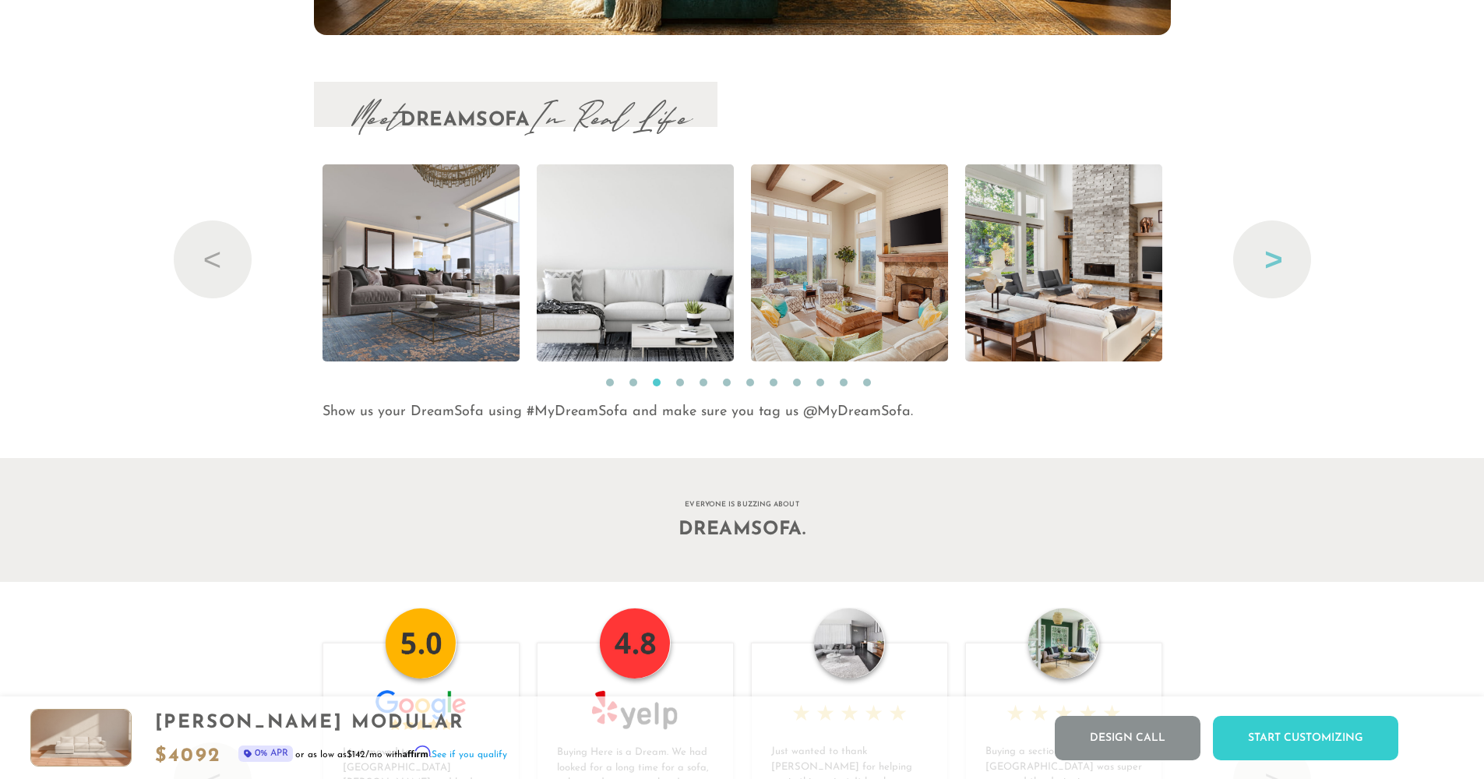
click at [1261, 281] on button "Next" at bounding box center [1272, 259] width 78 height 78
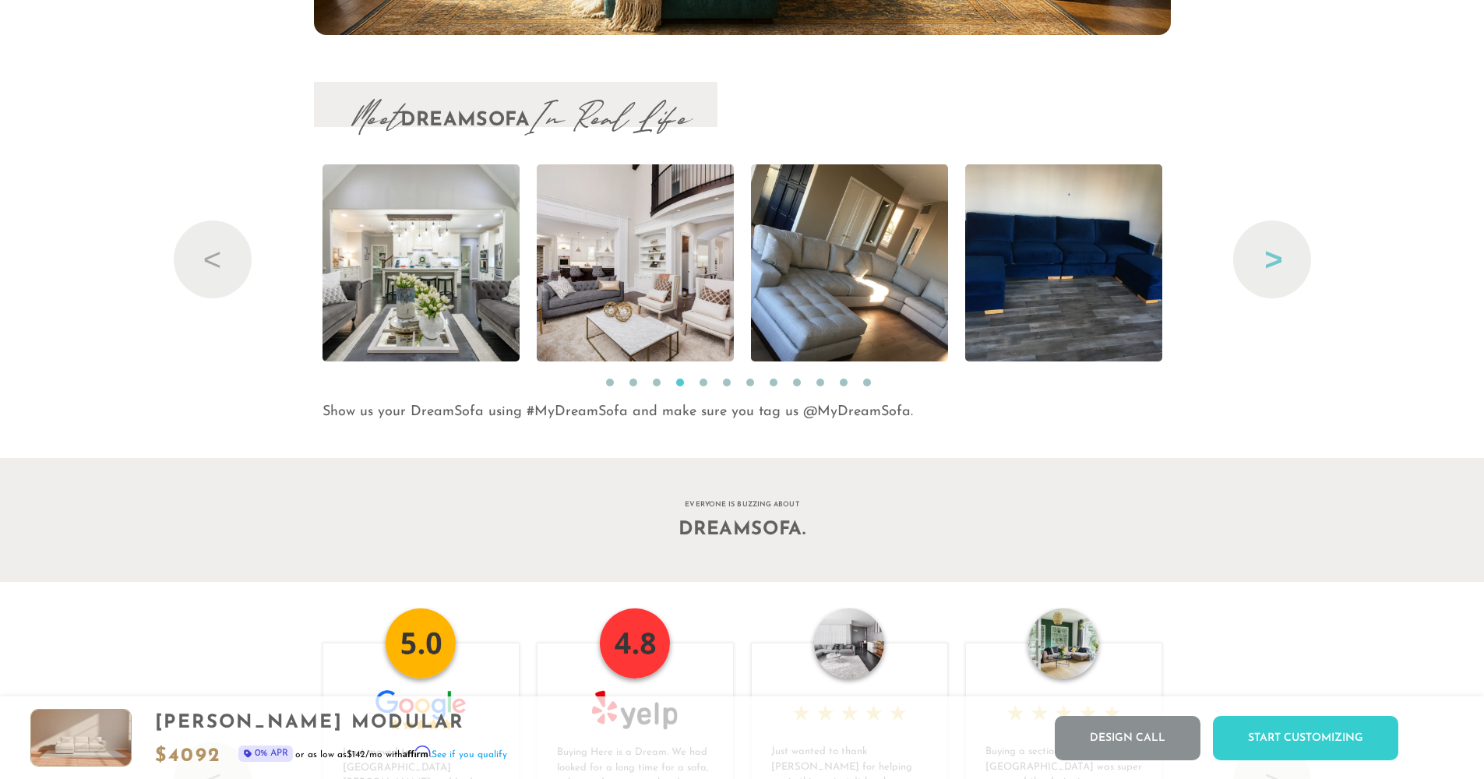
click at [1263, 278] on button "Next" at bounding box center [1272, 259] width 78 height 78
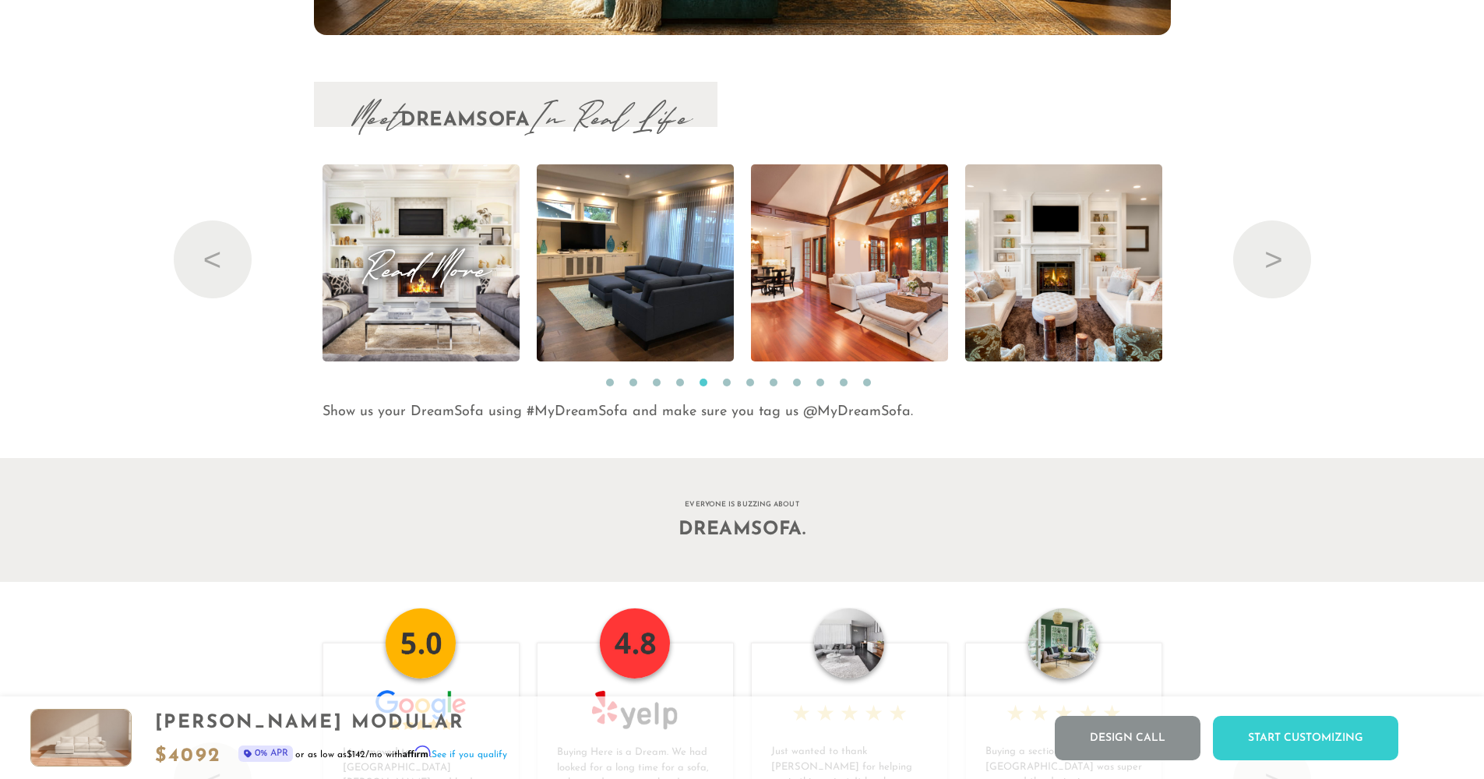
click at [358, 305] on img at bounding box center [420, 262] width 349 height 197
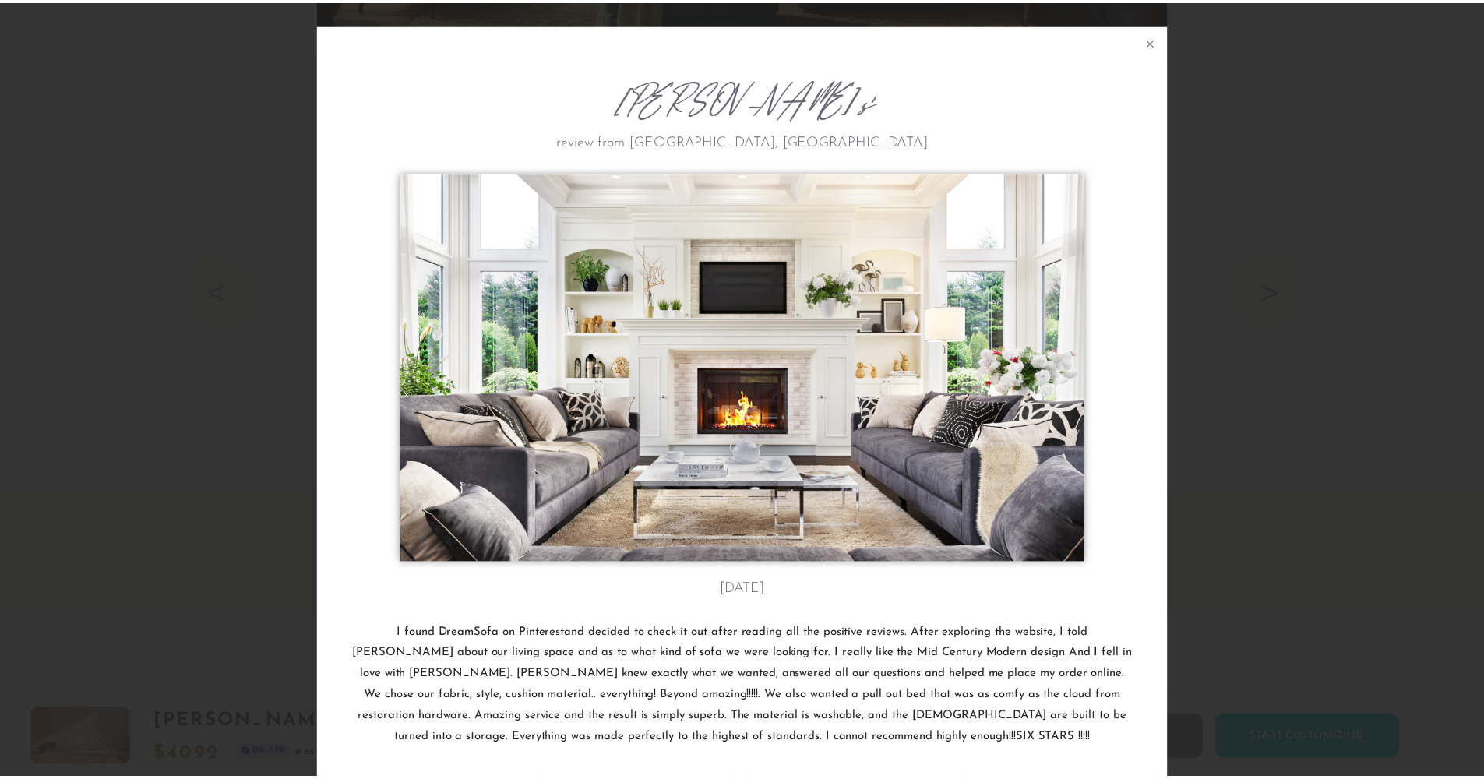
scroll to position [18256, 1484]
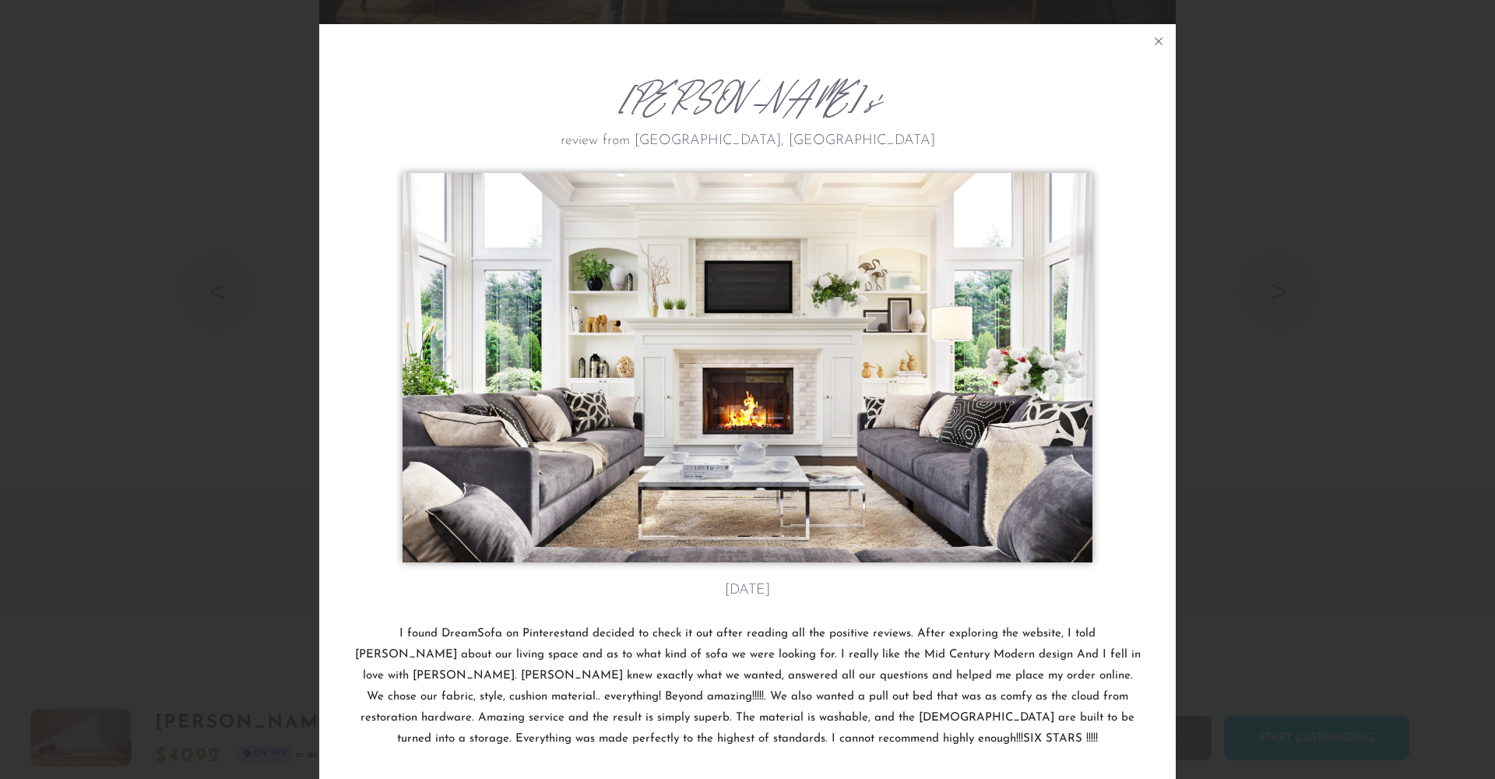
click at [1215, 380] on div "Ginny R.'s review from Montgomery, AL November 18th I found DreamSofa on Pinter…" at bounding box center [747, 389] width 1495 height 779
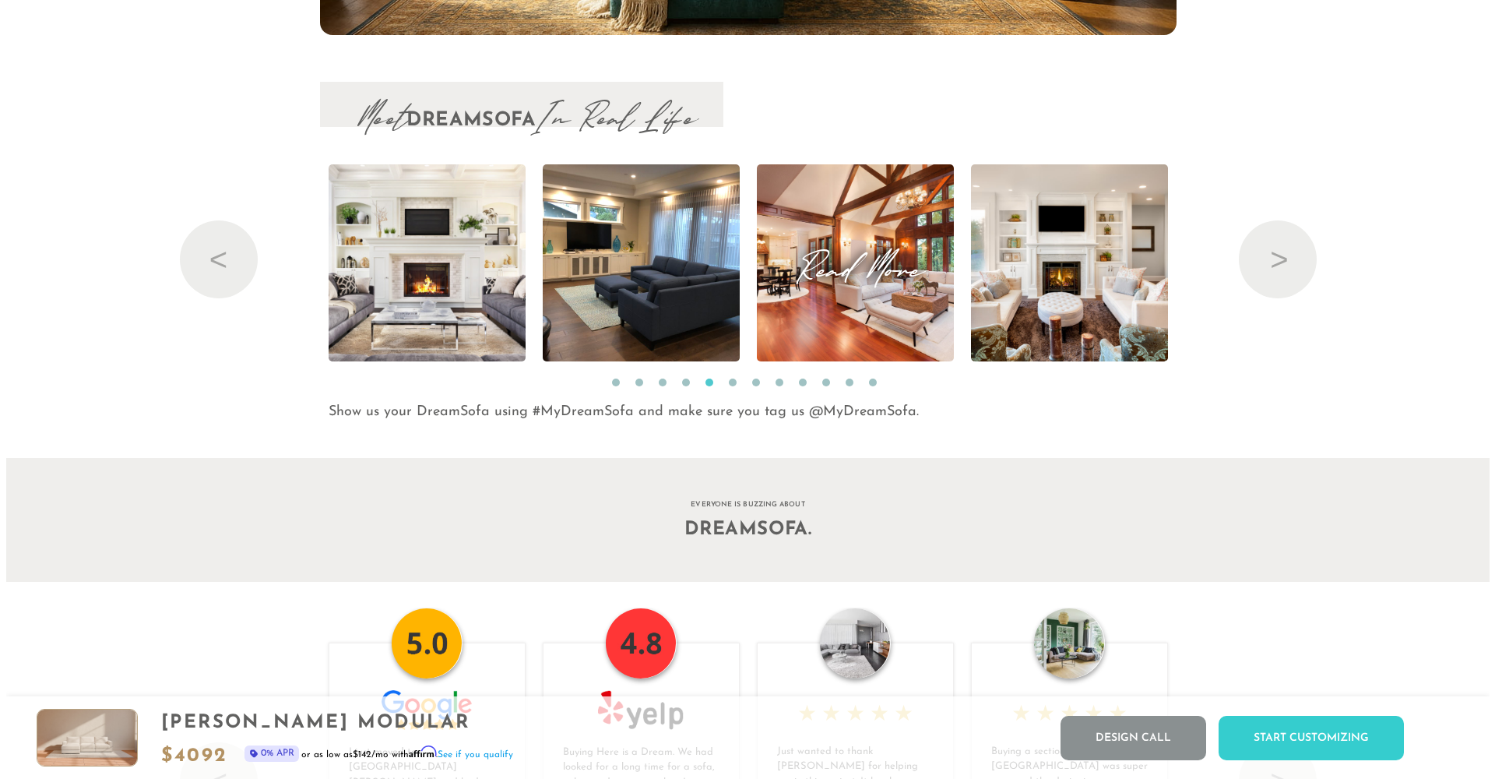
scroll to position [18235, 1472]
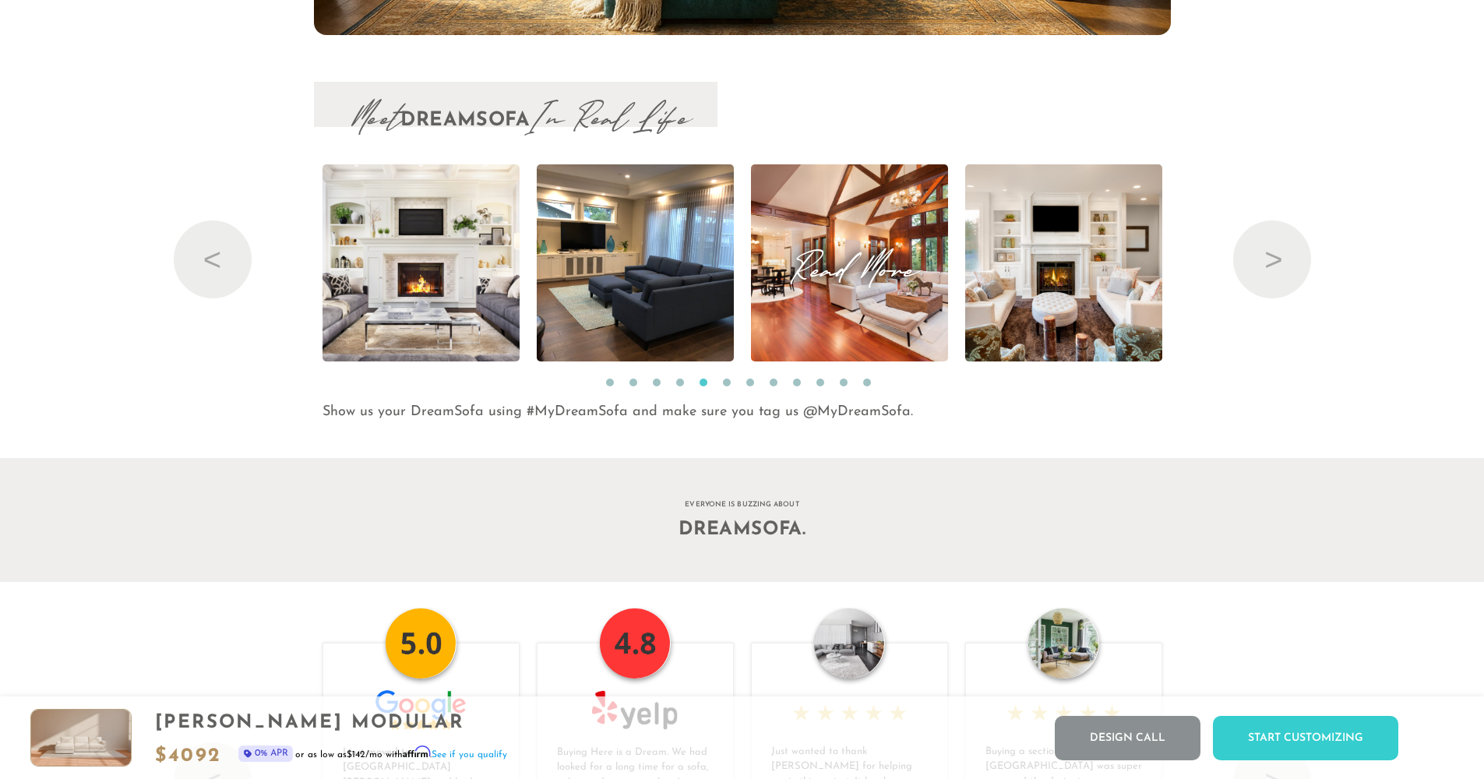
click at [860, 315] on img at bounding box center [848, 262] width 295 height 197
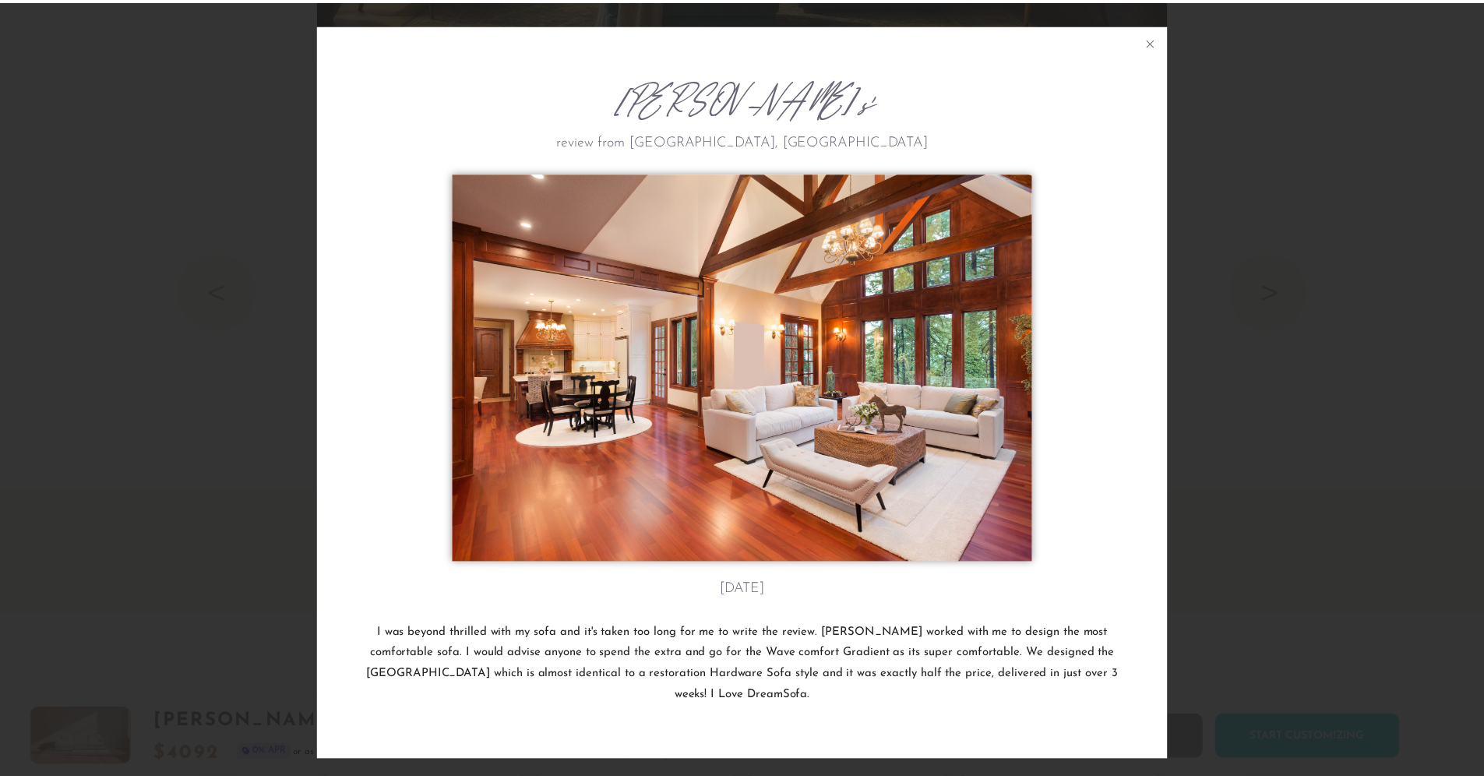
scroll to position [18256, 1484]
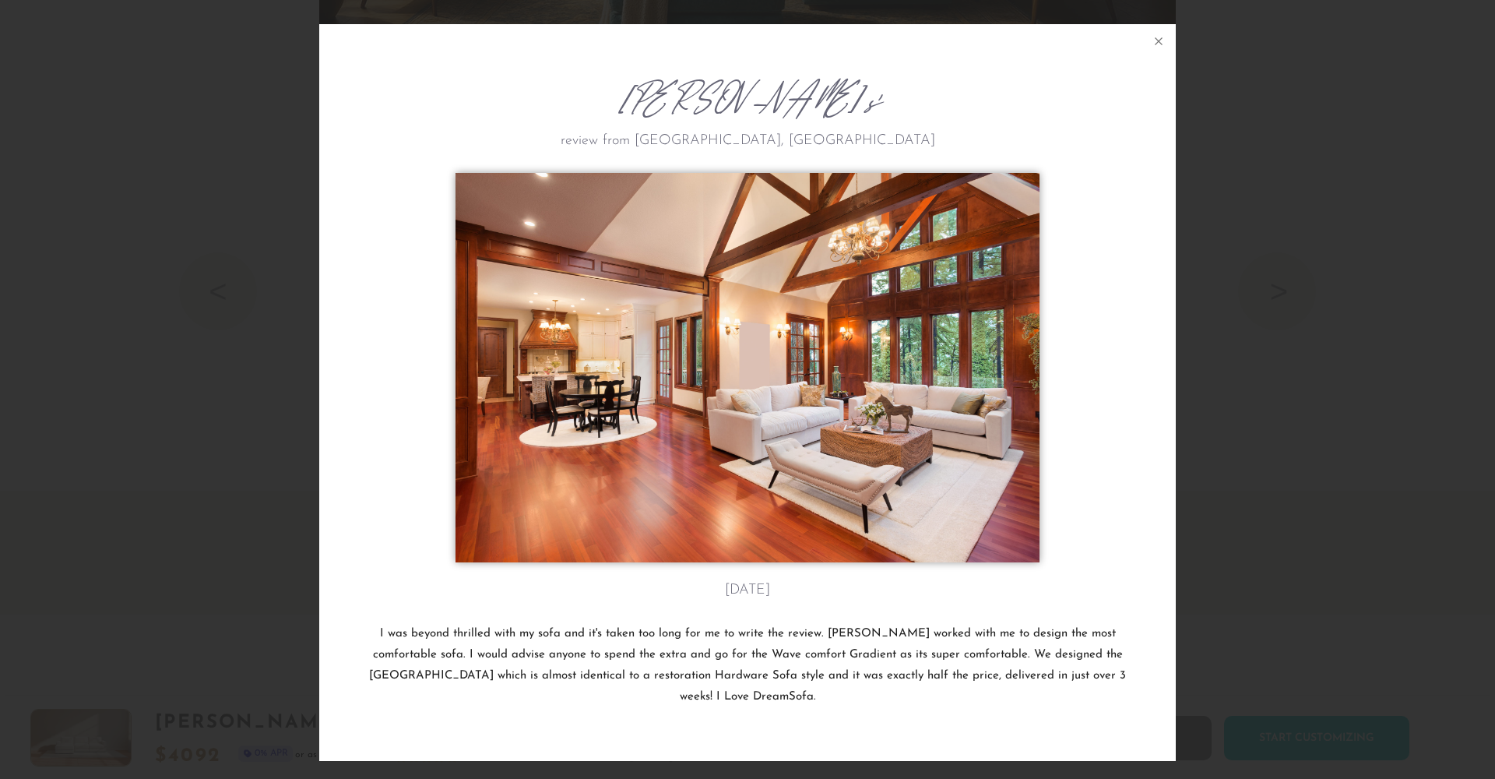
click at [1304, 375] on div "James L.'s review from Indianapolis, IN November 10th I was beyond thrilled wit…" at bounding box center [747, 389] width 1495 height 779
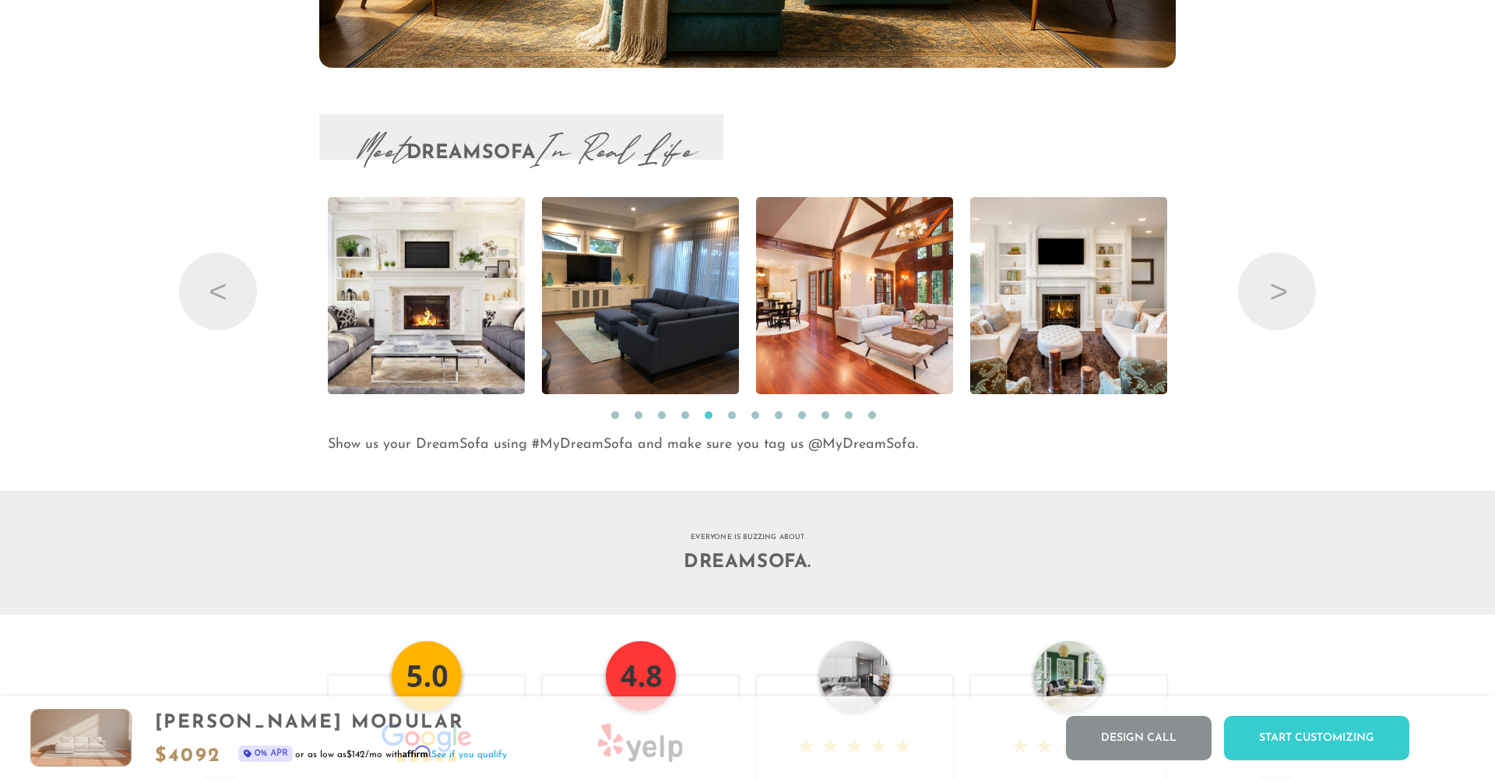
scroll to position [18235, 1472]
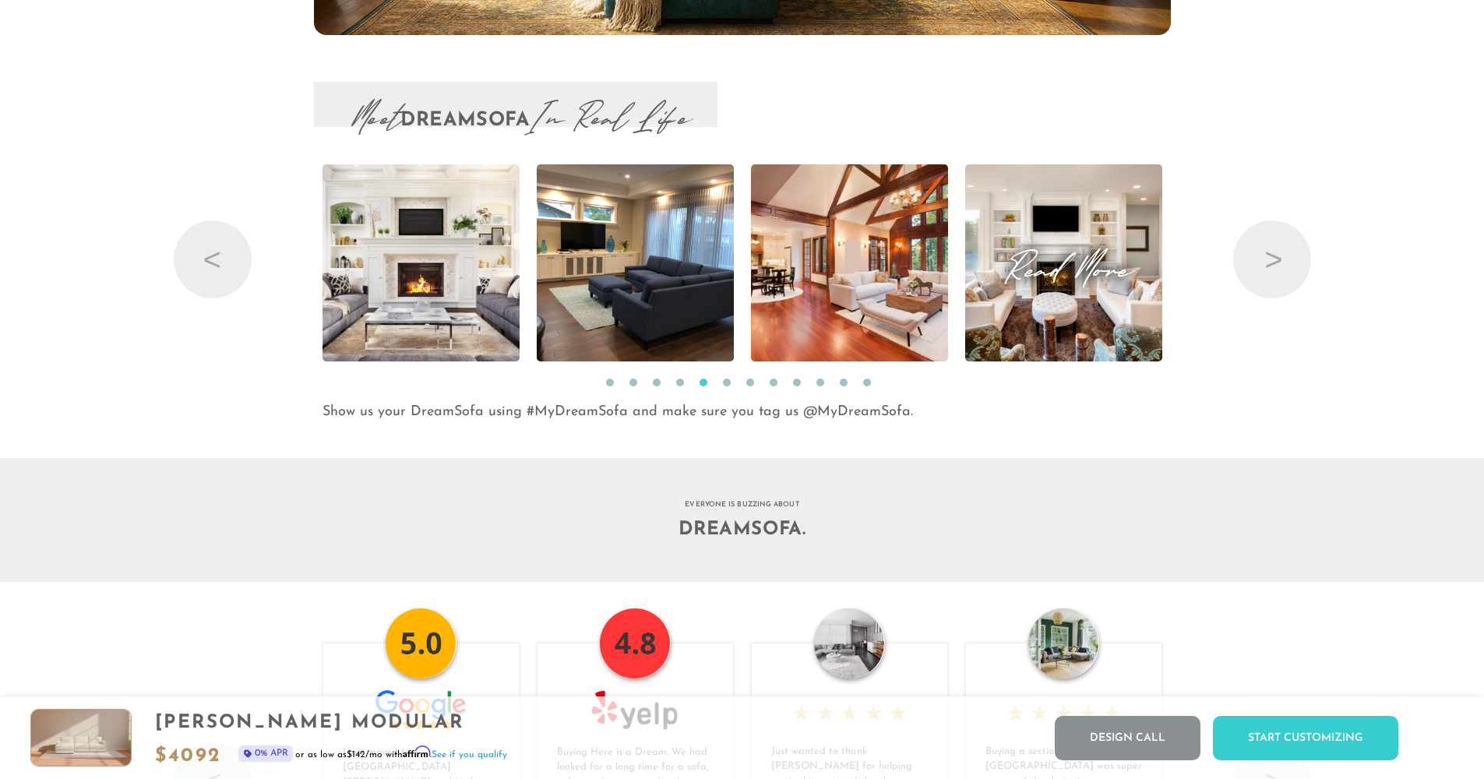
click at [1112, 338] on img at bounding box center [1063, 262] width 302 height 197
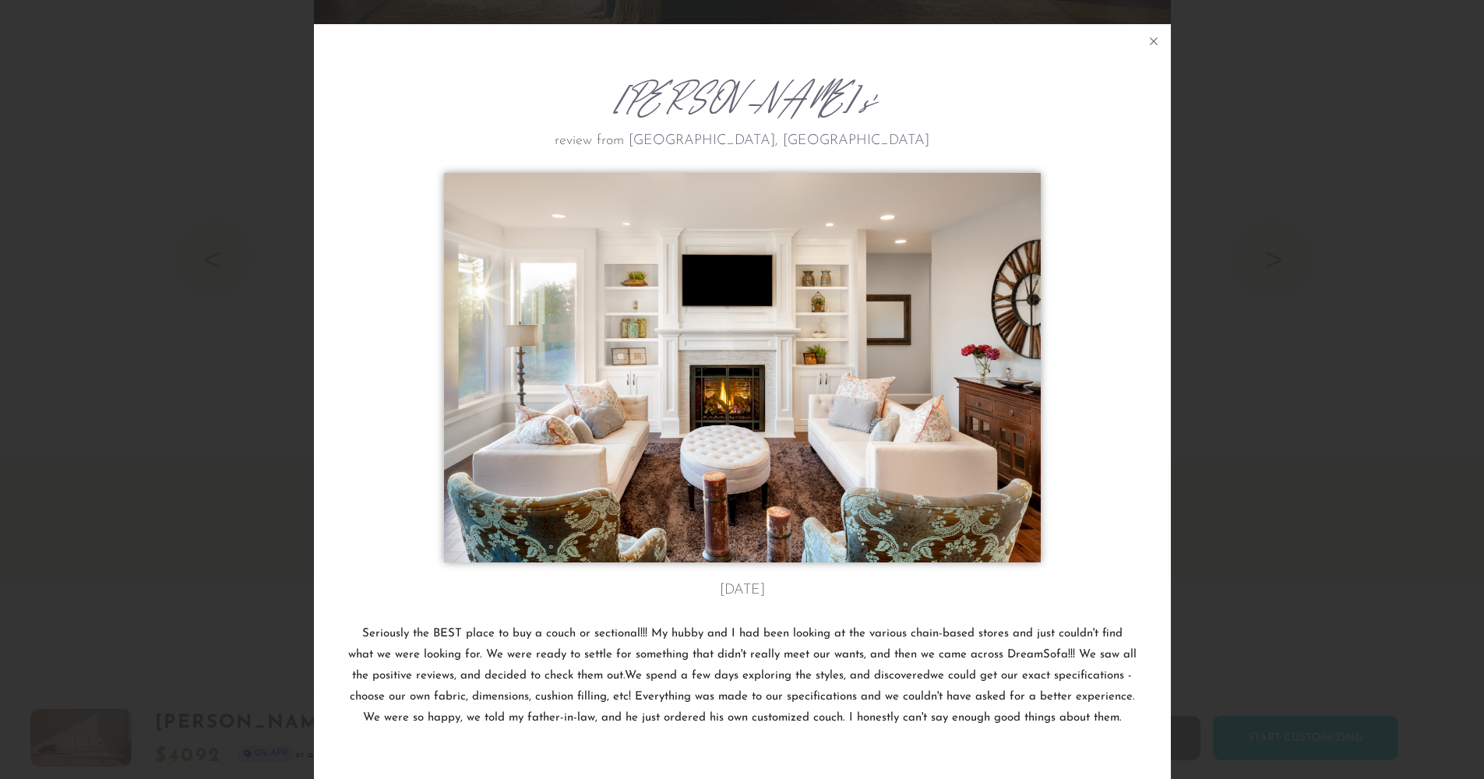
scroll to position [18256, 1484]
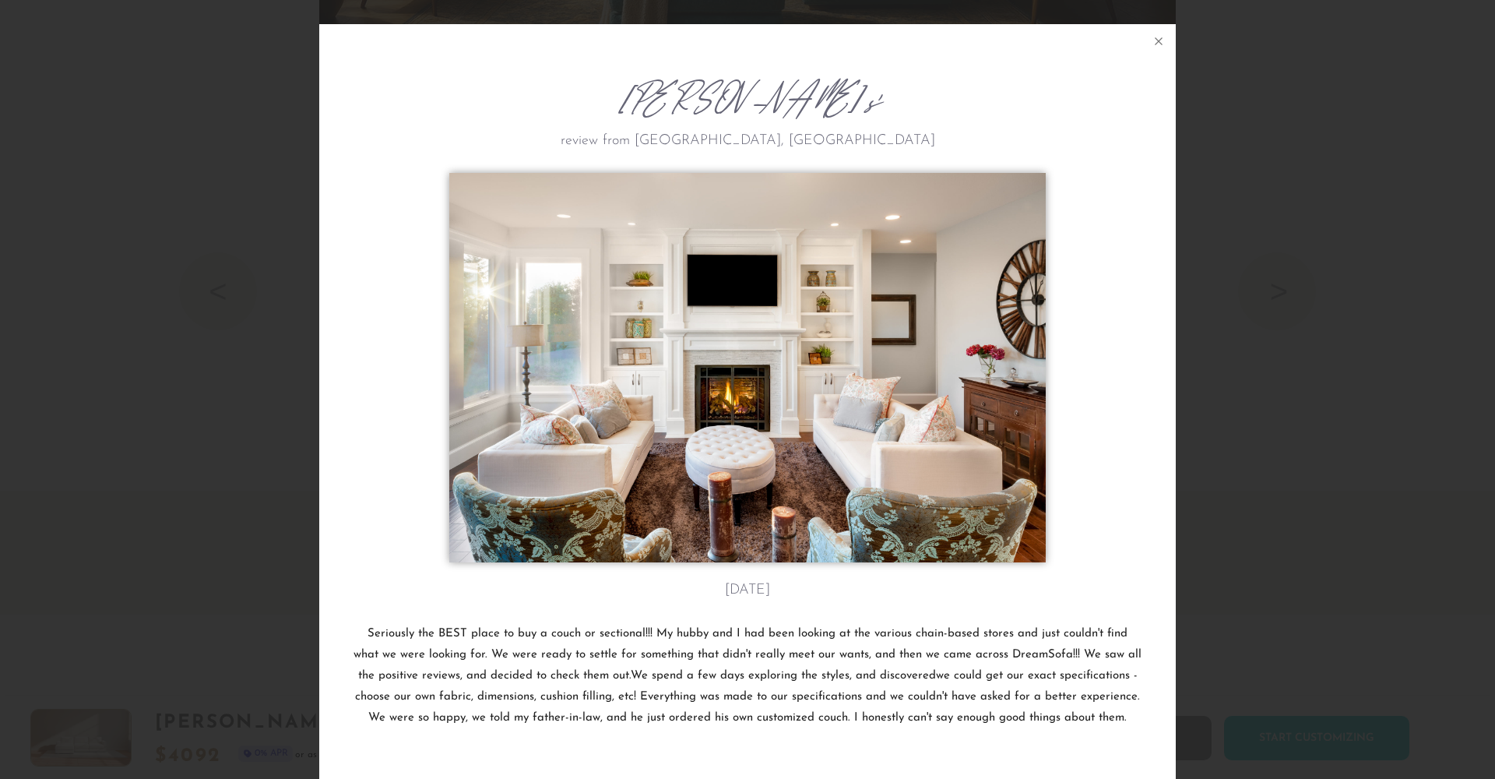
click at [1296, 377] on div "Kim J.'s review from Mesa, AZ November 7th Seriously the BEST place to buy a co…" at bounding box center [747, 389] width 1495 height 779
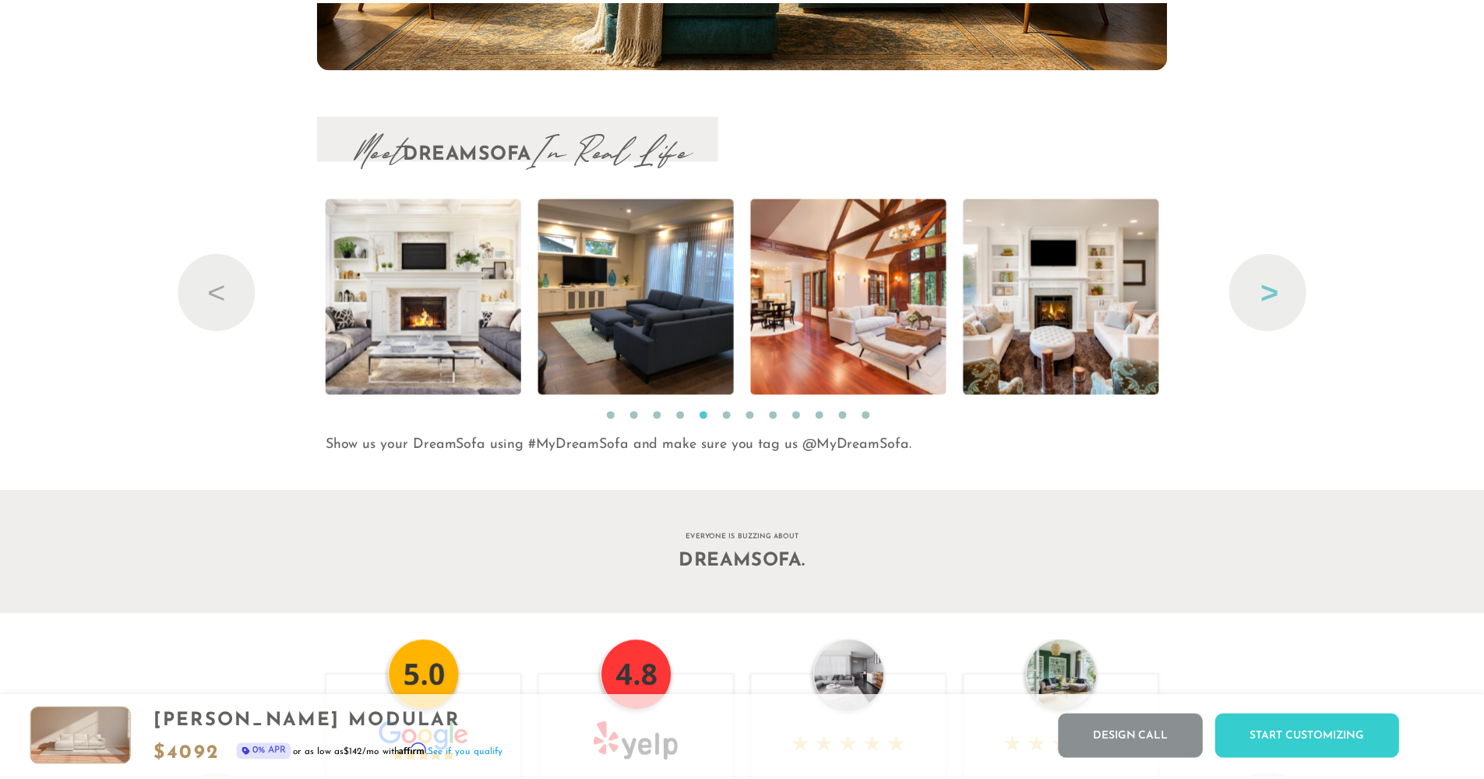
scroll to position [18235, 1472]
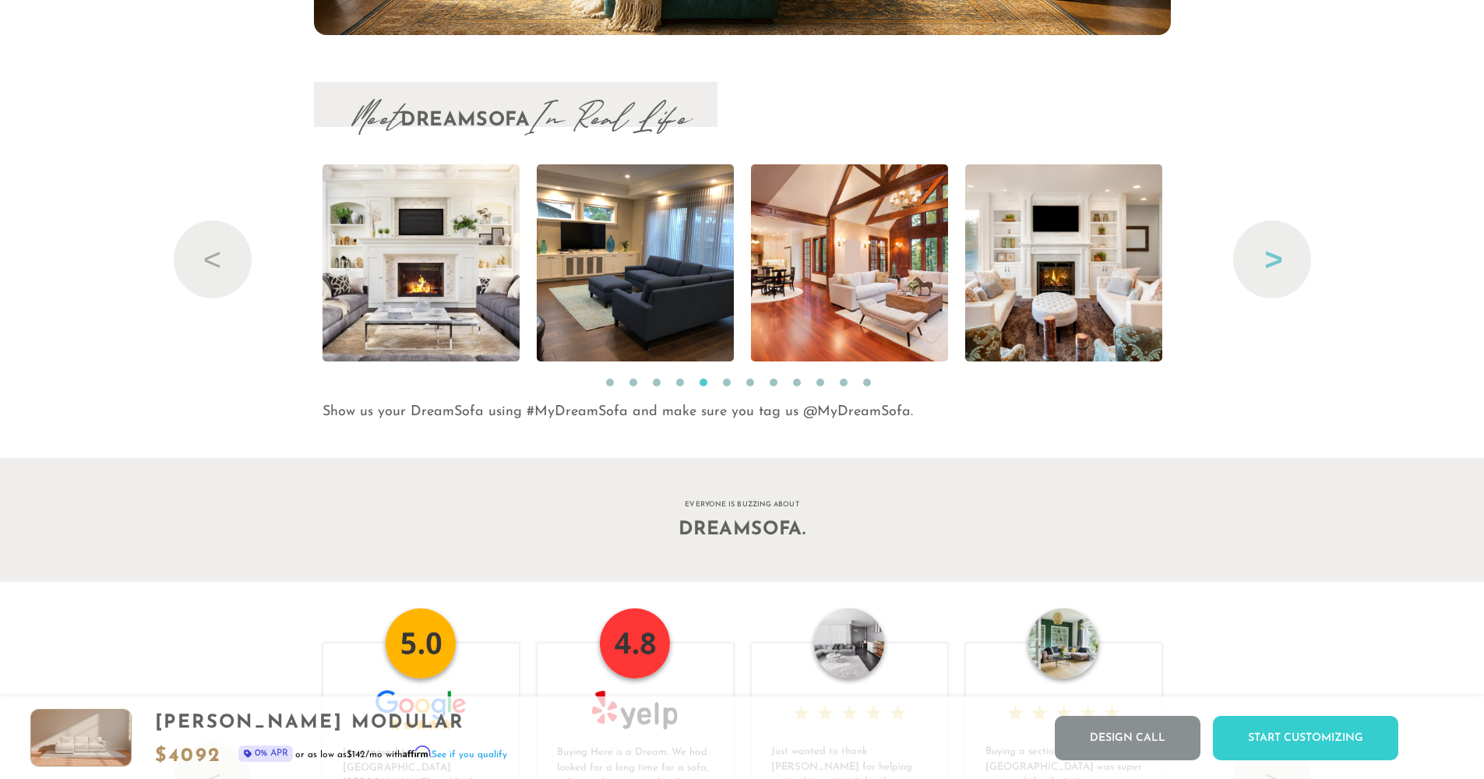
click at [1268, 277] on button "Next" at bounding box center [1272, 259] width 78 height 78
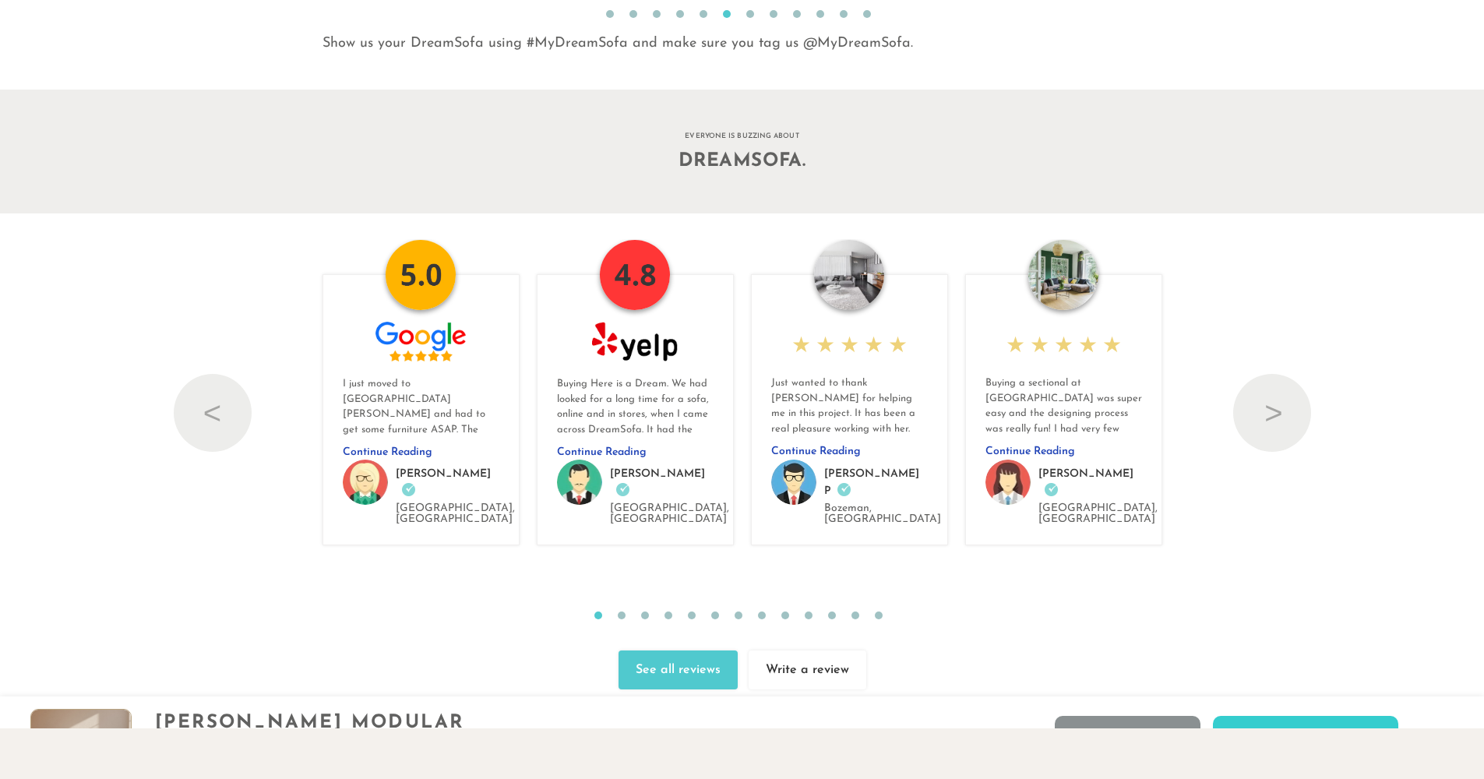
scroll to position [17174, 0]
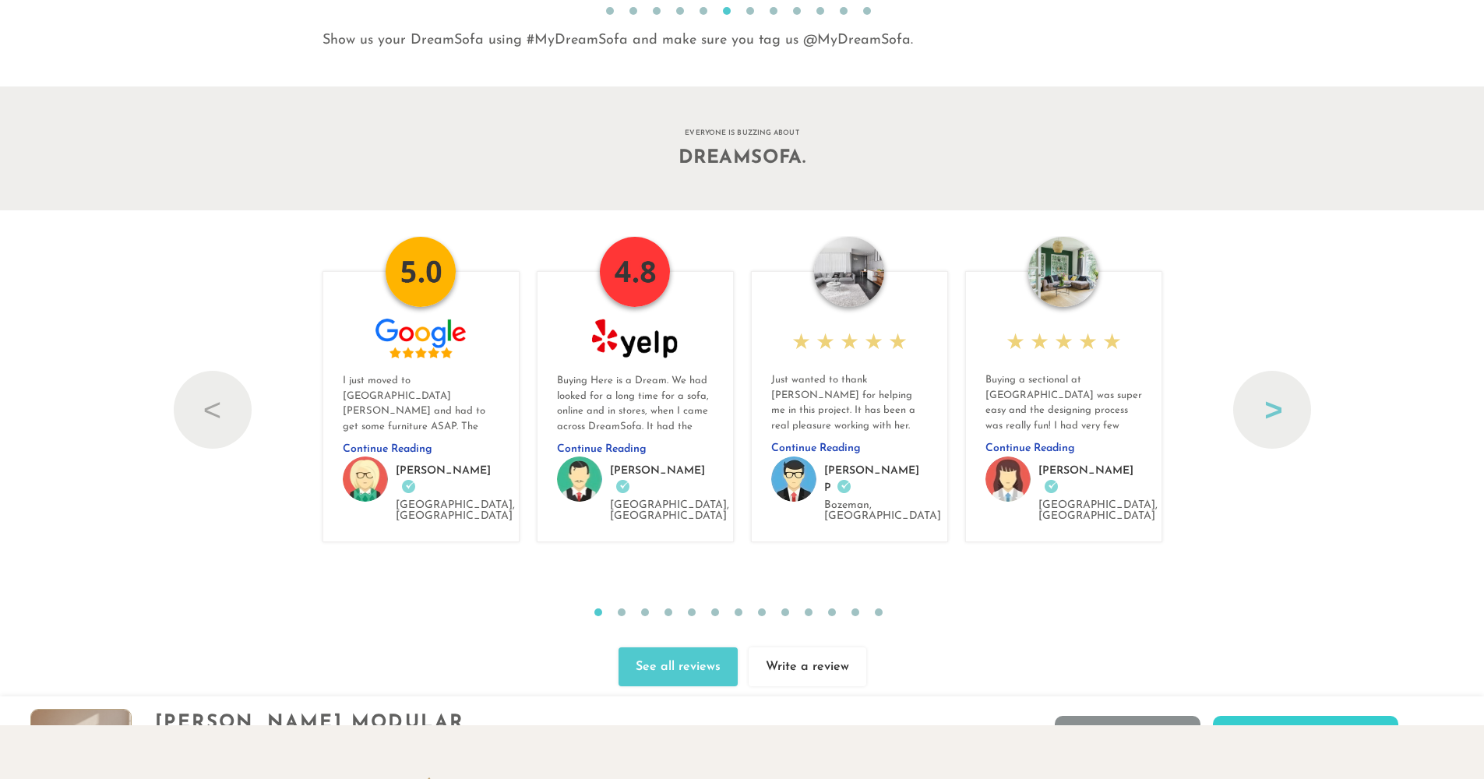
click at [1284, 399] on button "Next" at bounding box center [1272, 410] width 78 height 78
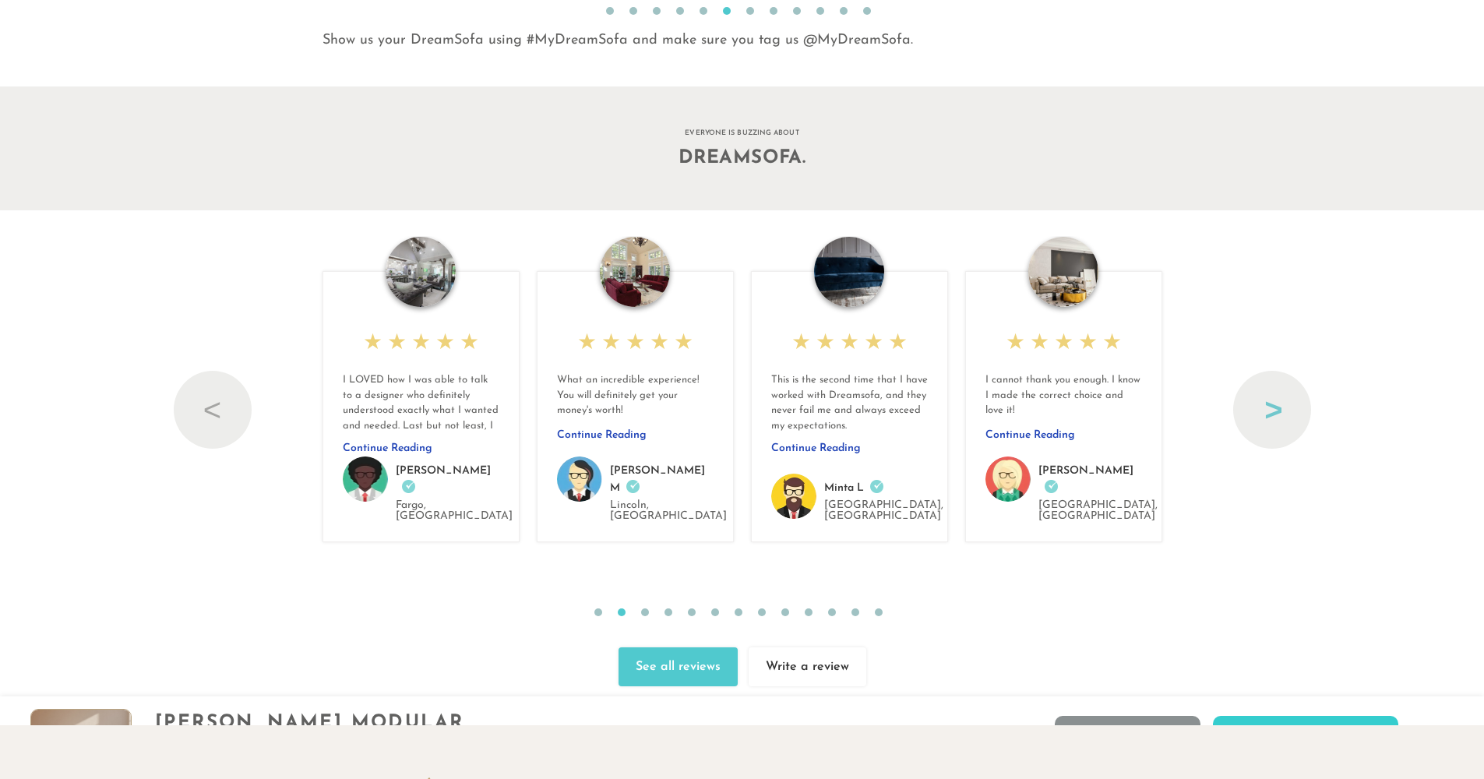
click at [1284, 399] on button "Next" at bounding box center [1272, 410] width 78 height 78
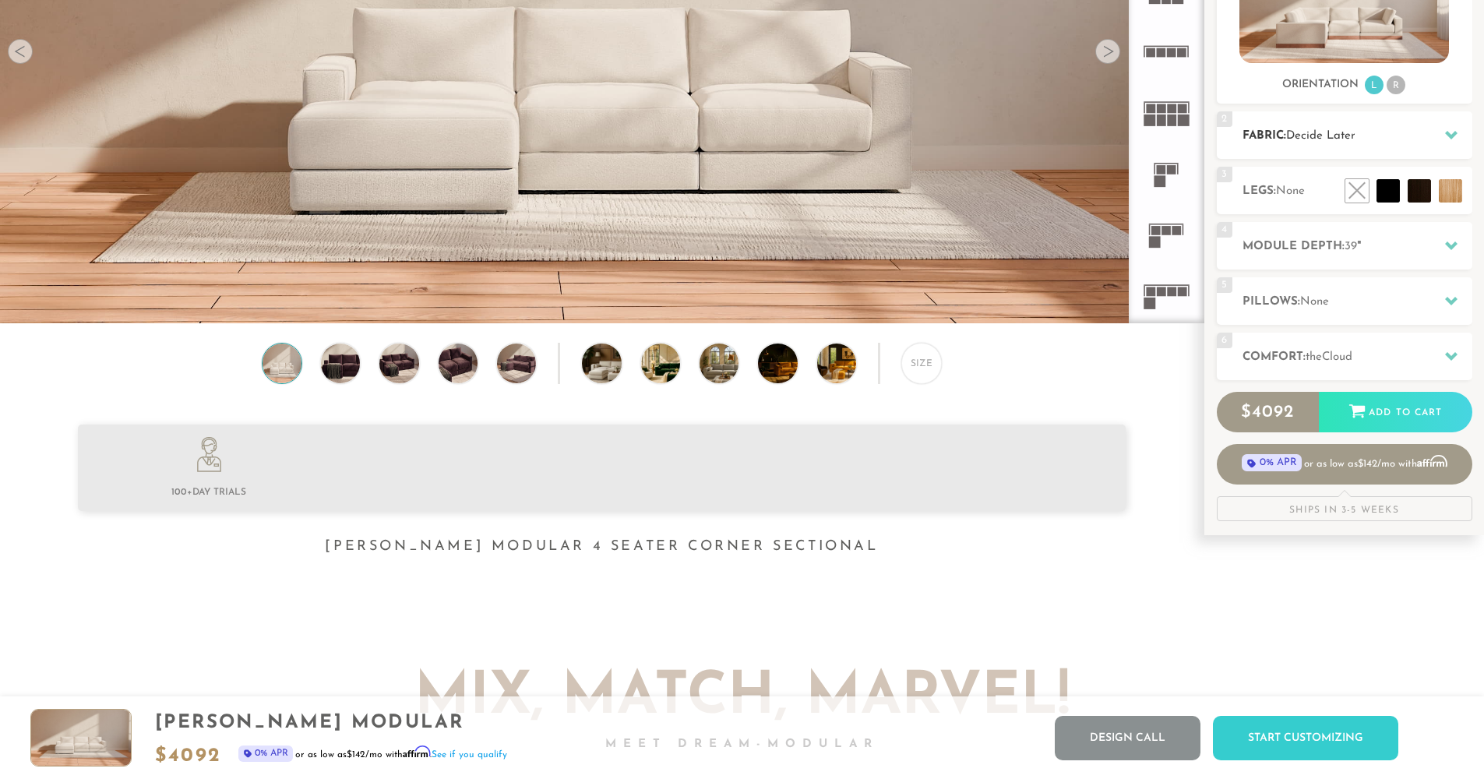
scroll to position [0, 0]
